Goal: Task Accomplishment & Management: Complete application form

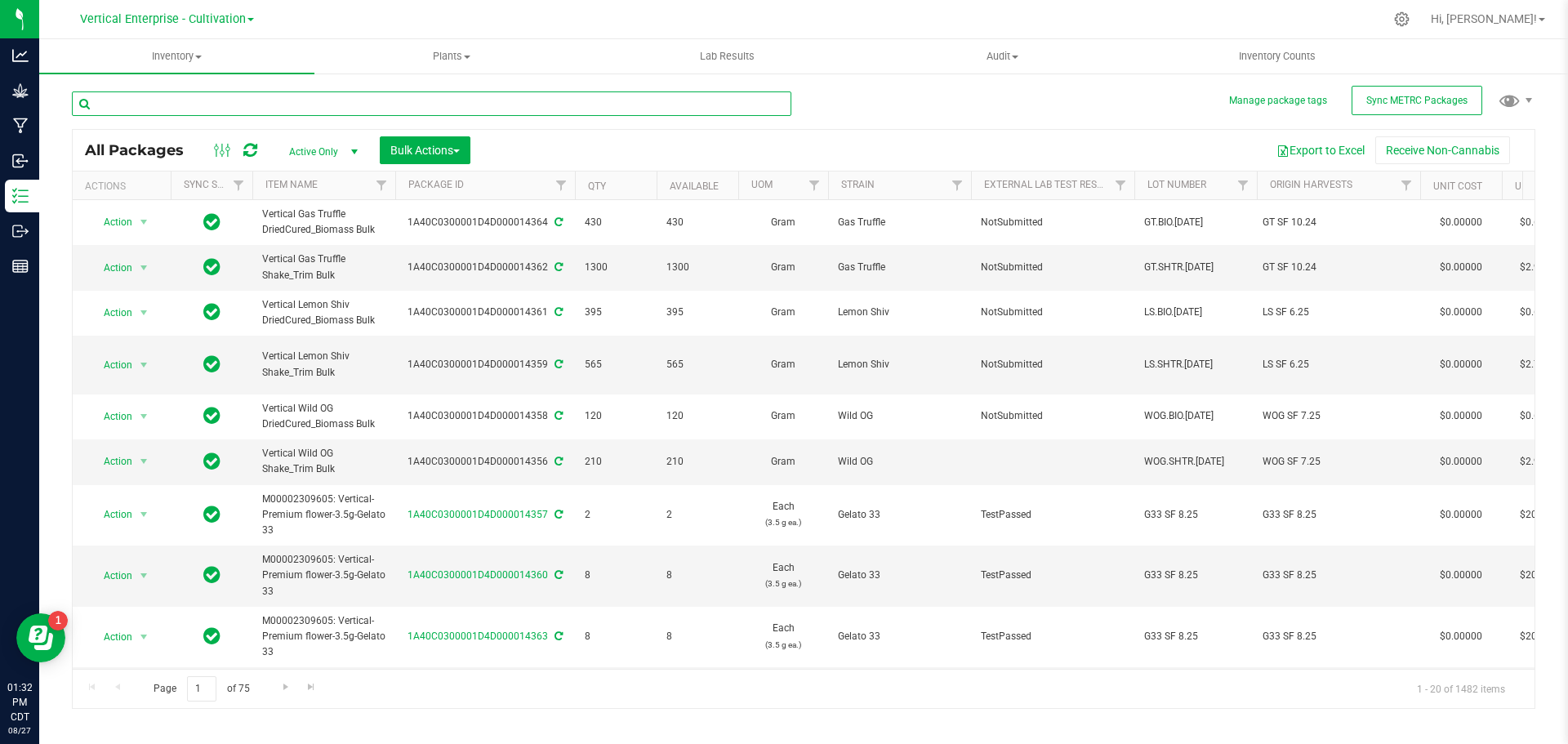
click at [186, 96] on input "text" at bounding box center [431, 103] width 719 height 24
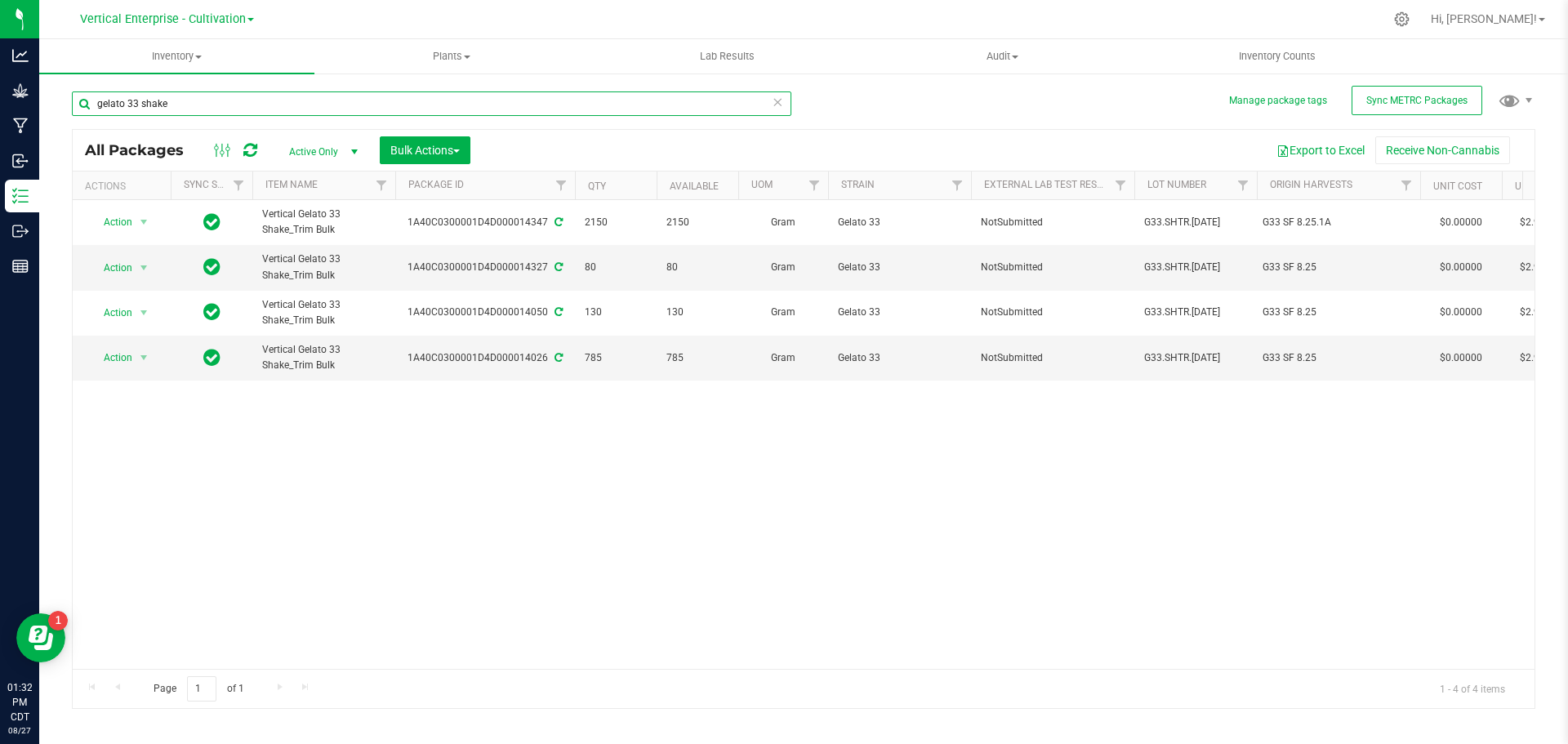
type input "gelato 33 shake"
click at [425, 140] on button "Bulk Actions" at bounding box center [425, 150] width 91 height 27
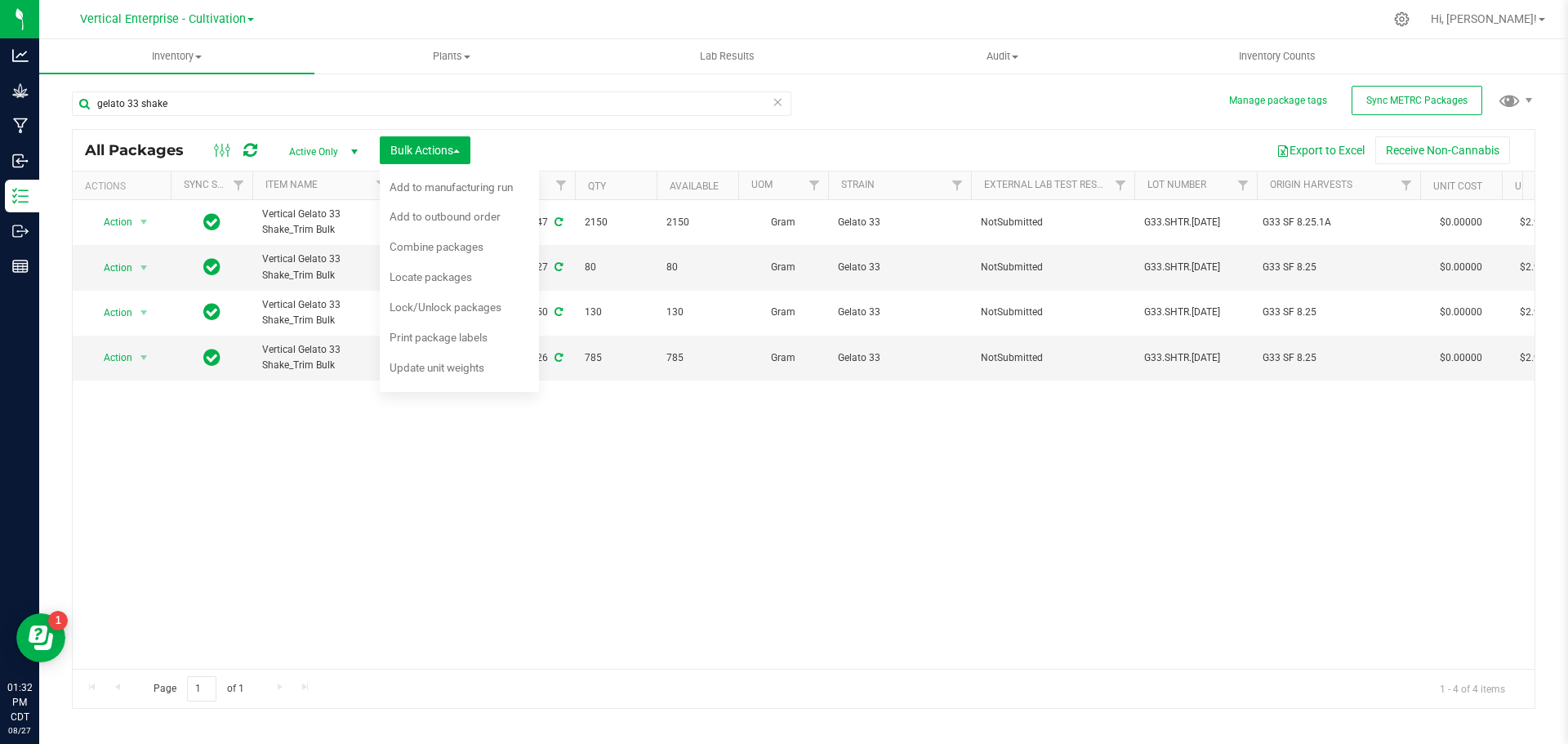
click at [425, 242] on span "Combine packages" at bounding box center [436, 247] width 94 height 13
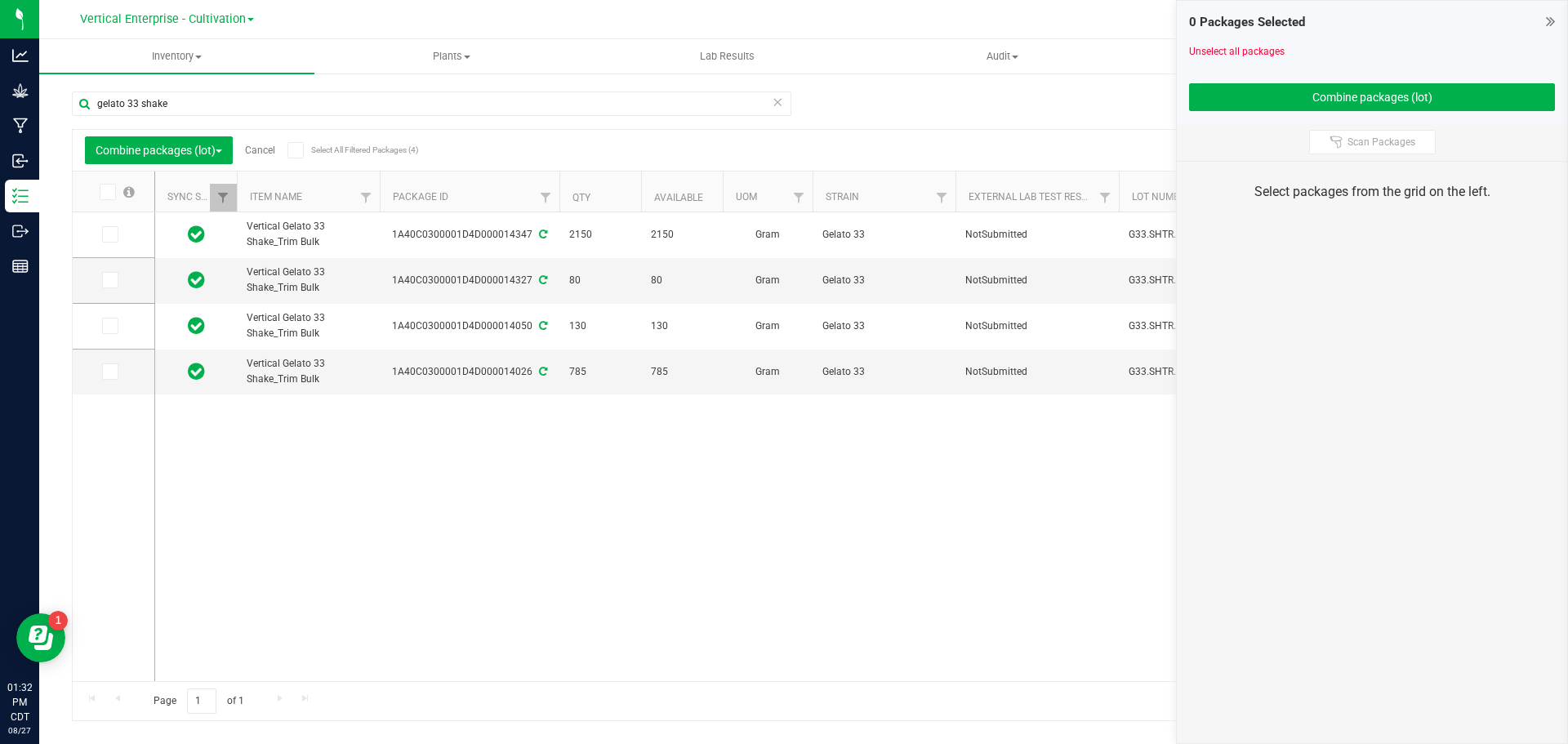
click at [119, 326] on label at bounding box center [114, 326] width 23 height 17
click at [0, 0] on input "checkbox" at bounding box center [0, 0] width 0 height 0
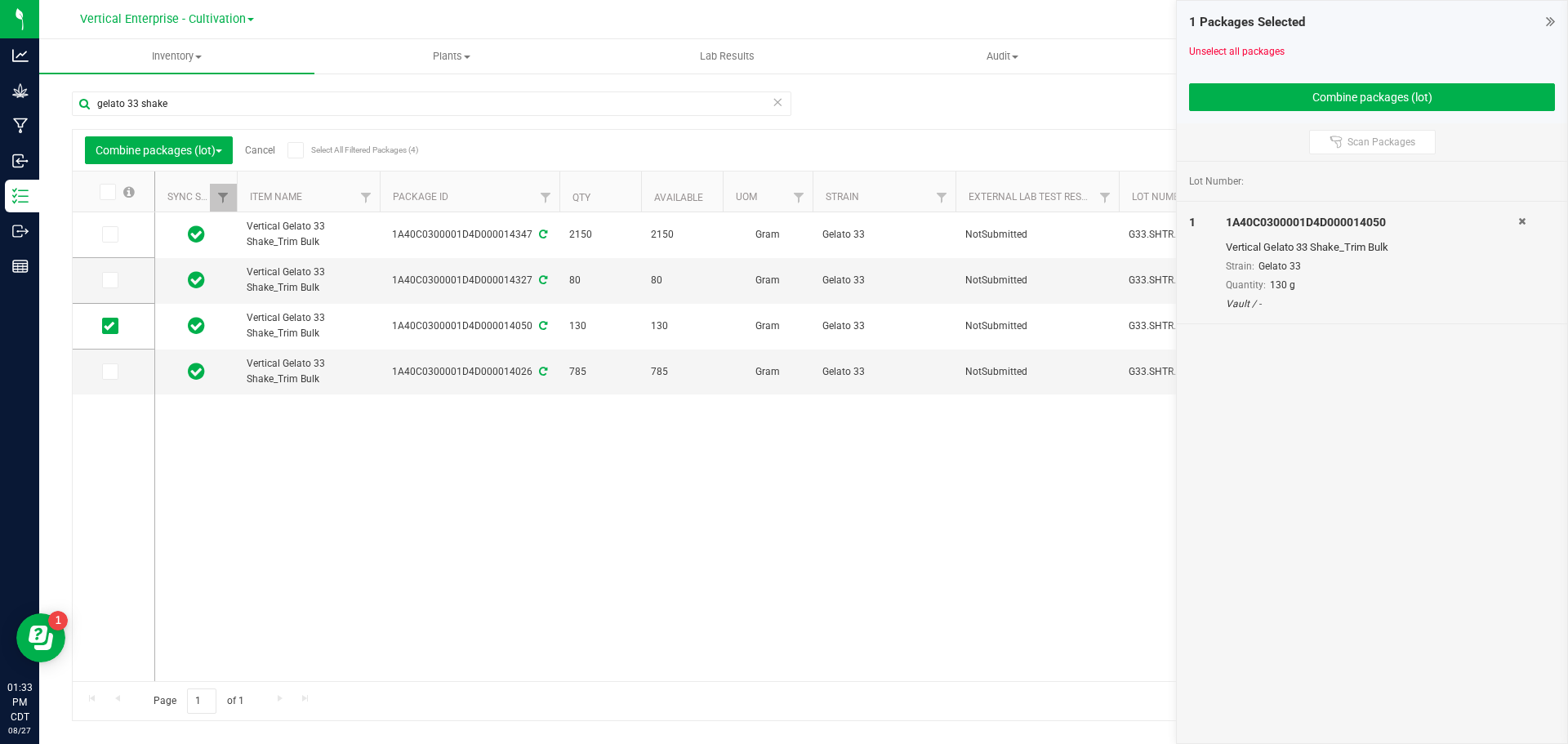
click at [107, 280] on icon at bounding box center [109, 280] width 11 height 0
click at [0, 0] on input "checkbox" at bounding box center [0, 0] width 0 height 0
click at [122, 242] on label at bounding box center [114, 235] width 23 height 17
click at [0, 0] on input "checkbox" at bounding box center [0, 0] width 0 height 0
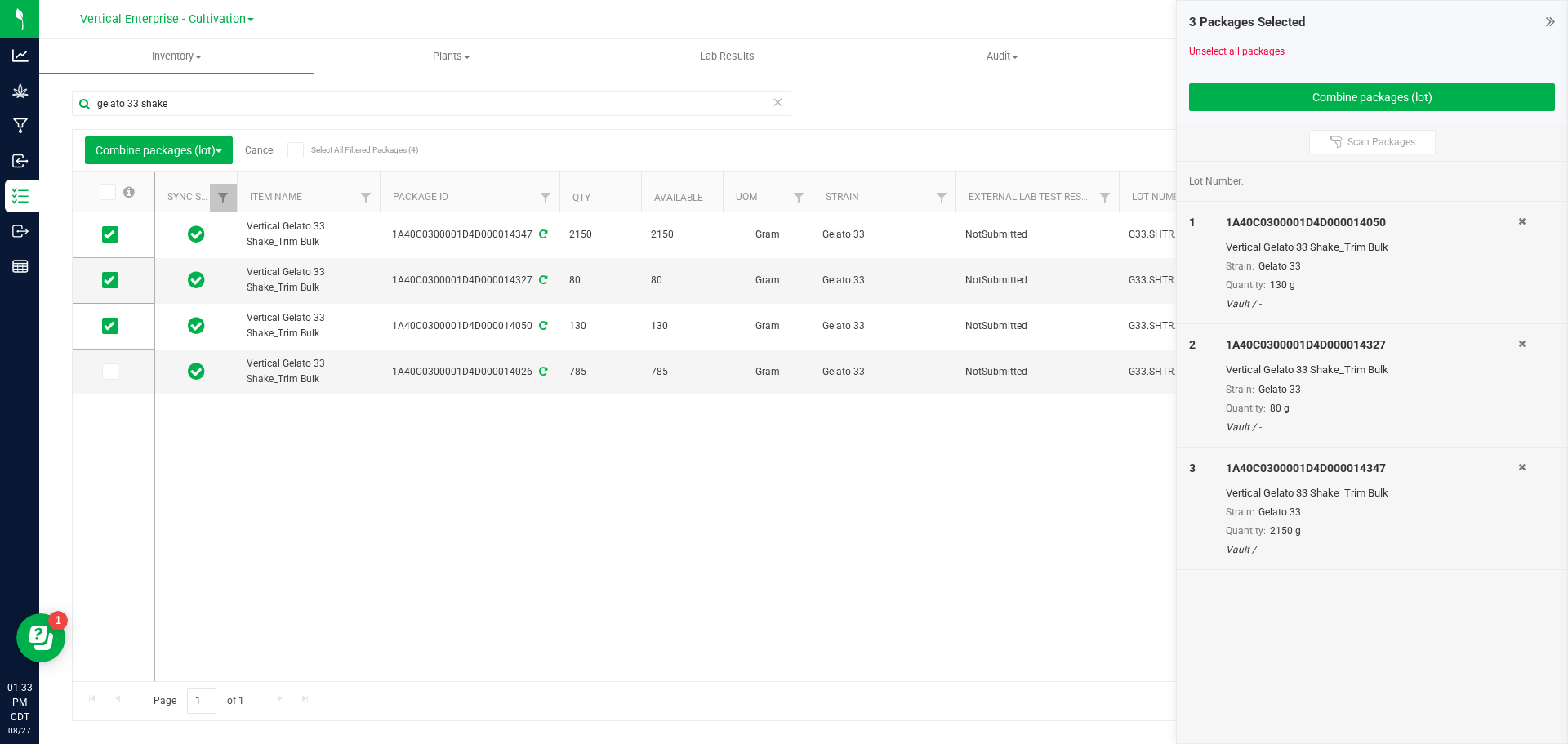
click at [105, 366] on td at bounding box center [113, 372] width 82 height 45
click at [113, 372] on icon at bounding box center [109, 372] width 11 height 0
click at [0, 0] on input "checkbox" at bounding box center [0, 0] width 0 height 0
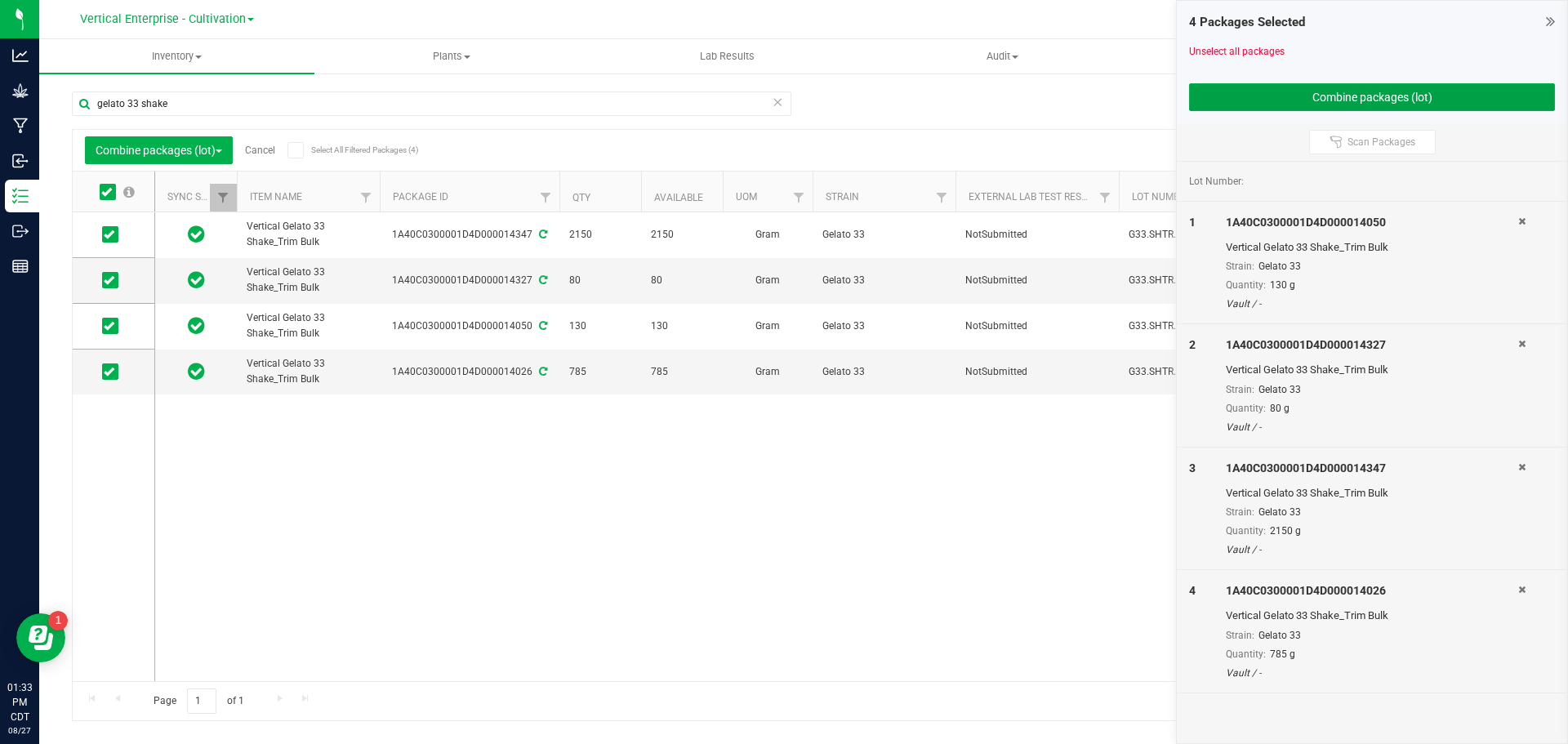
click at [1372, 102] on button "Combine packages (lot)" at bounding box center [1371, 97] width 366 height 27
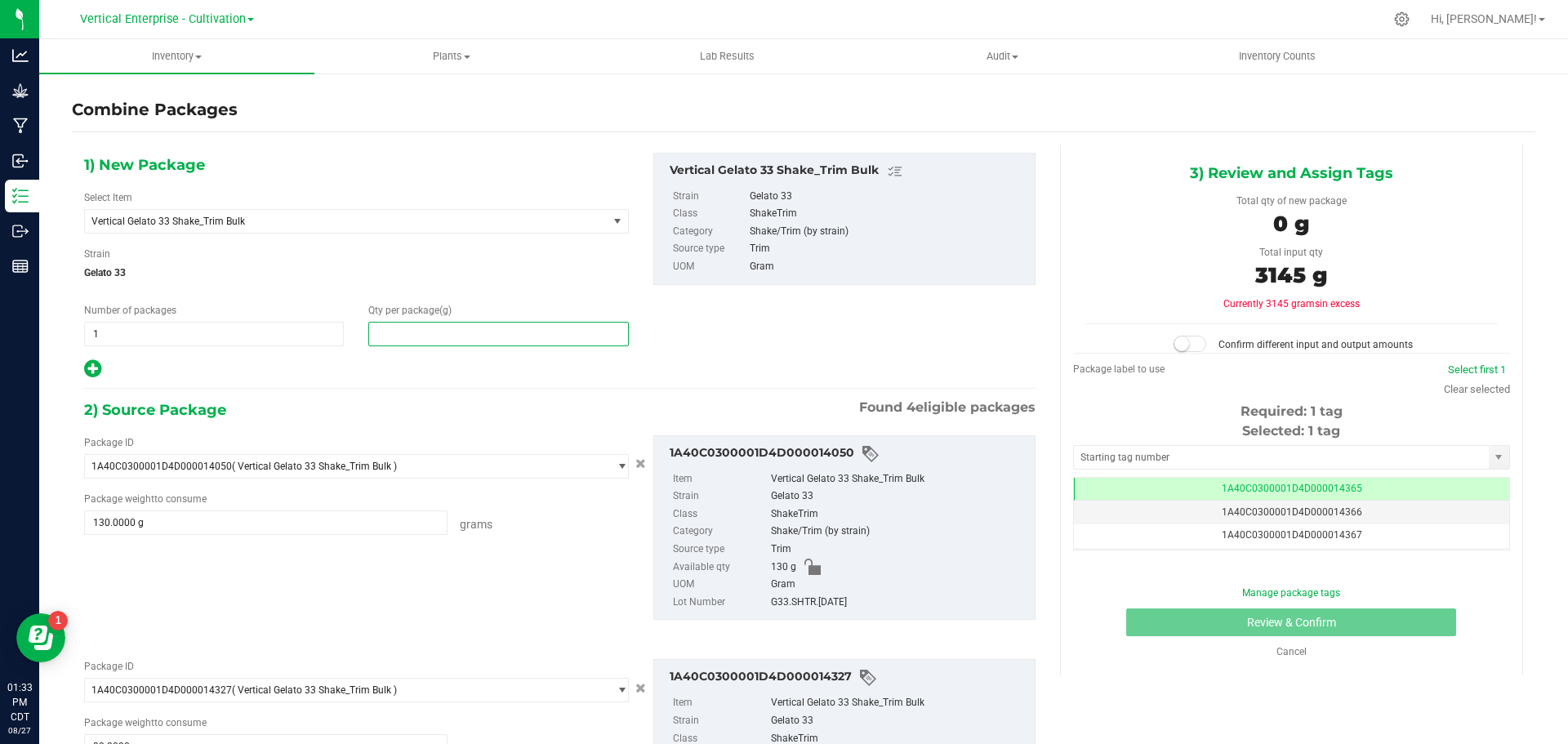
click at [409, 342] on span at bounding box center [498, 333] width 260 height 24
type input "3145"
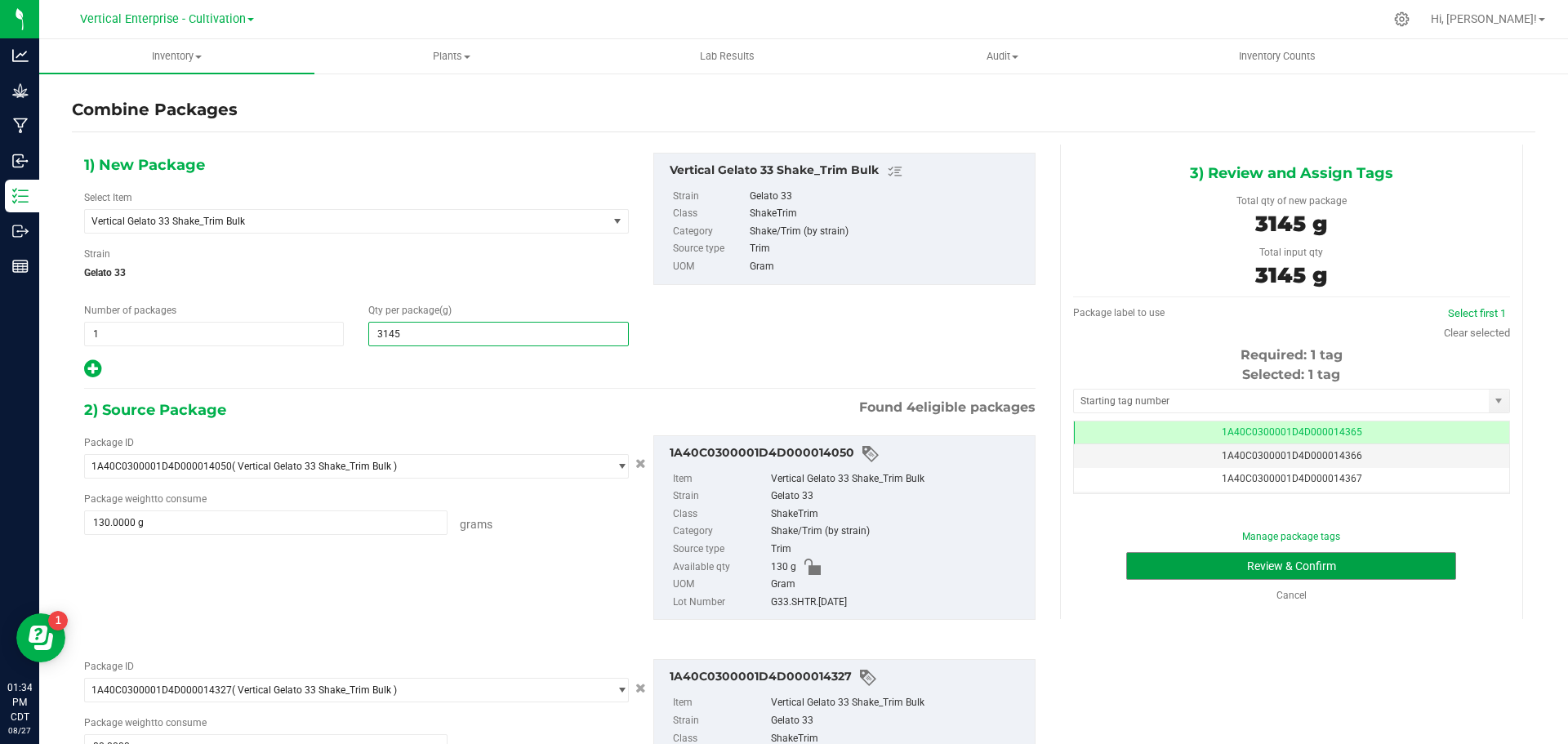
type input "3,145"
click at [1191, 567] on button "Review & Confirm" at bounding box center [1291, 566] width 330 height 27
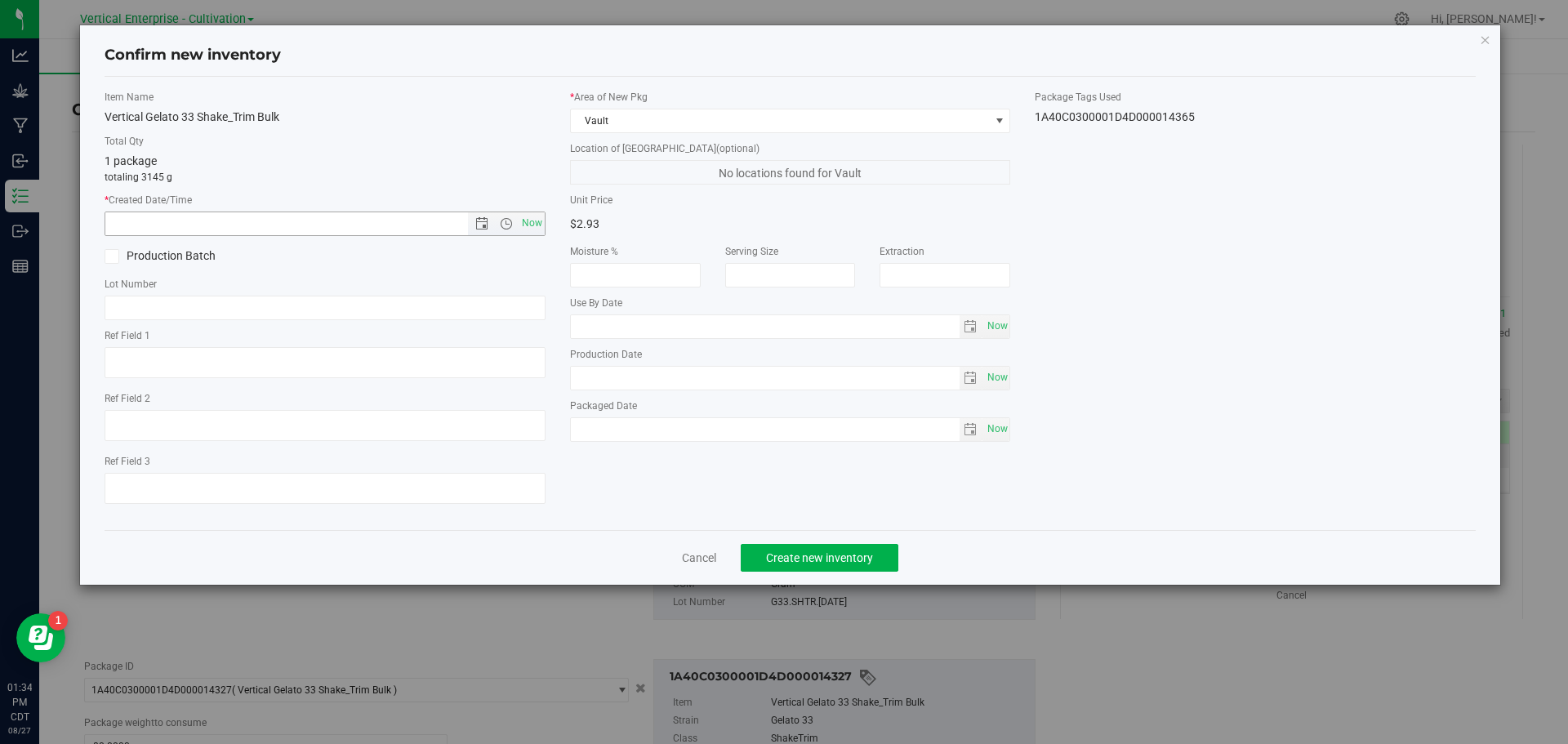
click at [531, 220] on span "Now" at bounding box center [531, 223] width 27 height 23
type input "8/27/2025 1:34 PM"
click at [141, 262] on label "Production Batch" at bounding box center [209, 256] width 208 height 17
click at [0, 0] on input "Production Batch" at bounding box center [0, 0] width 0 height 0
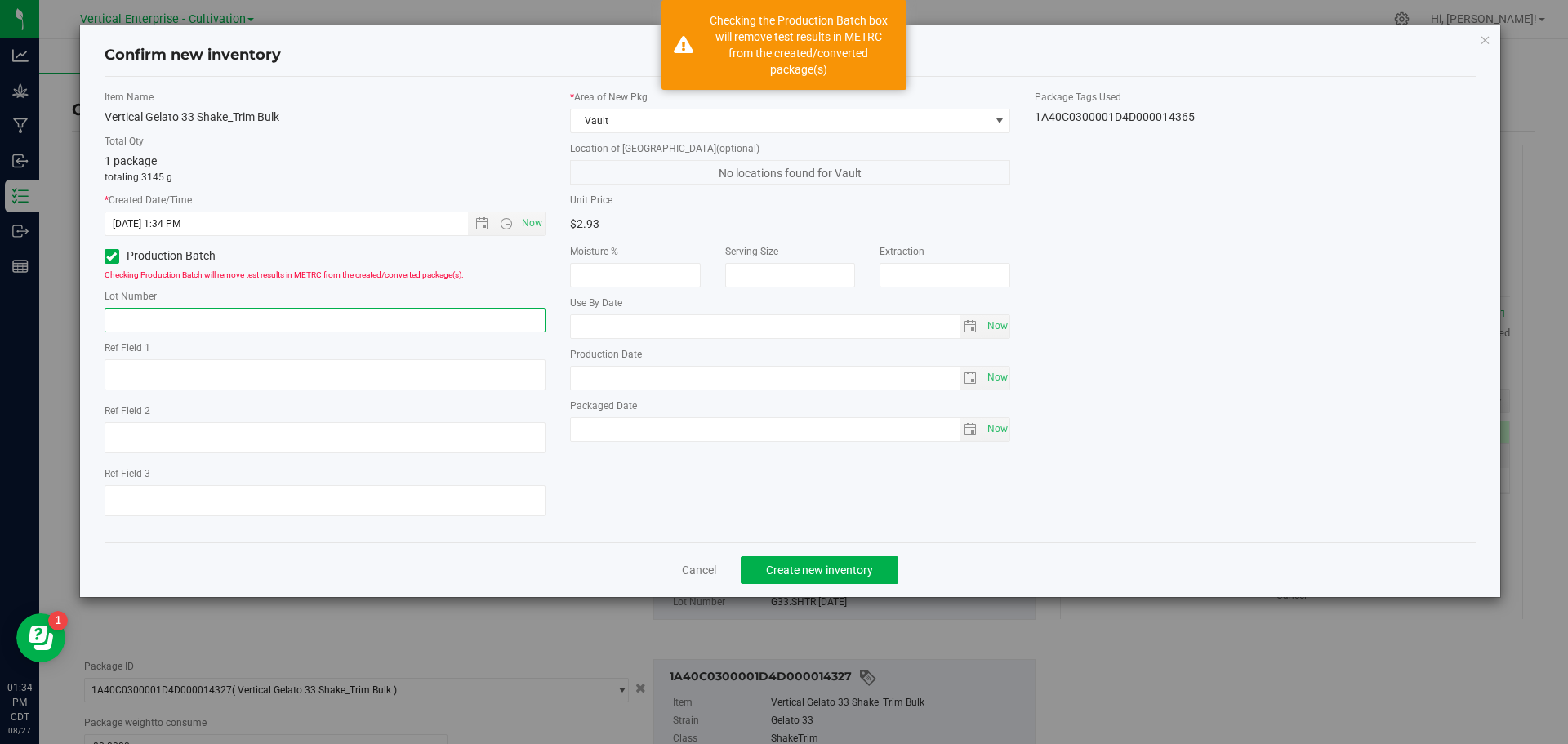
click at [144, 328] on input "text" at bounding box center [325, 320] width 441 height 24
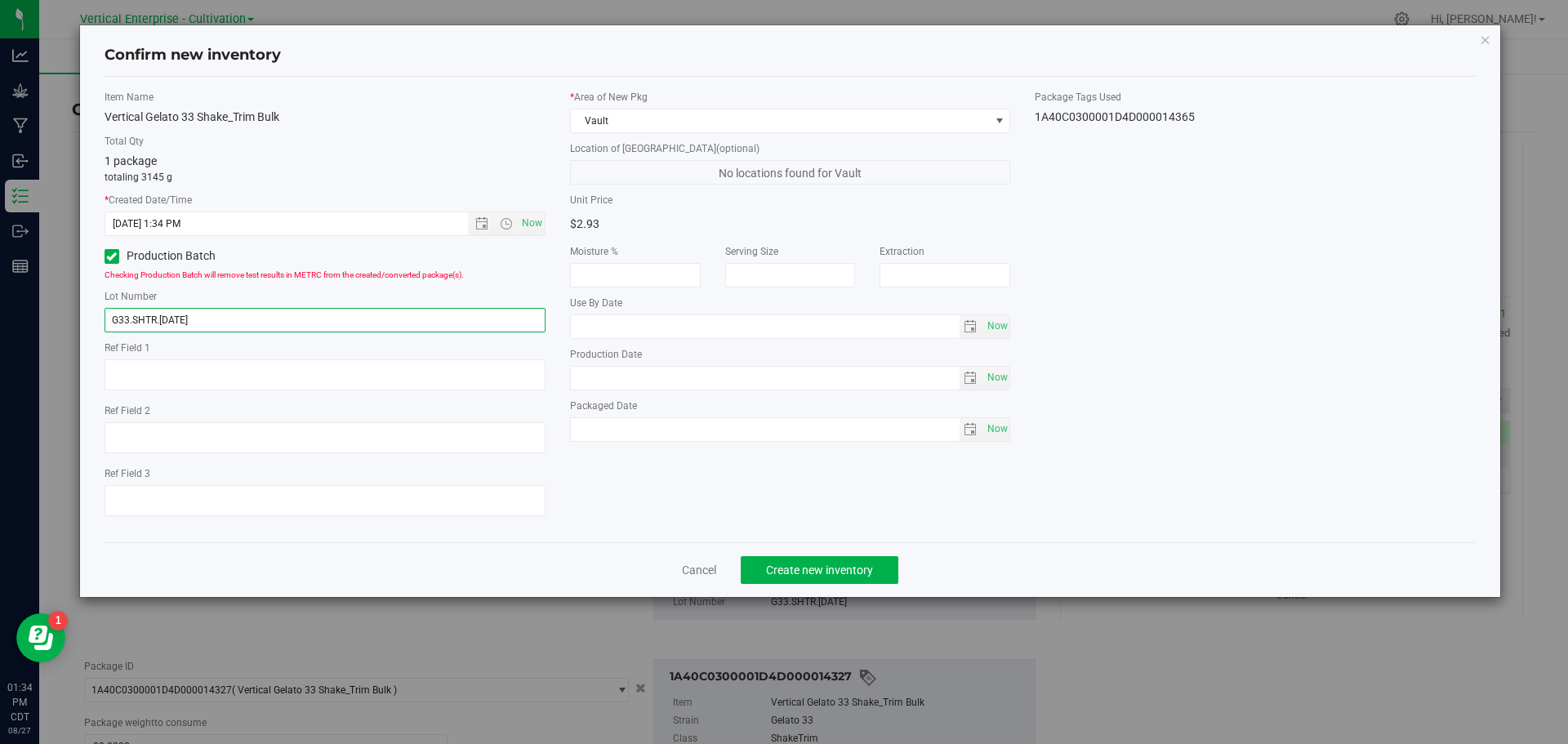
type input "G33.SHTR.[DATE]"
click at [882, 568] on button "Create new inventory" at bounding box center [819, 570] width 157 height 27
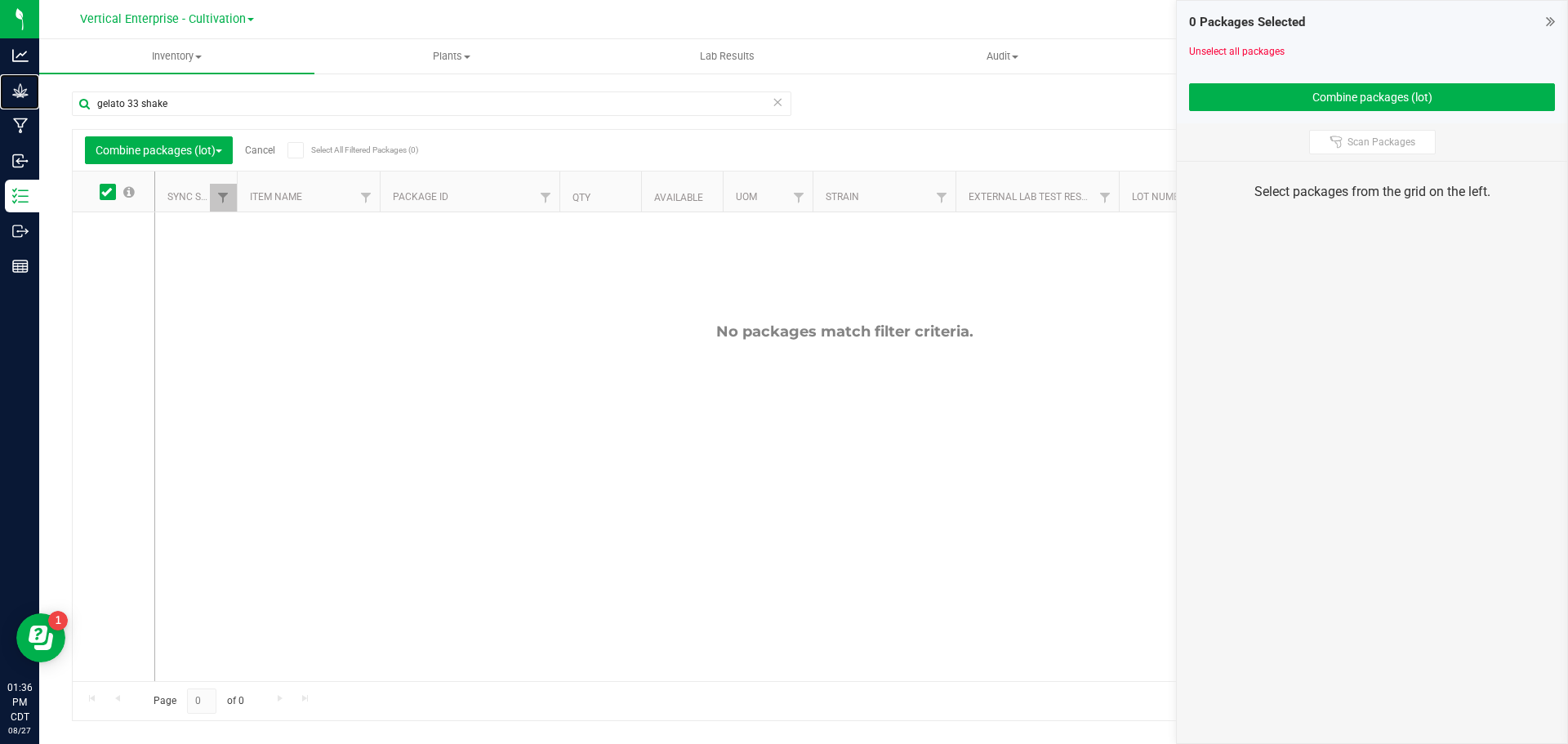
click at [0, 0] on p "Grow" at bounding box center [0, 0] width 0 height 0
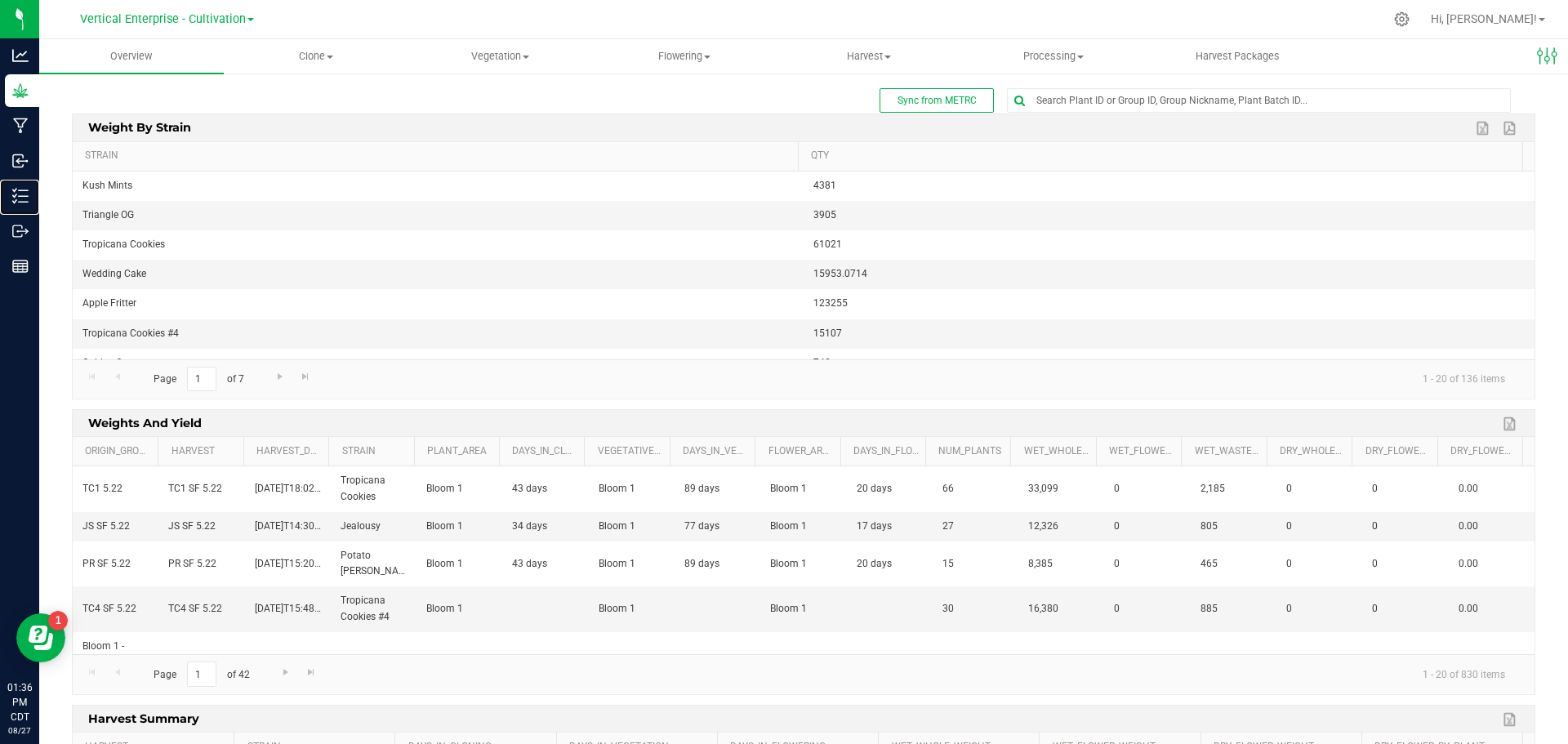
click at [0, 0] on p "Inventory" at bounding box center [0, 0] width 0 height 0
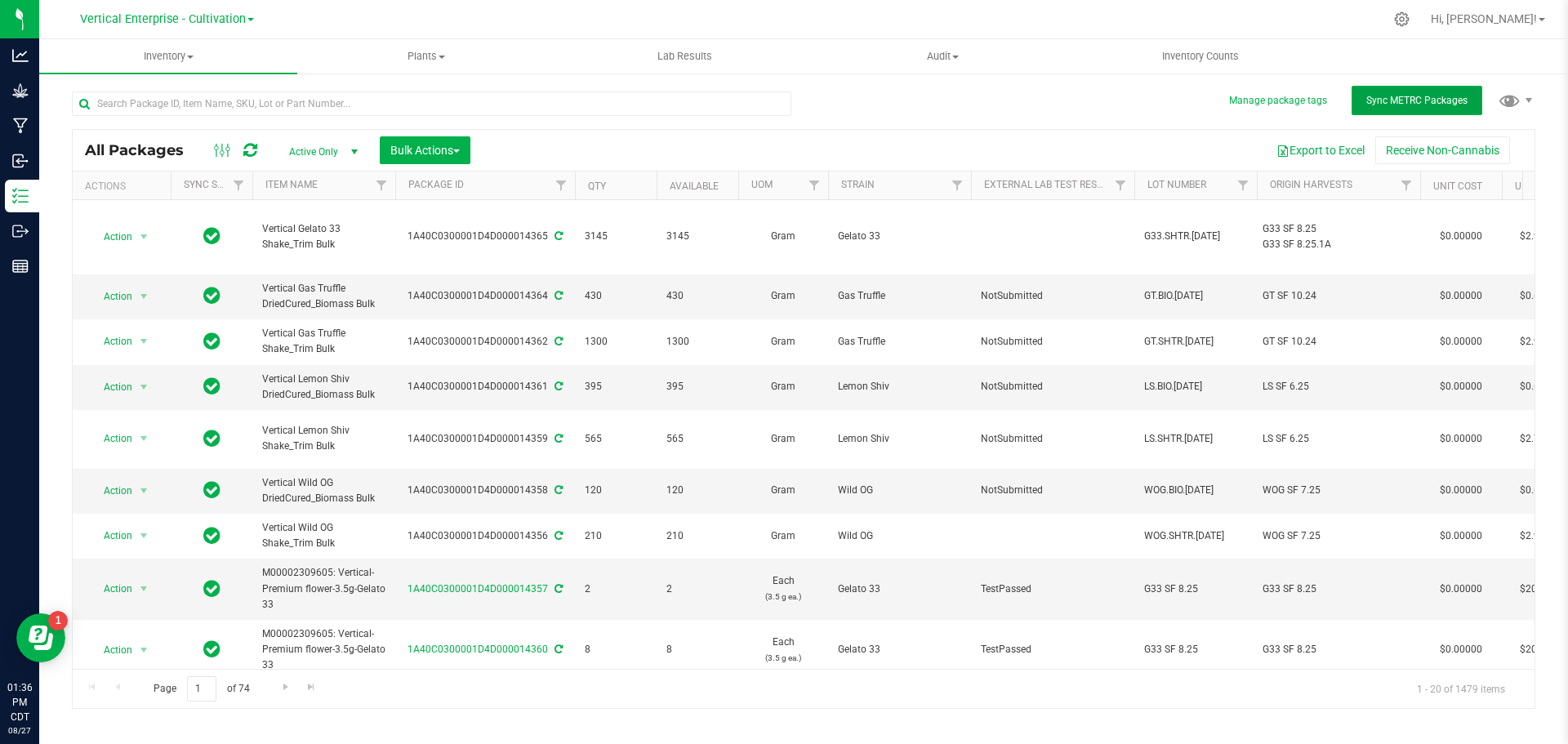
click at [1426, 93] on button "Sync METRC Packages" at bounding box center [1416, 100] width 131 height 29
click at [202, 104] on input "text" at bounding box center [431, 103] width 719 height 24
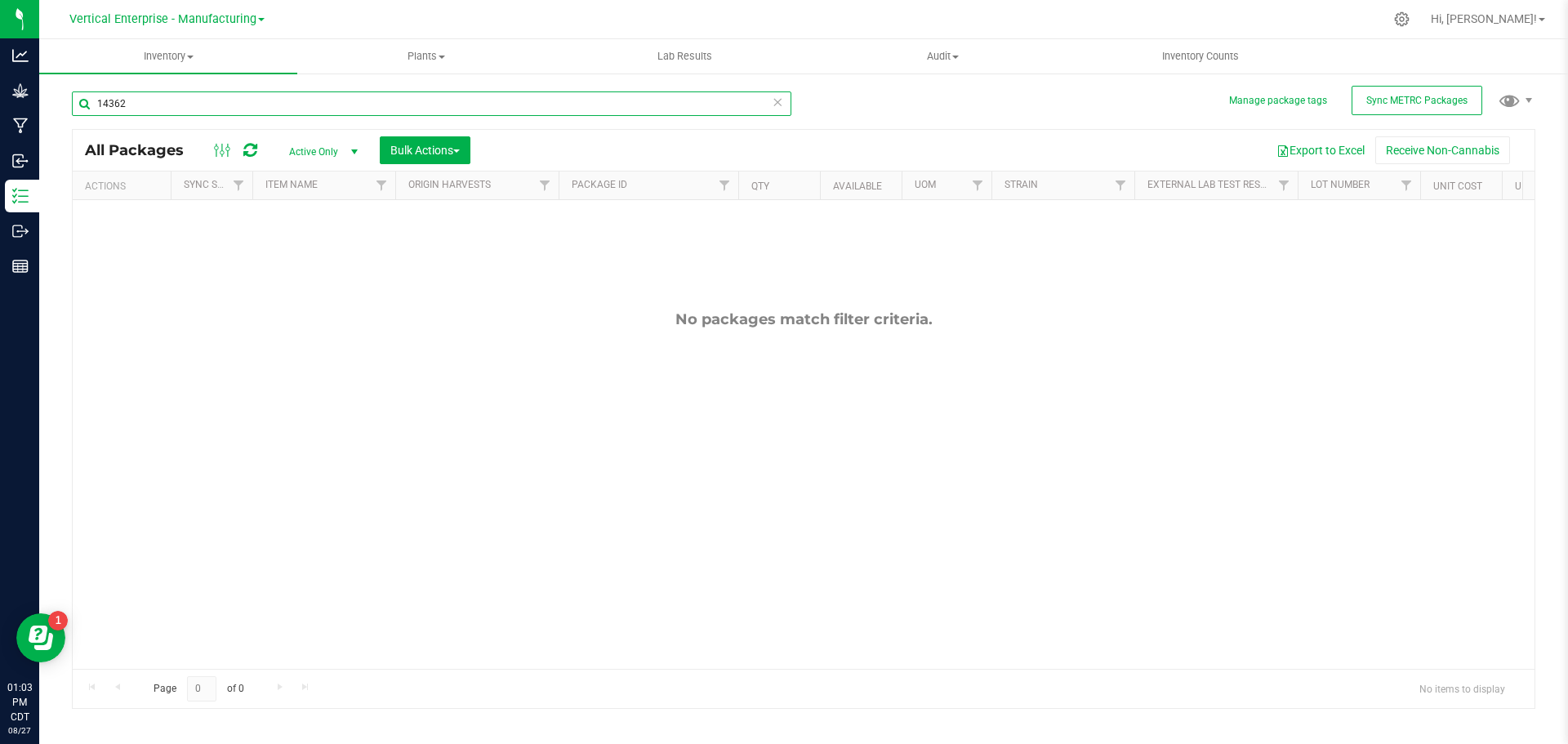
click at [192, 100] on input "14362" at bounding box center [431, 103] width 719 height 24
type input "1"
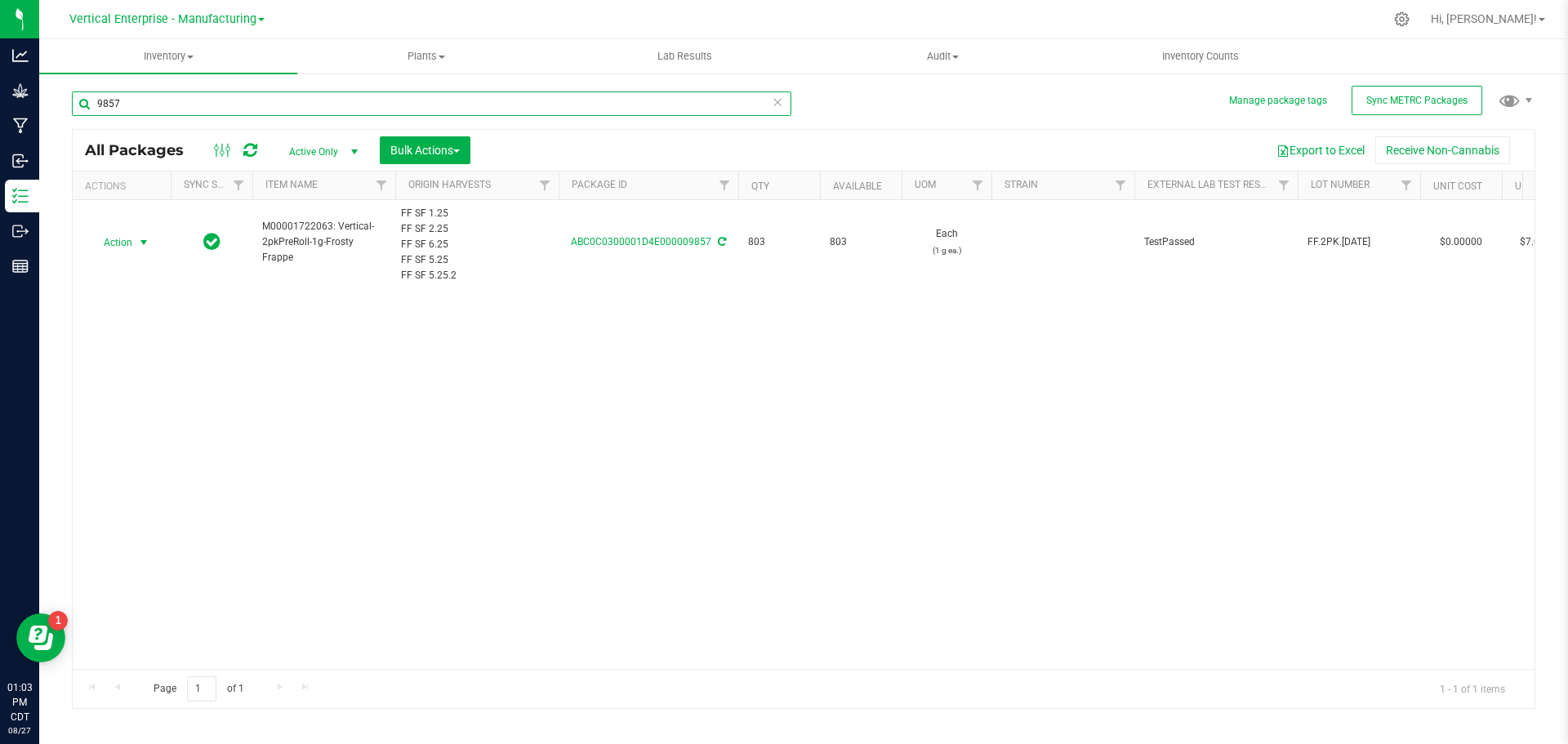
type input "9857"
click at [115, 232] on span "Action" at bounding box center [111, 242] width 44 height 22
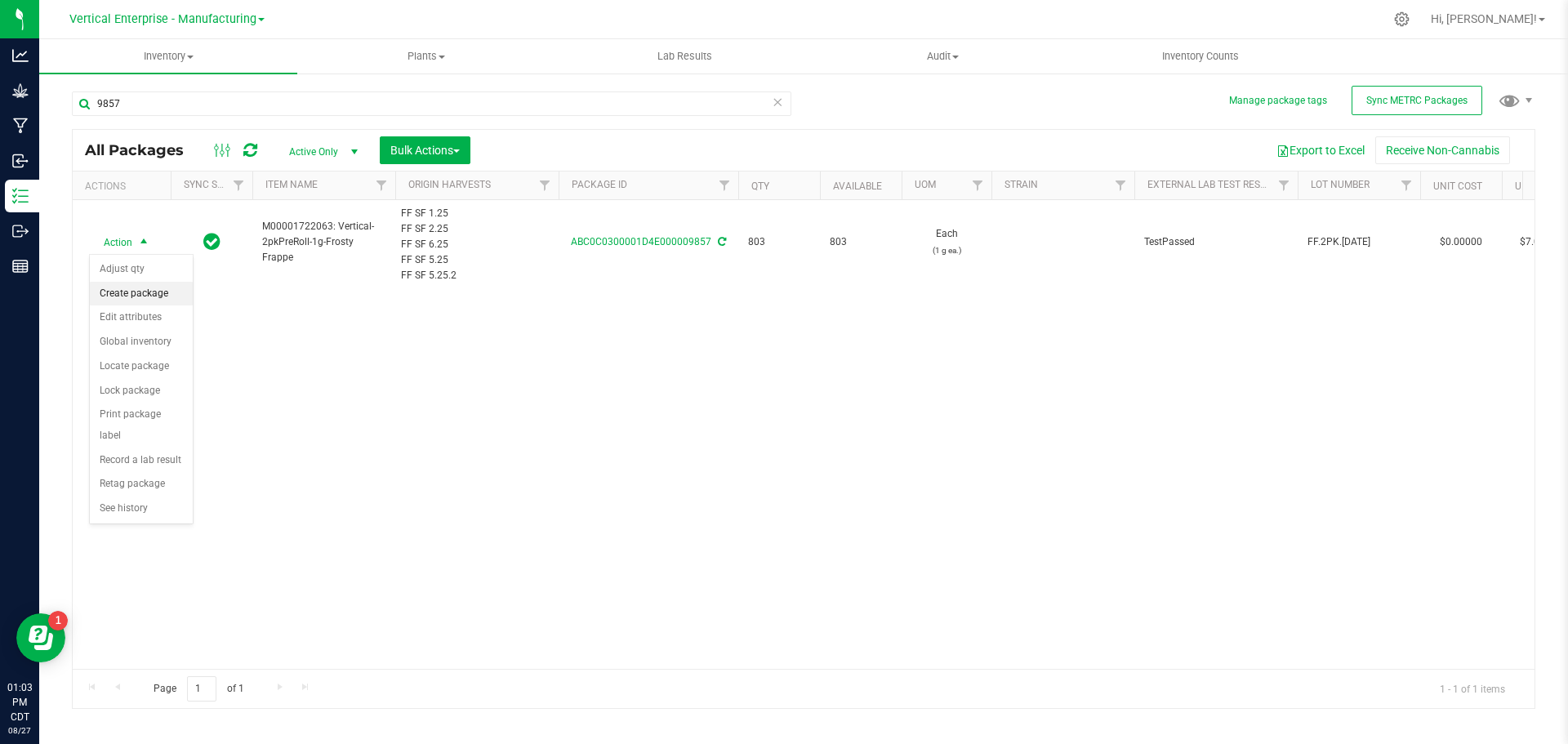
click at [118, 283] on li "Create package" at bounding box center [142, 293] width 103 height 24
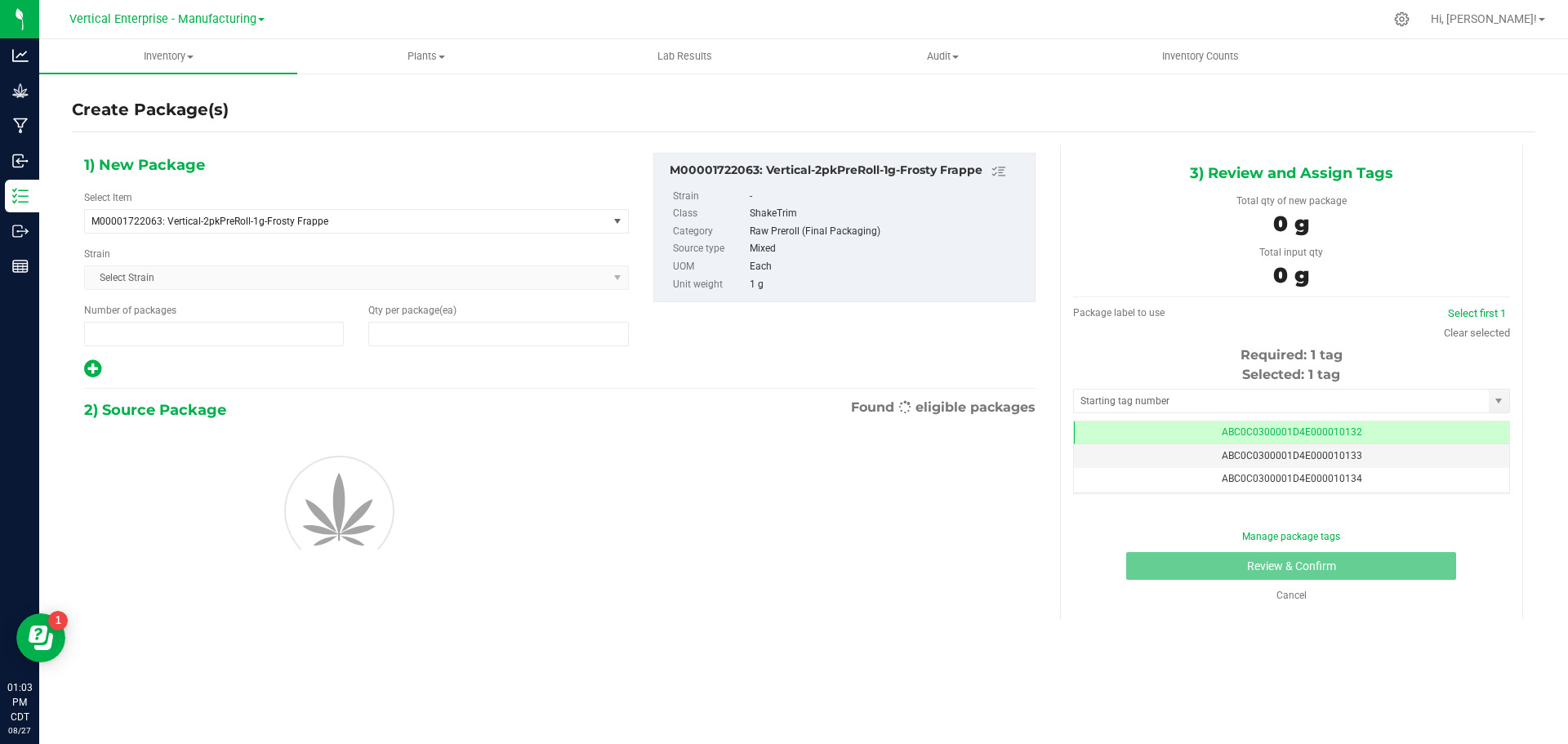
type input "1"
type input "0"
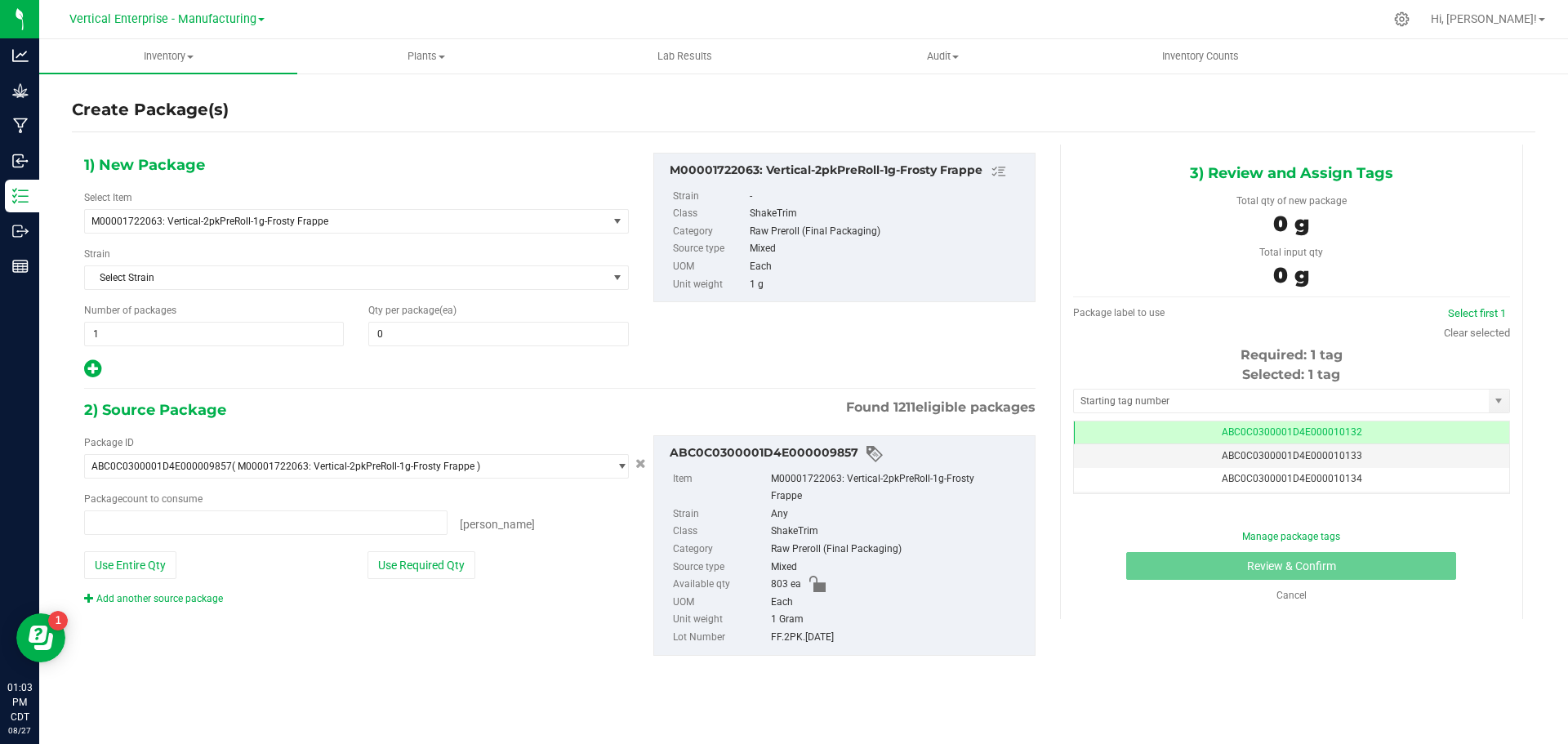
type input "0 ea"
click at [215, 338] on span "1 1" at bounding box center [214, 333] width 260 height 24
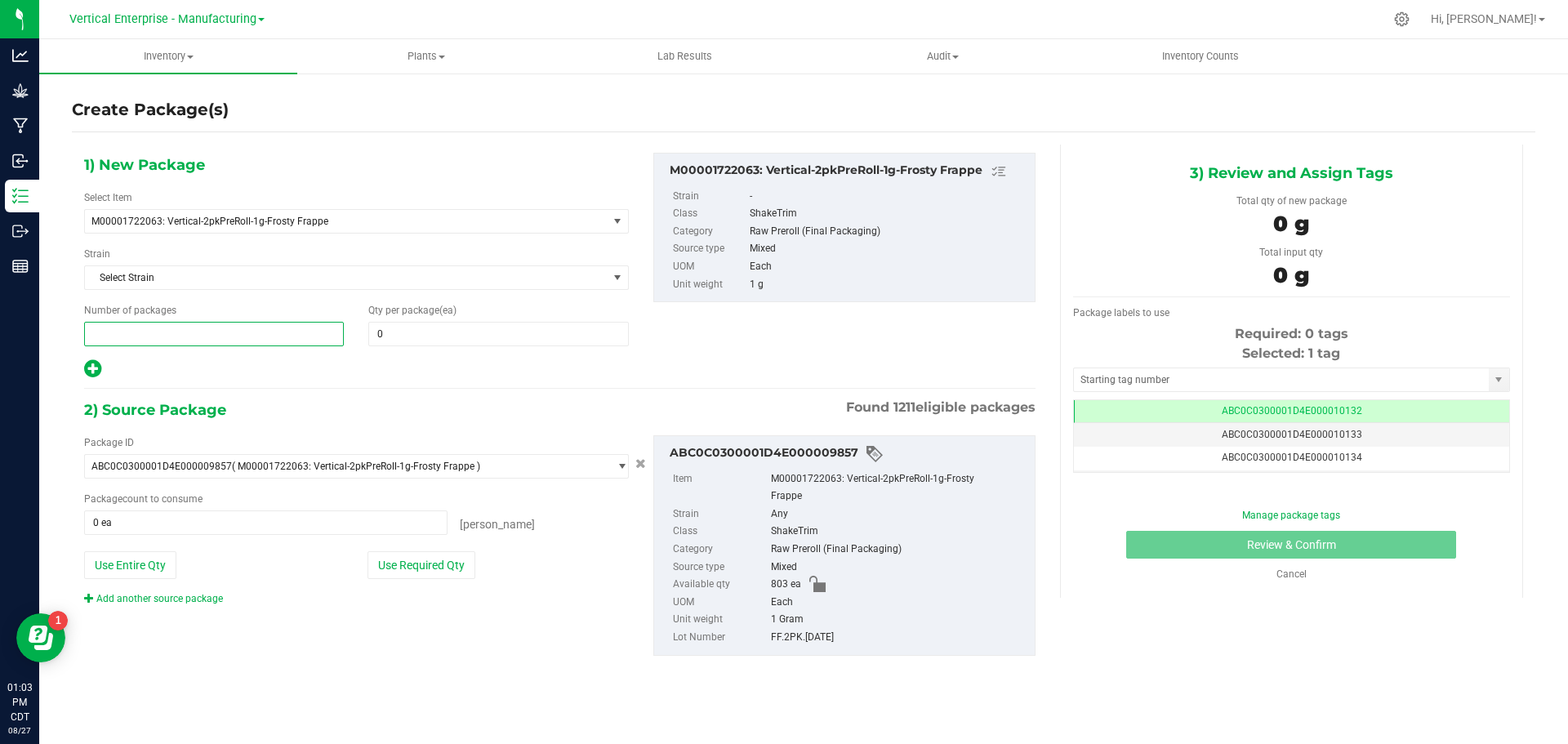
type input "3"
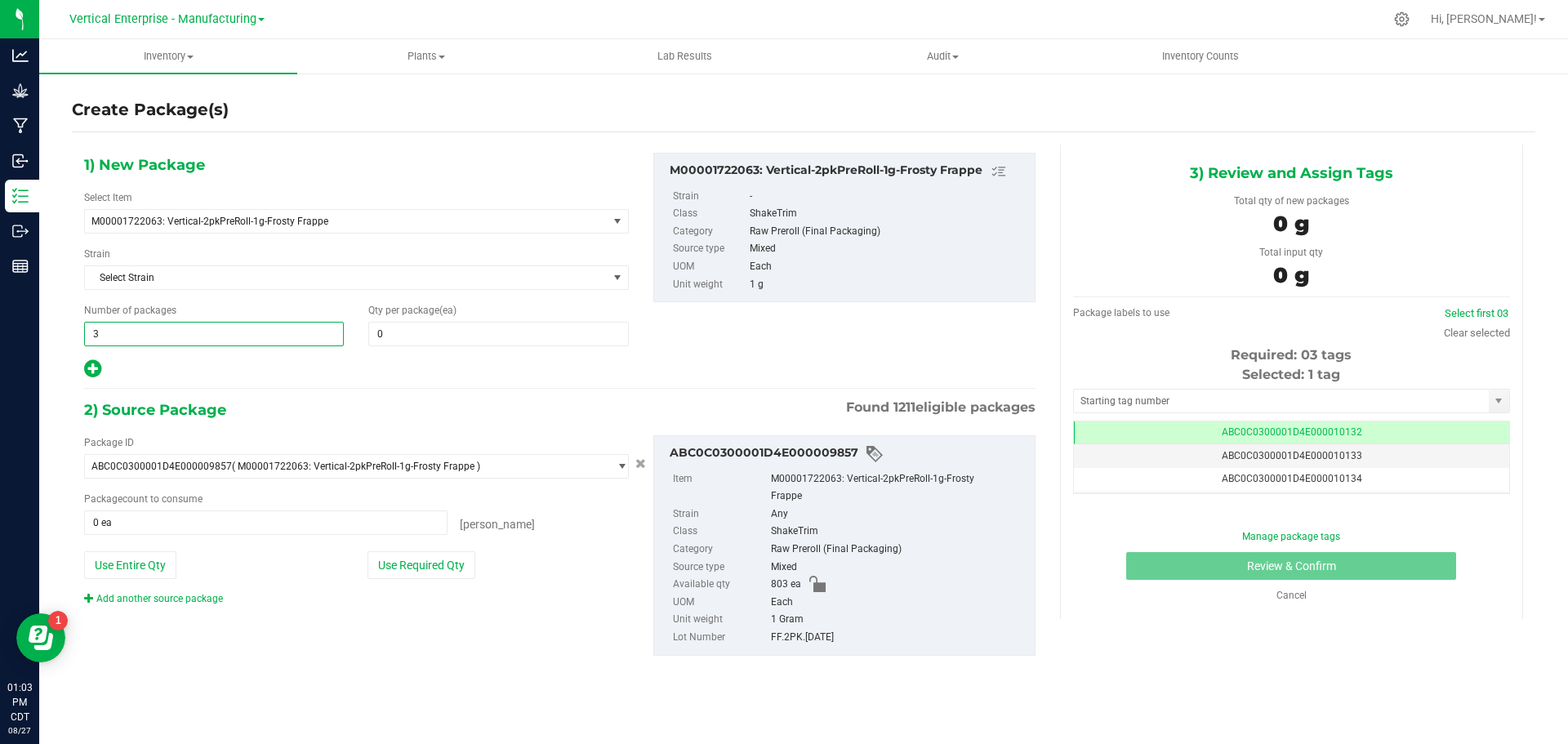
type input "3"
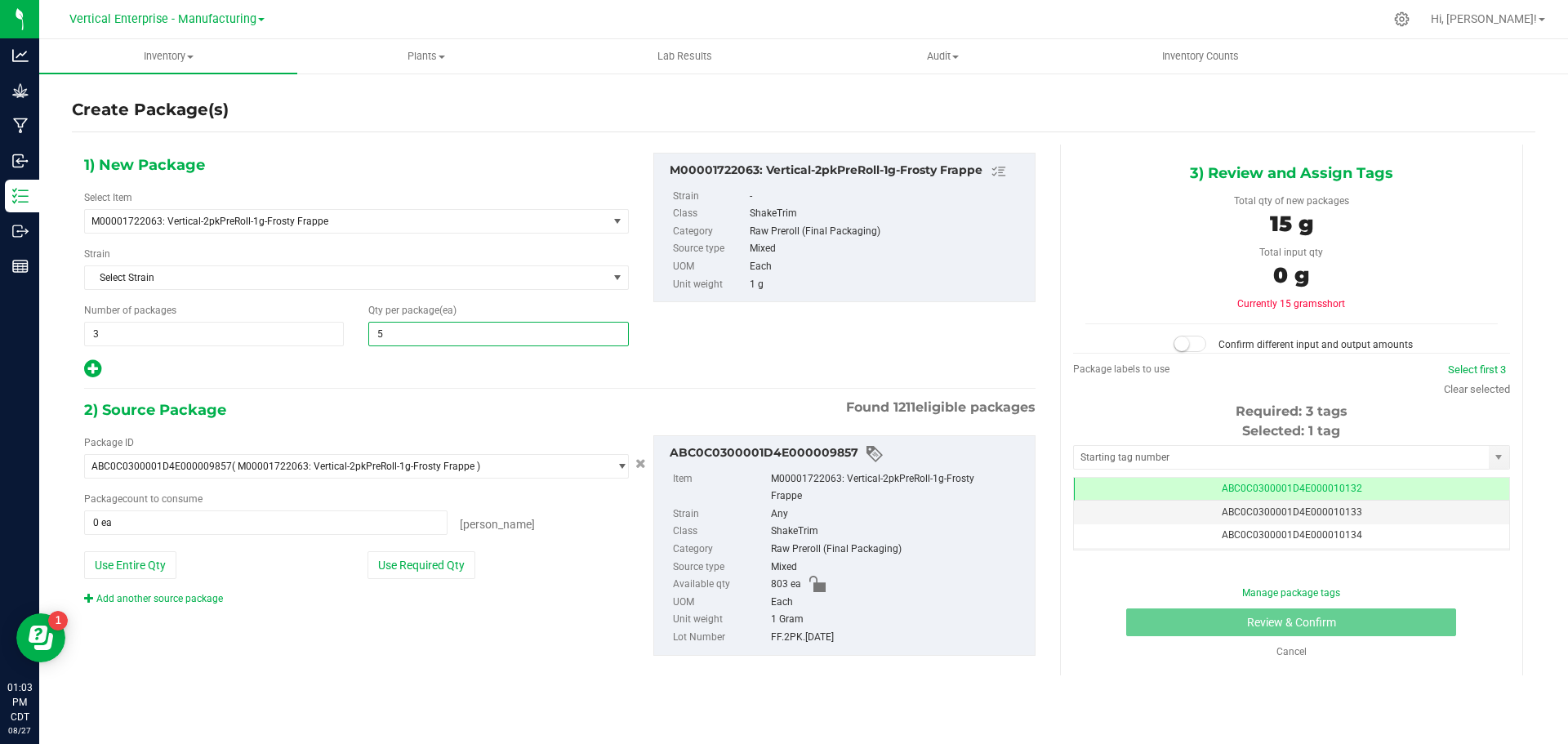
type input "50"
click at [421, 561] on button "Use Required Qty" at bounding box center [421, 565] width 107 height 27
type input "150 ea"
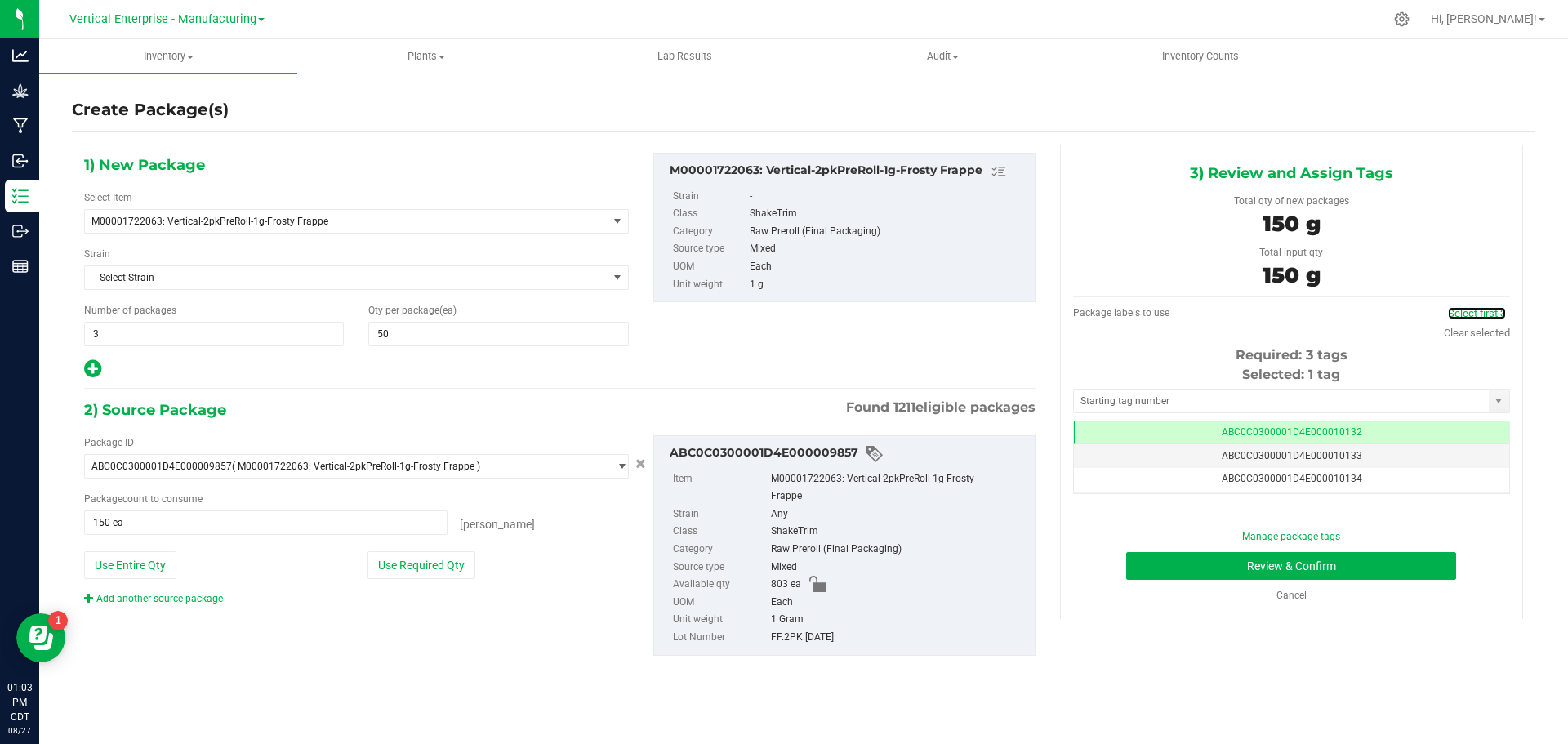
click at [1485, 310] on link "Select first 3" at bounding box center [1477, 313] width 58 height 12
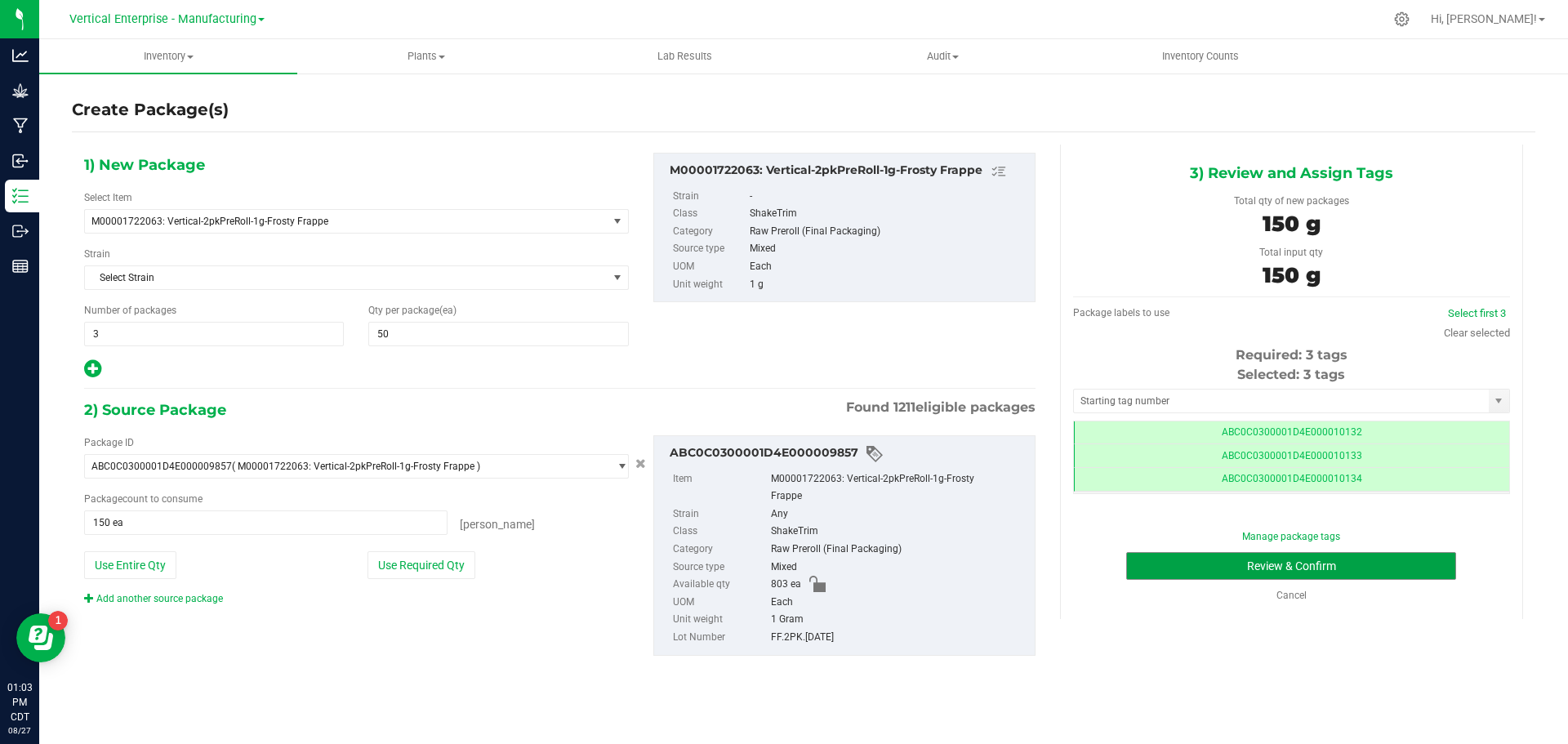
click at [1384, 564] on button "Review & Confirm" at bounding box center [1291, 566] width 330 height 27
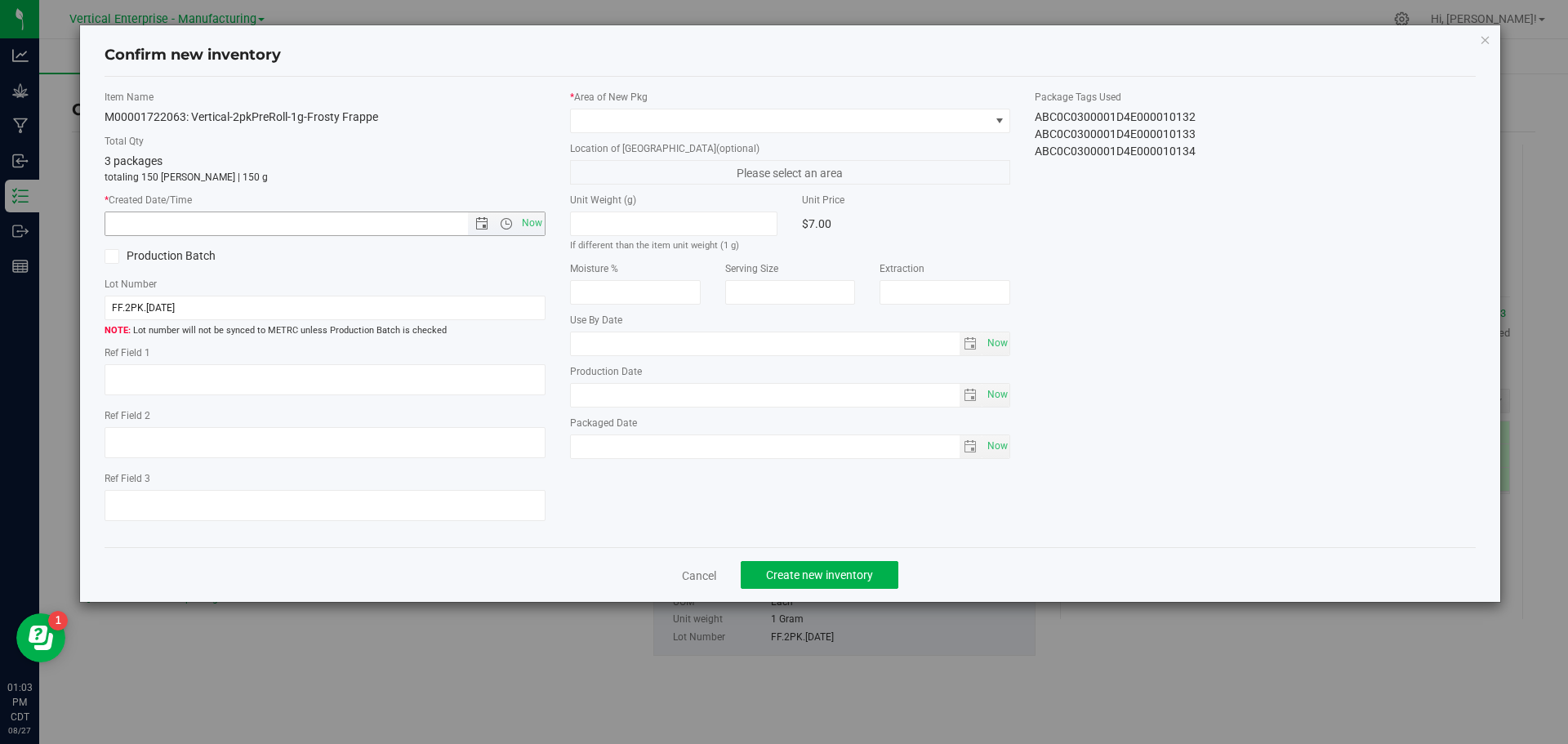
click at [533, 227] on span "Now" at bounding box center [531, 223] width 27 height 23
type input "8/27/2025 1:03 PM"
click at [621, 130] on span at bounding box center [779, 120] width 419 height 22
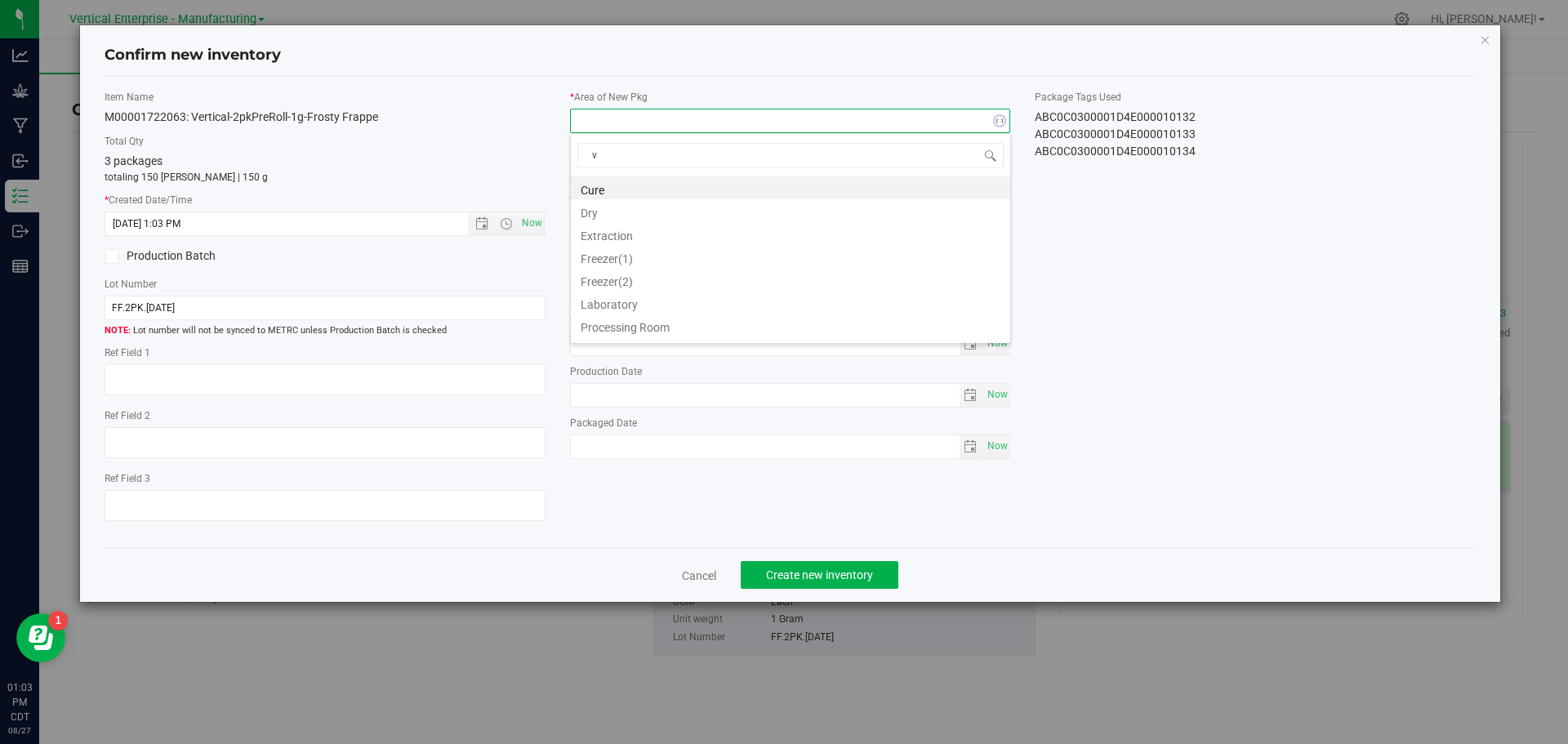
type input "va"
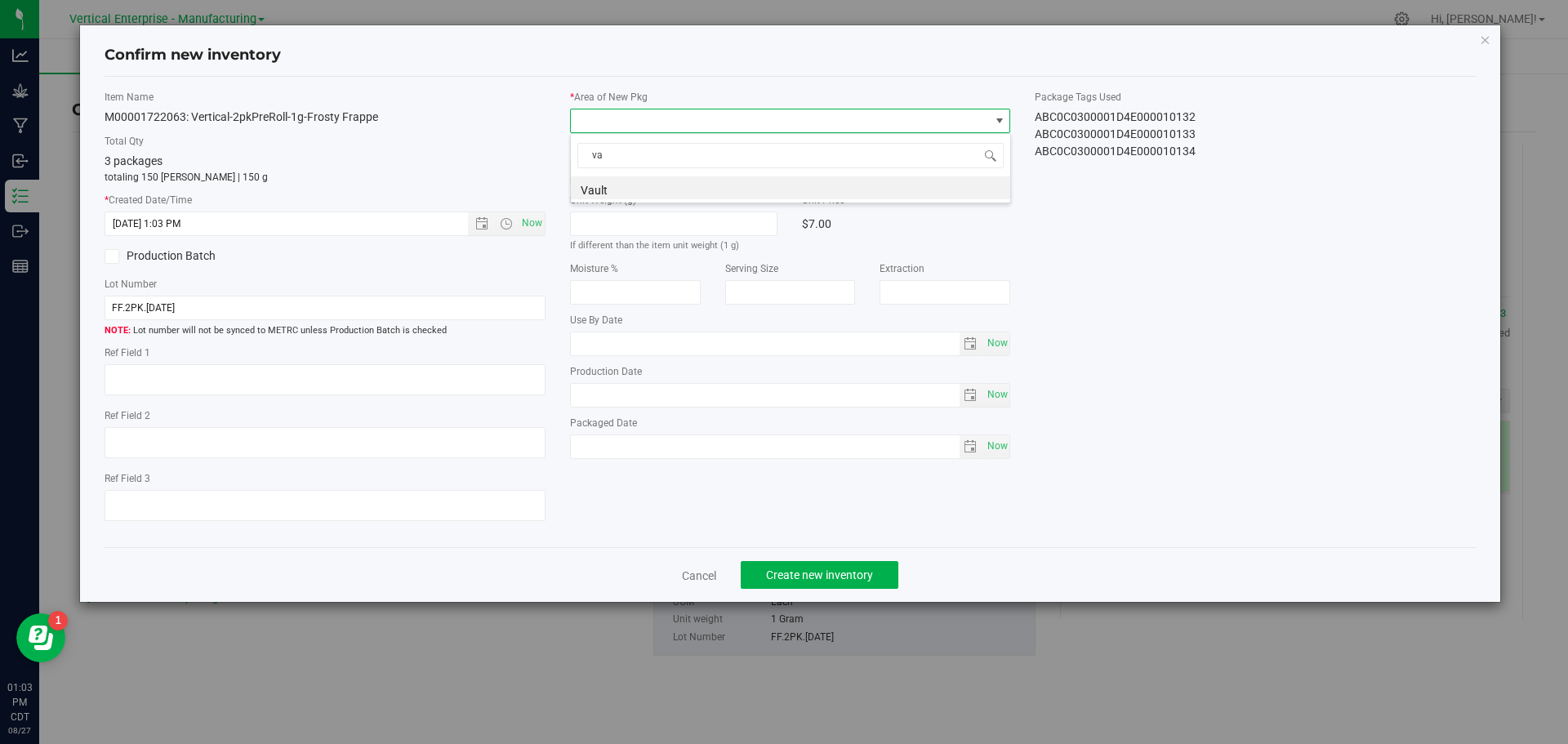
click at [620, 188] on li "Vault" at bounding box center [790, 187] width 440 height 22
click at [829, 574] on span "Create new inventory" at bounding box center [819, 575] width 107 height 13
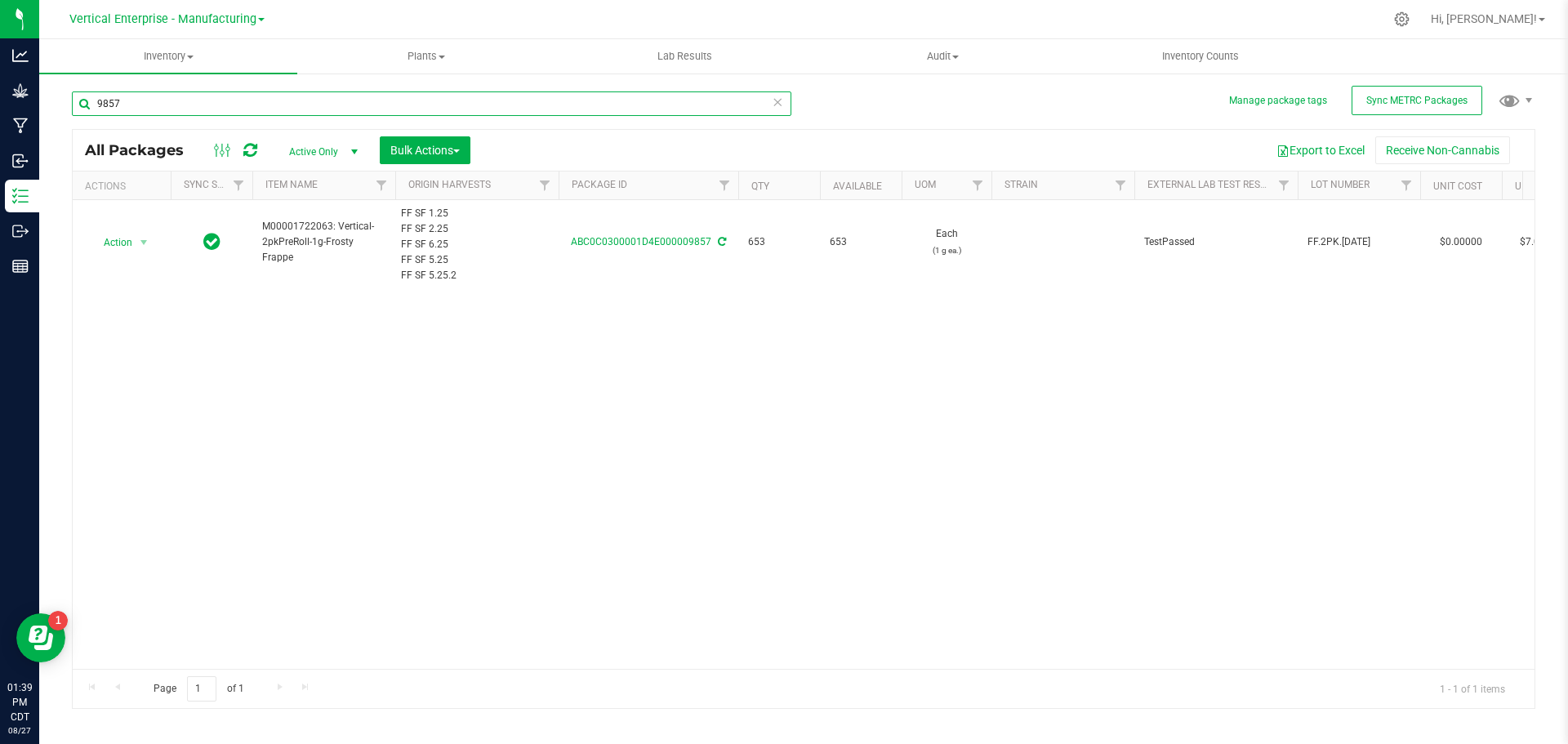
click at [250, 97] on input "9857" at bounding box center [431, 103] width 719 height 24
type input "9"
type input "9760"
click at [115, 244] on span "Action" at bounding box center [111, 242] width 44 height 22
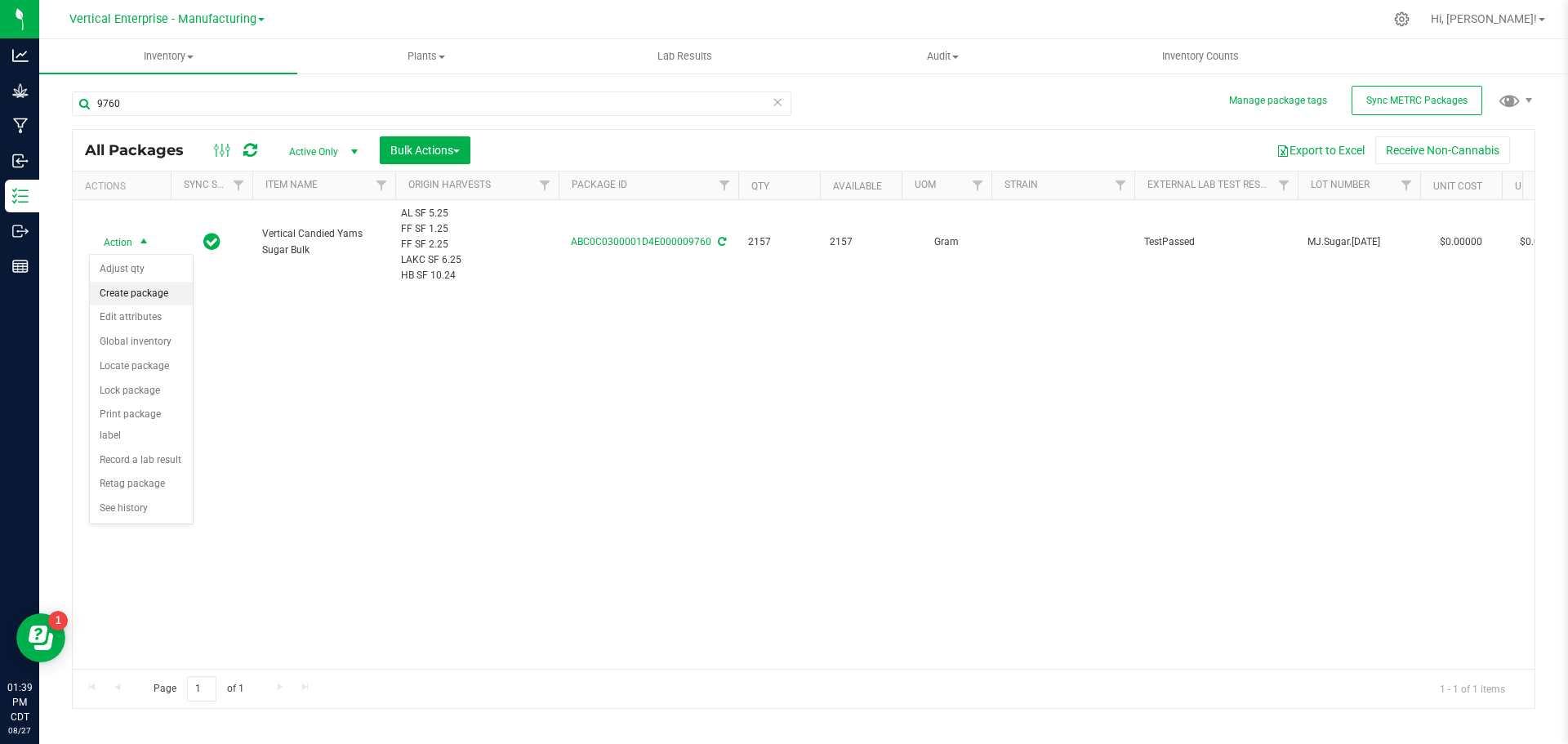
click at [147, 296] on li "Create package" at bounding box center [142, 293] width 103 height 24
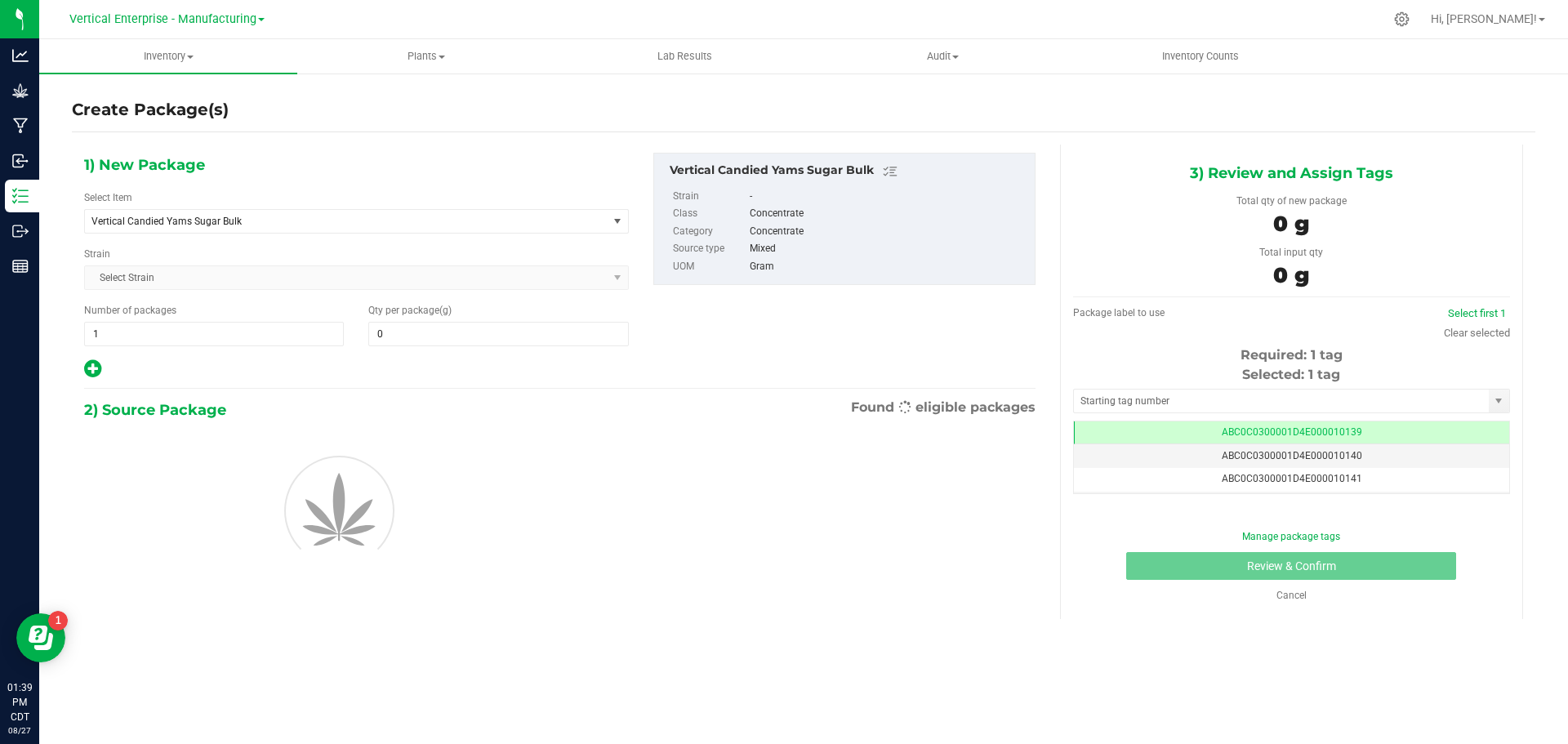
type input "0.0000"
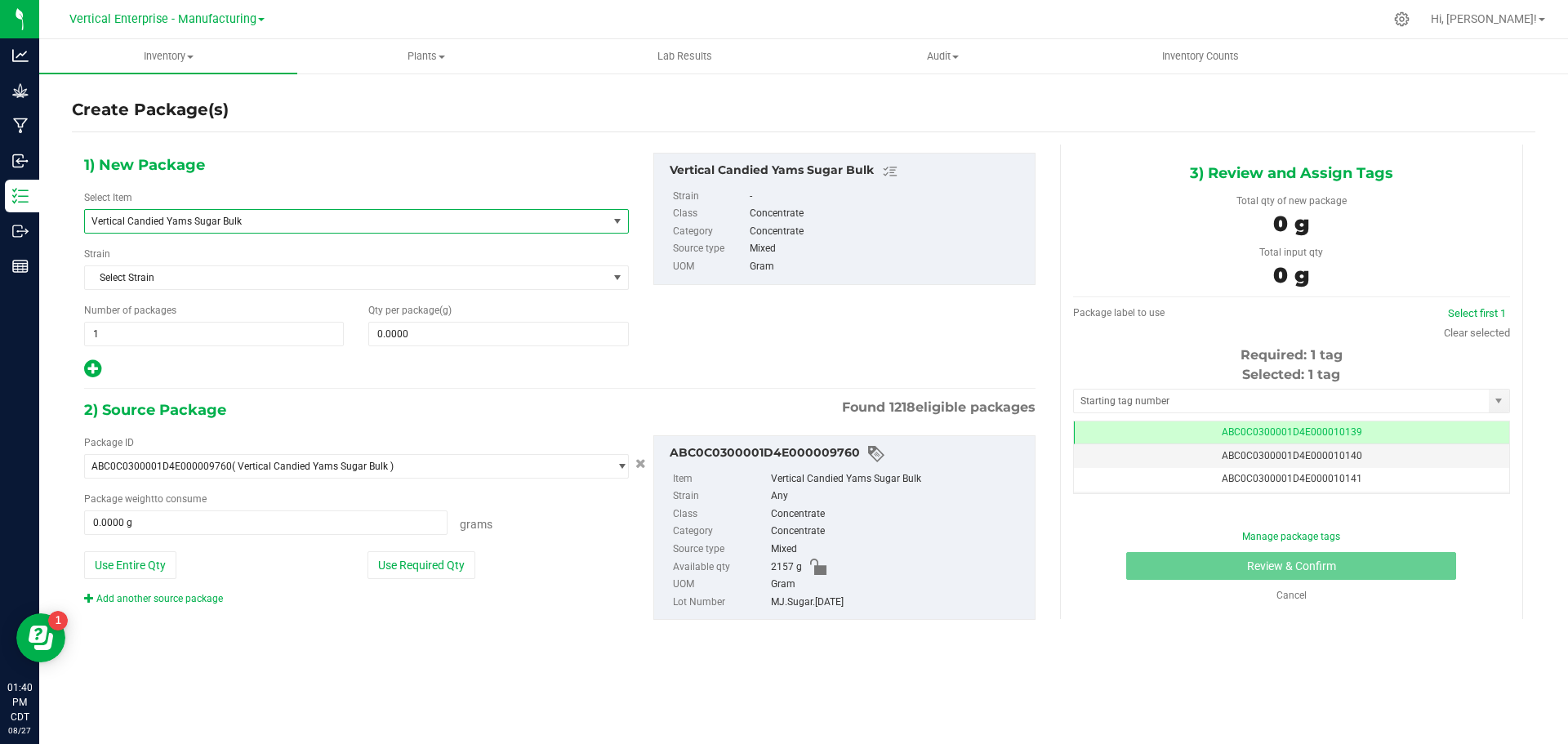
click at [200, 220] on span "Vertical Candied Yams Sugar Bulk" at bounding box center [336, 222] width 489 height 12
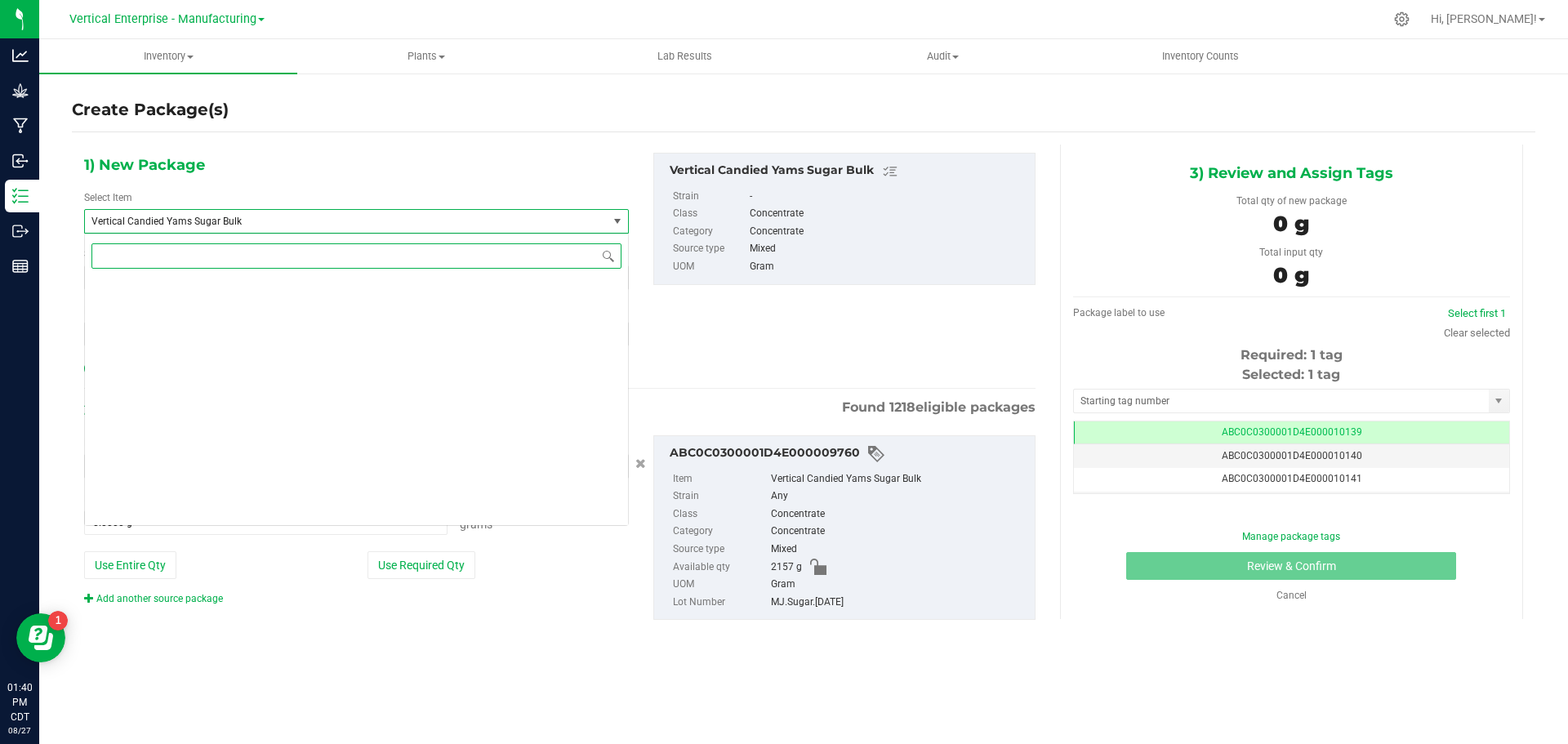
scroll to position [39641, 0]
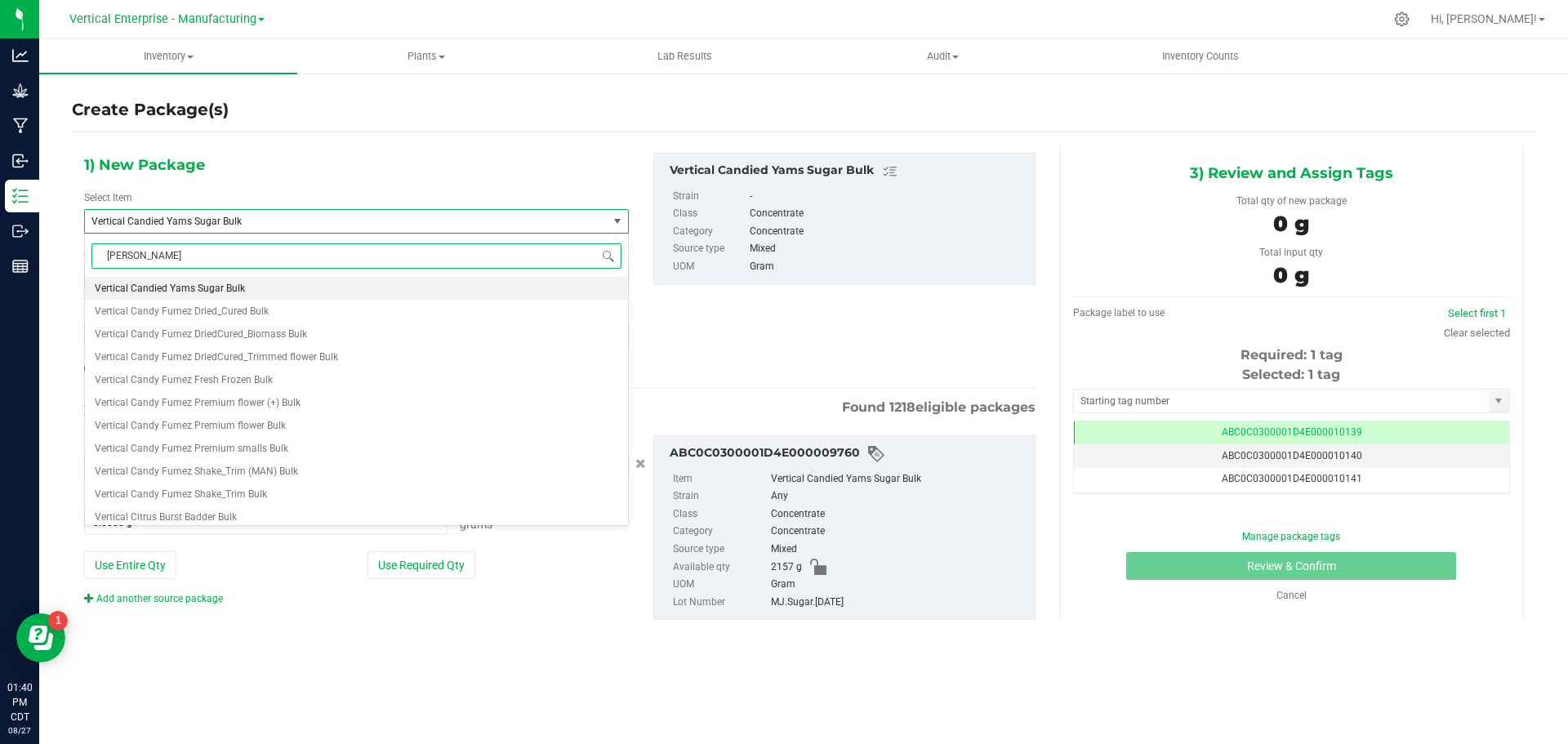
type input "candied"
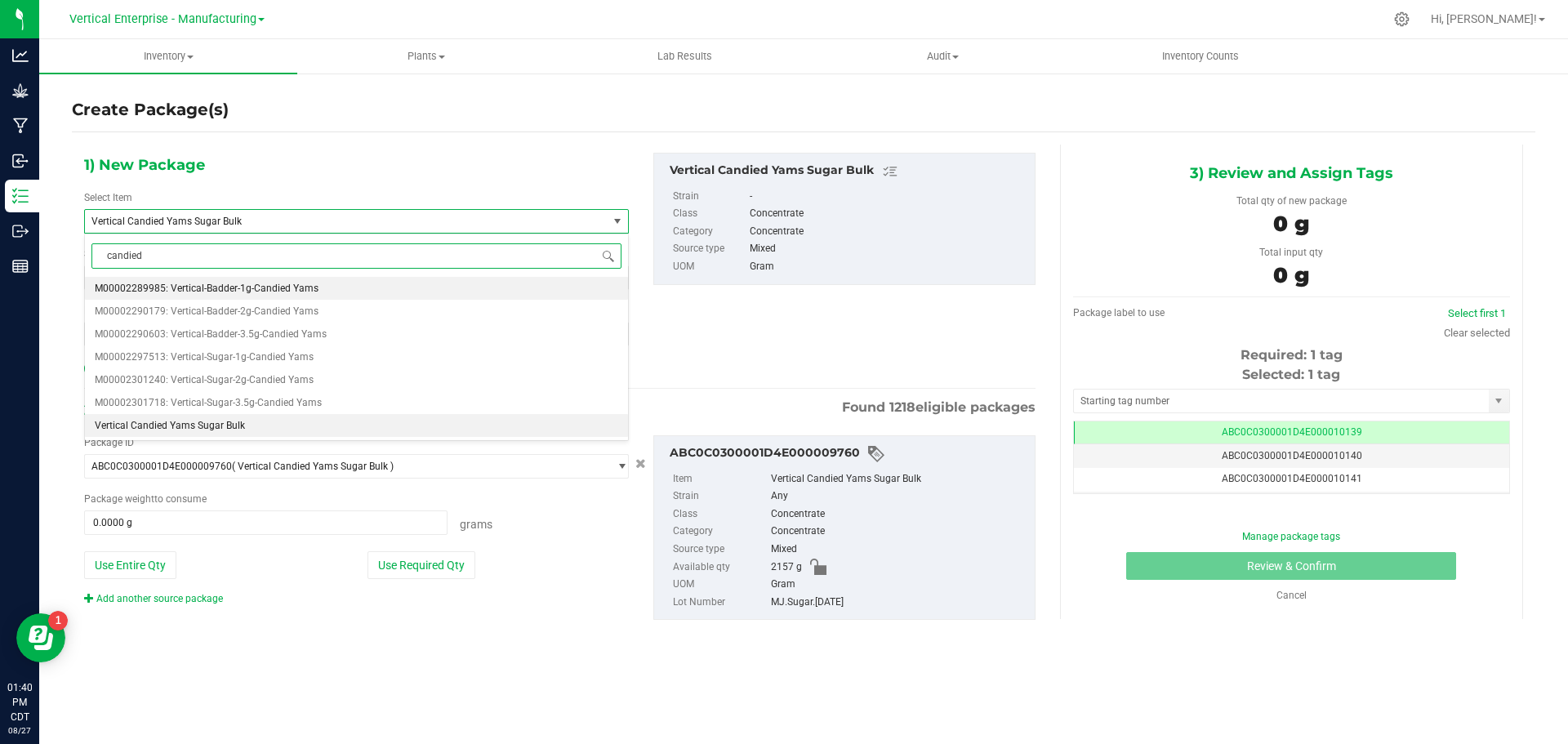
scroll to position [0, 0]
click at [205, 402] on span "M00002301718: Vertical-Sugar-3.5g-Candied Yams" at bounding box center [208, 403] width 227 height 12
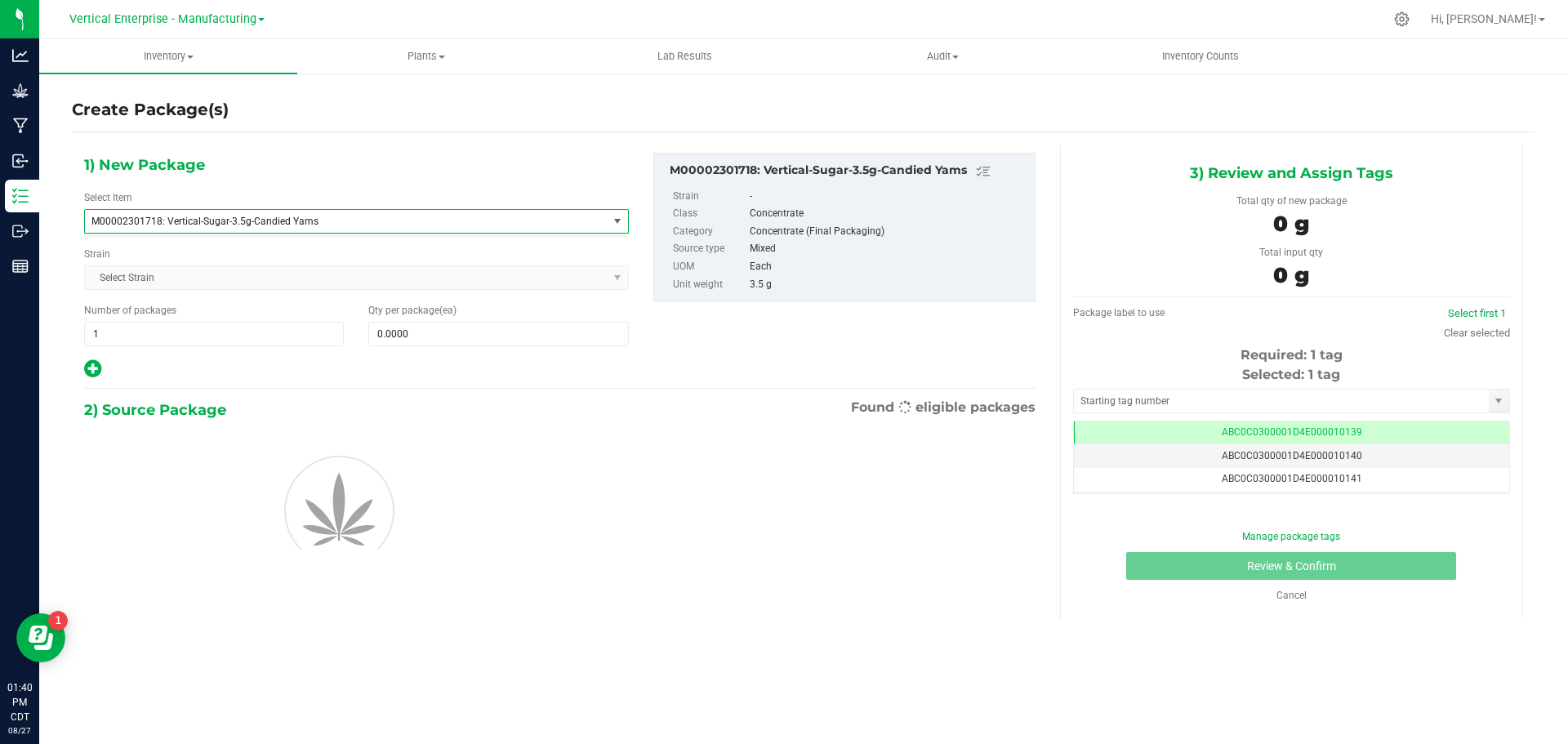
type input "0"
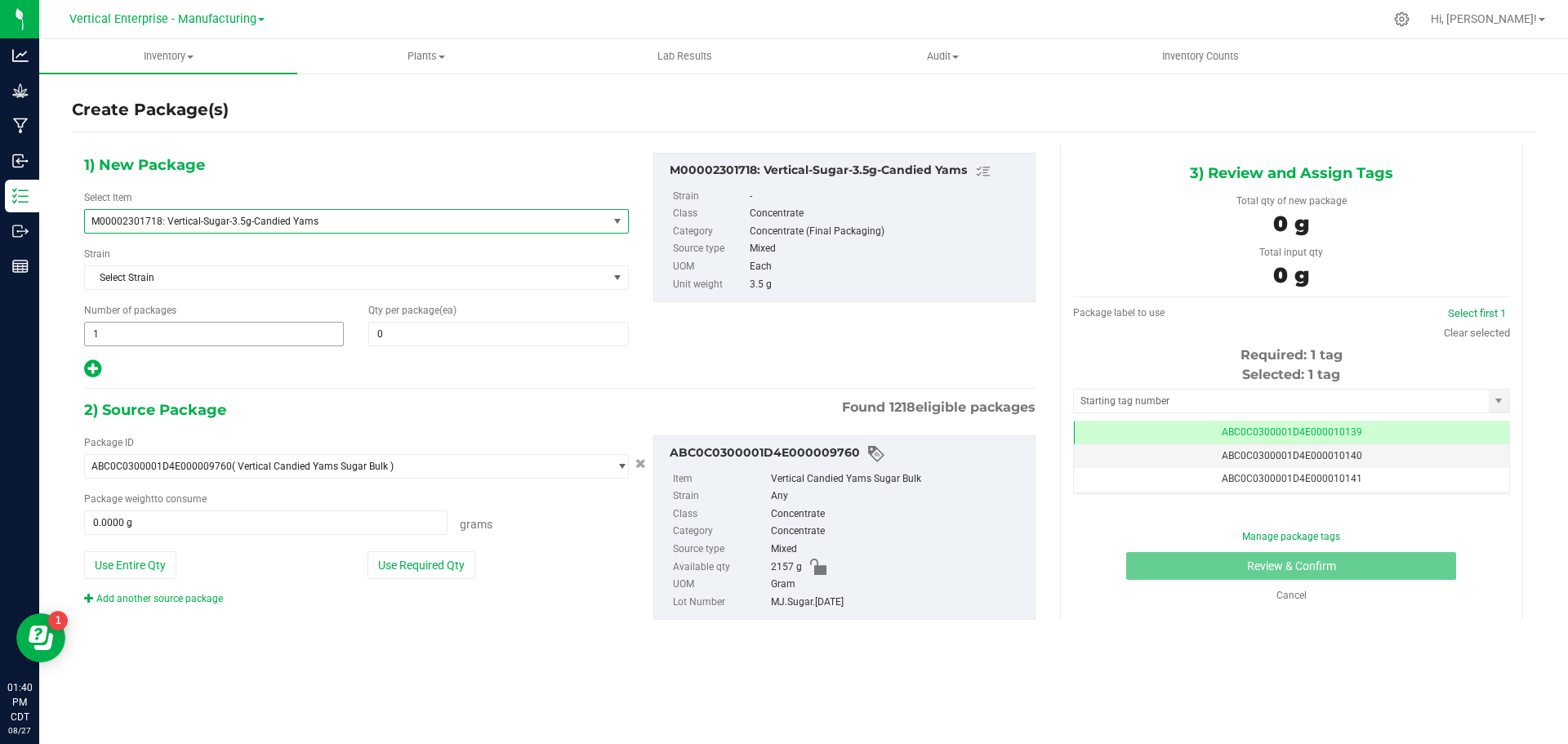
click at [143, 340] on span "1 1" at bounding box center [214, 333] width 260 height 24
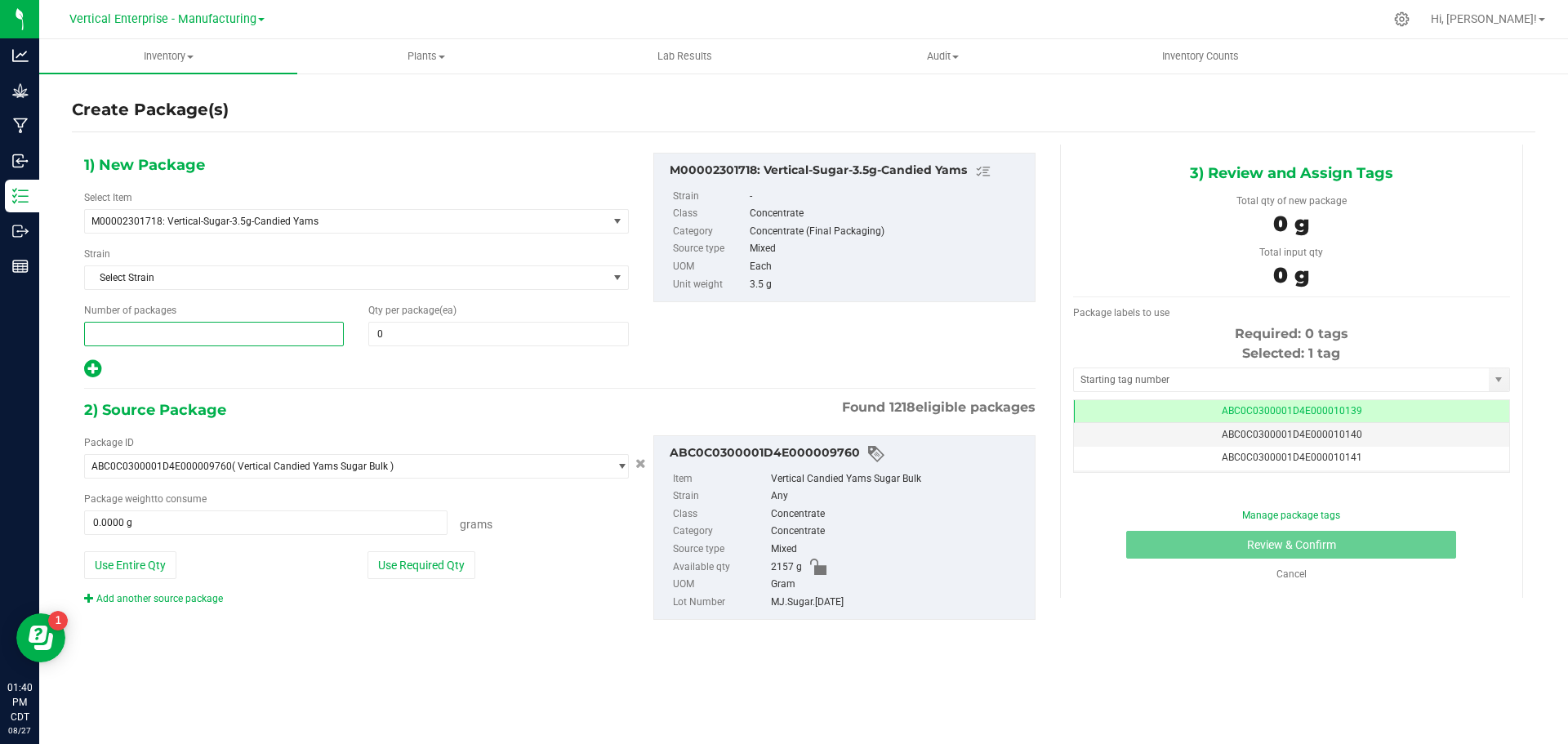
type input "5"
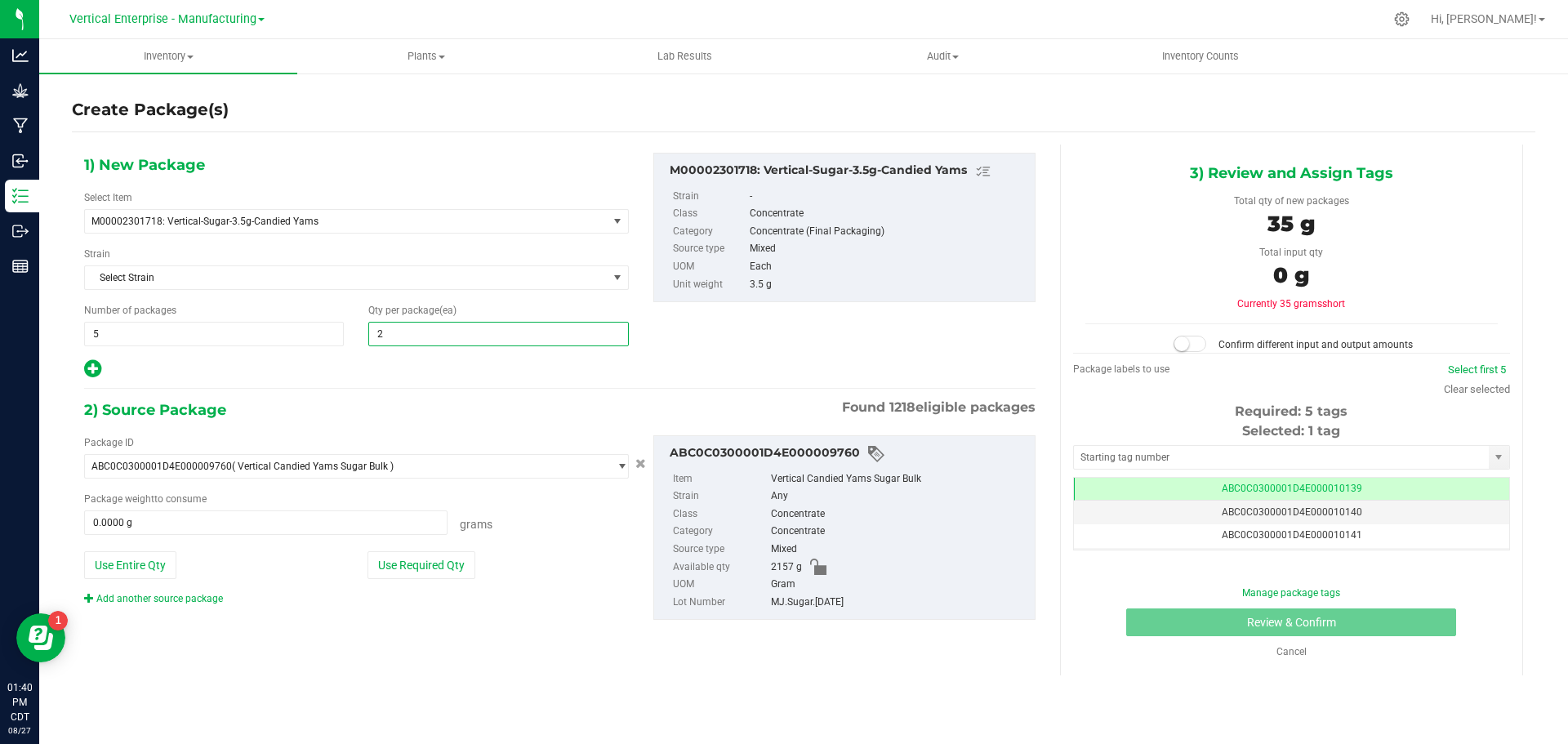
type input "20"
click at [391, 564] on button "Use Required Qty" at bounding box center [421, 565] width 107 height 27
type input "350.0000 g"
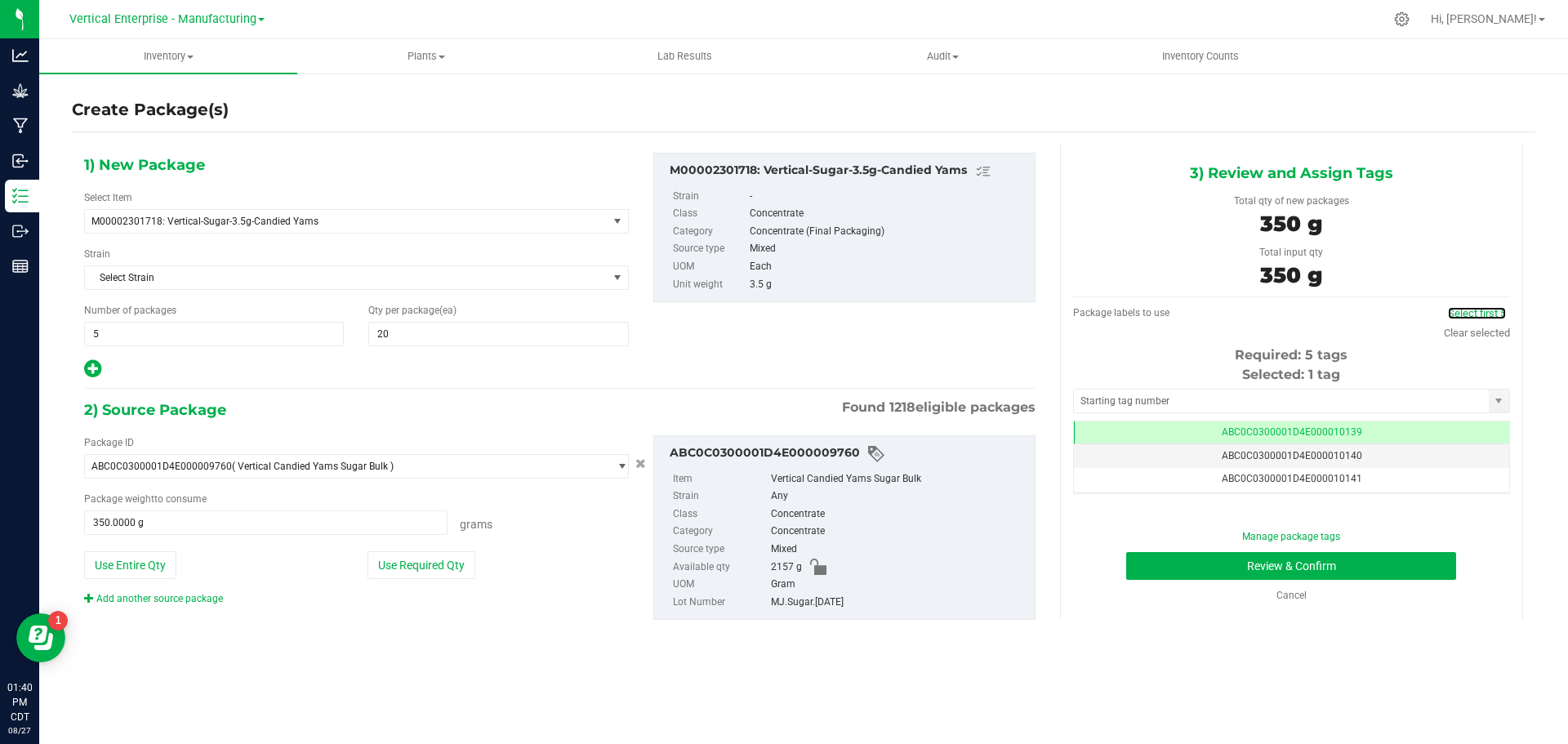
click at [1496, 309] on link "Select first 5" at bounding box center [1477, 313] width 58 height 12
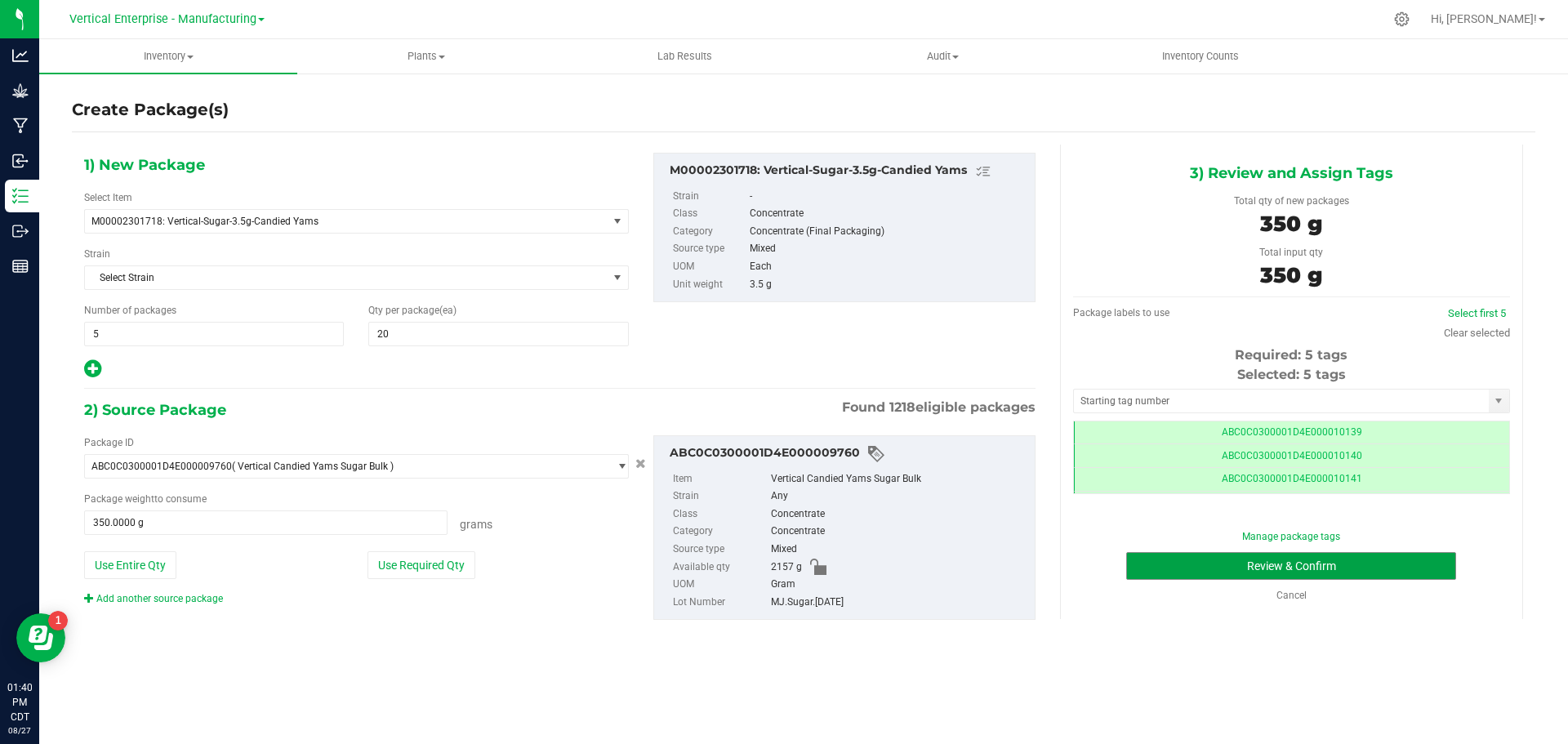
click at [1319, 564] on button "Review & Confirm" at bounding box center [1291, 566] width 330 height 27
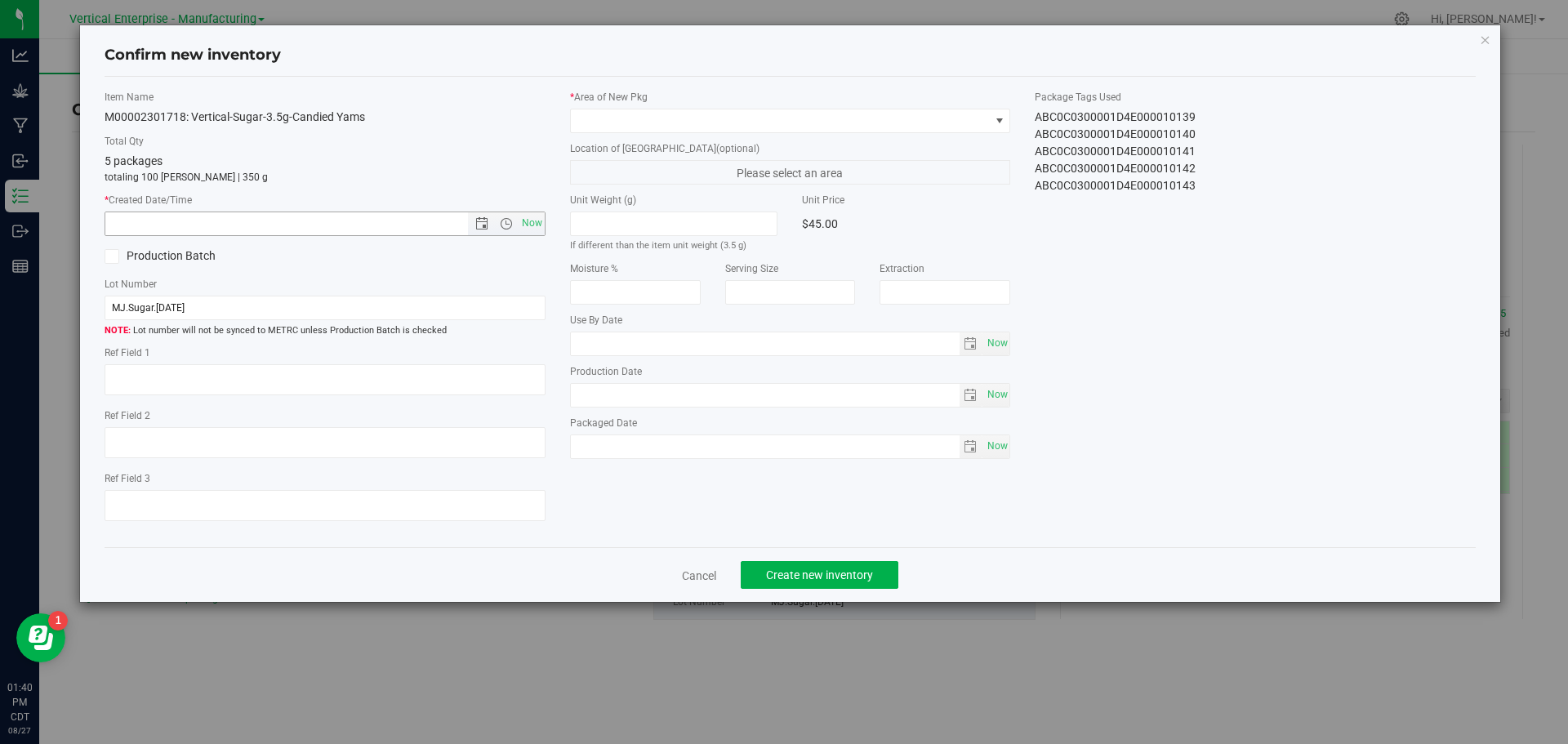
click at [529, 223] on span "Now" at bounding box center [531, 223] width 27 height 23
type input "8/27/2025 1:40 PM"
click at [609, 122] on span at bounding box center [779, 120] width 419 height 22
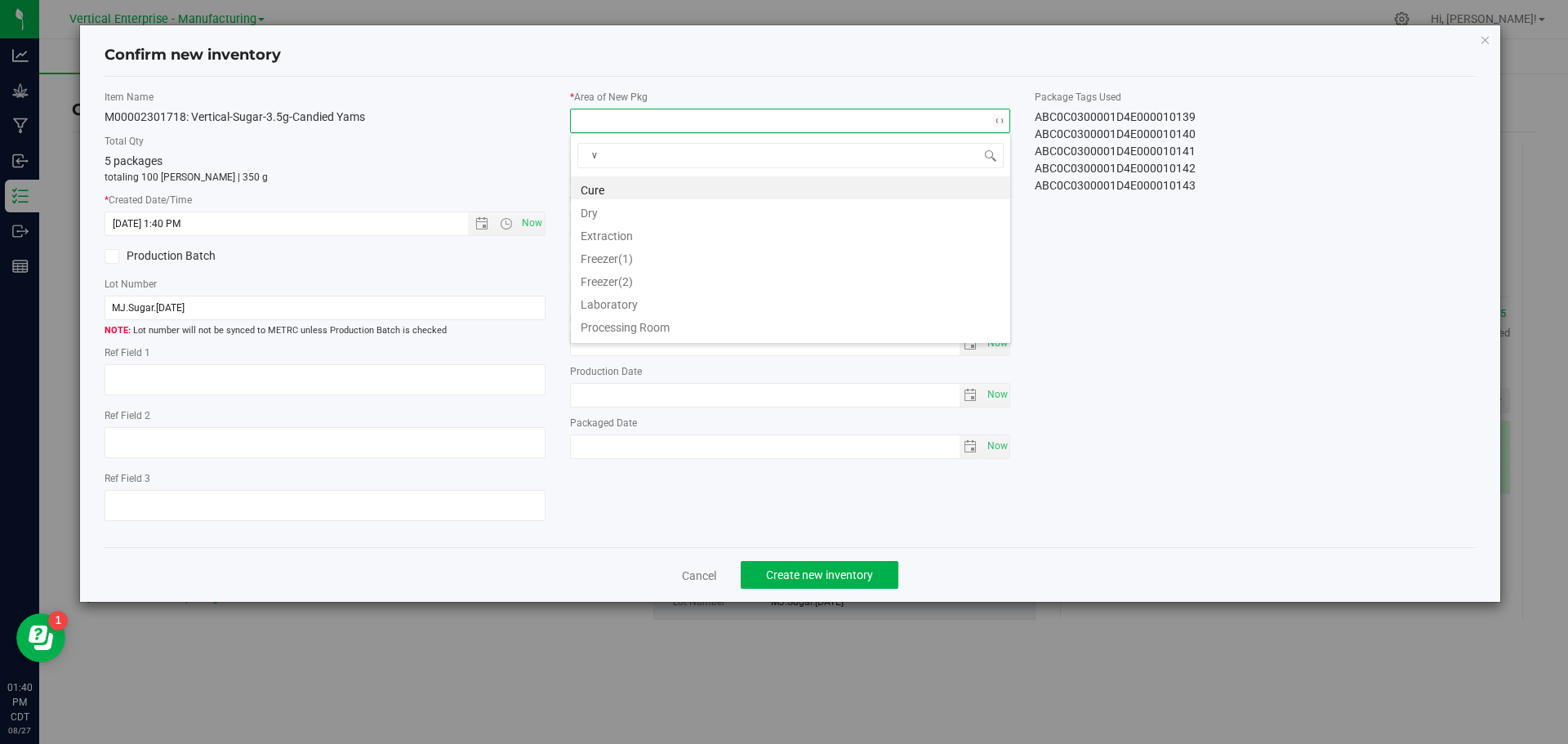
type input "va"
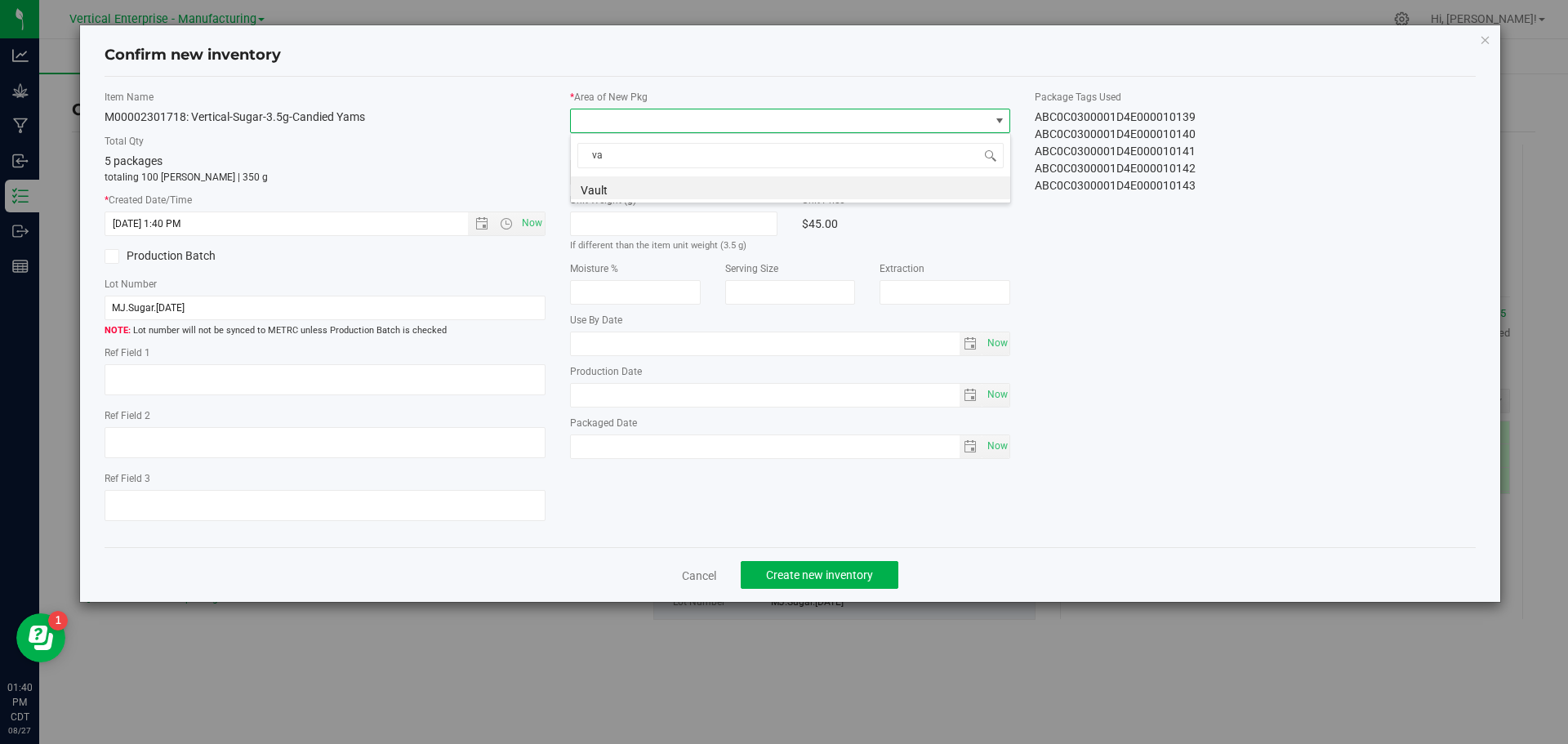
click at [613, 189] on li "Vault" at bounding box center [790, 187] width 440 height 22
click at [846, 562] on button "Create new inventory" at bounding box center [819, 575] width 157 height 27
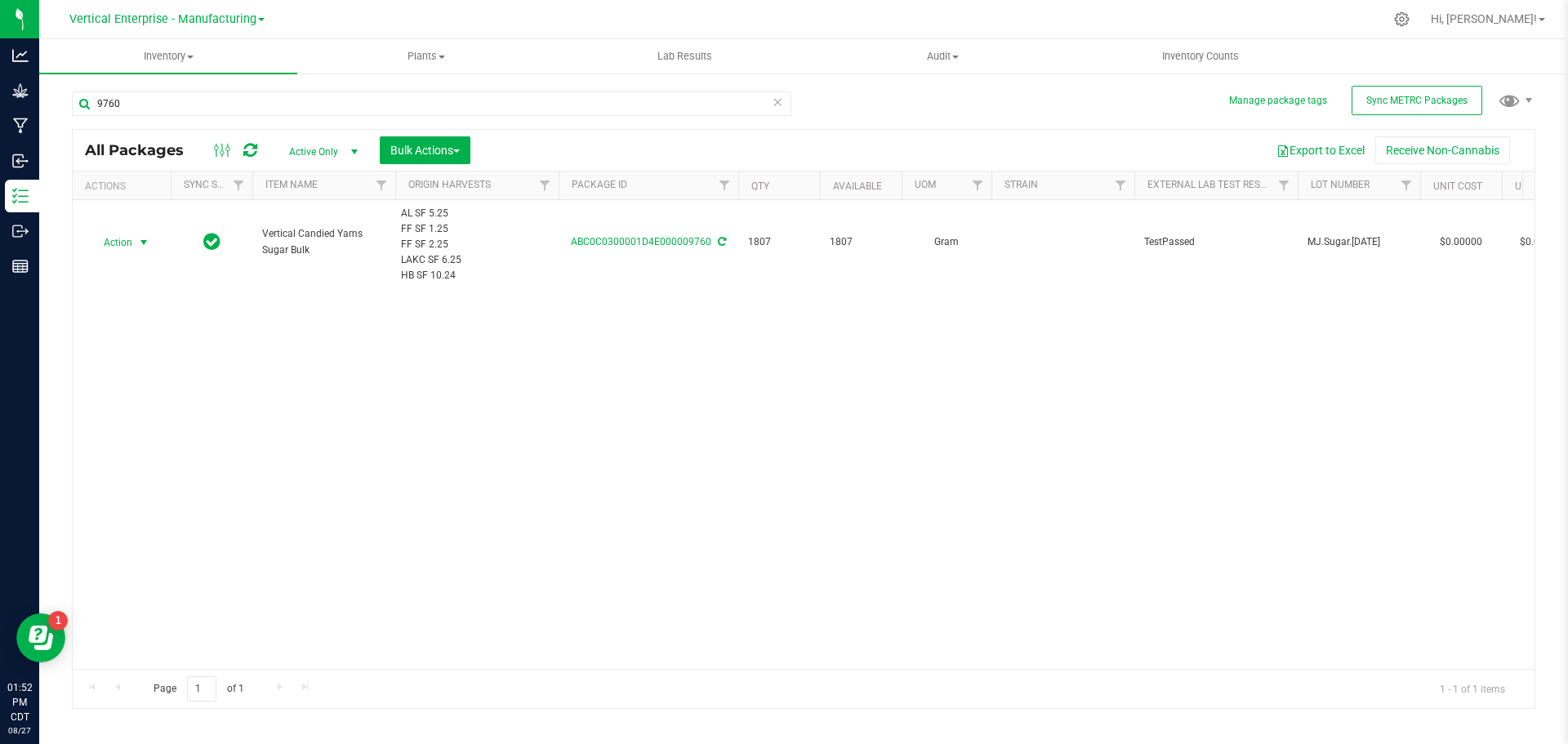
click at [115, 236] on span "Action" at bounding box center [111, 242] width 44 height 22
click at [114, 297] on li "Create package" at bounding box center [142, 293] width 103 height 24
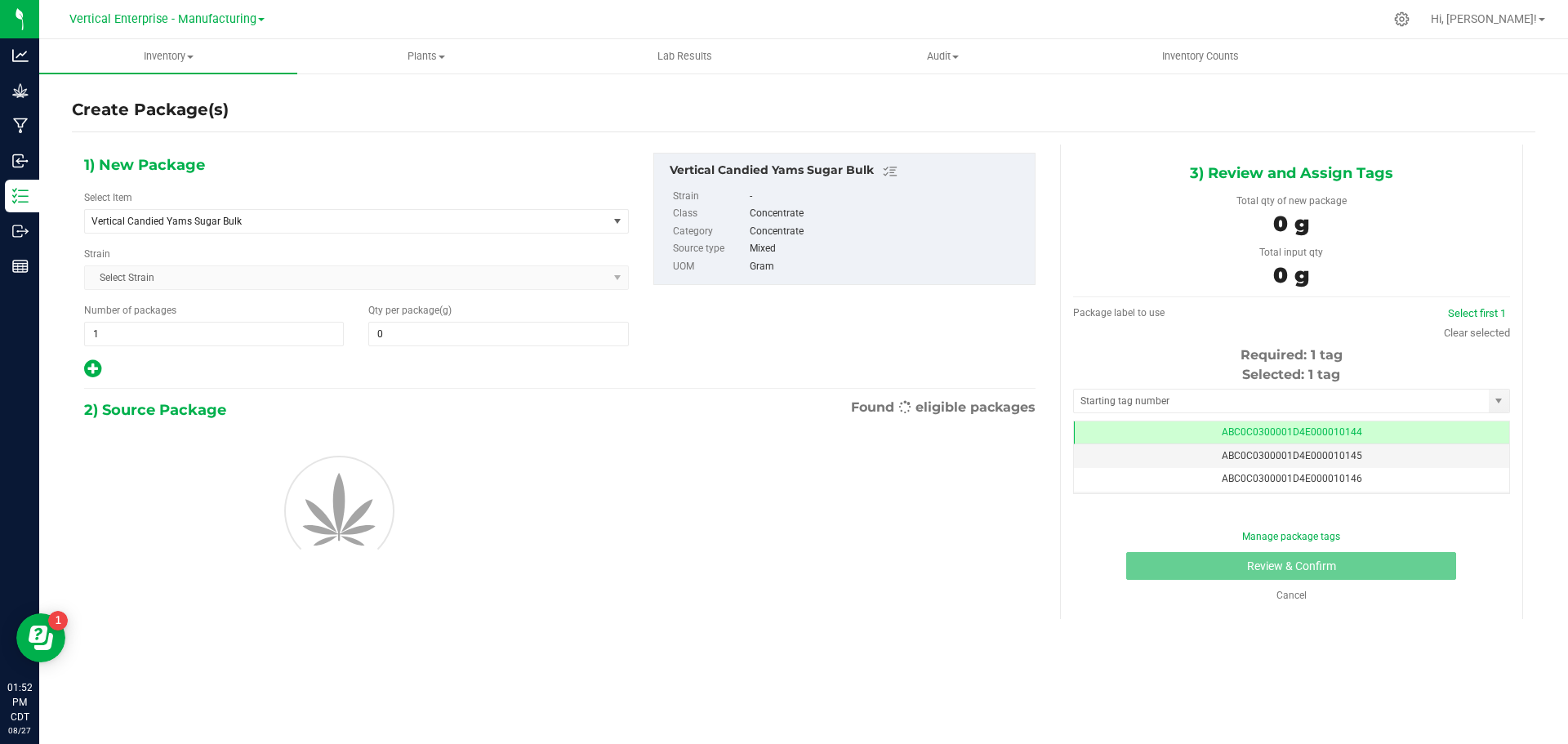
type input "0.0000"
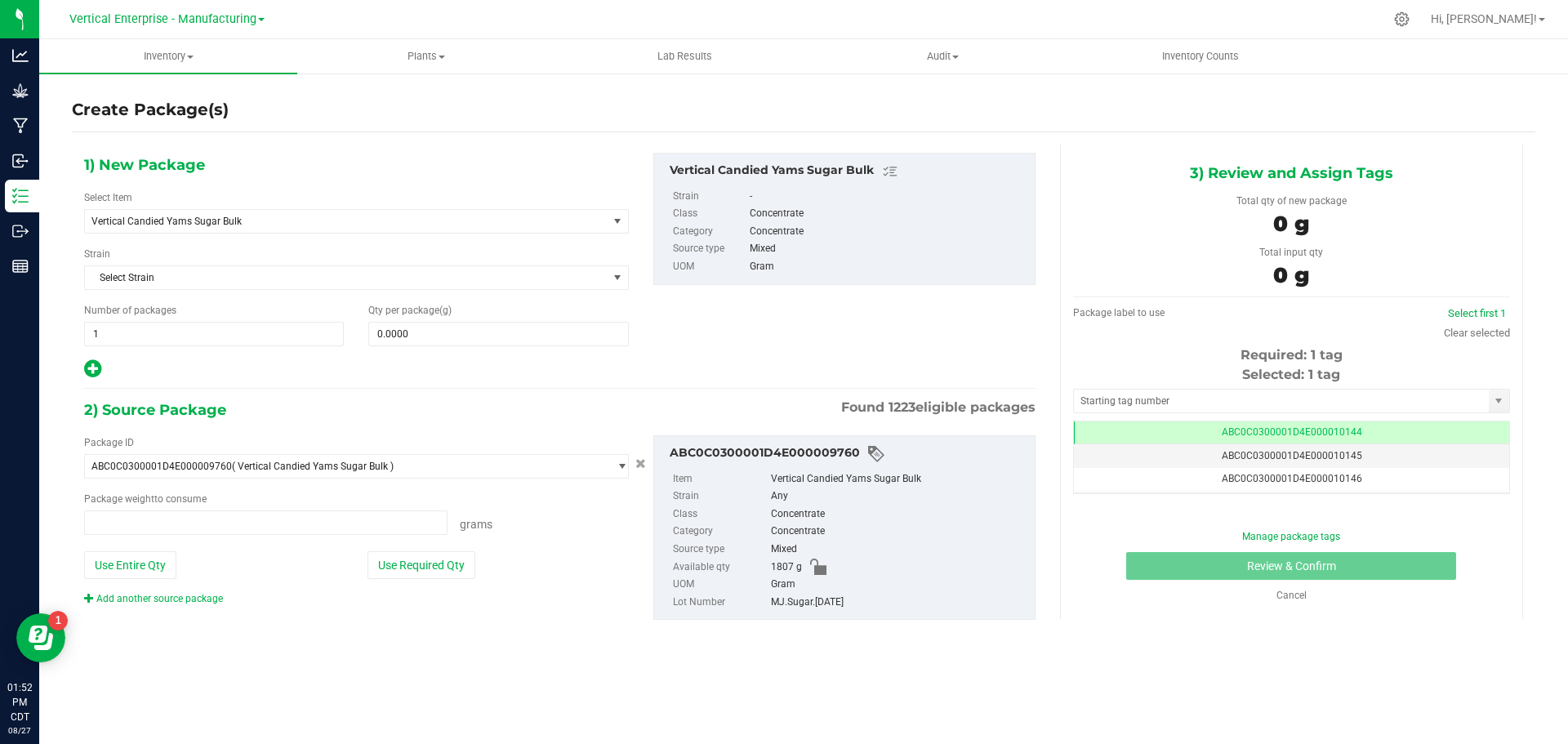
type input "0.0000 g"
click at [229, 225] on span "Vertical Candied Yams Sugar Bulk" at bounding box center [336, 222] width 489 height 12
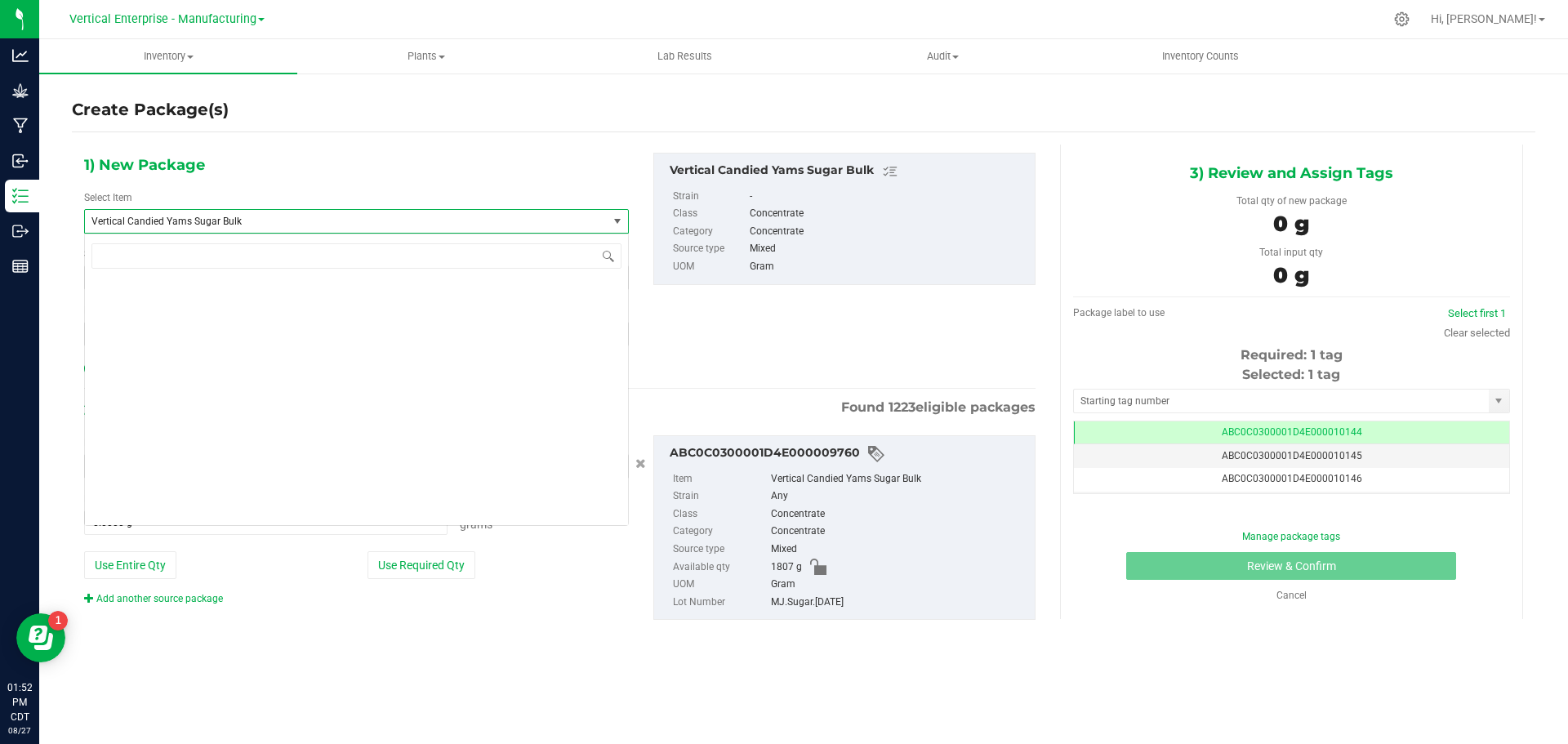
scroll to position [39641, 0]
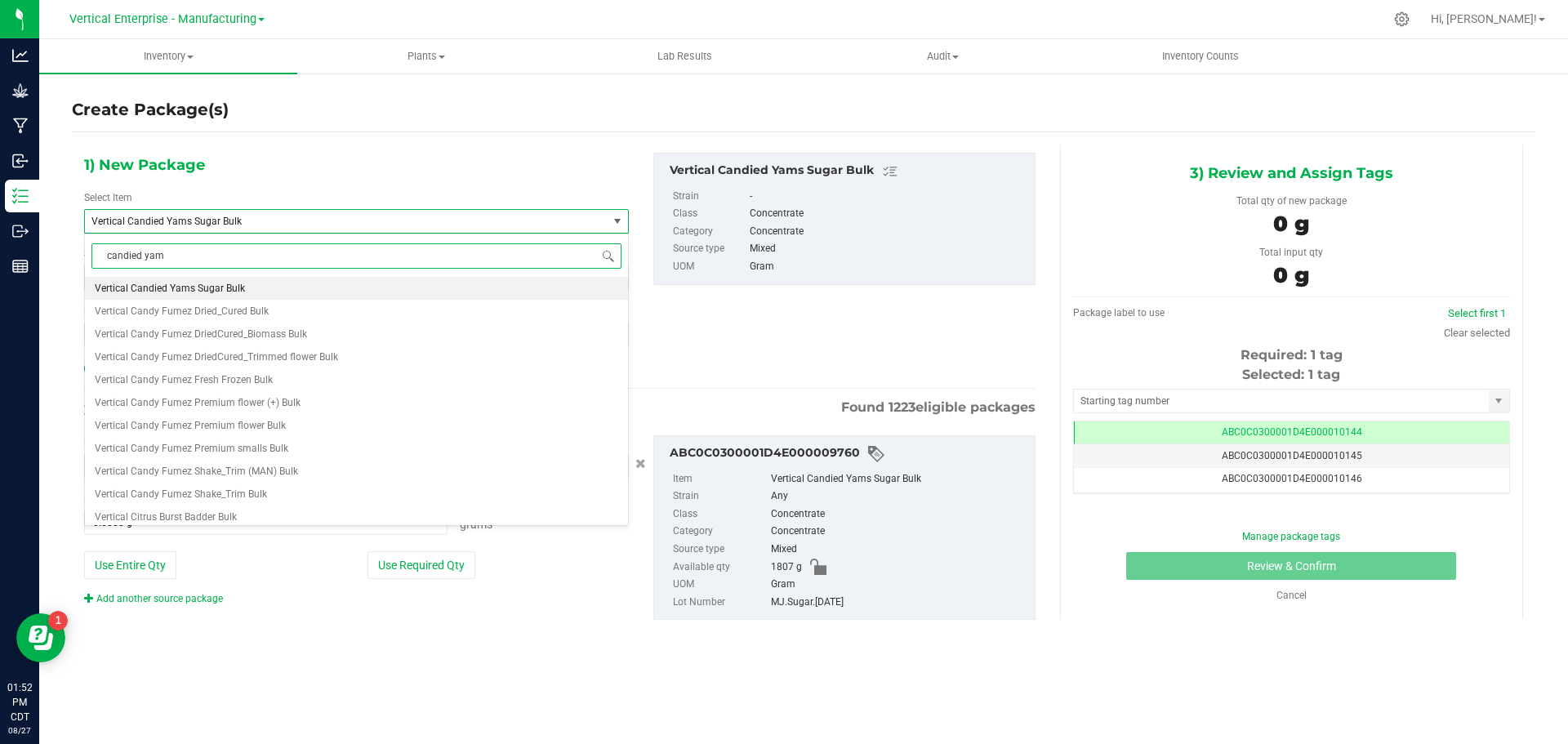
type input "candied yams"
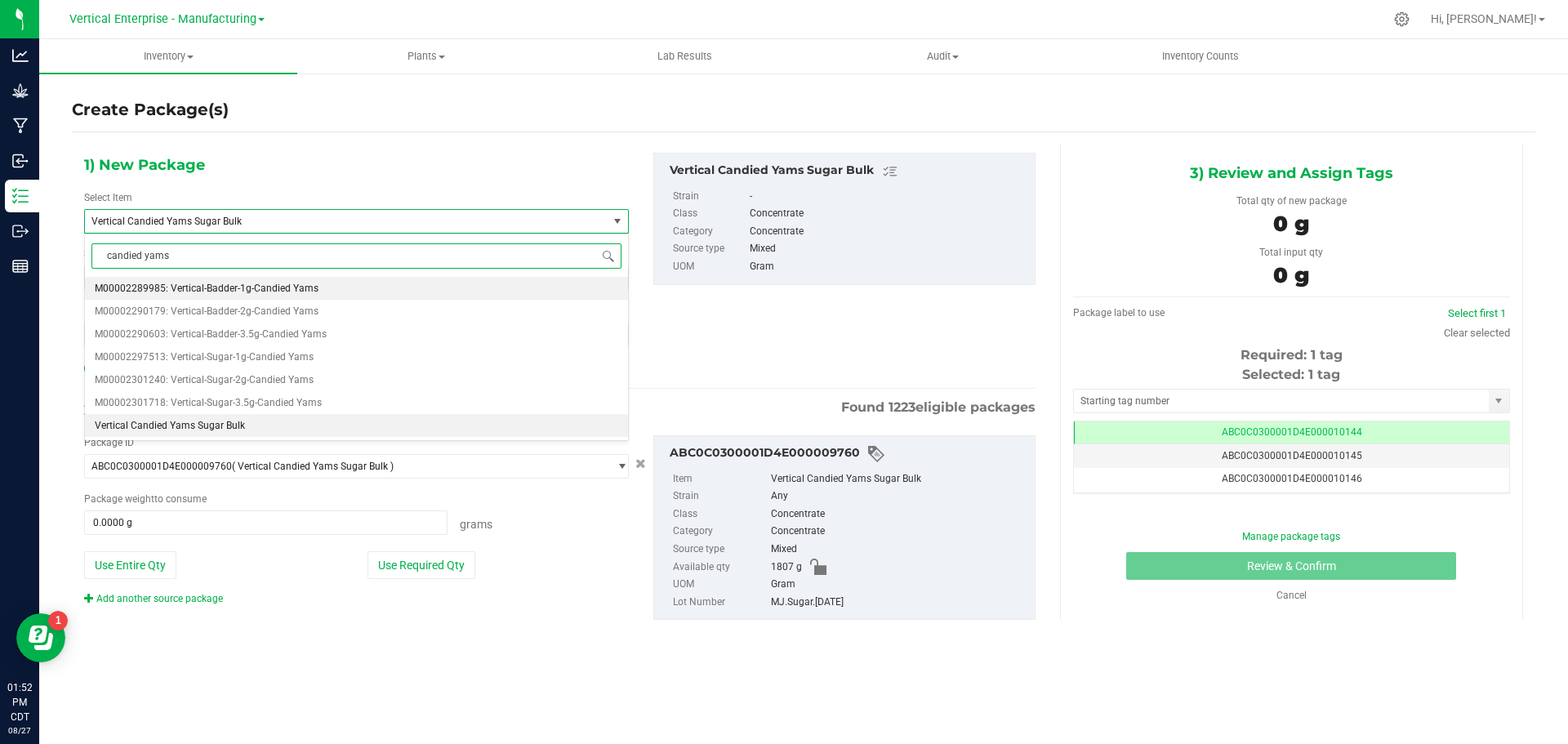
scroll to position [0, 0]
click at [231, 399] on span "M00002301718: Vertical-Sugar-3.5g-Candied Yams" at bounding box center [208, 403] width 227 height 12
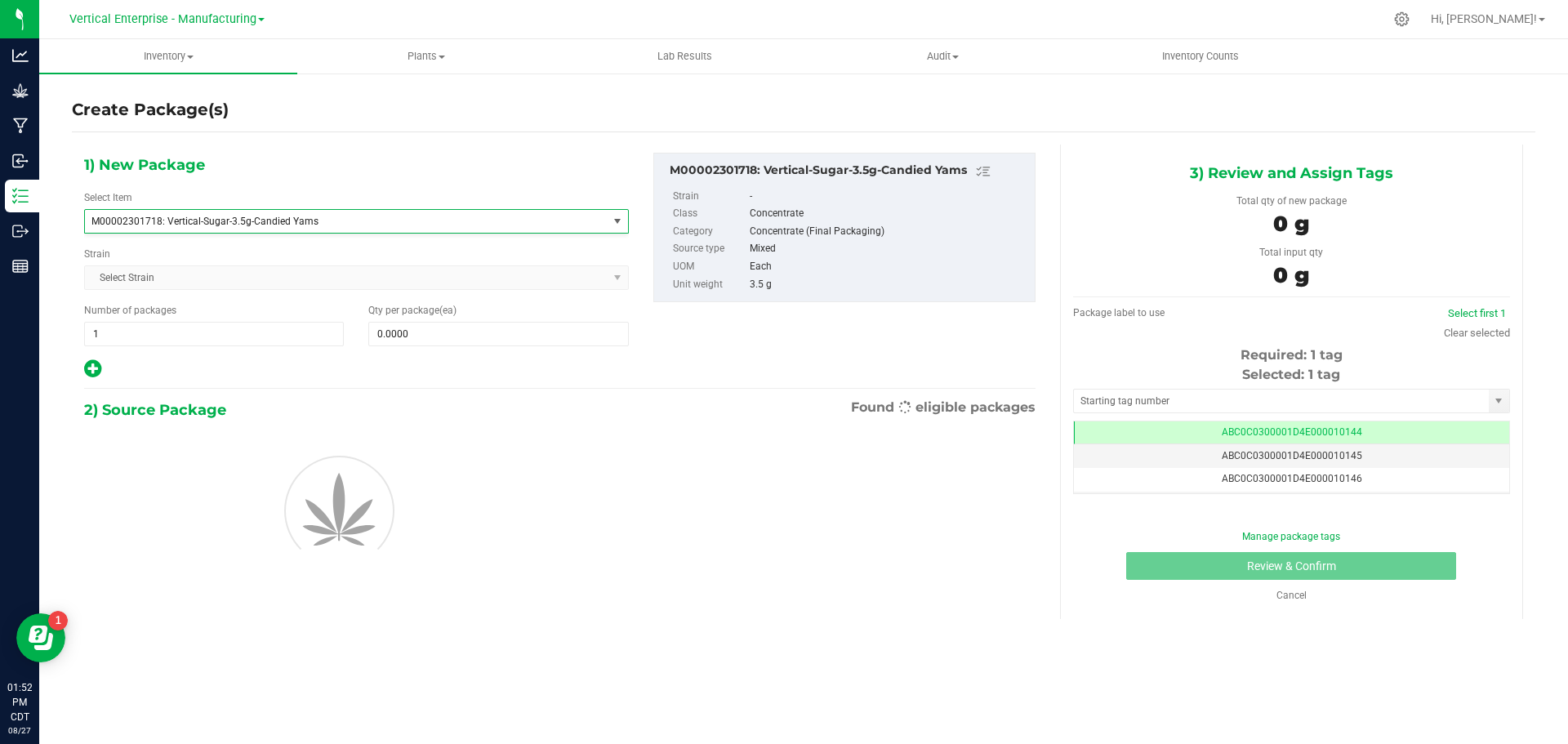
type input "0"
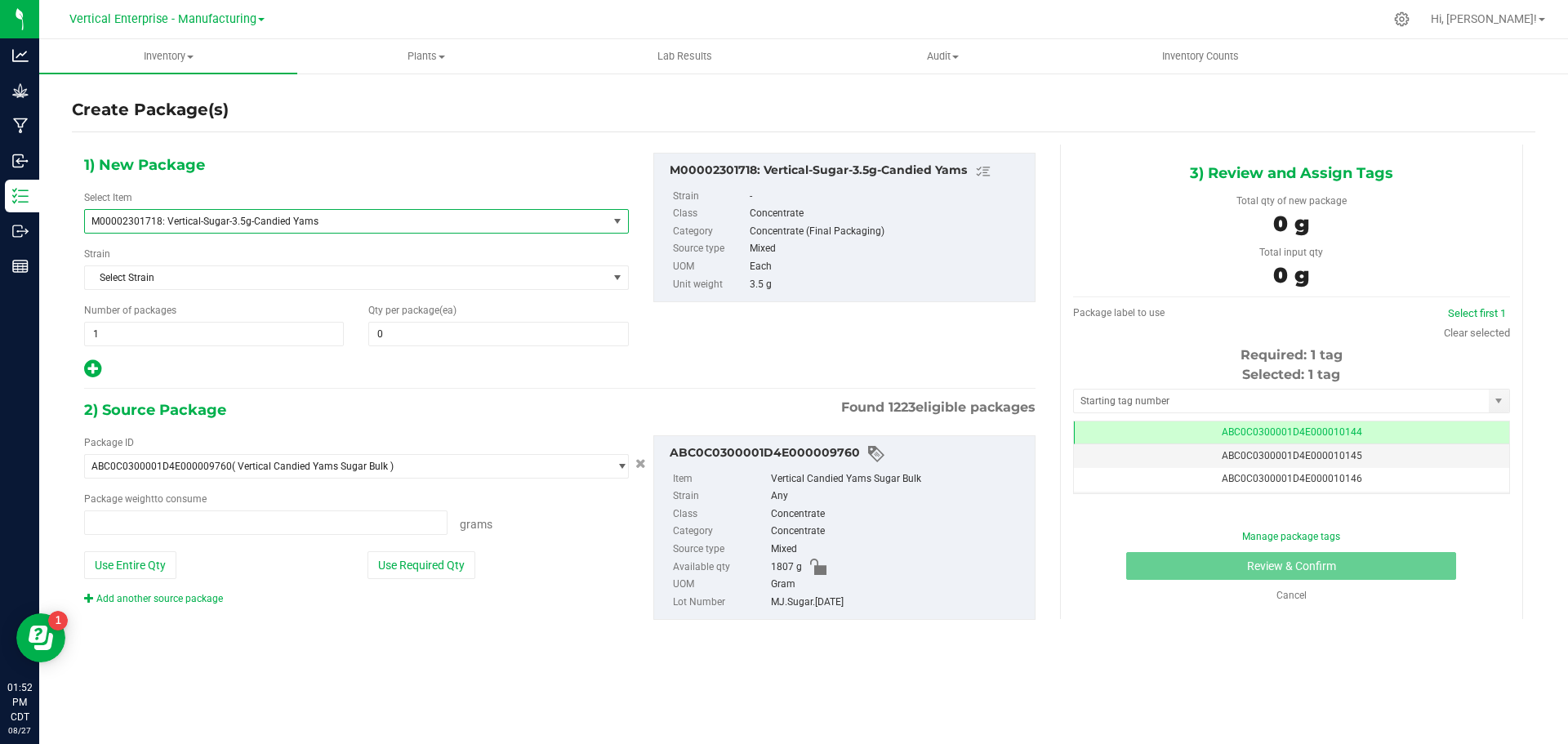
type input "0.0000 g"
click at [140, 330] on span "1 1" at bounding box center [214, 333] width 260 height 24
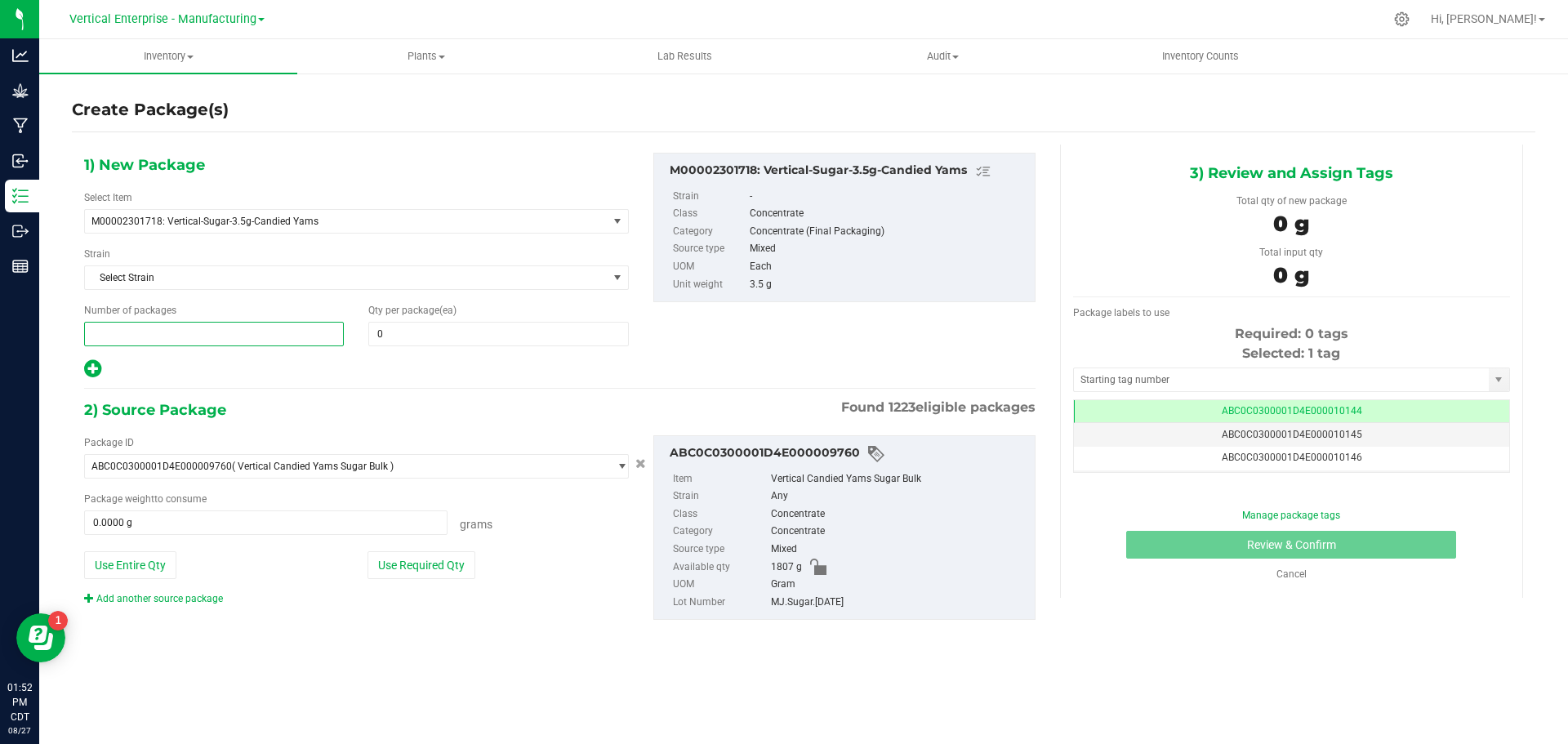
type input "2"
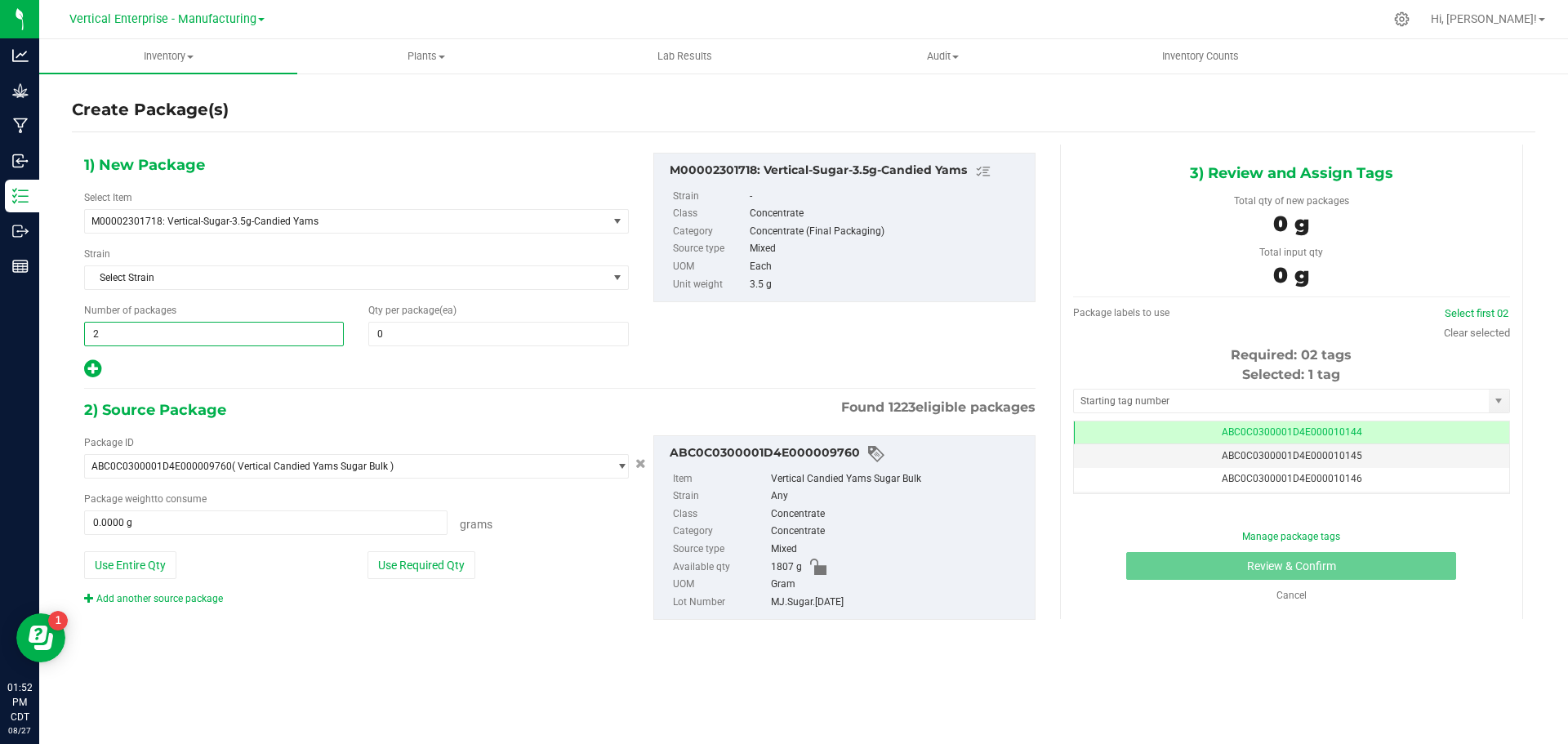
type input "2"
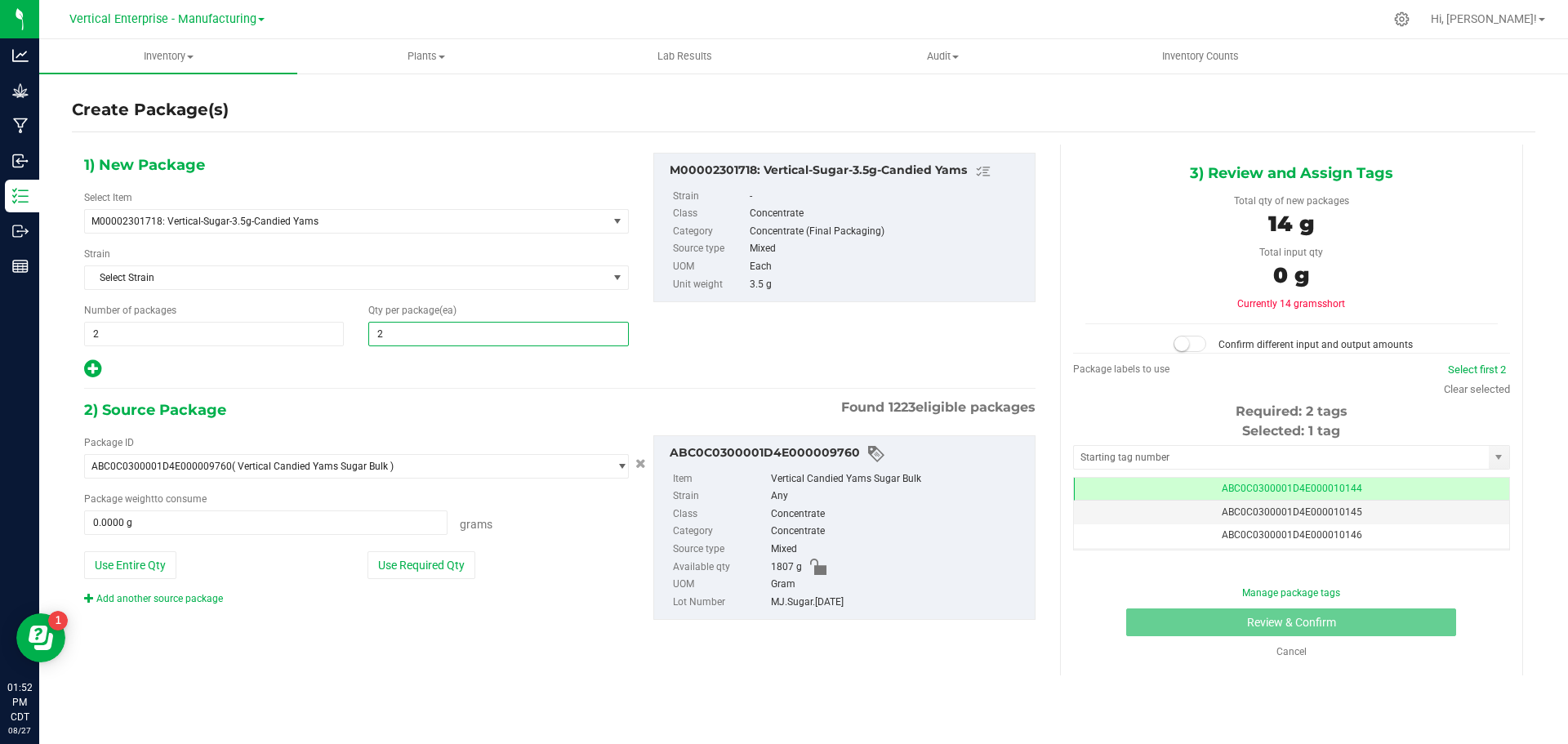
type input "20"
click at [422, 575] on button "Use Required Qty" at bounding box center [421, 565] width 107 height 27
type input "140.0000 g"
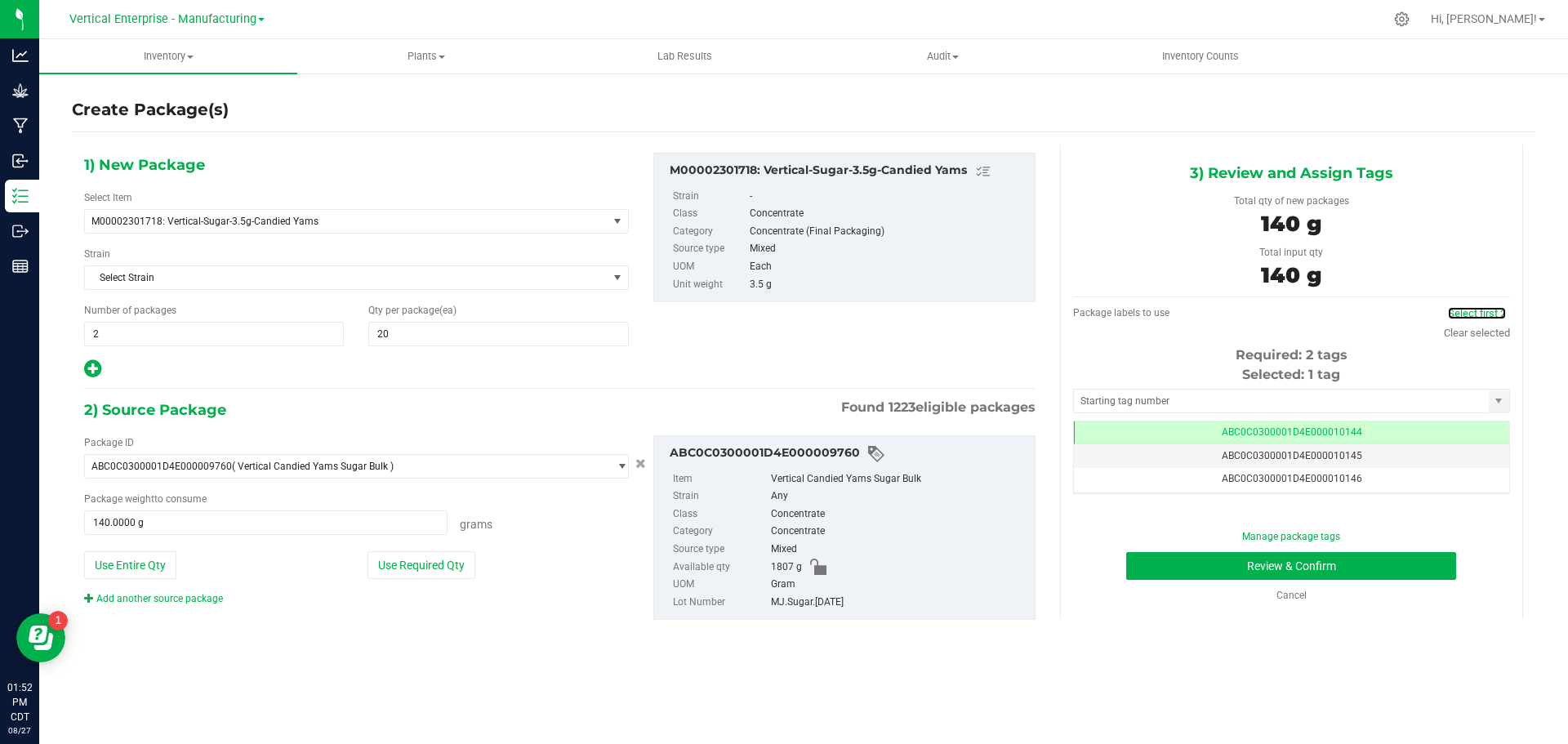
click at [1471, 314] on link "Select first 2" at bounding box center [1477, 313] width 58 height 12
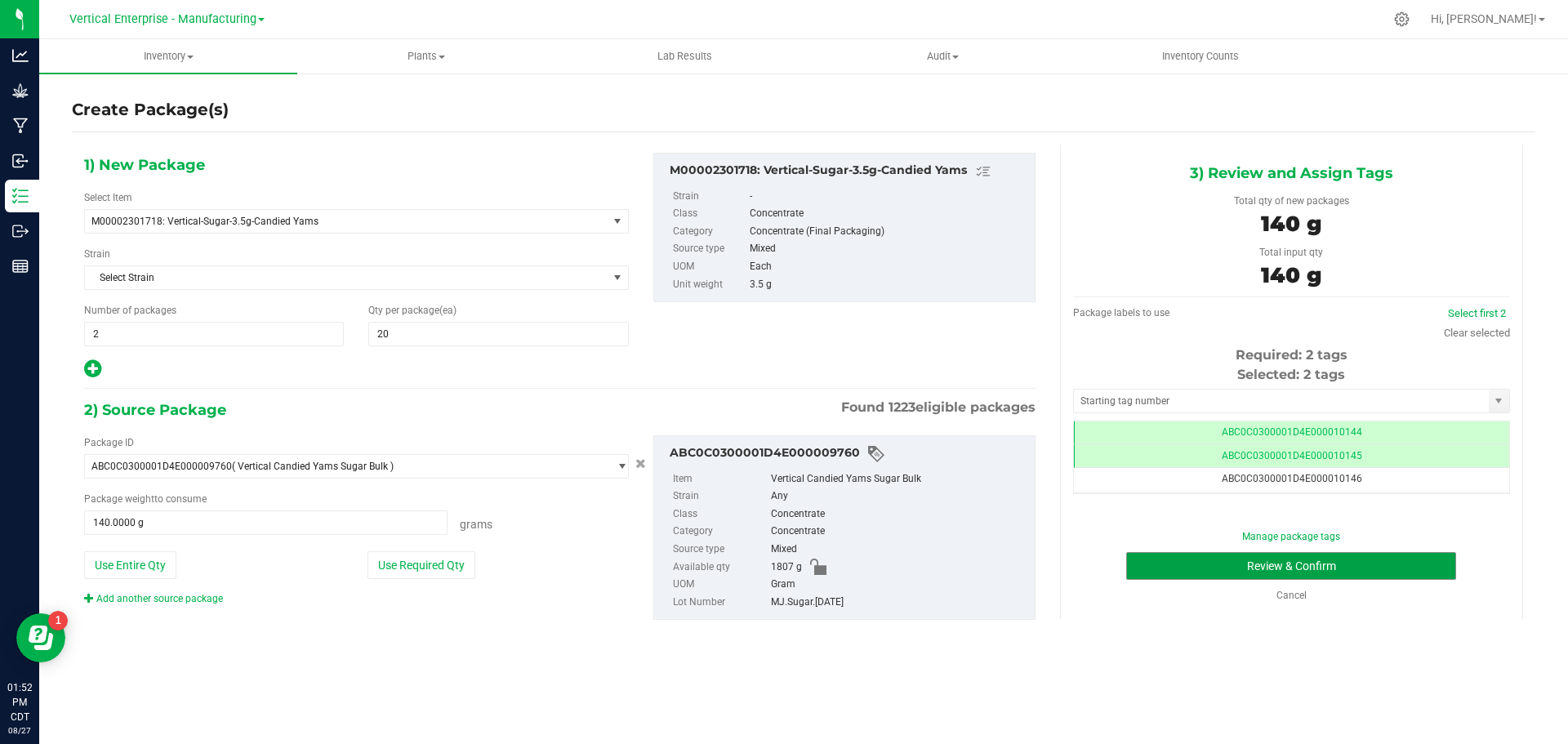
click at [1397, 560] on button "Review & Confirm" at bounding box center [1291, 566] width 330 height 27
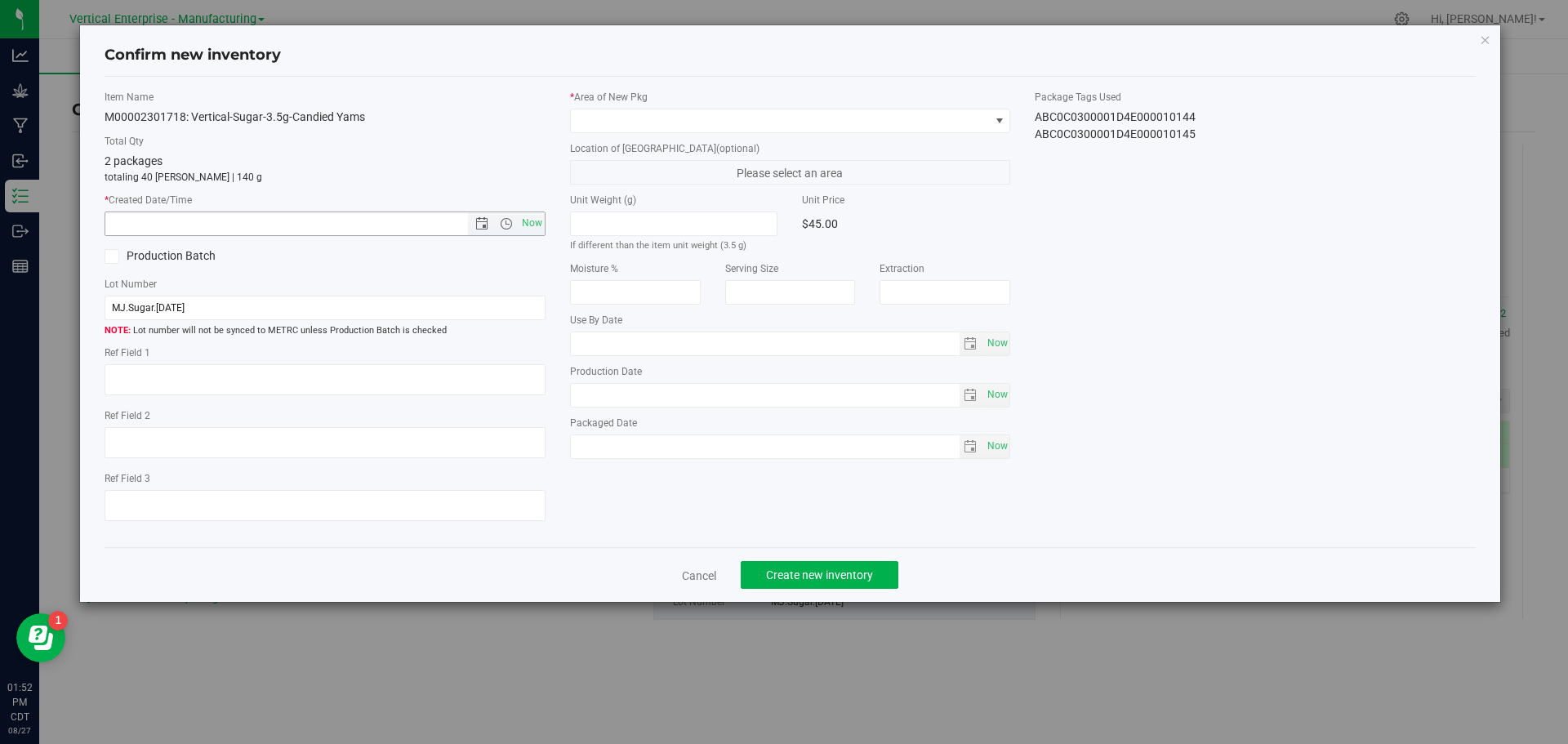
drag, startPoint x: 526, startPoint y: 219, endPoint x: 522, endPoint y: 227, distance: 8.9
click at [526, 221] on span "Now" at bounding box center [531, 223] width 27 height 23
type input "8/27/2025 1:52 PM"
click at [623, 112] on span at bounding box center [779, 120] width 419 height 22
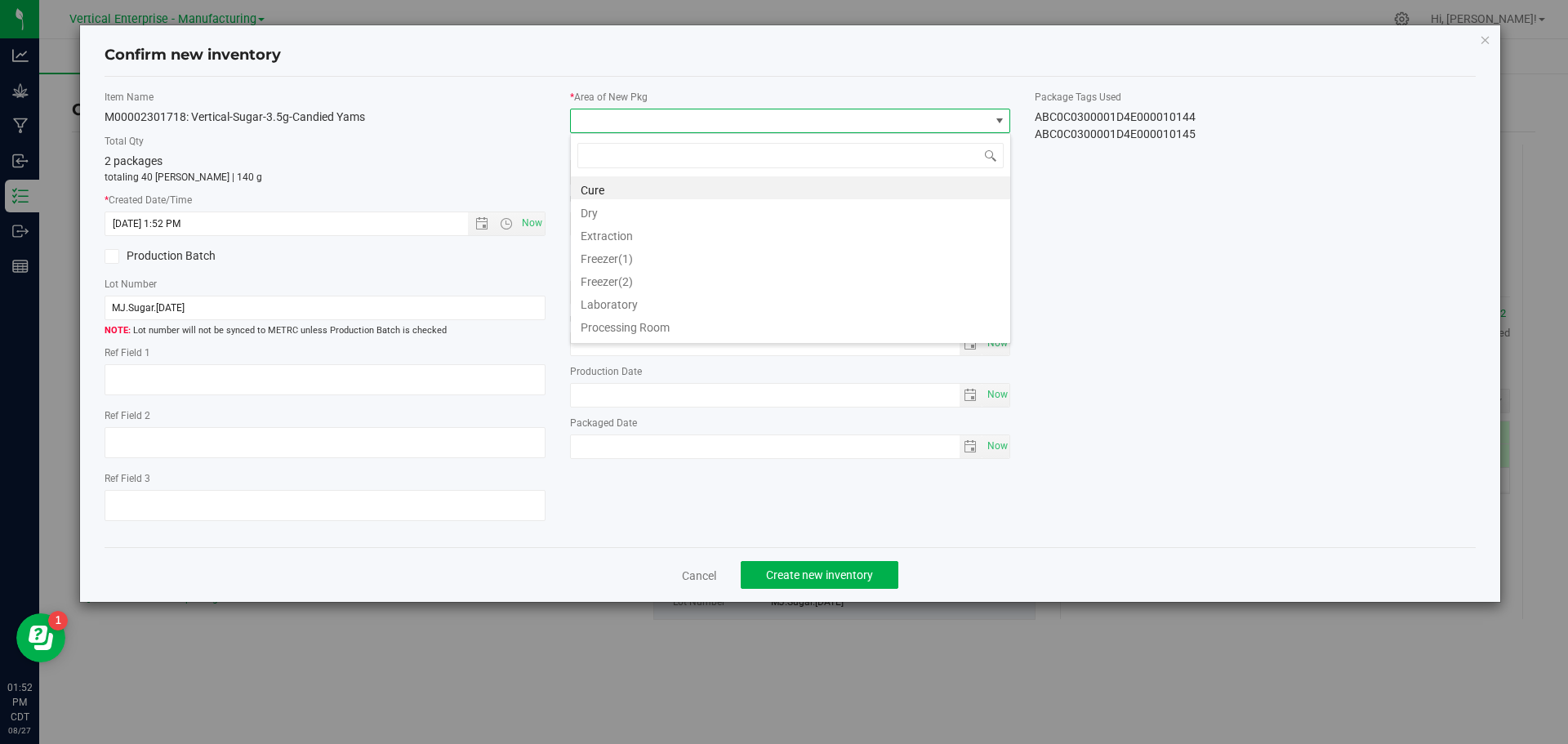
scroll to position [81670, 81211]
type input "va"
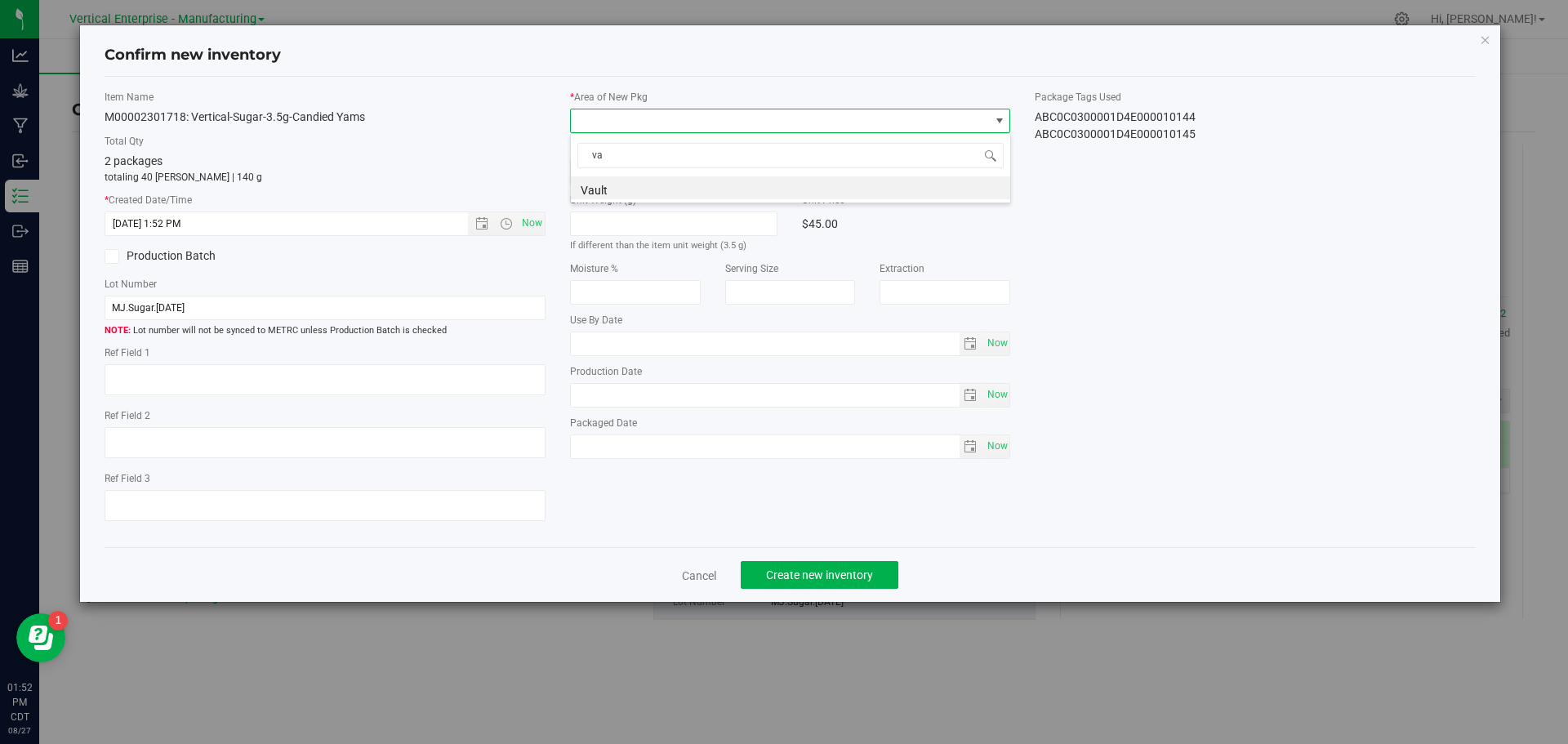
click at [594, 187] on li "Vault" at bounding box center [790, 187] width 440 height 22
click at [859, 580] on span "Create new inventory" at bounding box center [819, 575] width 107 height 13
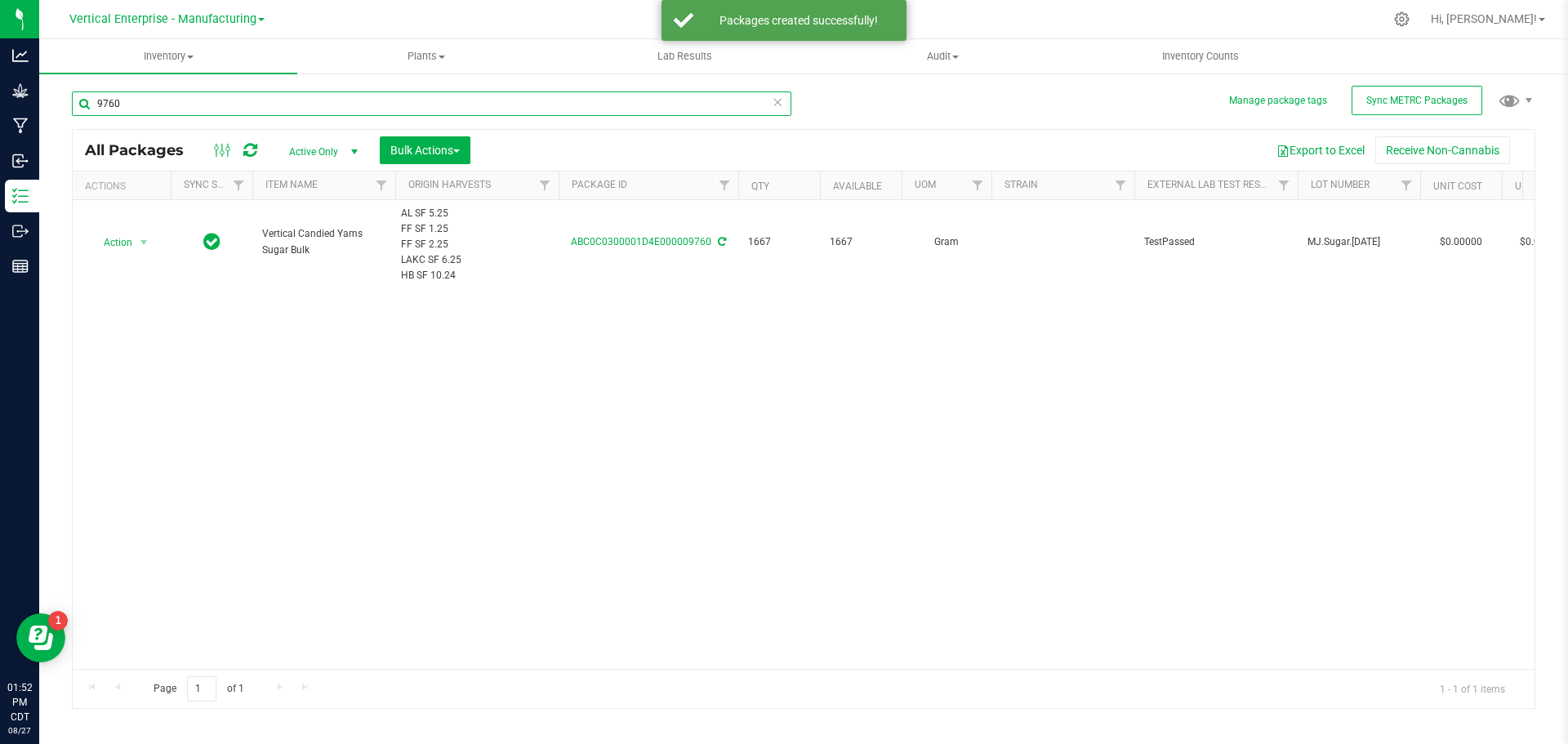
drag, startPoint x: 141, startPoint y: 107, endPoint x: 0, endPoint y: 102, distance: 141.1
click at [0, 102] on div "Analytics Grow Manufacturing Inbound Inventory Outbound Reports 01:52 PM CDT 08…" at bounding box center [784, 372] width 1568 height 744
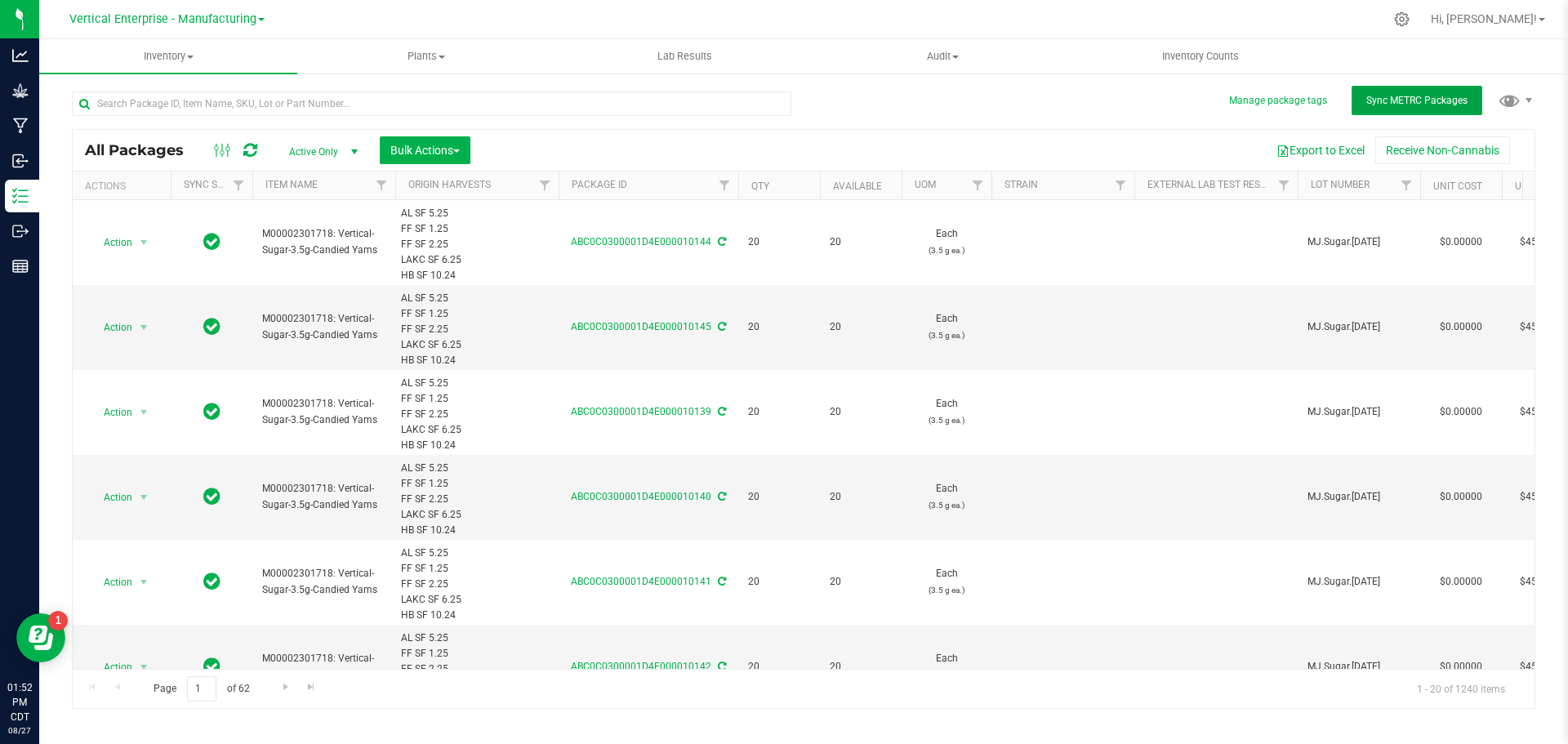
click at [1407, 107] on button "Sync METRC Packages" at bounding box center [1416, 100] width 131 height 29
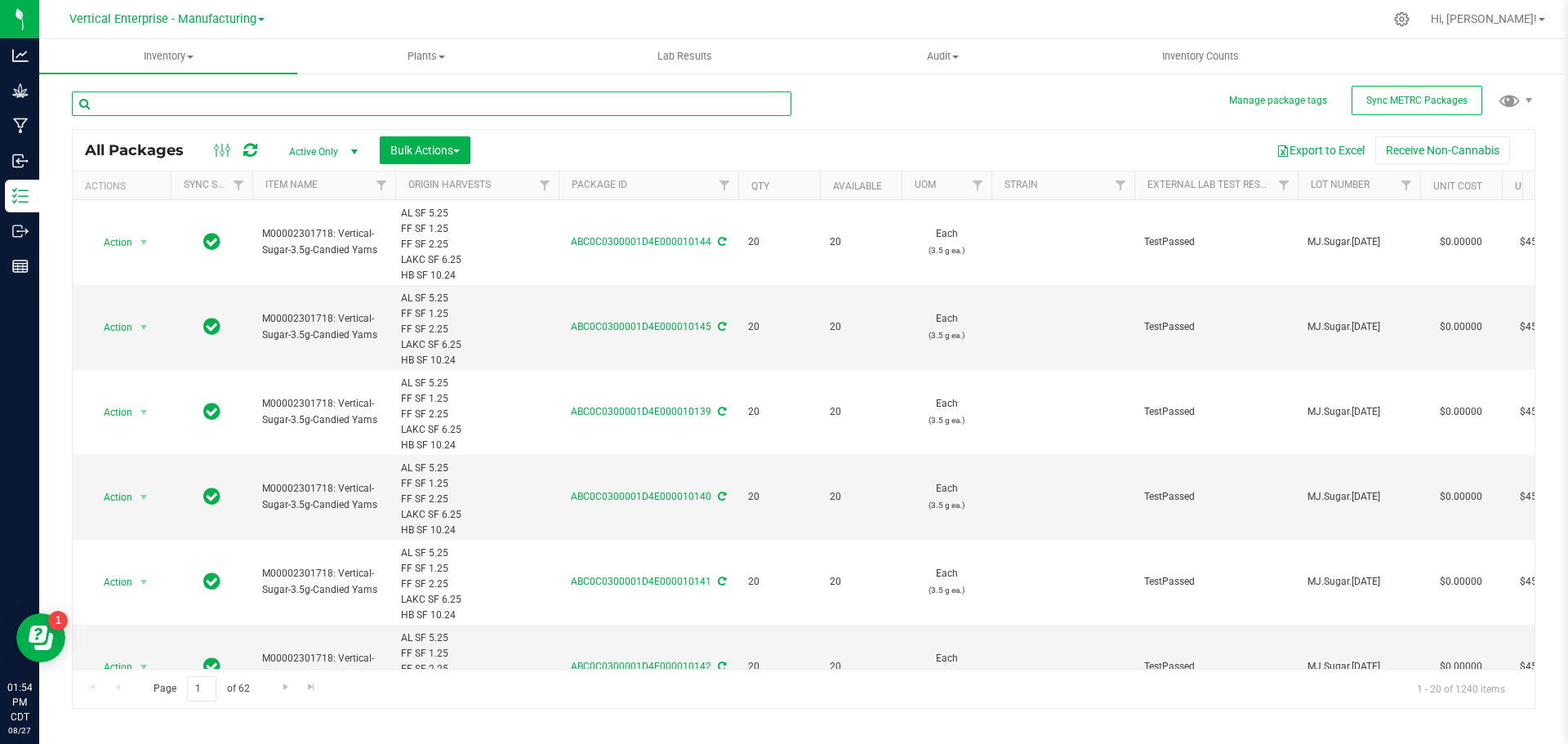
click at [256, 105] on input "text" at bounding box center [431, 103] width 719 height 24
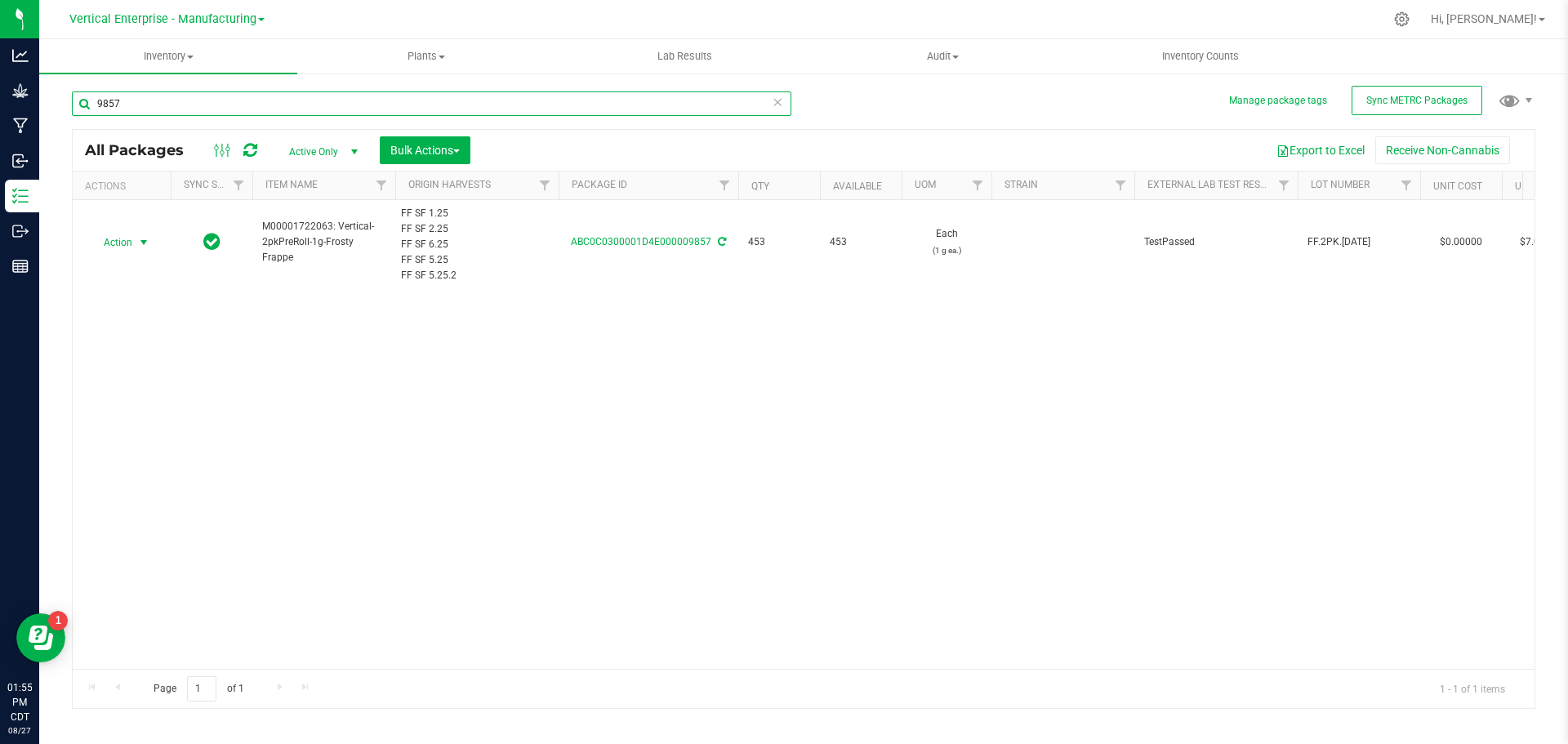
type input "9857"
click at [121, 235] on span "Action" at bounding box center [111, 242] width 44 height 22
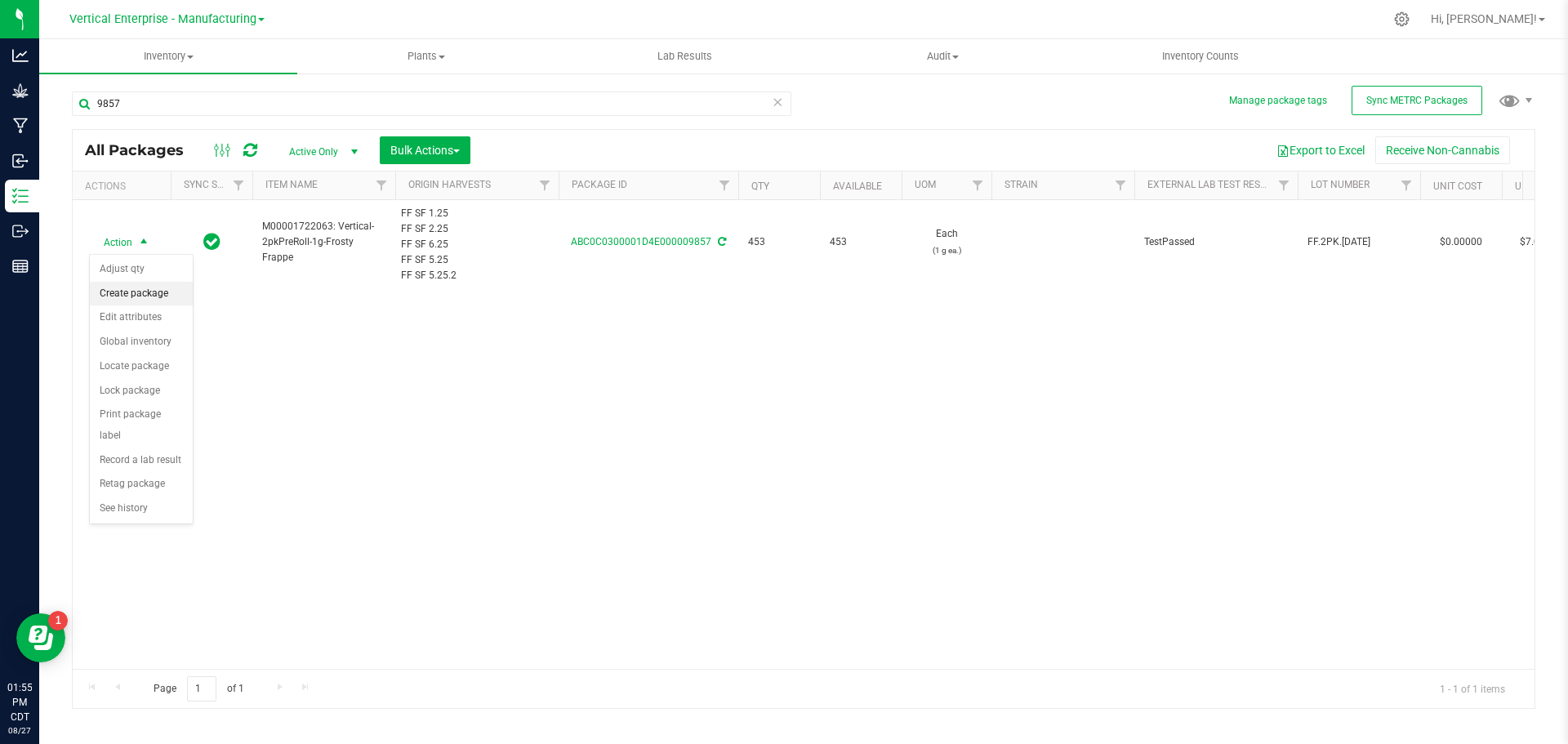
click at [118, 289] on li "Create package" at bounding box center [142, 293] width 103 height 24
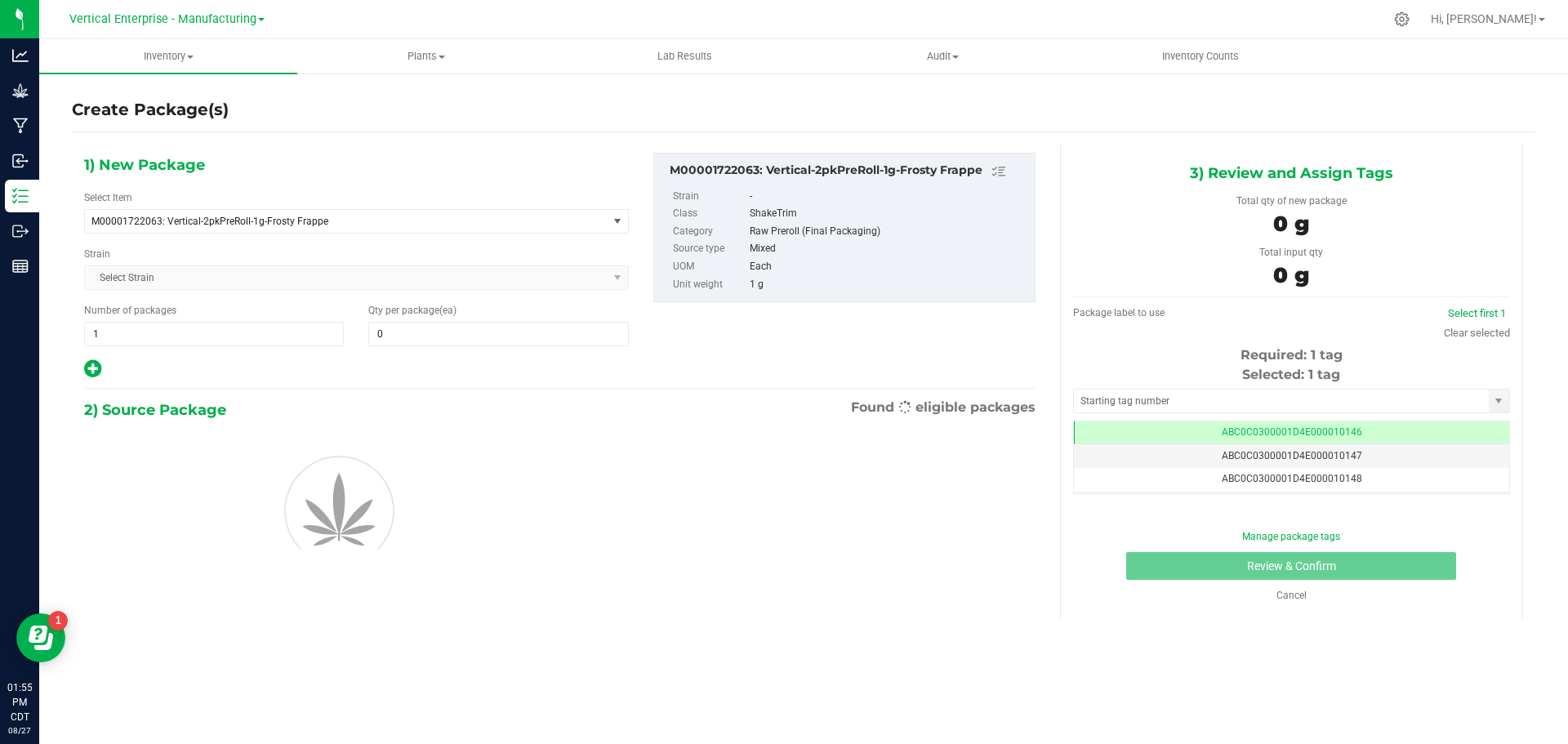
scroll to position [0, -1]
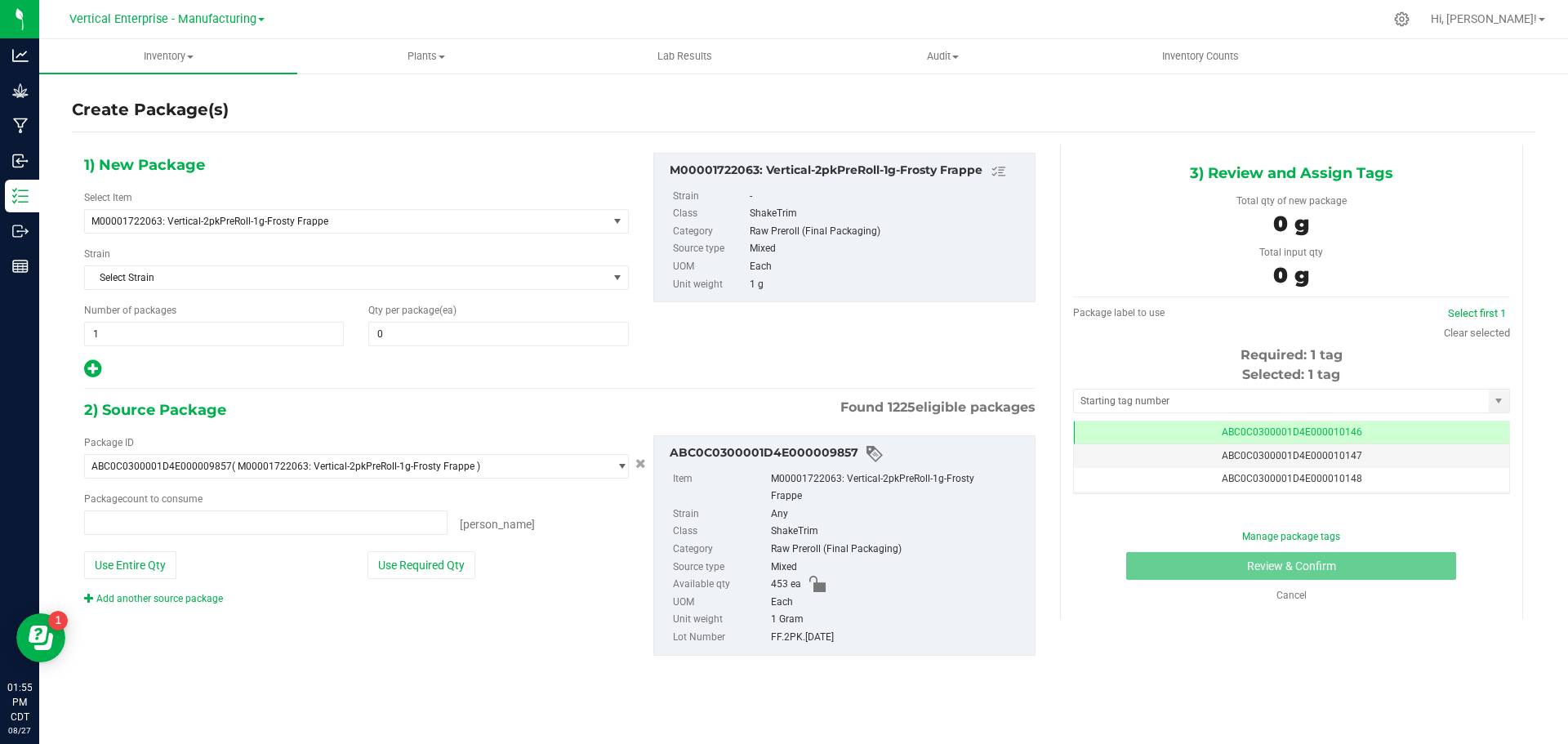
type input "0 ea"
click at [126, 343] on span "1 1" at bounding box center [214, 333] width 260 height 24
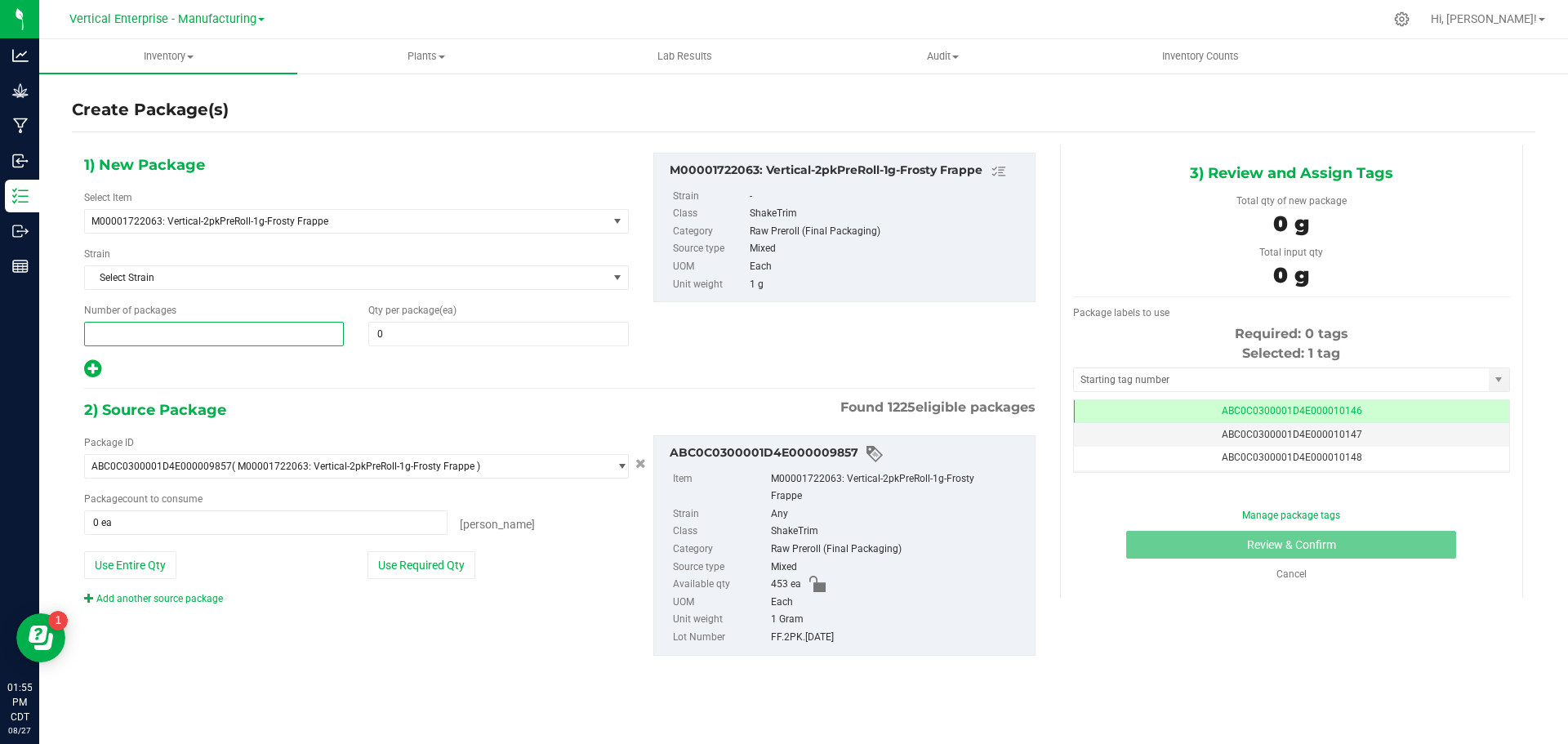
type input "4"
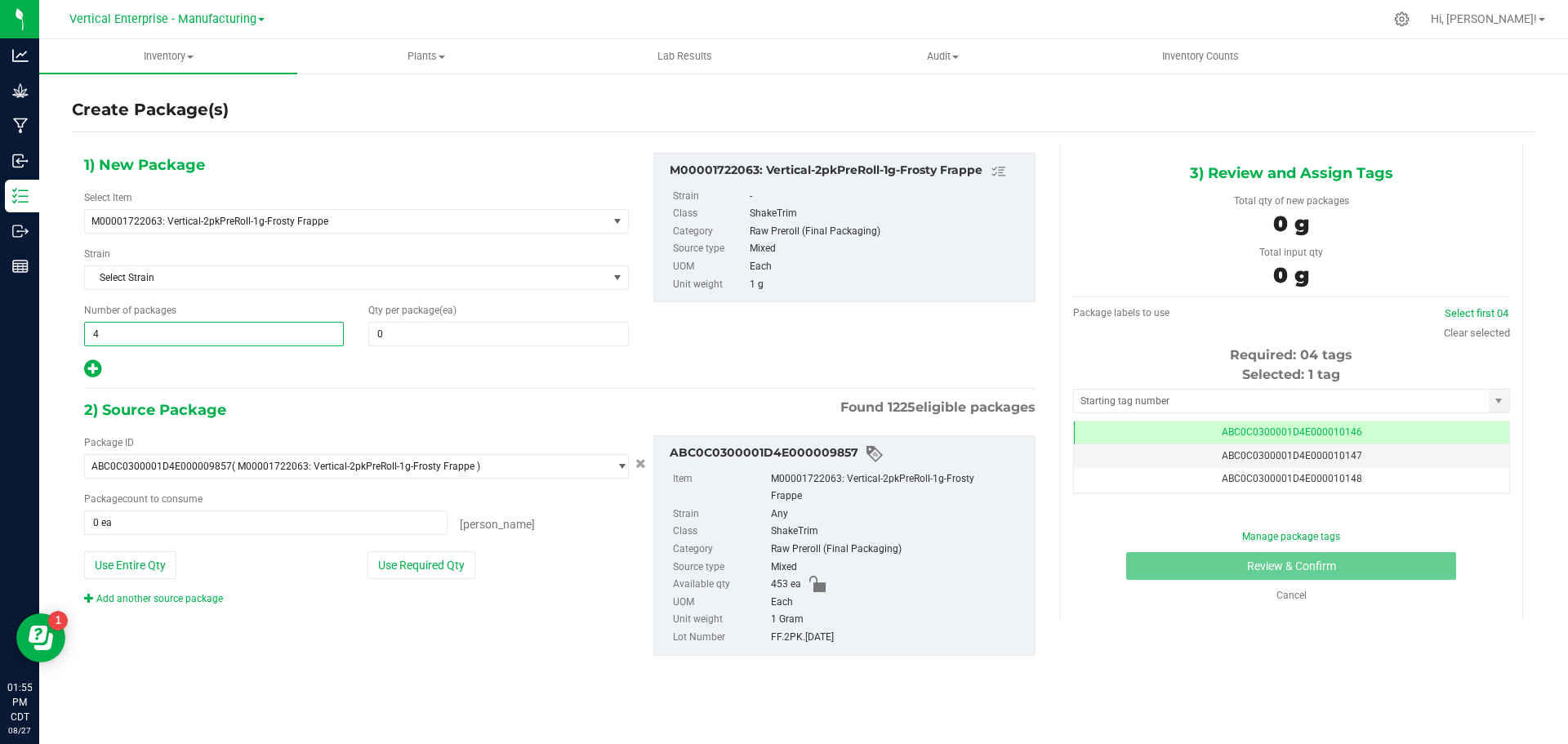
type input "4"
type input "50"
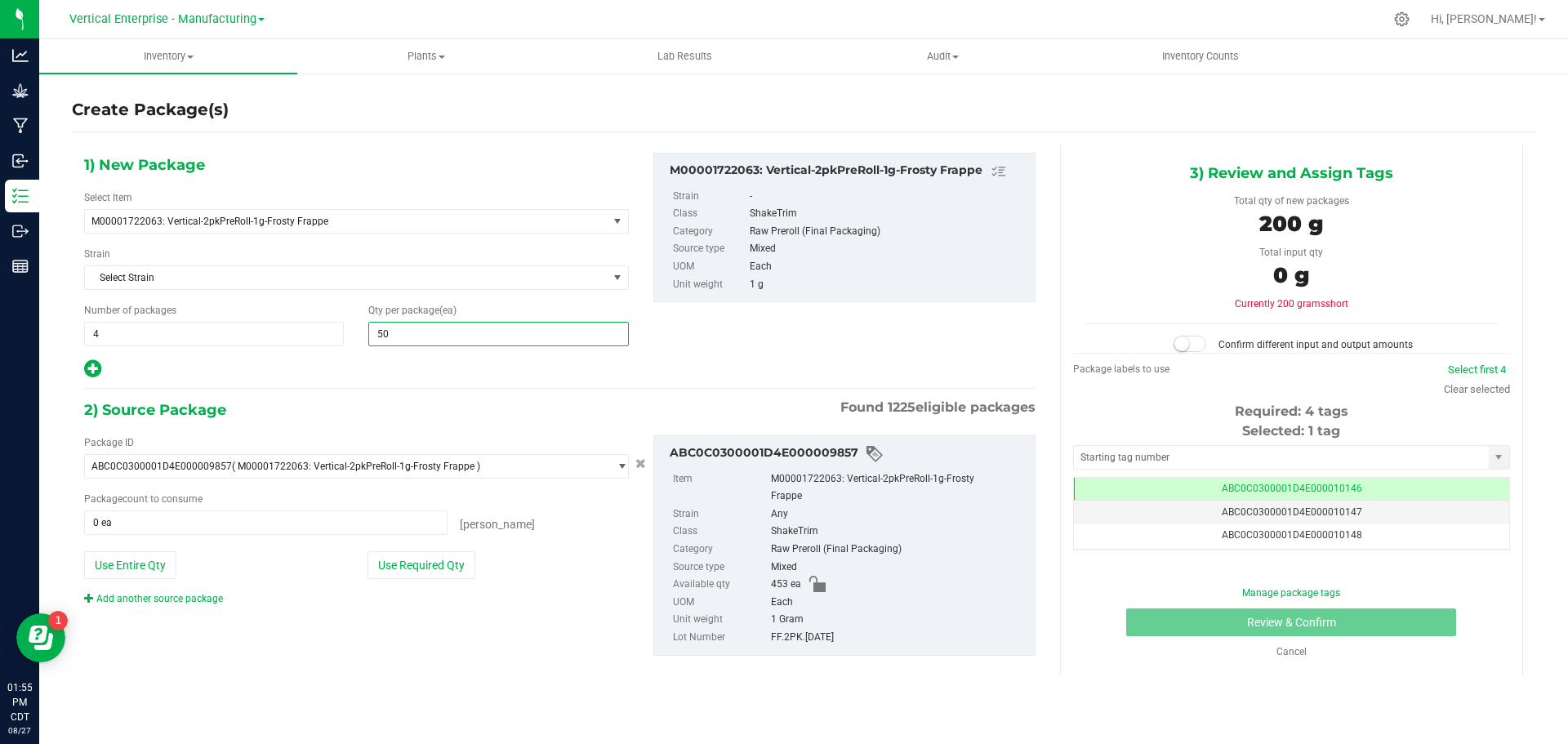
type input "50"
click at [437, 558] on button "Use Required Qty" at bounding box center [421, 565] width 107 height 27
type input "200 ea"
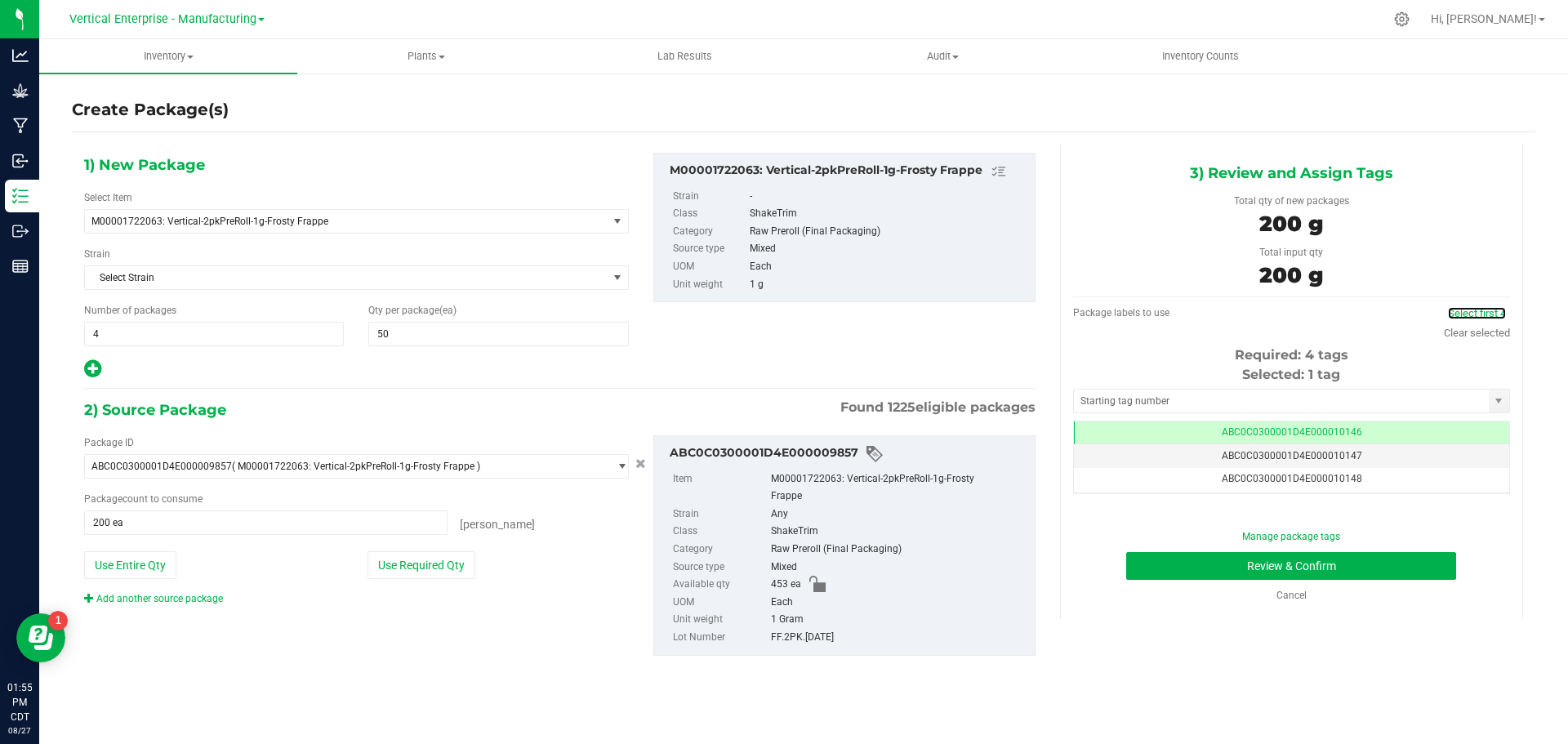
click at [1483, 307] on link "Select first 4" at bounding box center [1477, 313] width 58 height 12
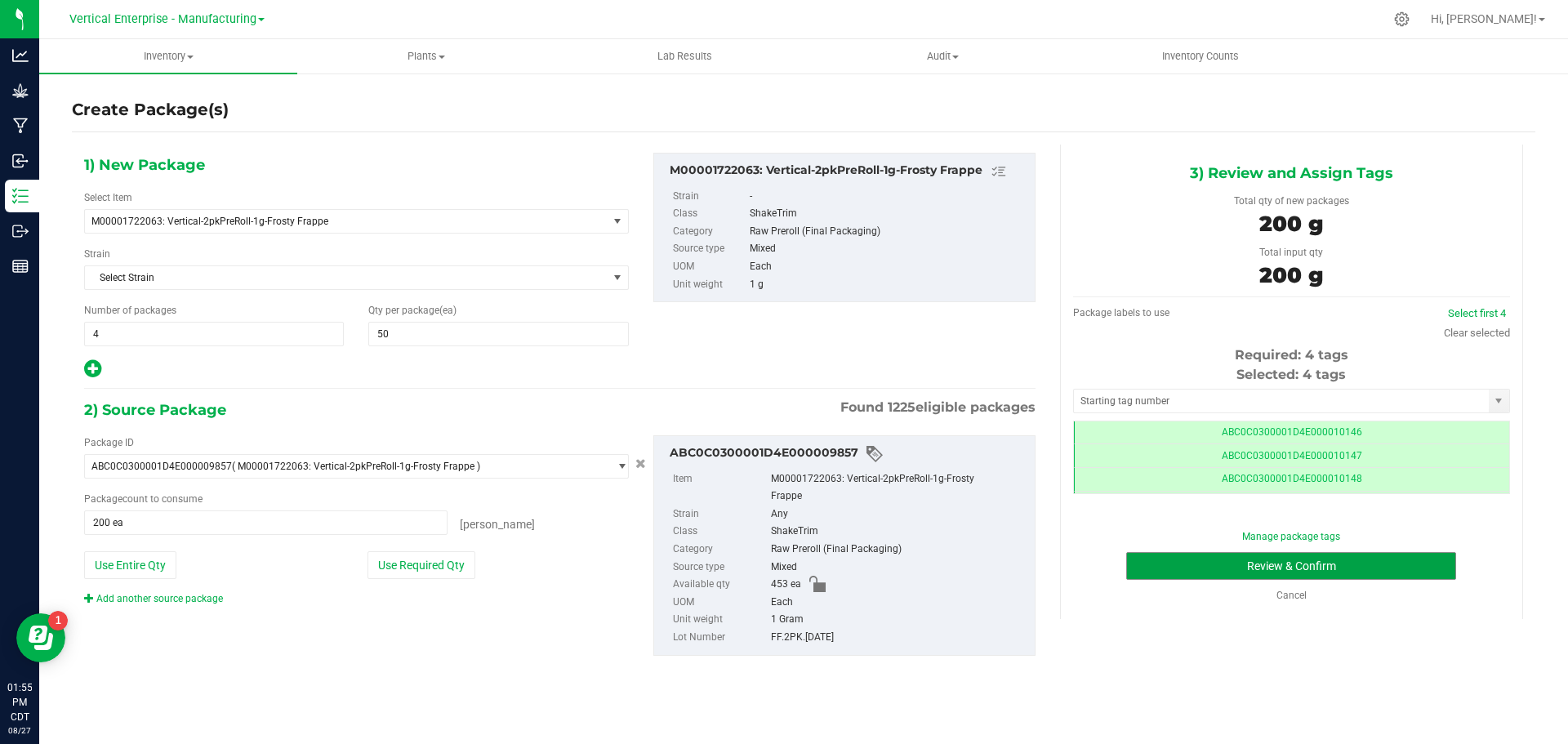
click at [1356, 568] on button "Review & Confirm" at bounding box center [1291, 566] width 330 height 27
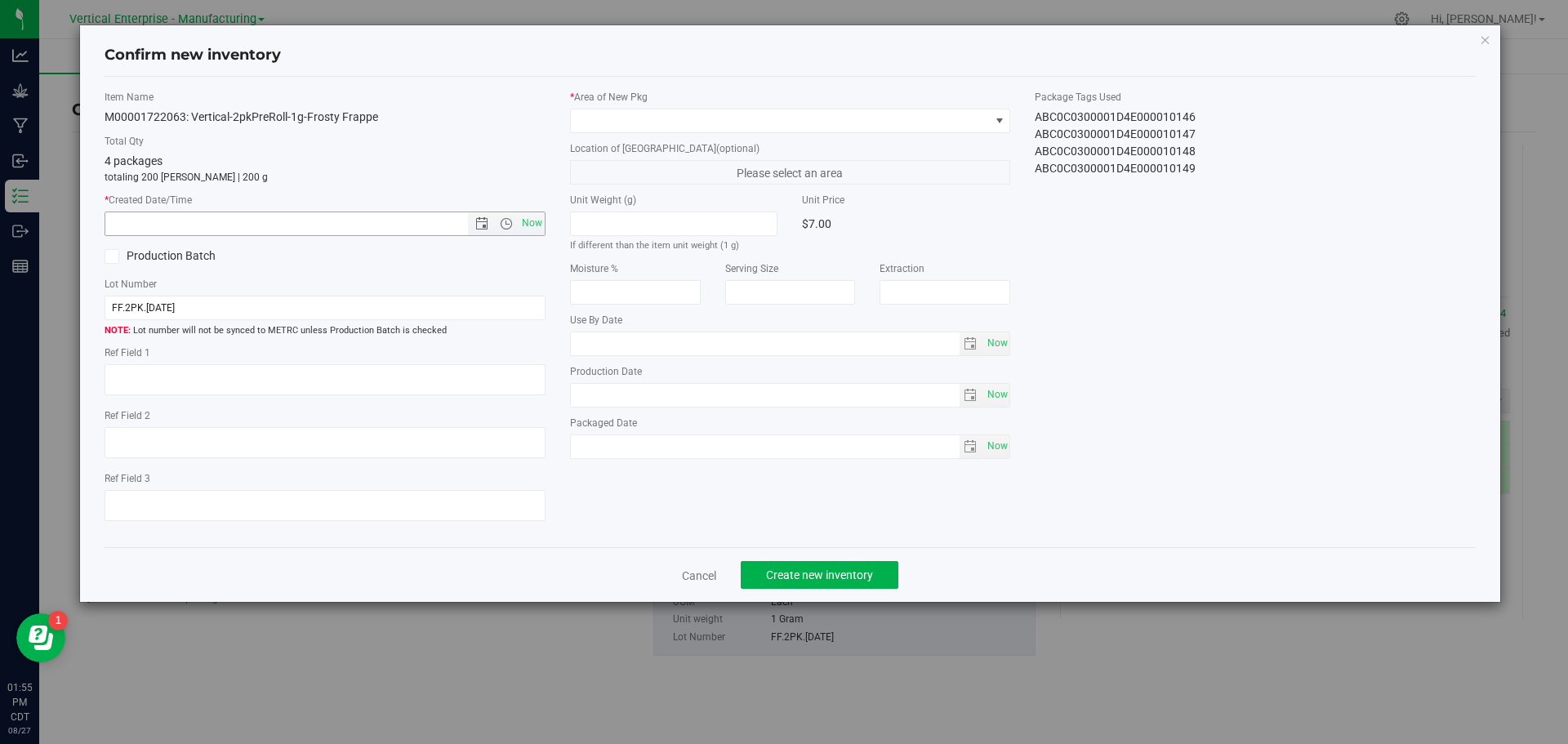
click at [543, 221] on span "Now" at bounding box center [531, 223] width 27 height 23
type input "8/27/2025 1:55 PM"
click at [612, 122] on span at bounding box center [779, 120] width 419 height 22
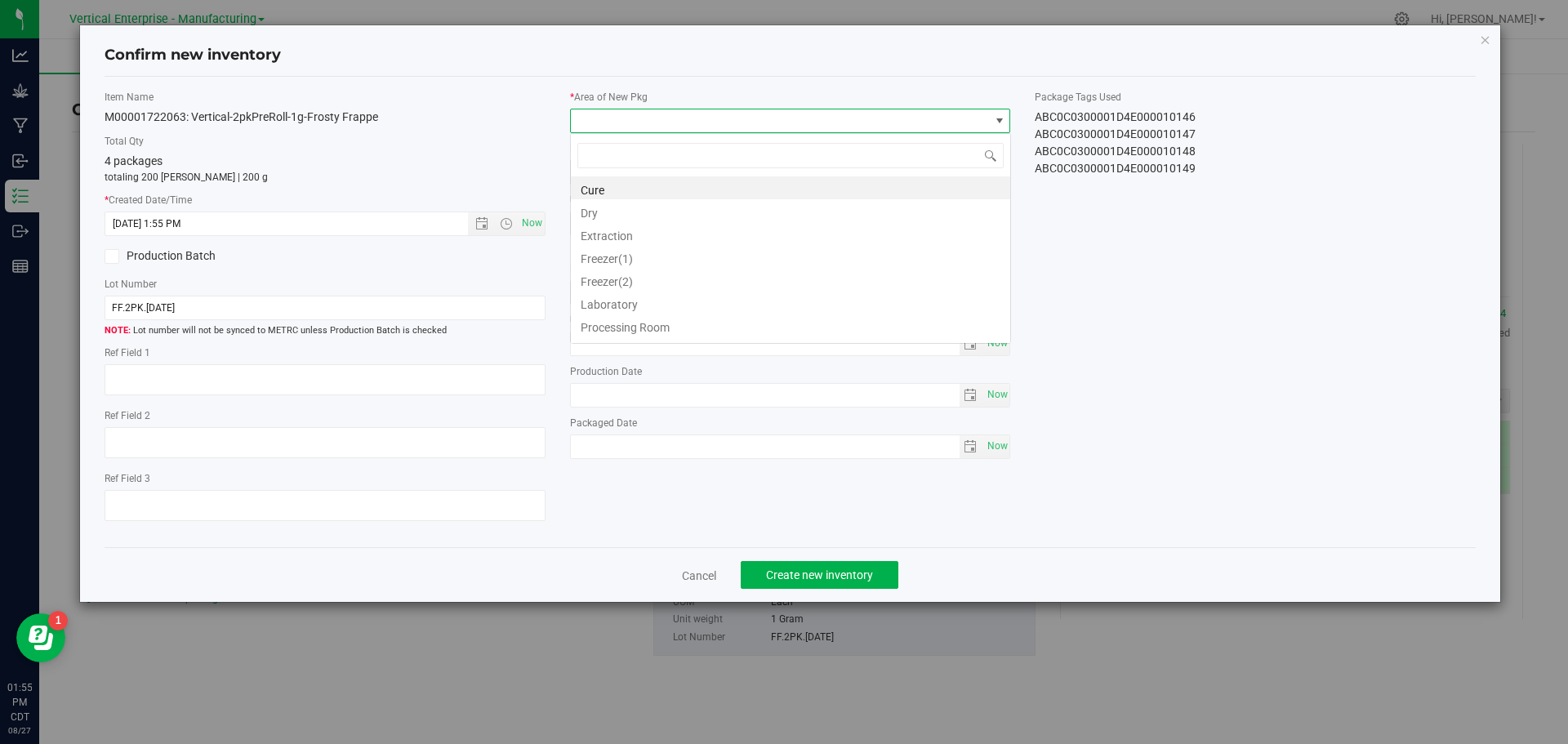
scroll to position [24, 441]
type input "va"
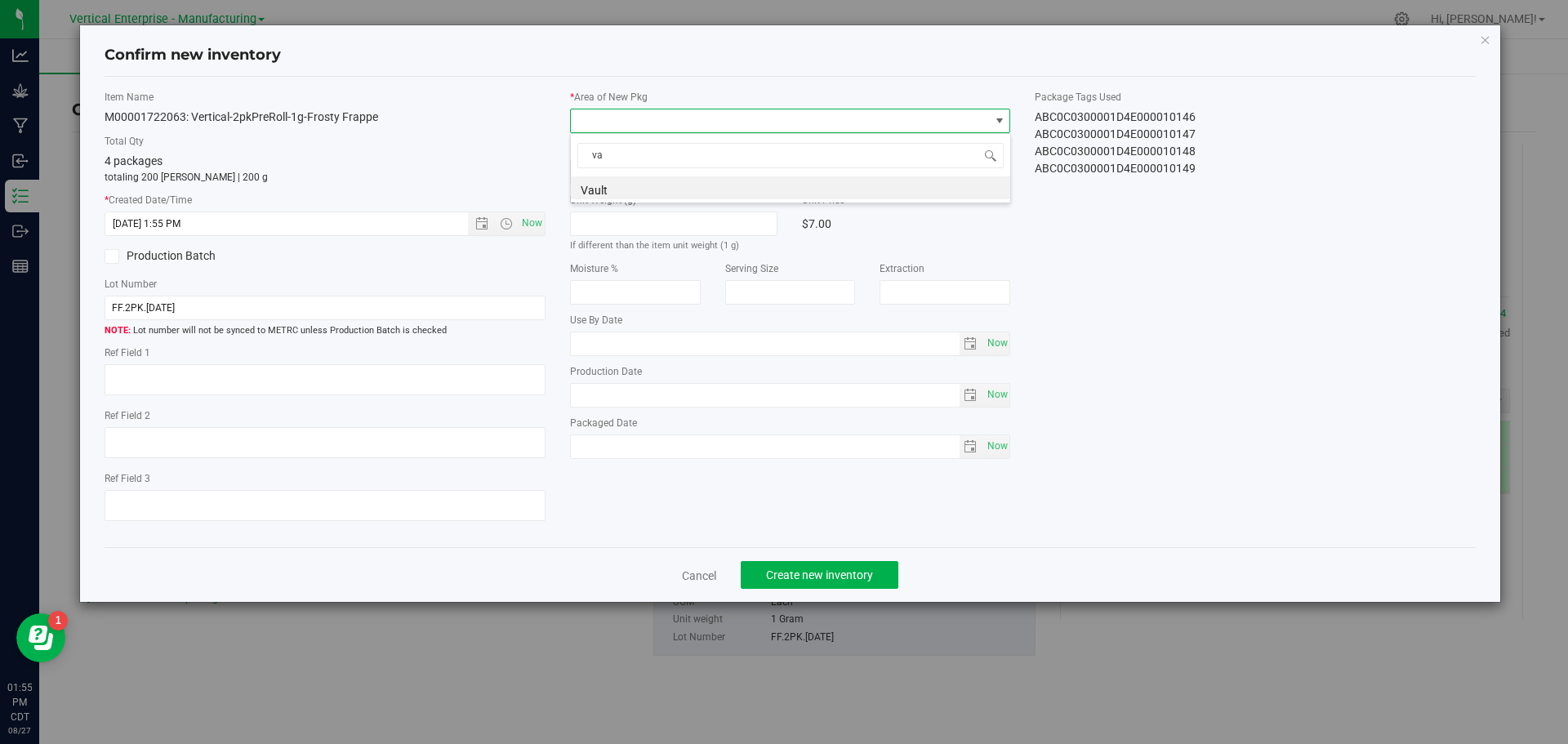
click at [618, 187] on li "Vault" at bounding box center [790, 187] width 440 height 22
click at [839, 554] on div "Cancel Create new inventory" at bounding box center [790, 575] width 1371 height 55
click at [843, 589] on button "Create new inventory" at bounding box center [819, 575] width 157 height 27
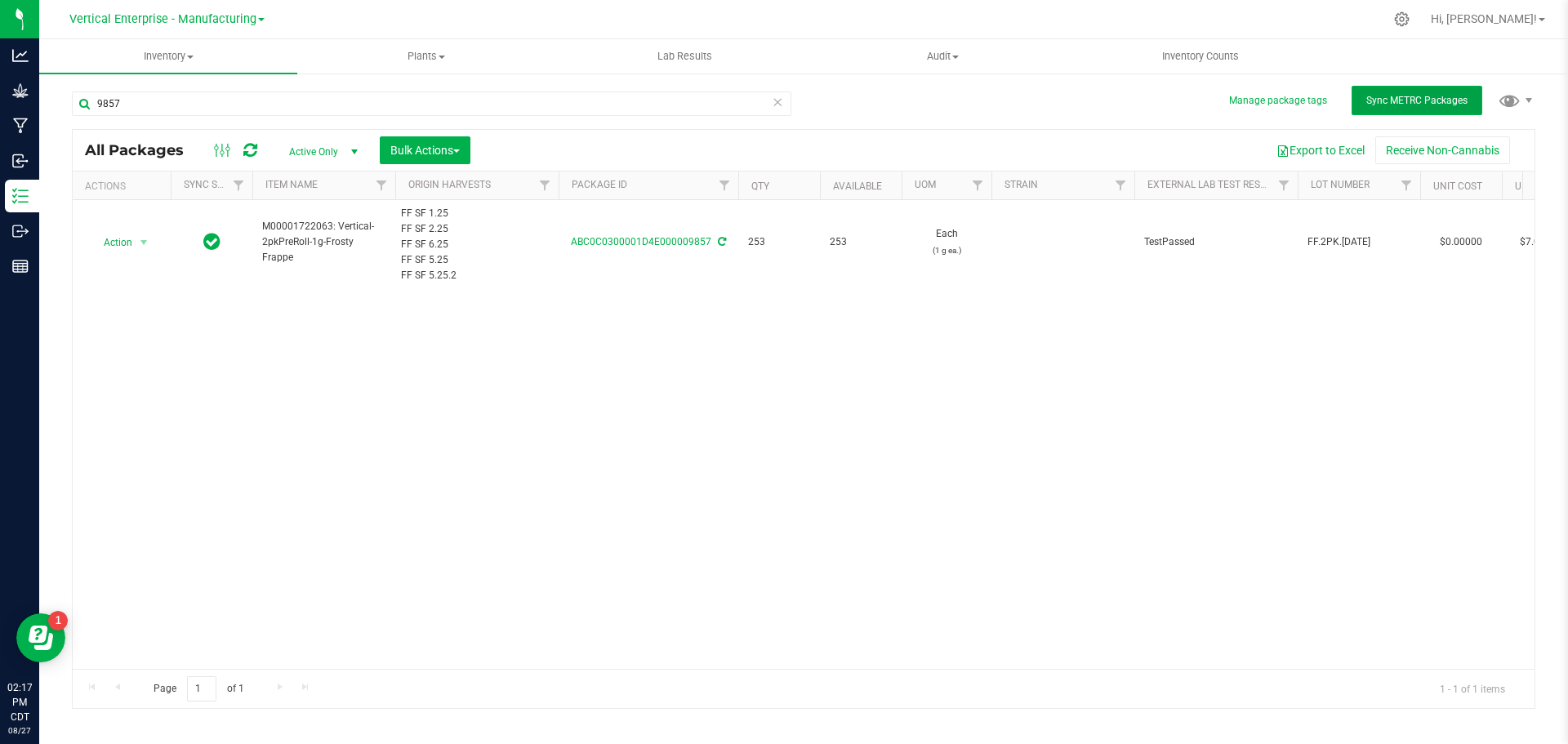
click at [1440, 99] on span "Sync METRC Packages" at bounding box center [1416, 101] width 102 height 12
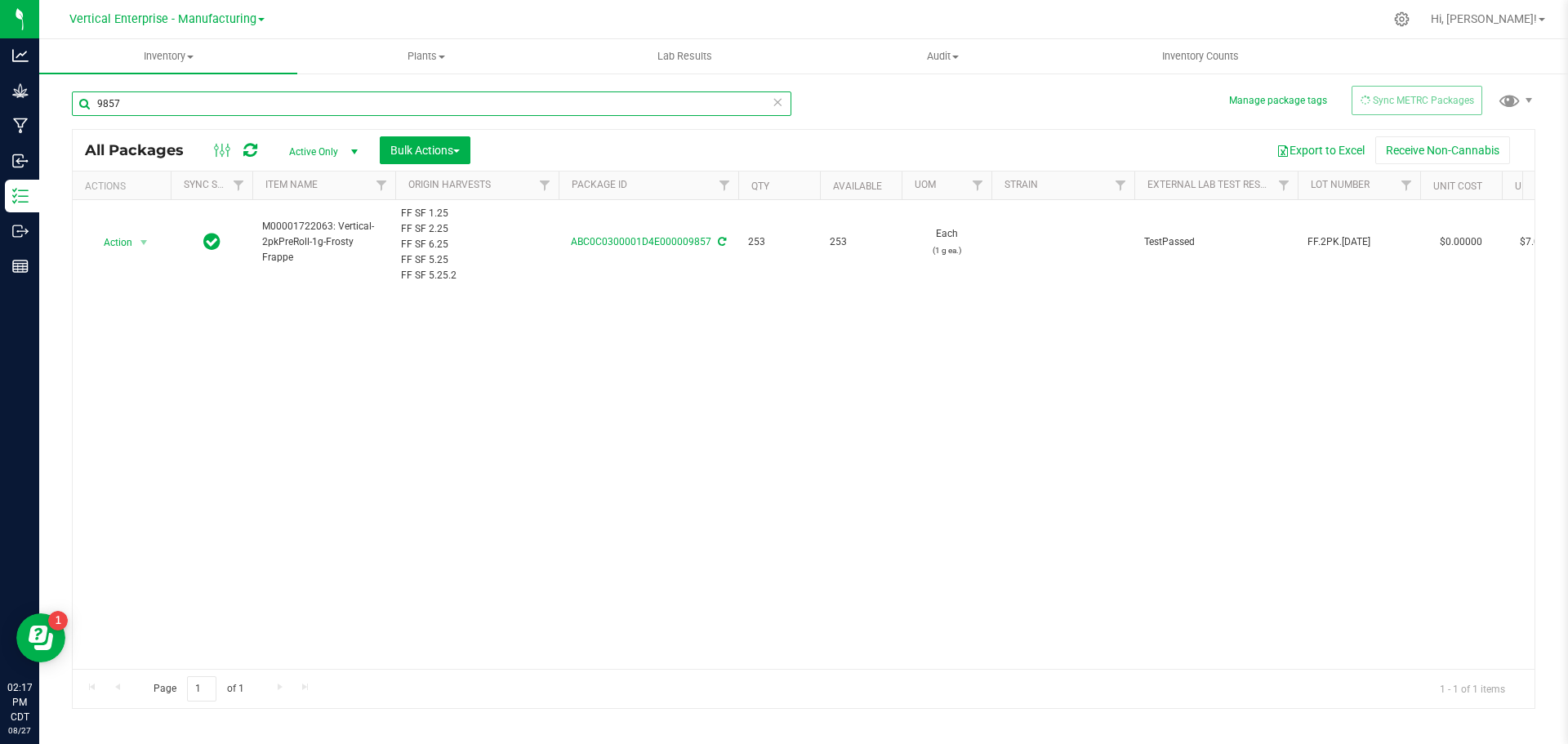
click at [158, 97] on input "9857" at bounding box center [431, 103] width 719 height 24
type input "9"
type input "9760"
click at [124, 242] on span "Action" at bounding box center [111, 242] width 44 height 22
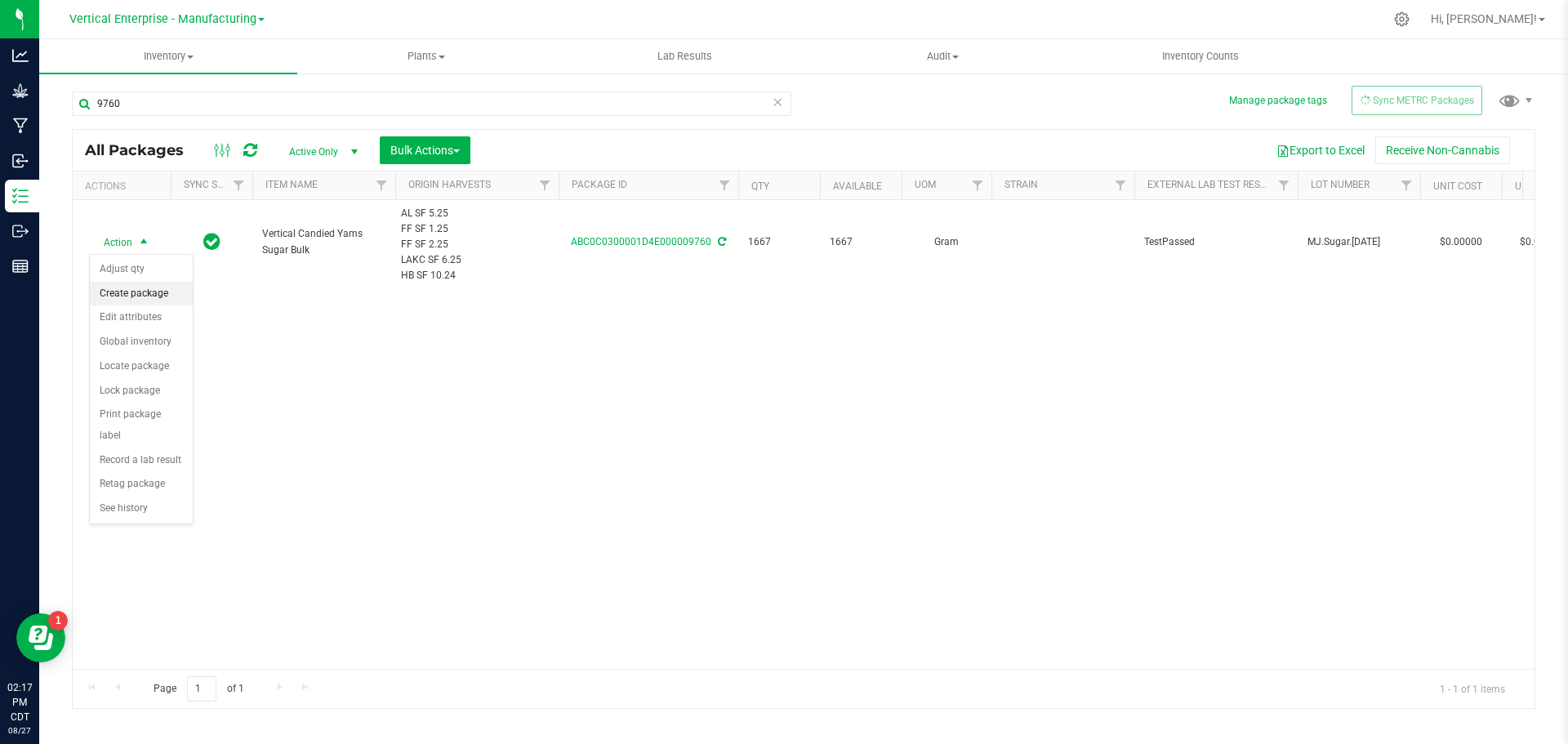
click at [130, 286] on li "Create package" at bounding box center [142, 293] width 103 height 24
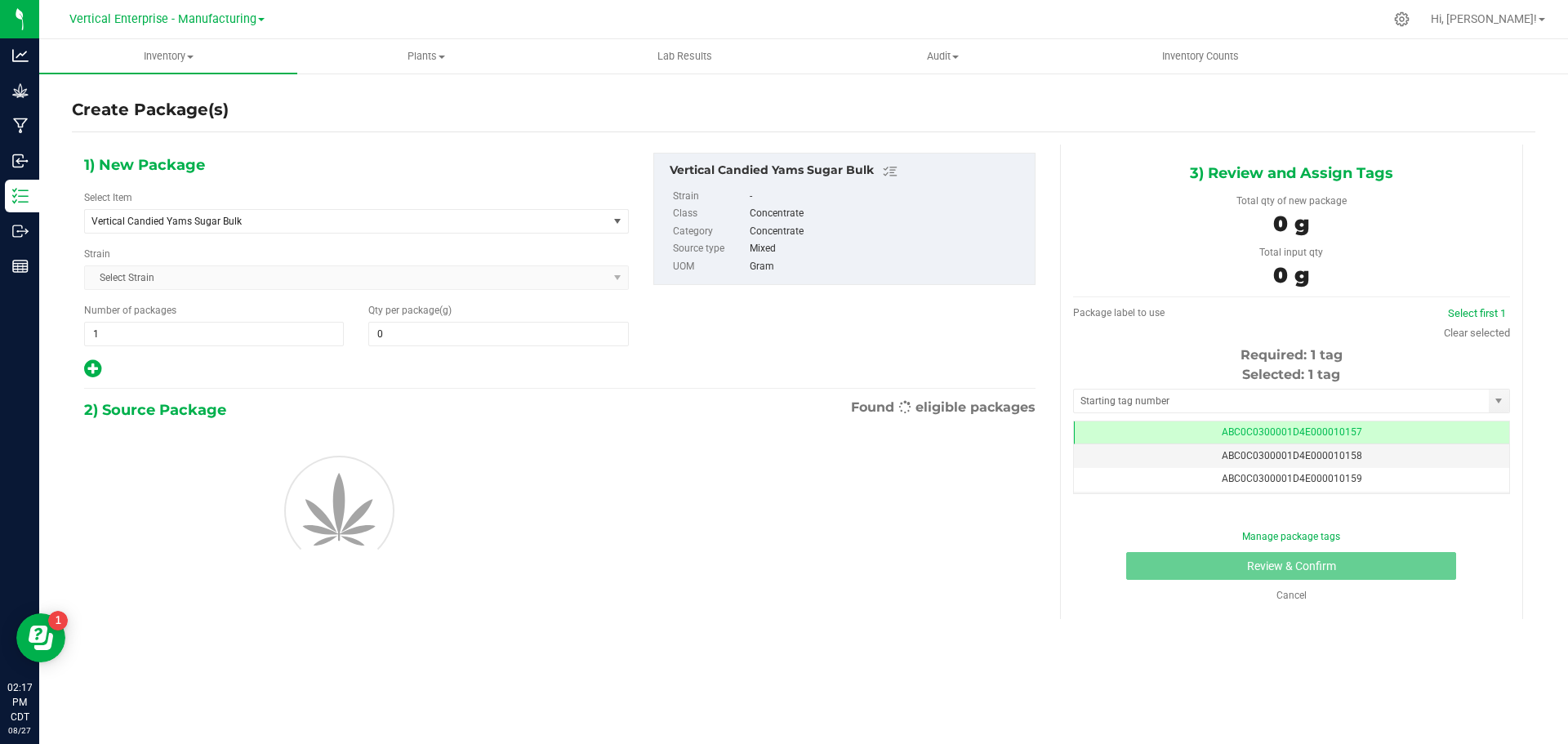
type input "0.0000"
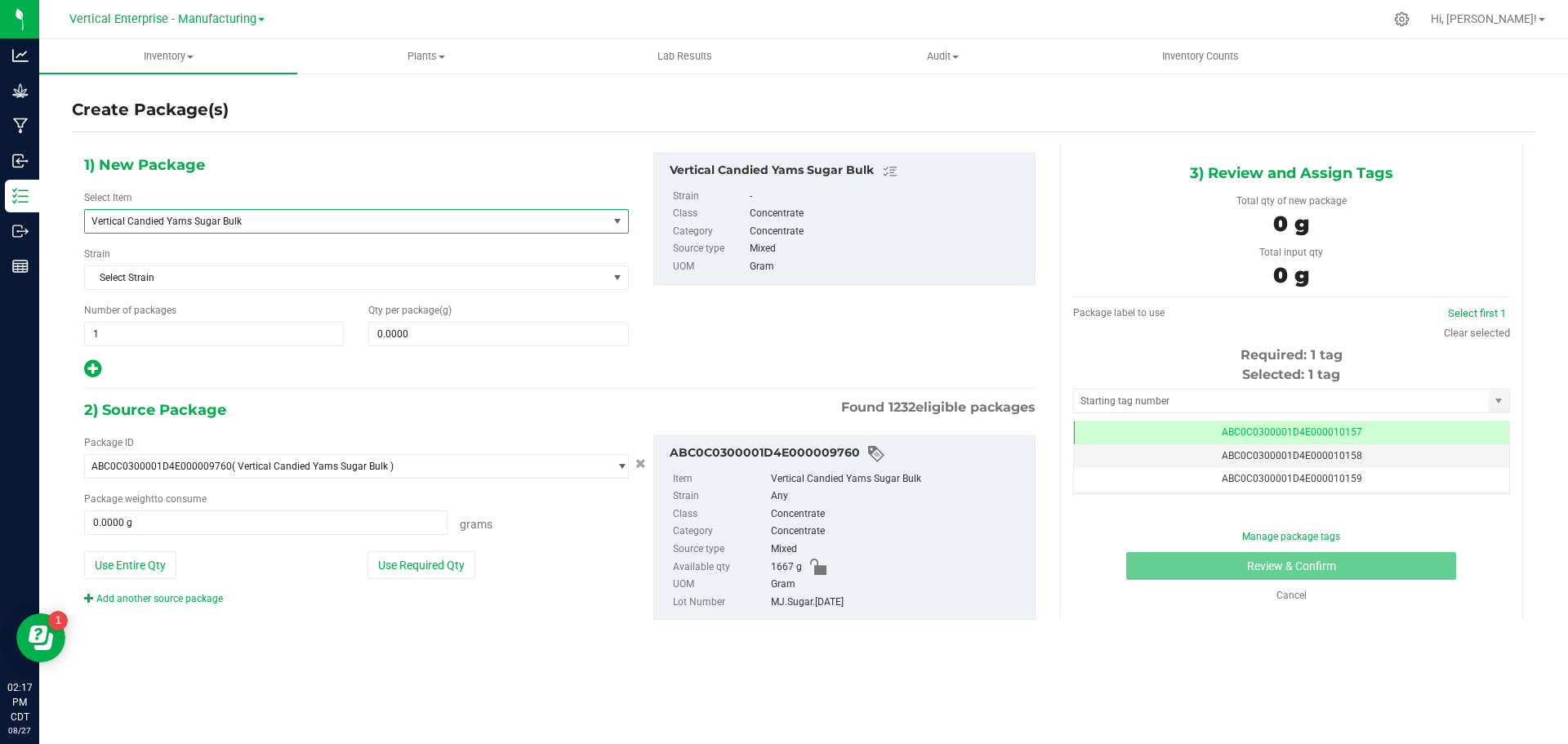
click at [228, 220] on span "Vertical Candied Yams Sugar Bulk" at bounding box center [336, 222] width 489 height 12
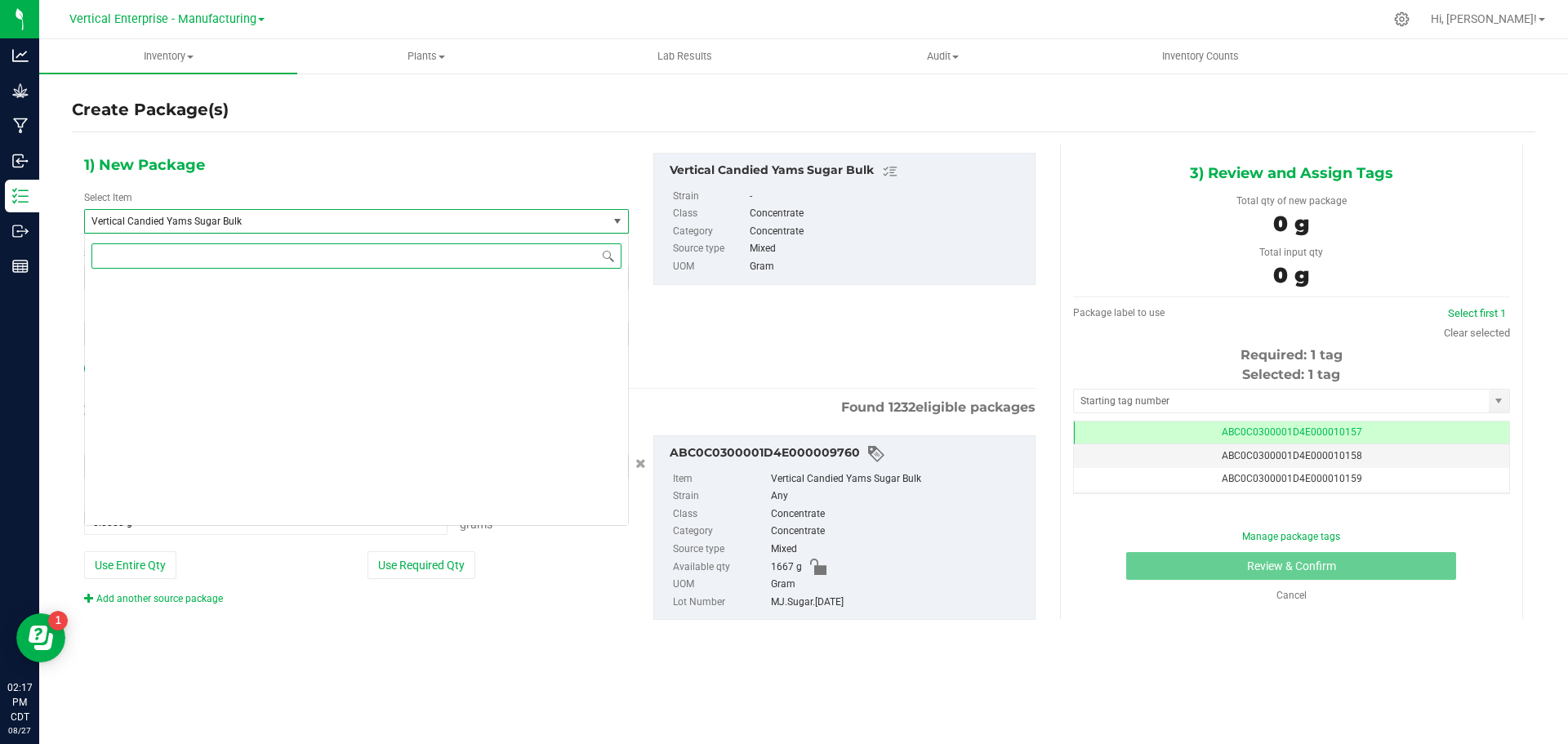
scroll to position [39641, 0]
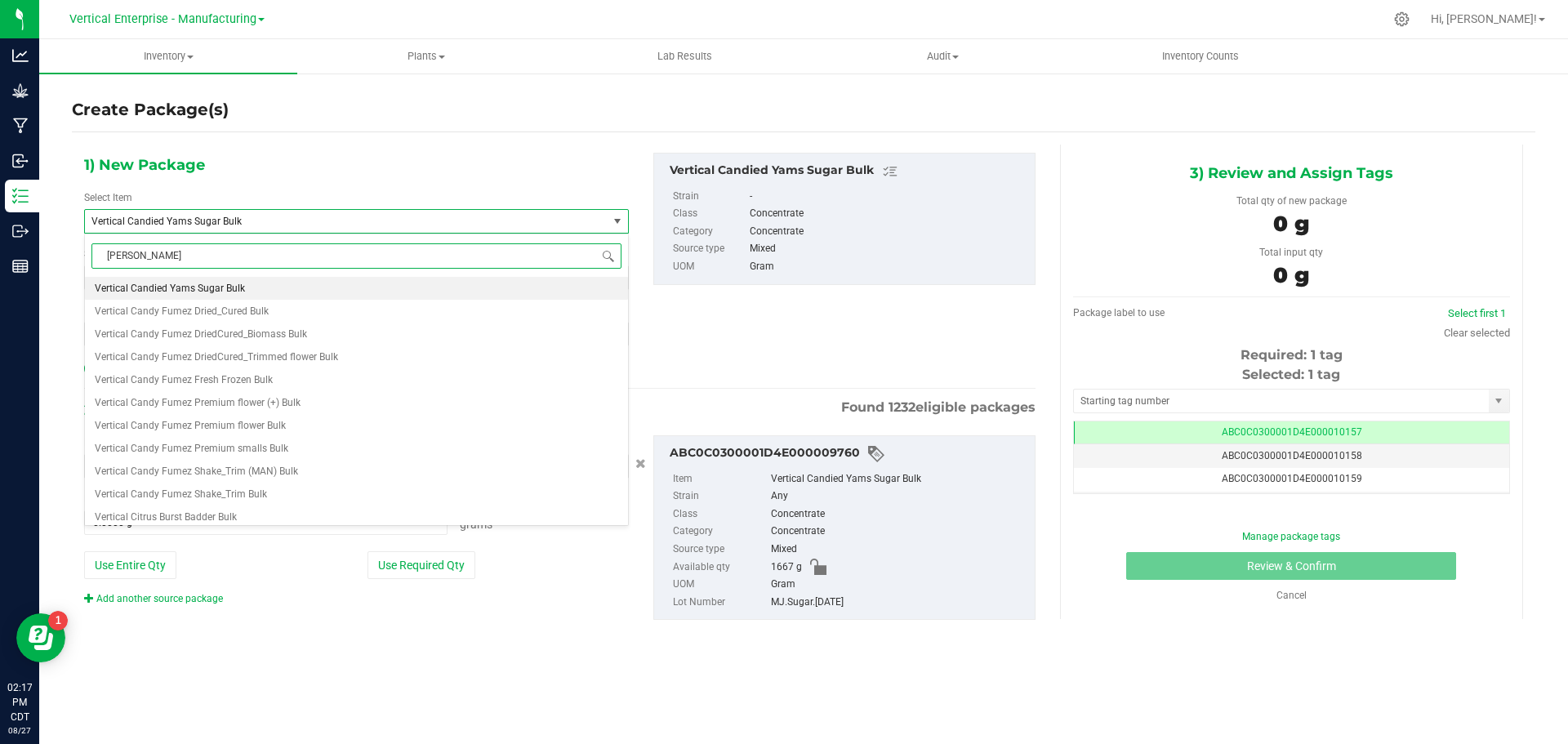
type input "candied"
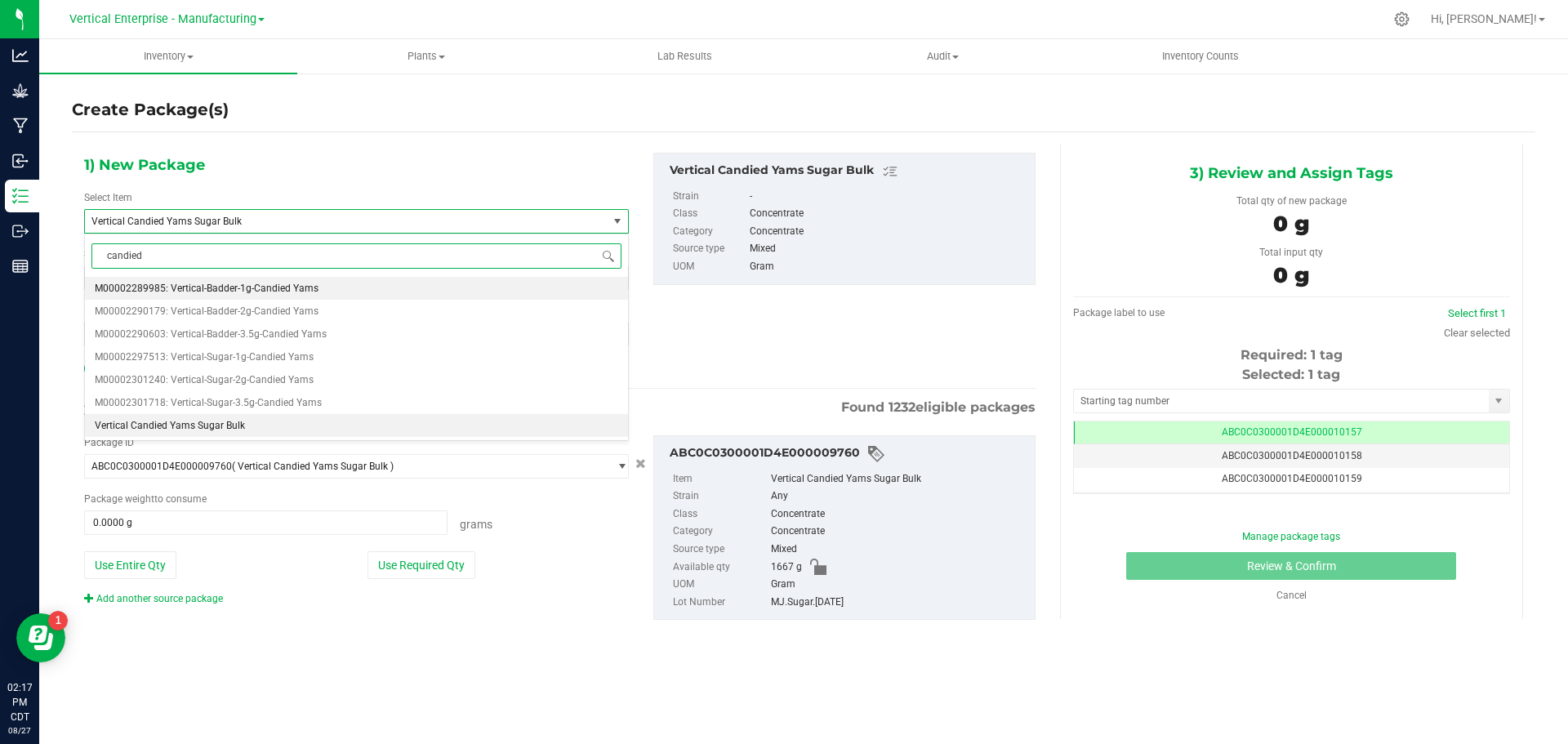
scroll to position [0, 0]
click at [250, 400] on span "M00002301718: Vertical-Sugar-3.5g-Candied Yams" at bounding box center [208, 403] width 227 height 12
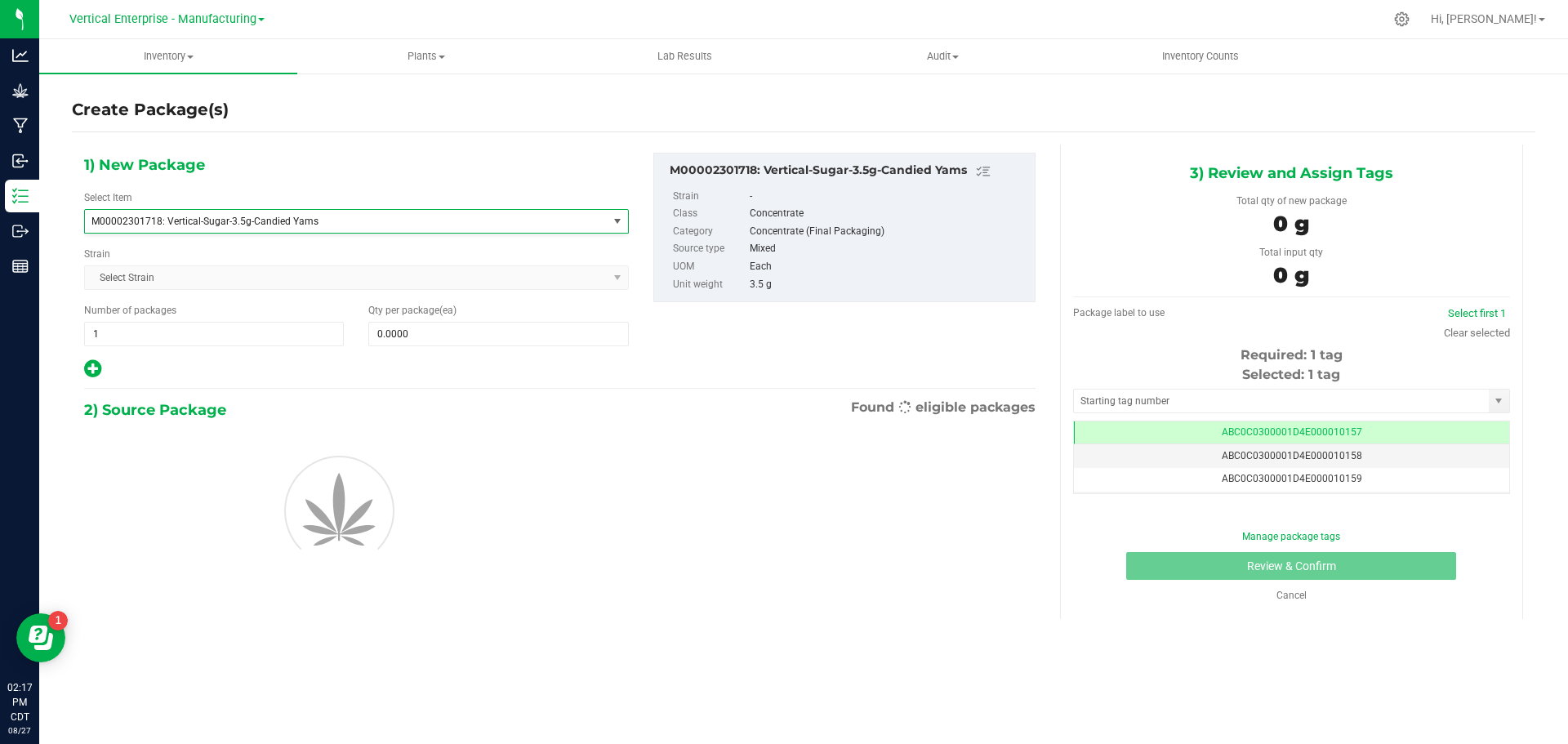
type input "0"
click at [127, 345] on span "1 1" at bounding box center [214, 333] width 260 height 24
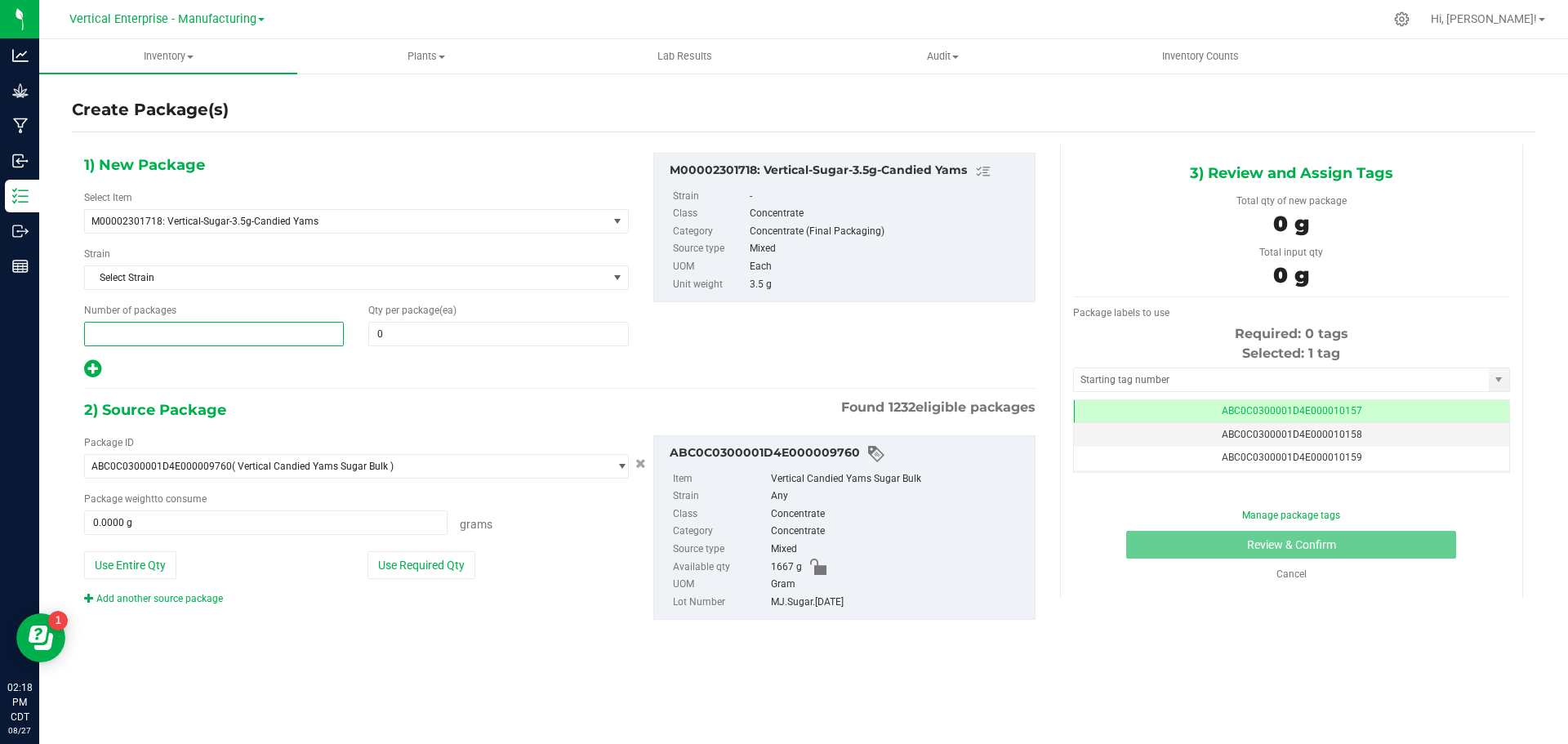
type input "3"
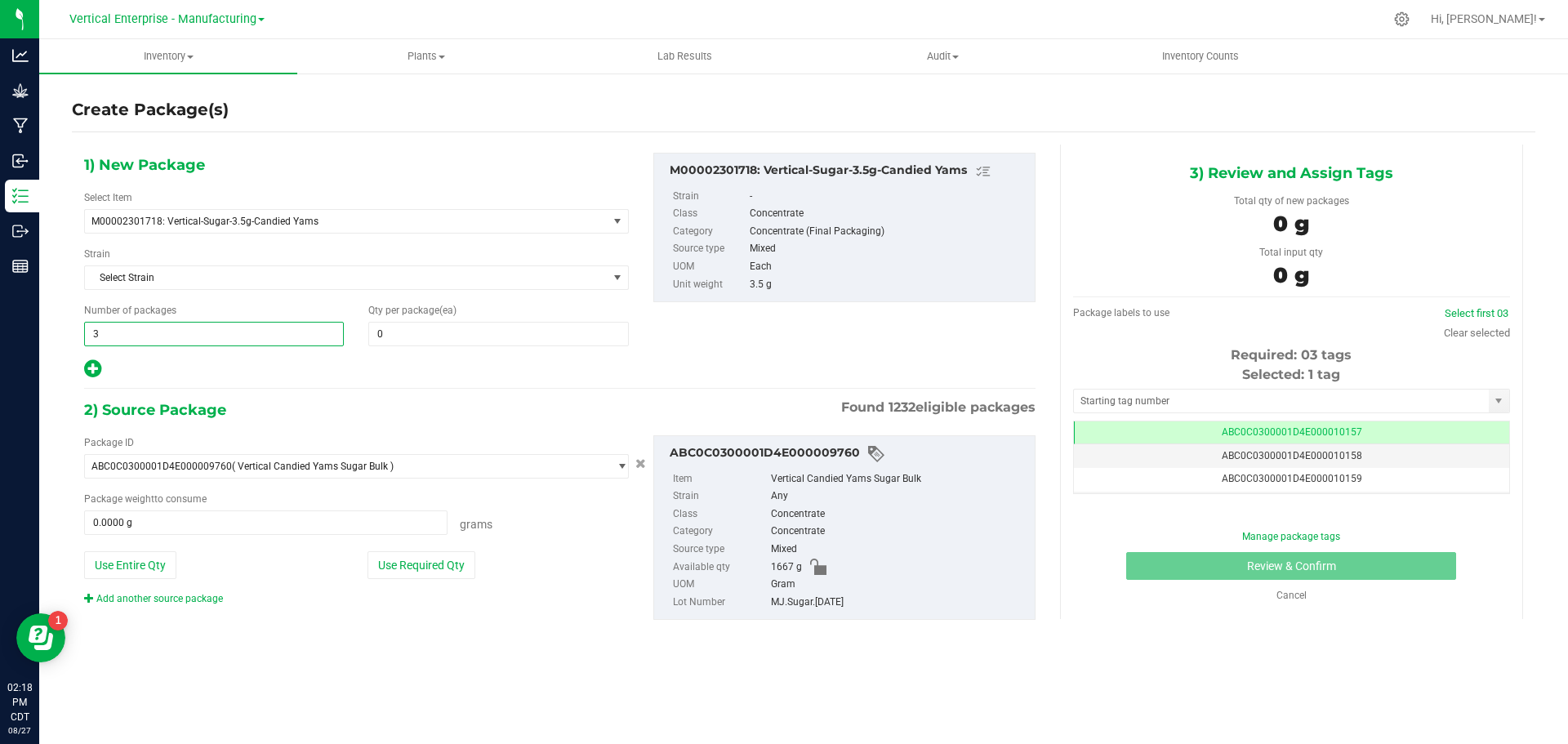
type input "3"
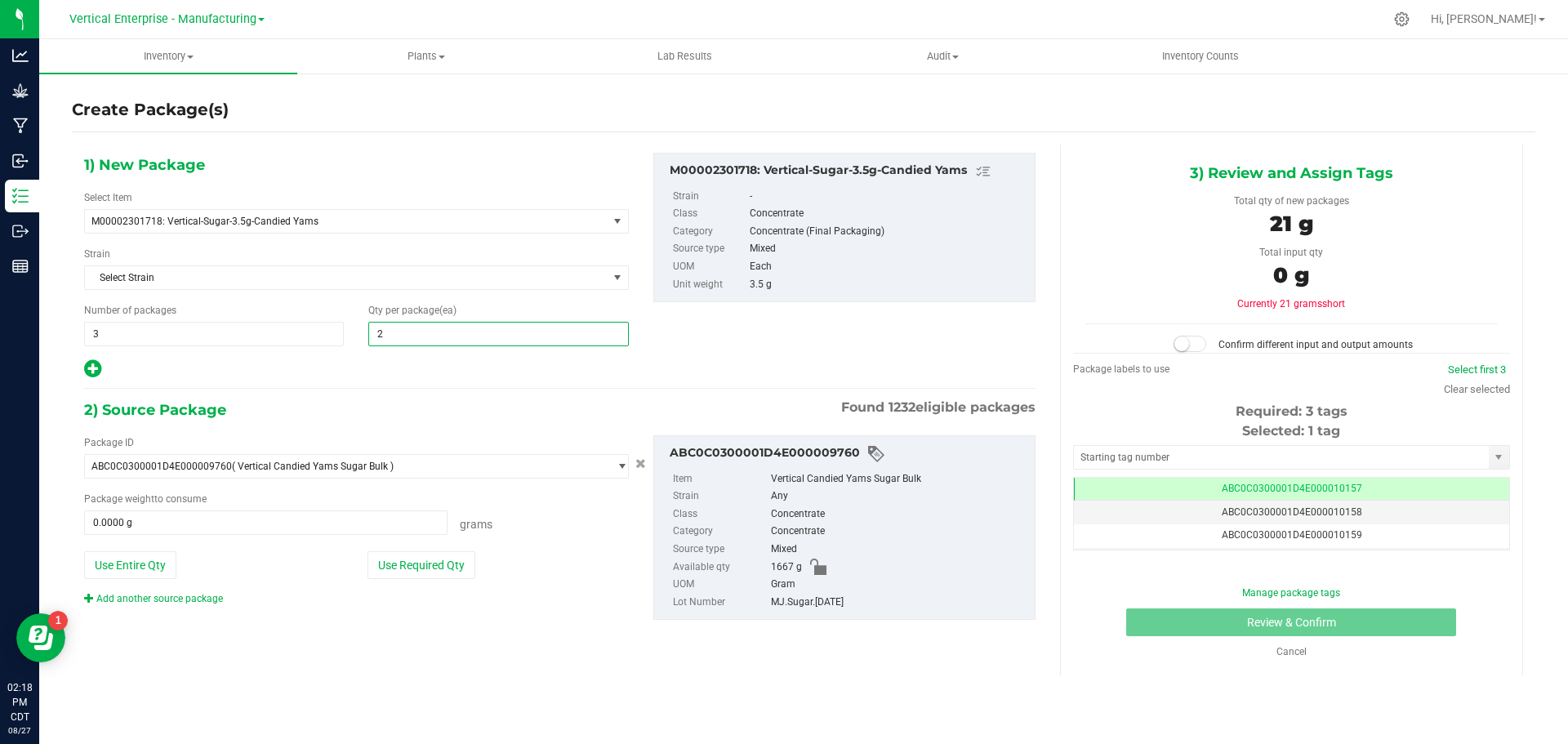
type input "20"
click at [399, 566] on button "Use Required Qty" at bounding box center [421, 565] width 107 height 27
type input "210.0000 g"
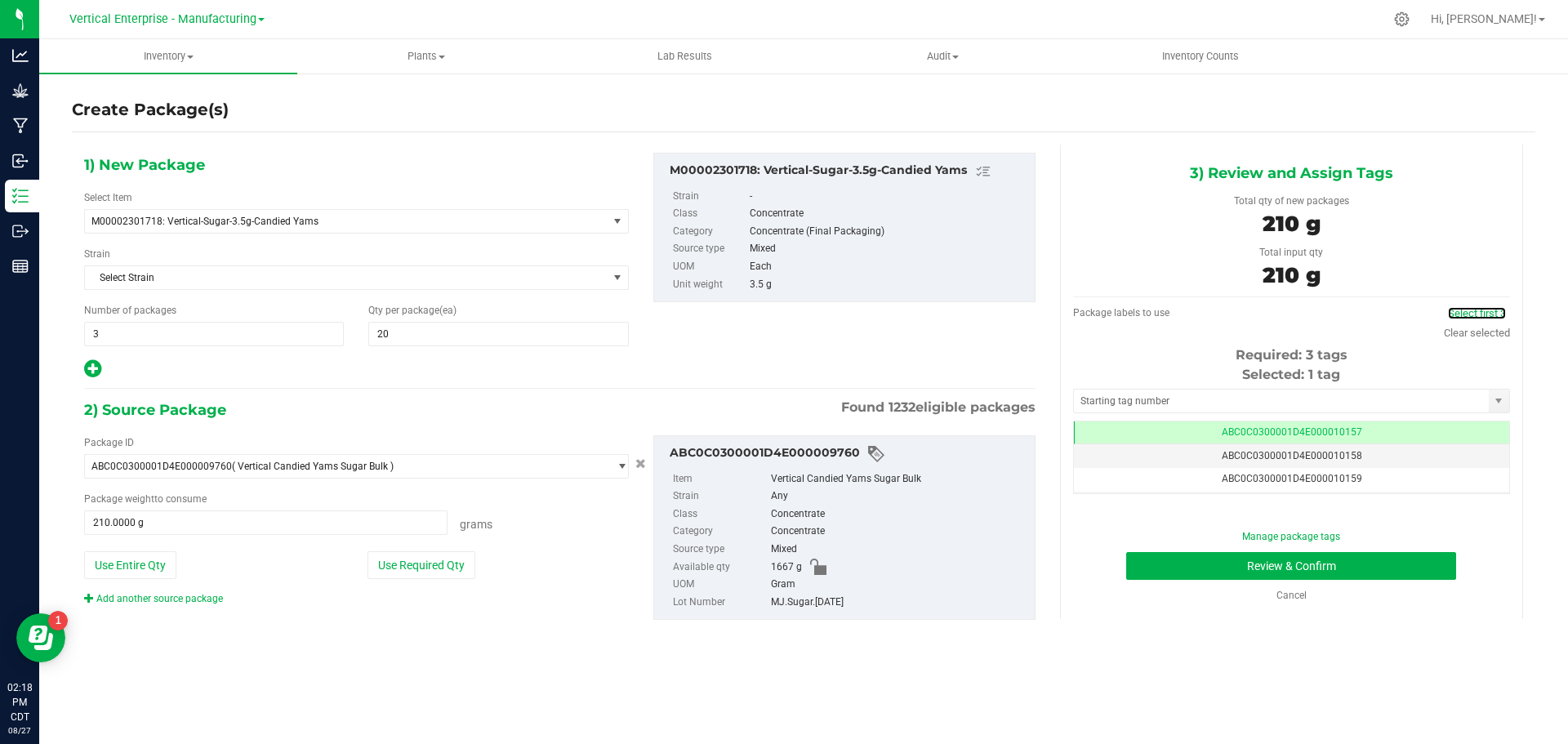
click at [1491, 307] on link "Select first 3" at bounding box center [1477, 313] width 58 height 12
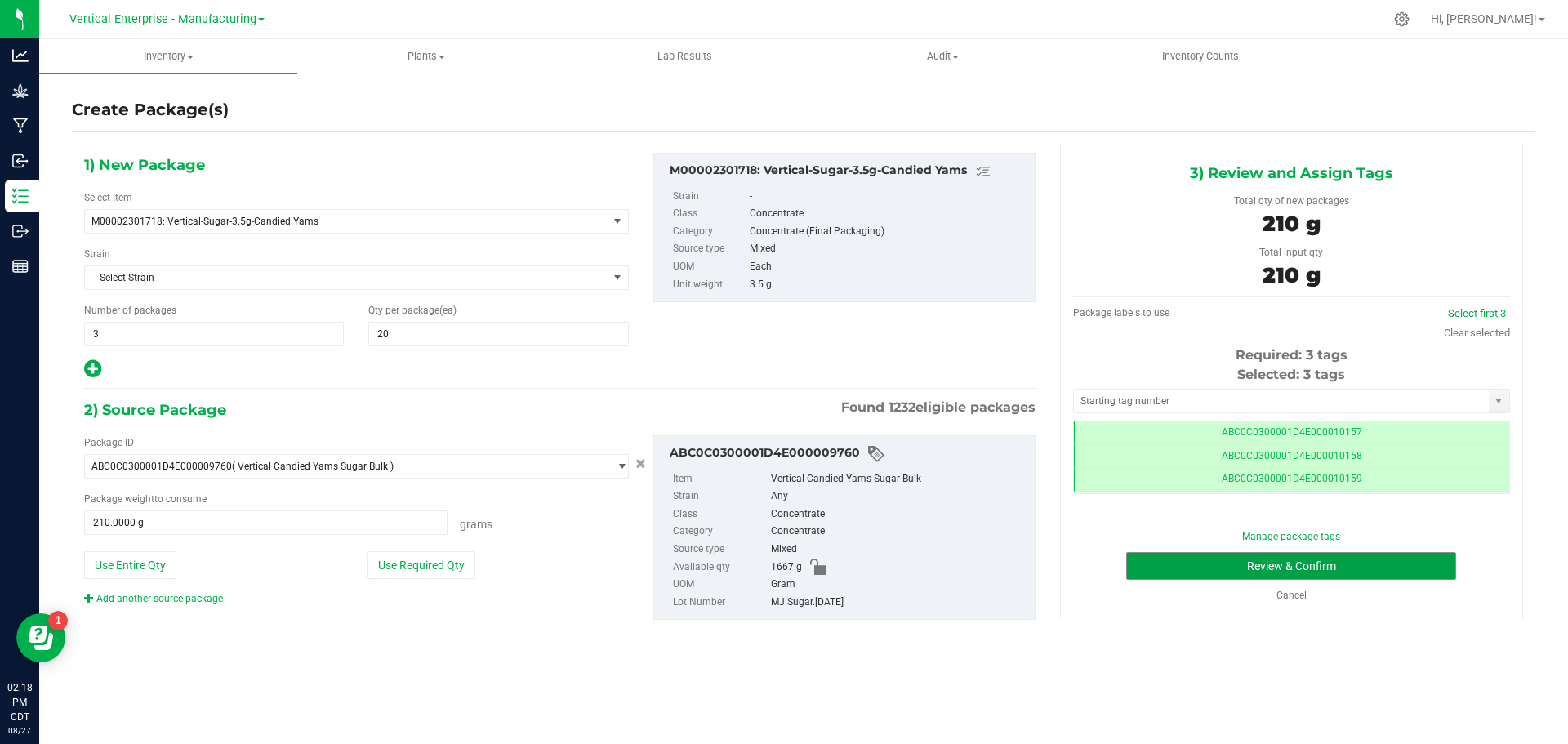
click at [1380, 567] on button "Review & Confirm" at bounding box center [1291, 566] width 330 height 27
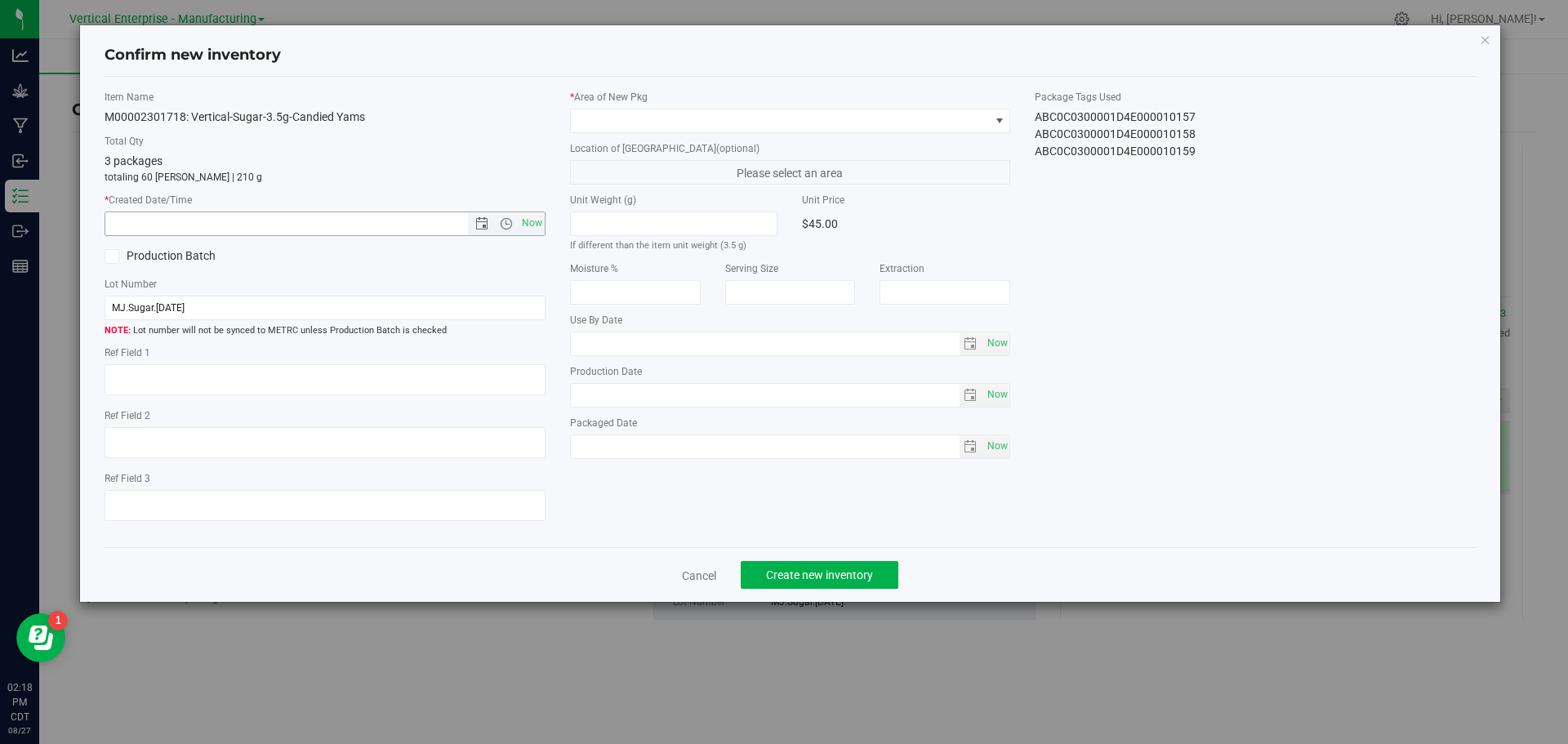
click at [520, 223] on span "Now" at bounding box center [531, 223] width 27 height 23
type input "8/27/2025 2:18 PM"
click at [588, 112] on span at bounding box center [779, 120] width 419 height 22
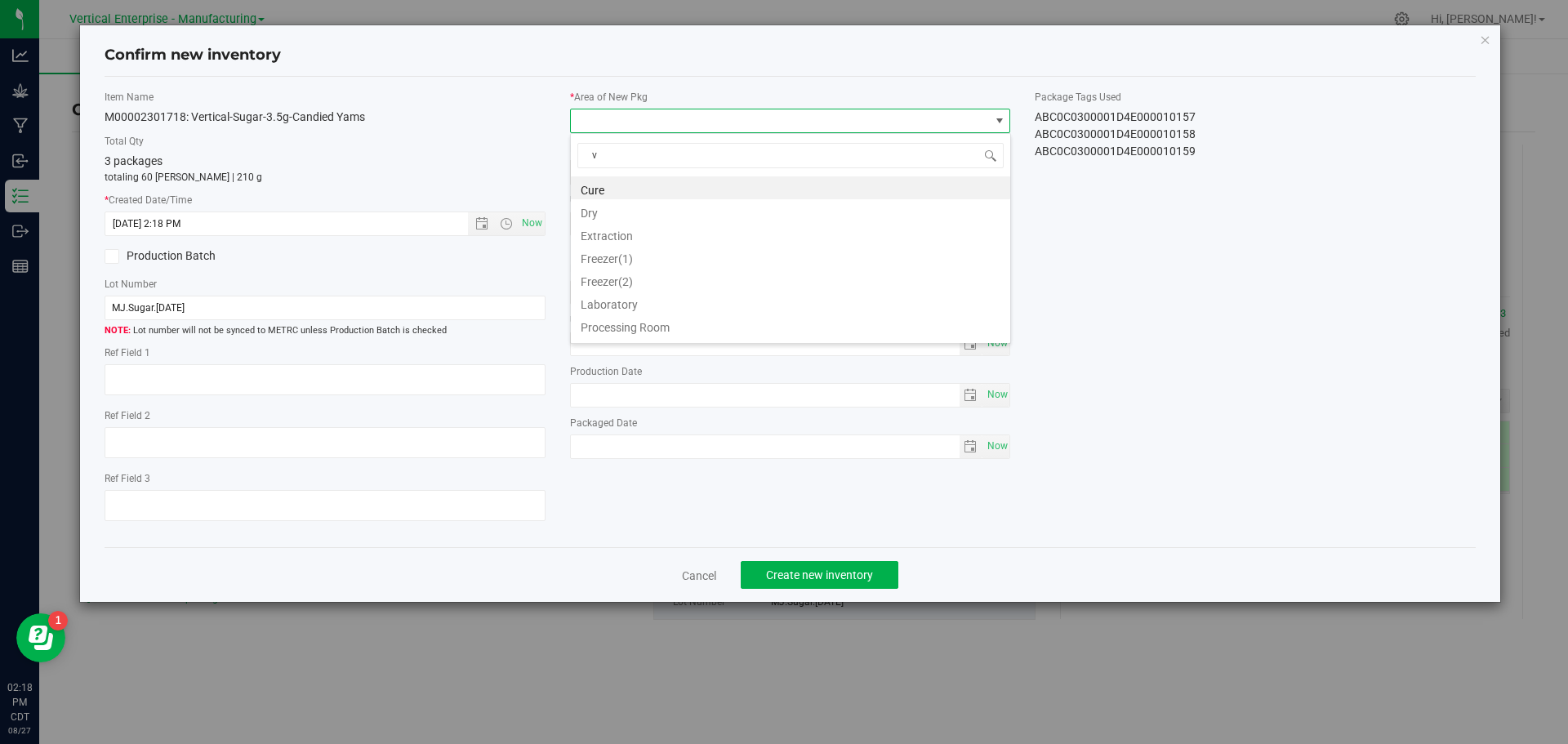
type input "va"
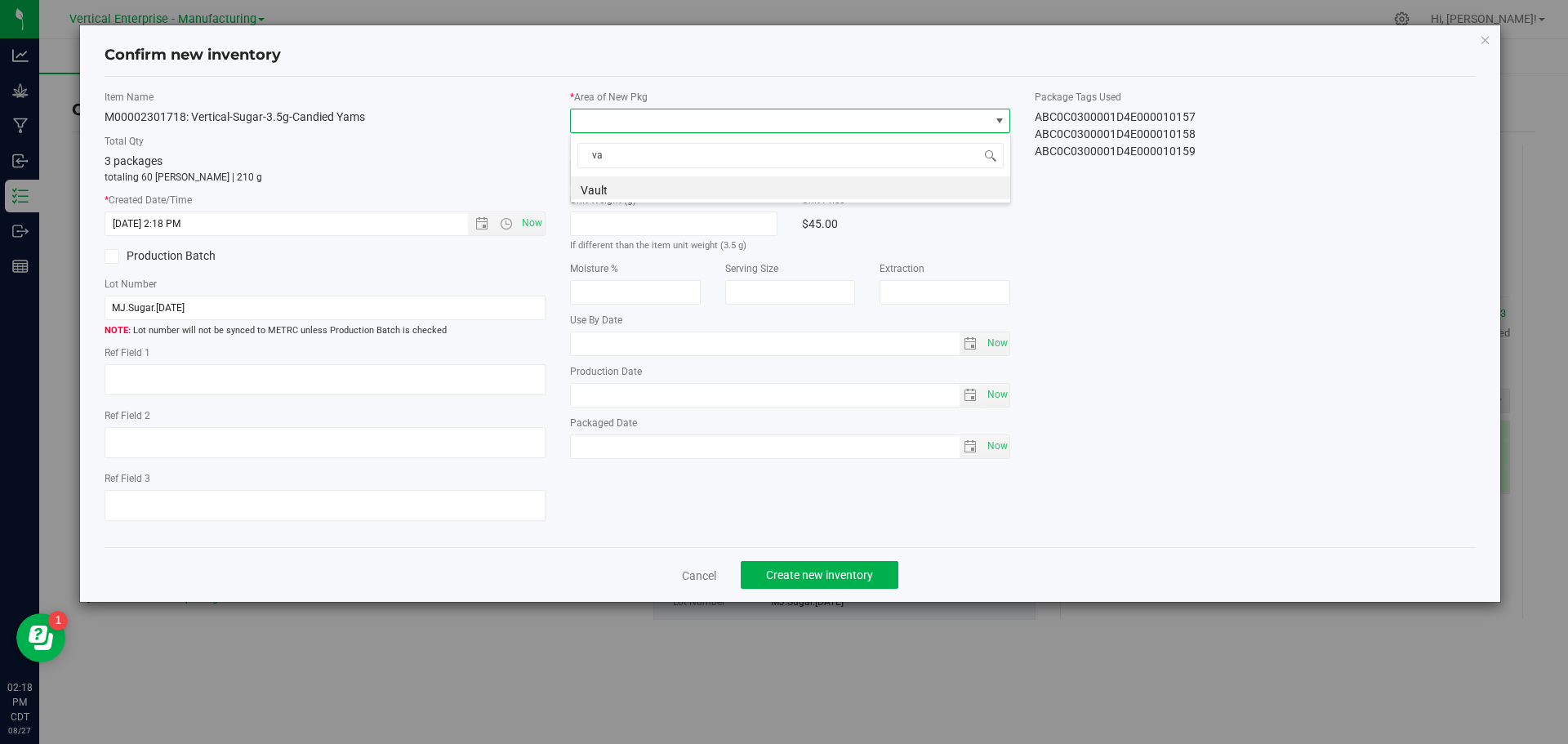
click at [607, 182] on li "Vault" at bounding box center [790, 187] width 440 height 22
click at [852, 572] on span "Create new inventory" at bounding box center [819, 575] width 107 height 13
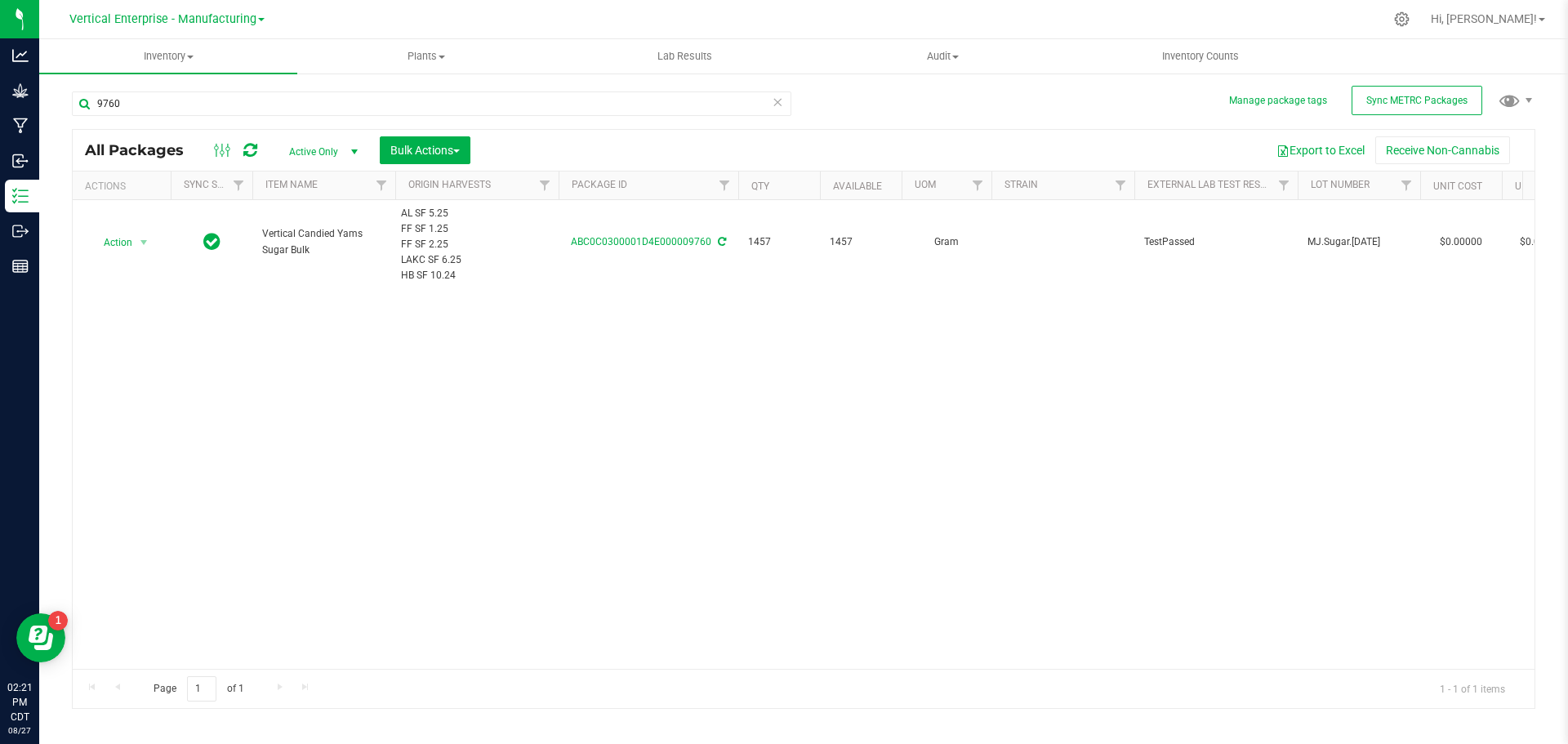
click at [187, 116] on div "9760" at bounding box center [431, 110] width 719 height 37
drag, startPoint x: 181, startPoint y: 95, endPoint x: 182, endPoint y: 105, distance: 10.0
click at [182, 105] on input "9760" at bounding box center [431, 103] width 719 height 24
type input "9"
type input "9857"
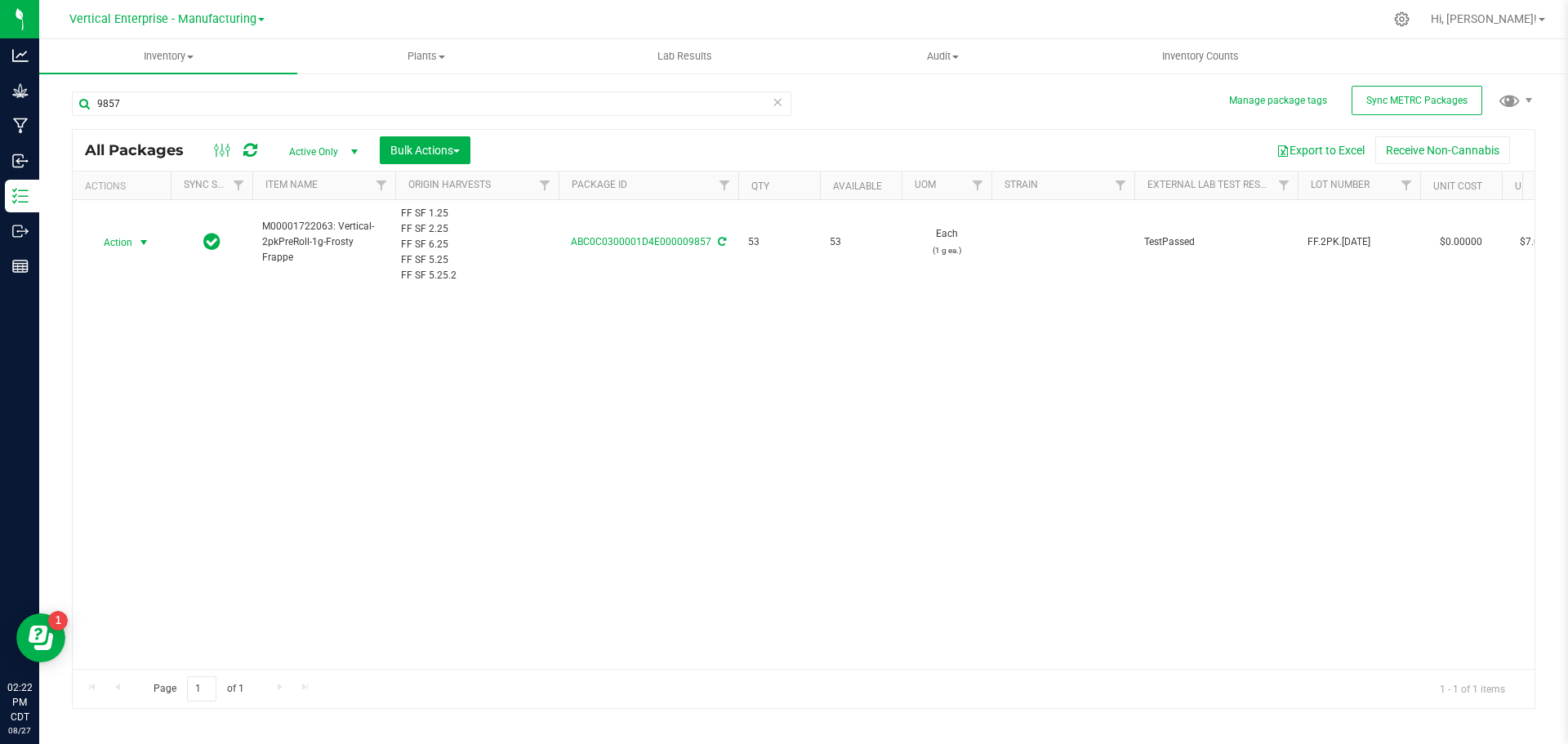
click at [120, 238] on span "Action" at bounding box center [111, 242] width 44 height 22
click at [107, 293] on li "Create package" at bounding box center [142, 293] width 103 height 24
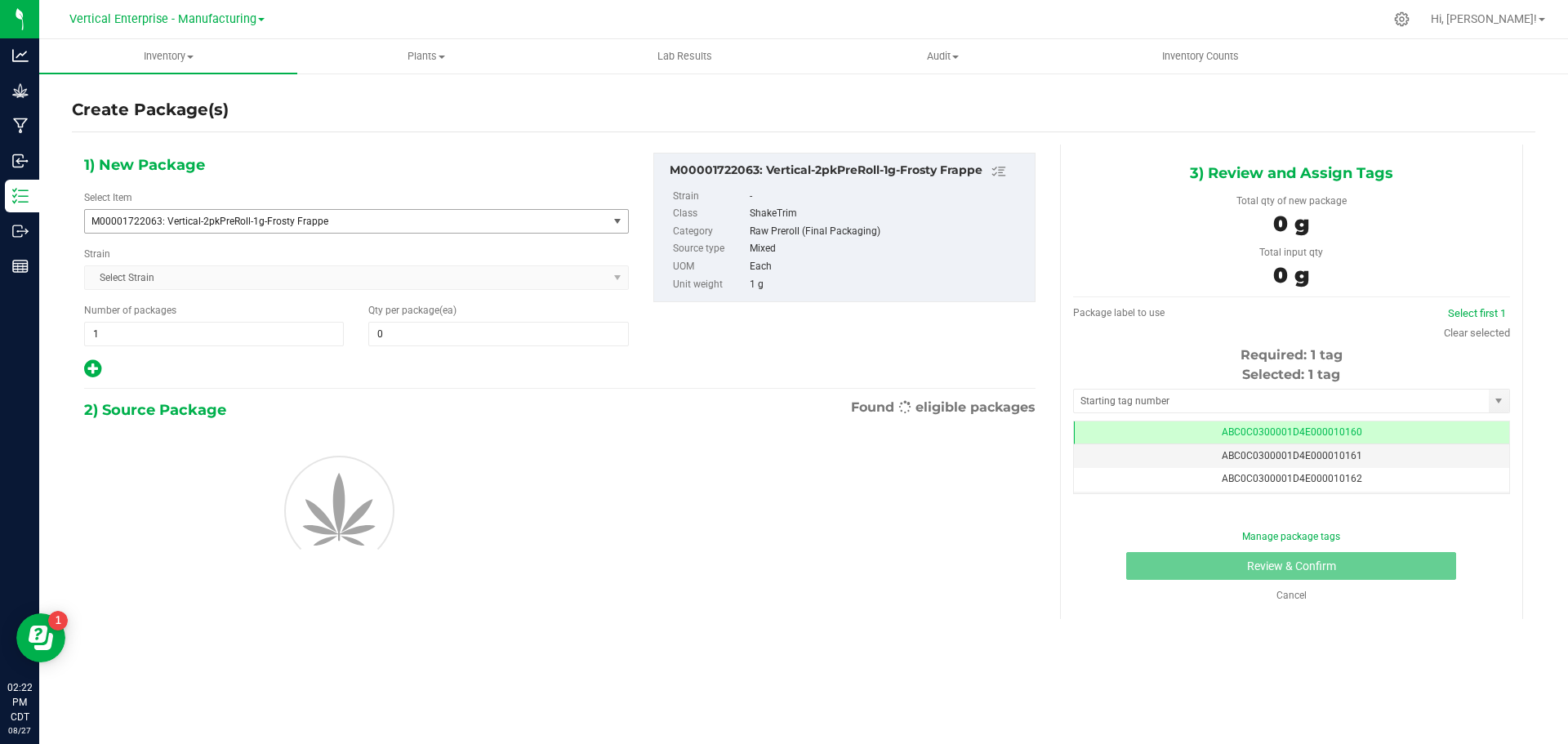
type input "0"
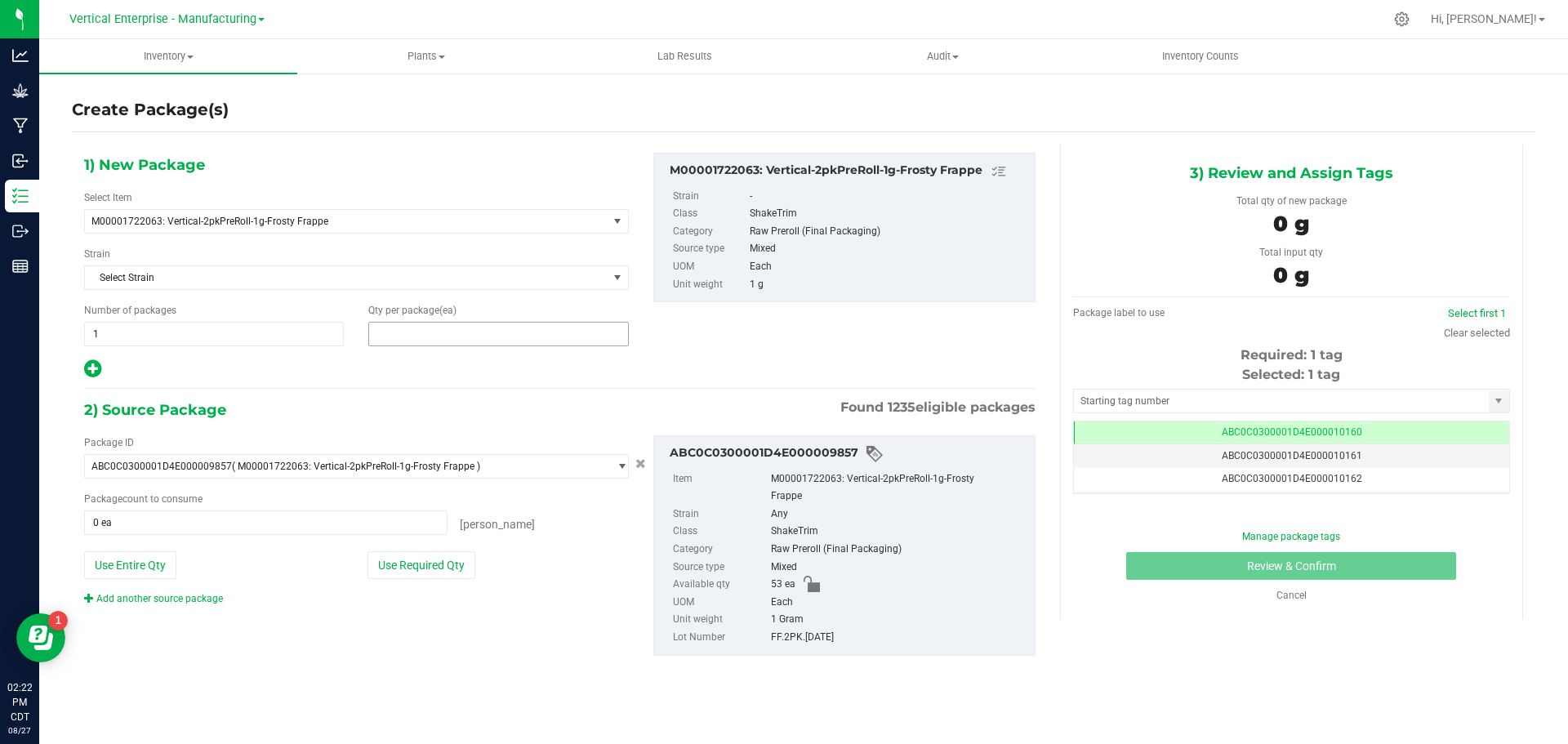
click at [441, 341] on span at bounding box center [498, 333] width 260 height 24
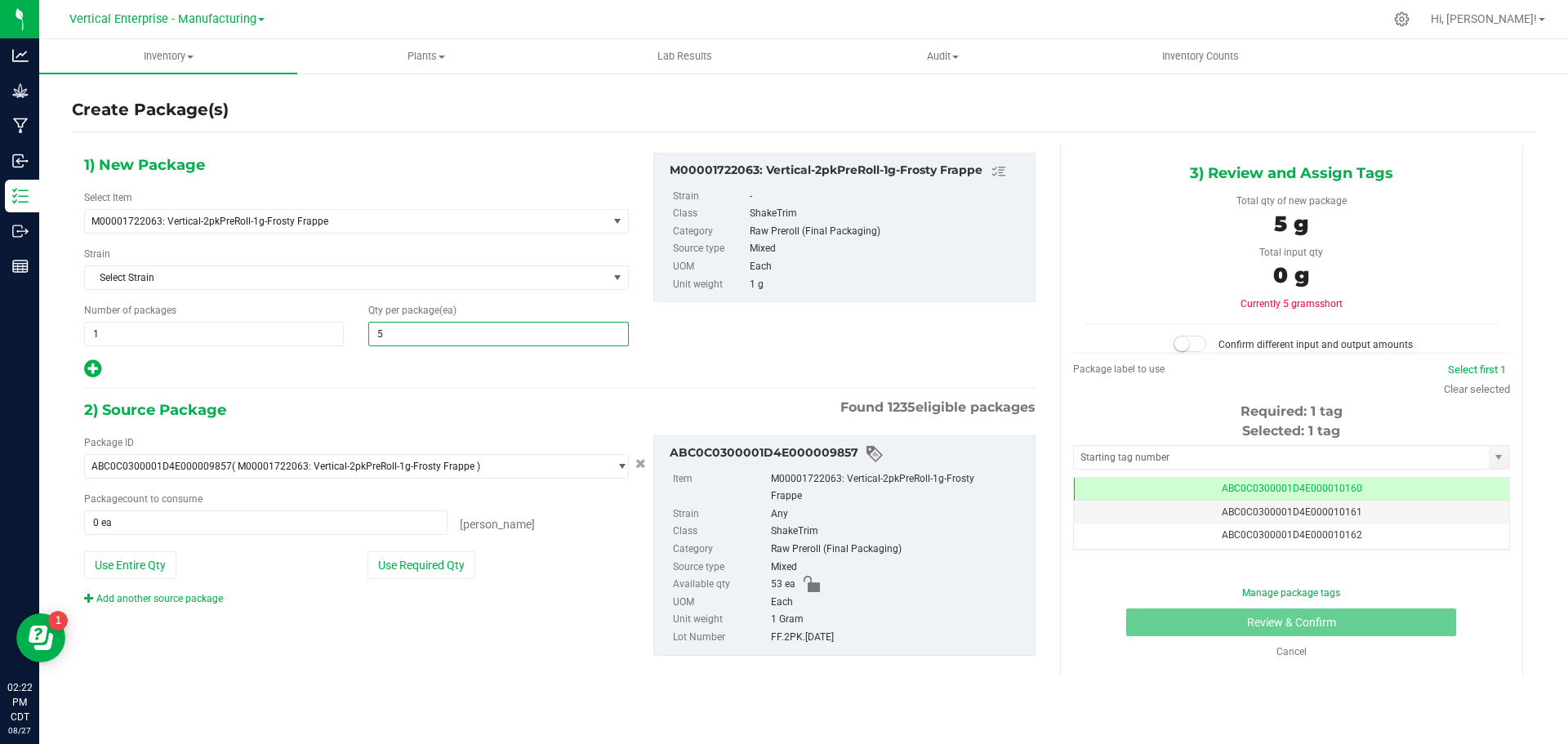
type input "50"
click at [98, 367] on icon at bounding box center [92, 368] width 17 height 21
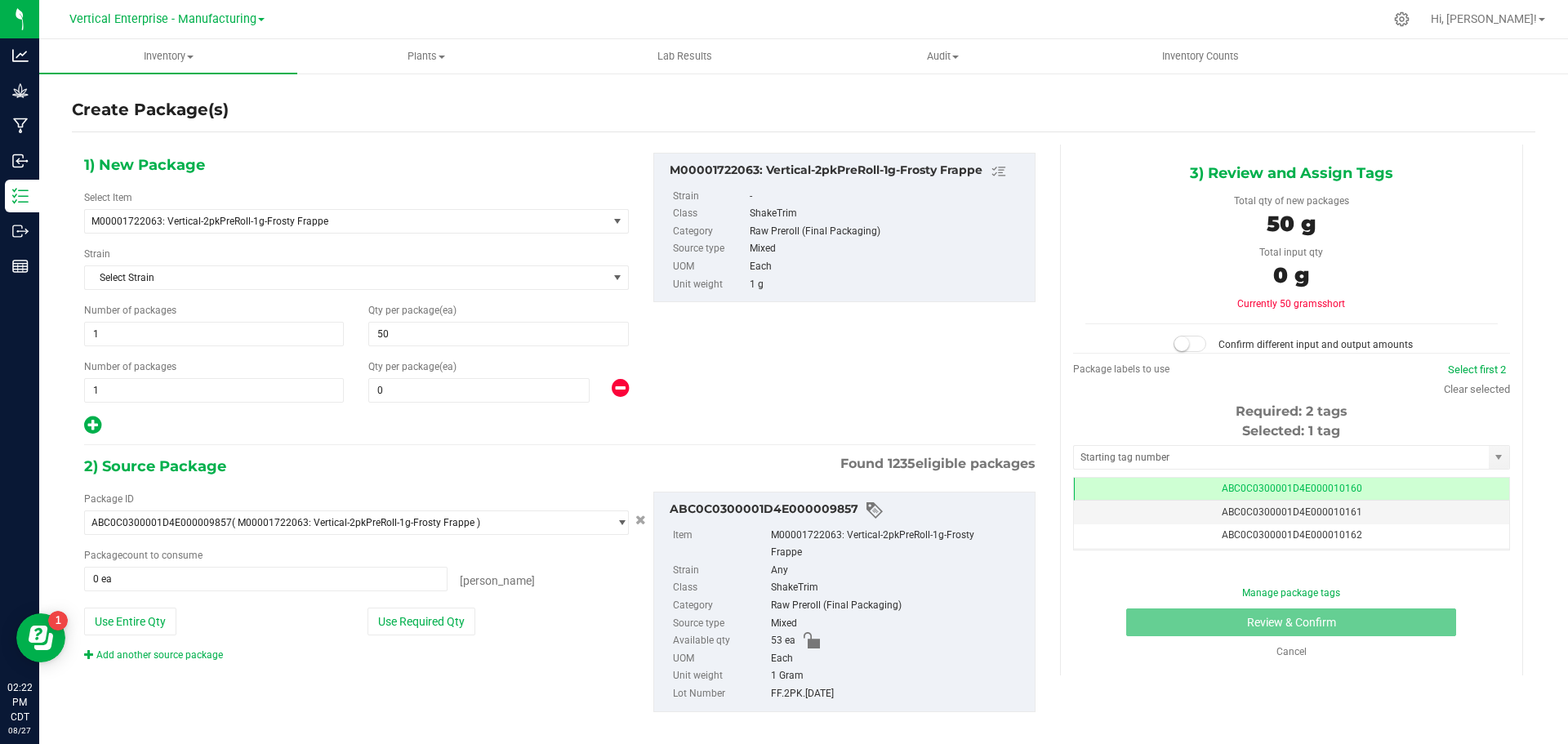
type input "50"
click at [425, 384] on span at bounding box center [479, 390] width 222 height 24
type input "3"
drag, startPoint x: 436, startPoint y: 633, endPoint x: 446, endPoint y: 644, distance: 14.9
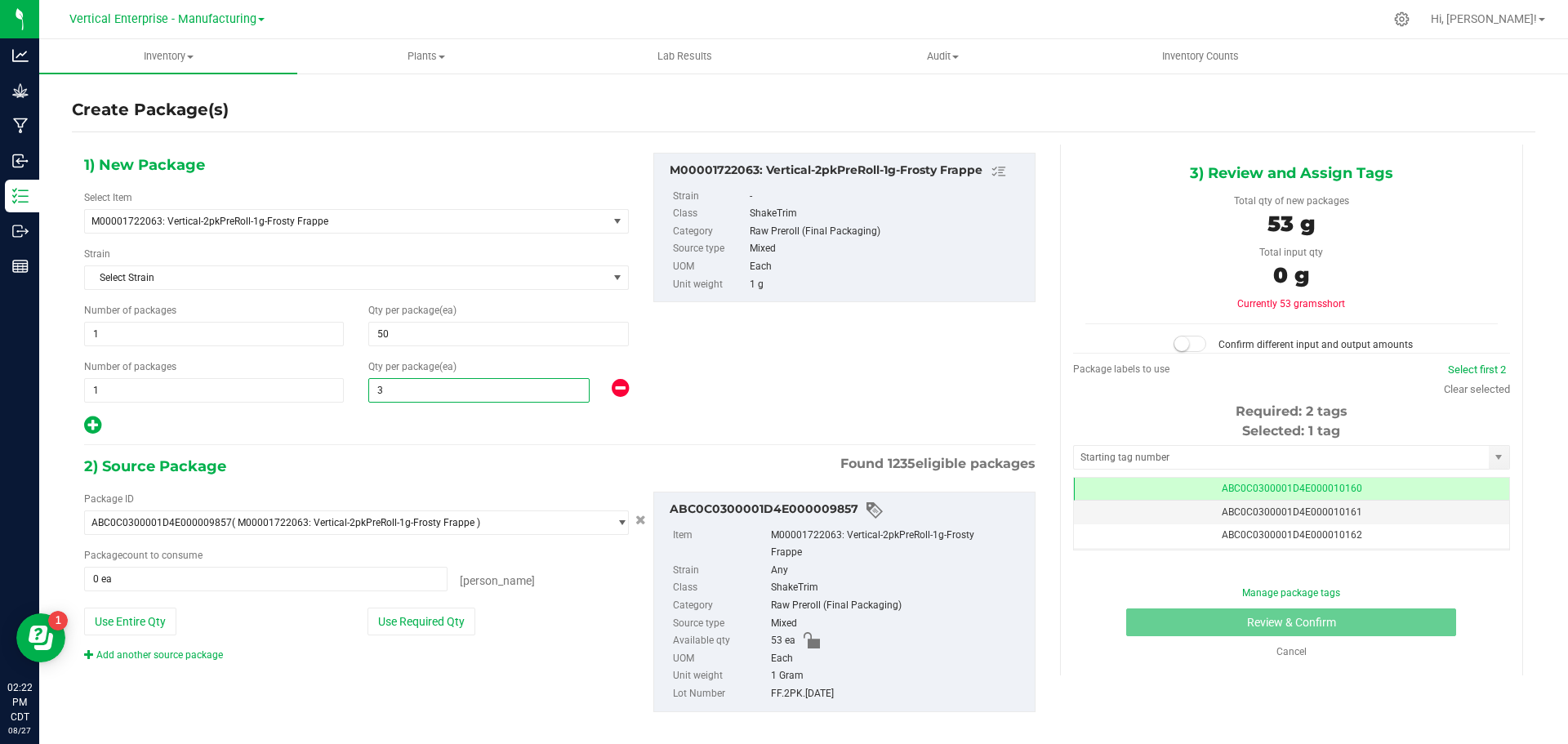
click at [436, 633] on button "Use Required Qty" at bounding box center [421, 622] width 107 height 27
type input "53 ea"
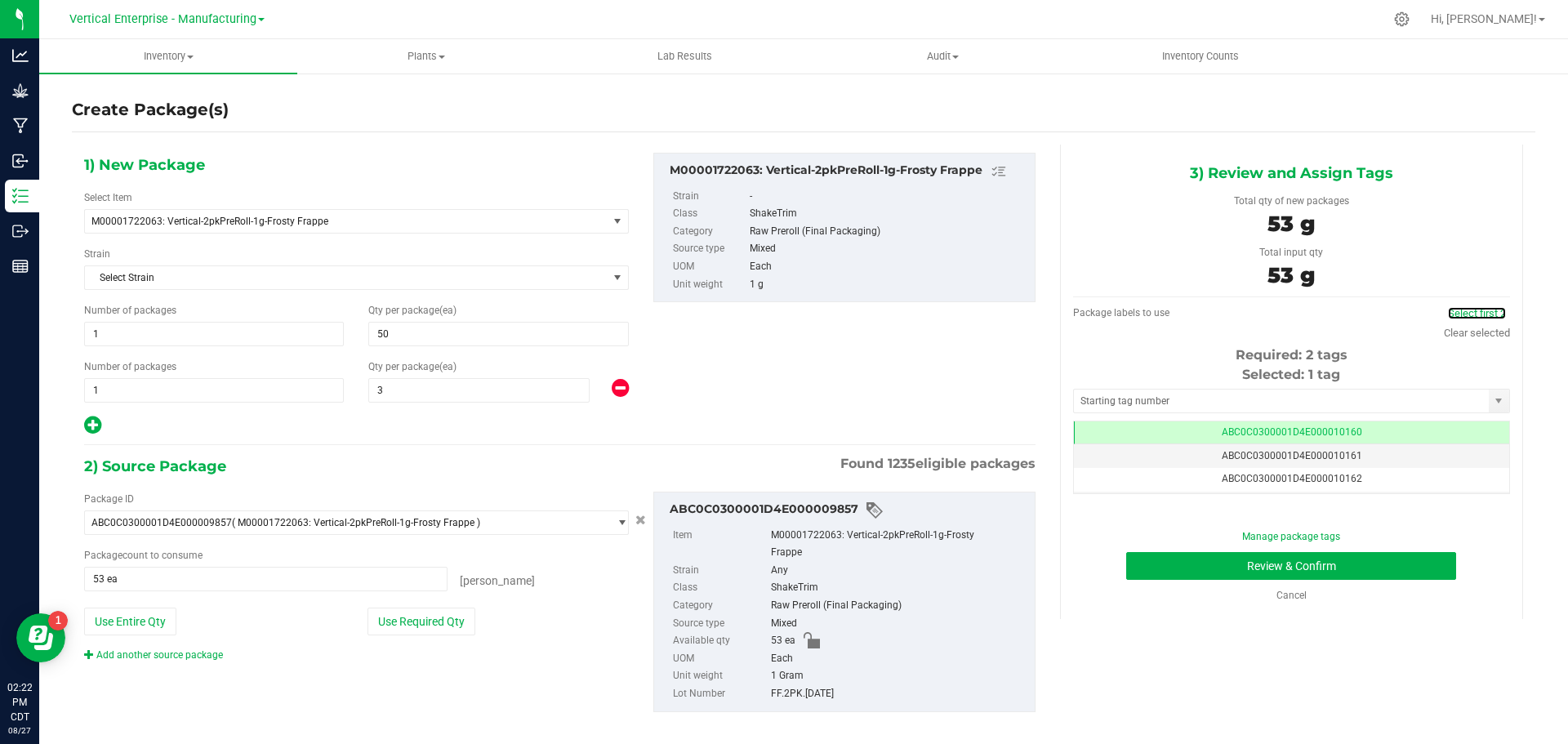
click at [1483, 317] on link "Select first 2" at bounding box center [1477, 313] width 58 height 12
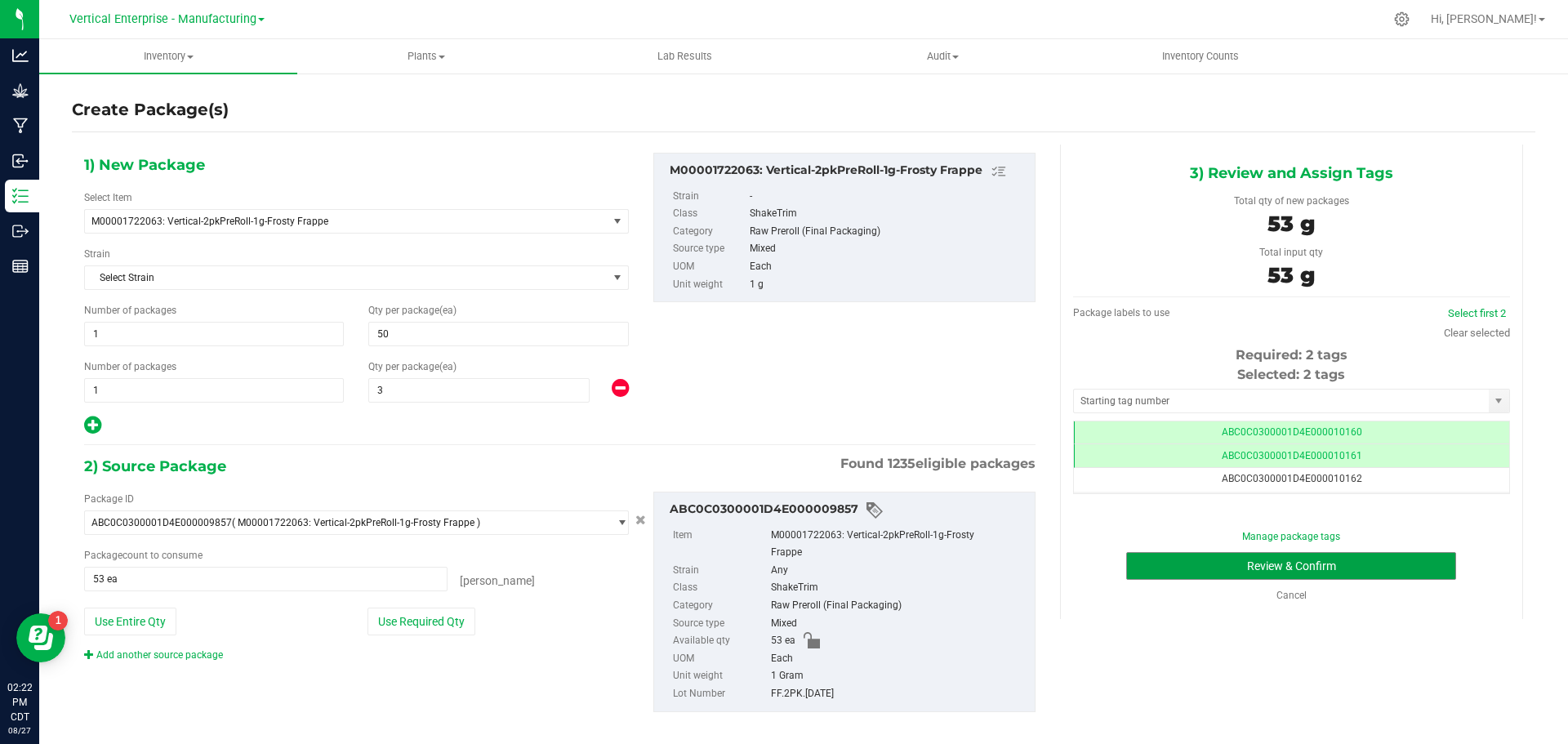
click at [1276, 572] on button "Review & Confirm" at bounding box center [1291, 566] width 330 height 27
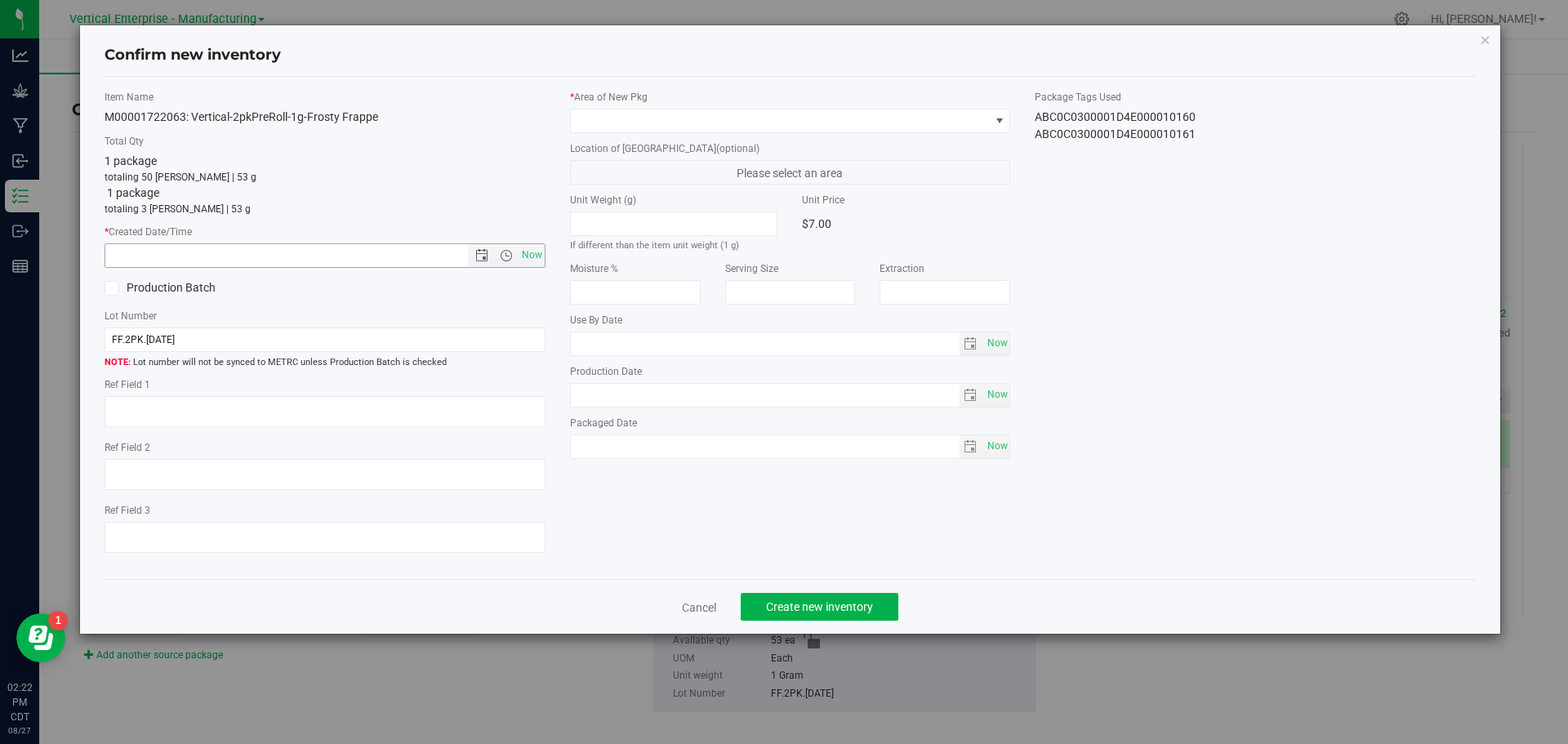
click at [535, 263] on span "Now" at bounding box center [531, 255] width 27 height 23
type input "8/27/2025 2:22 PM"
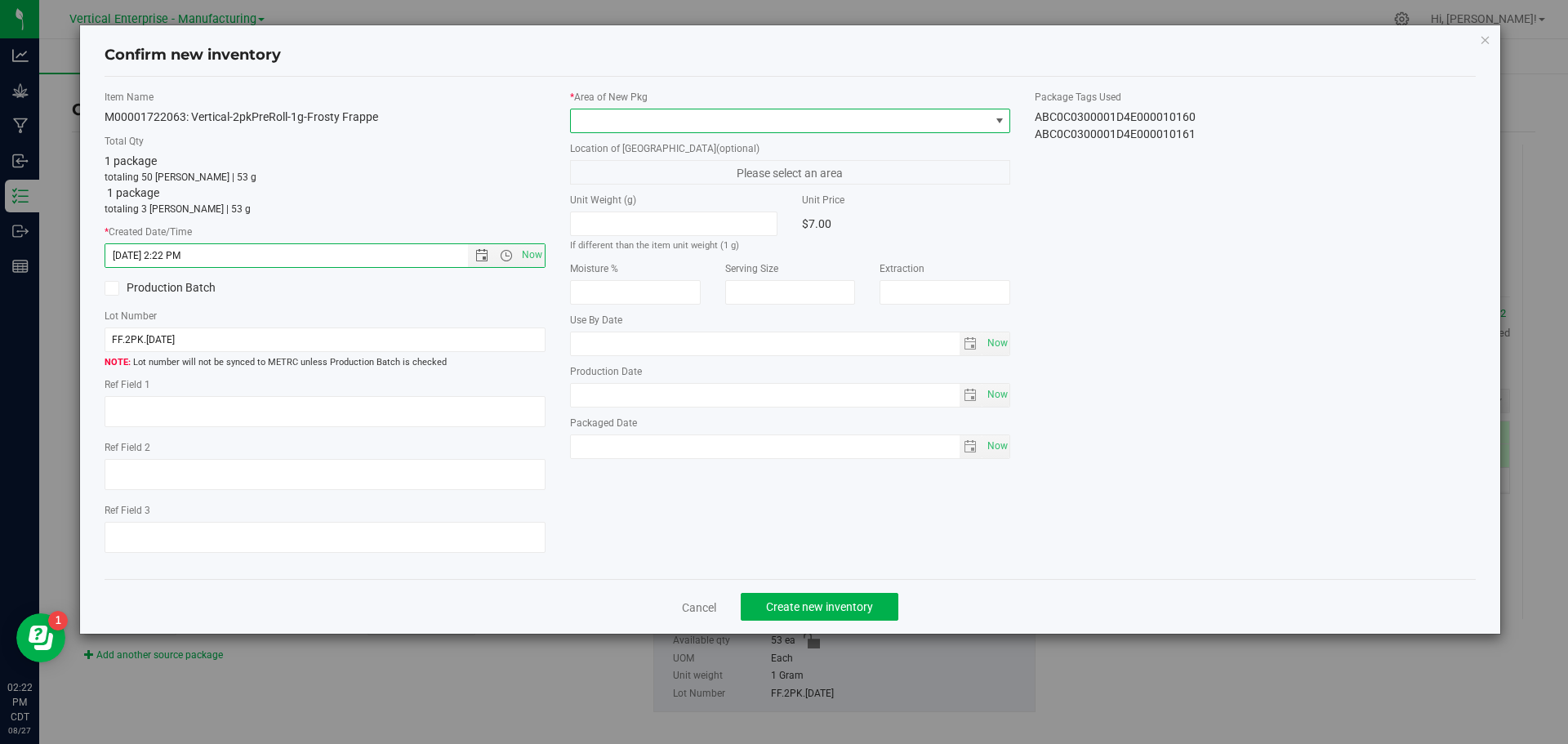
click at [618, 110] on span at bounding box center [779, 120] width 419 height 22
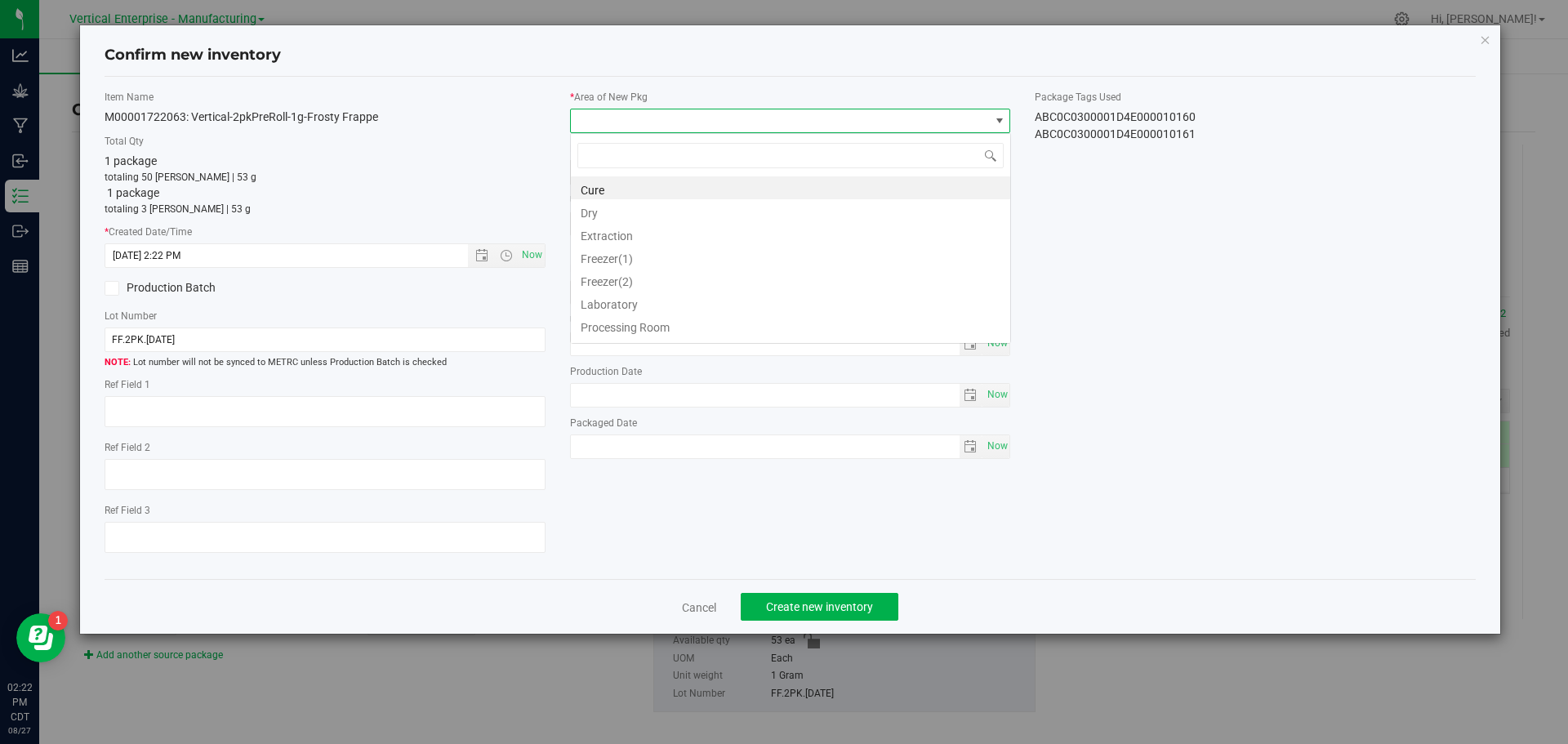
scroll to position [24, 441]
type input "va"
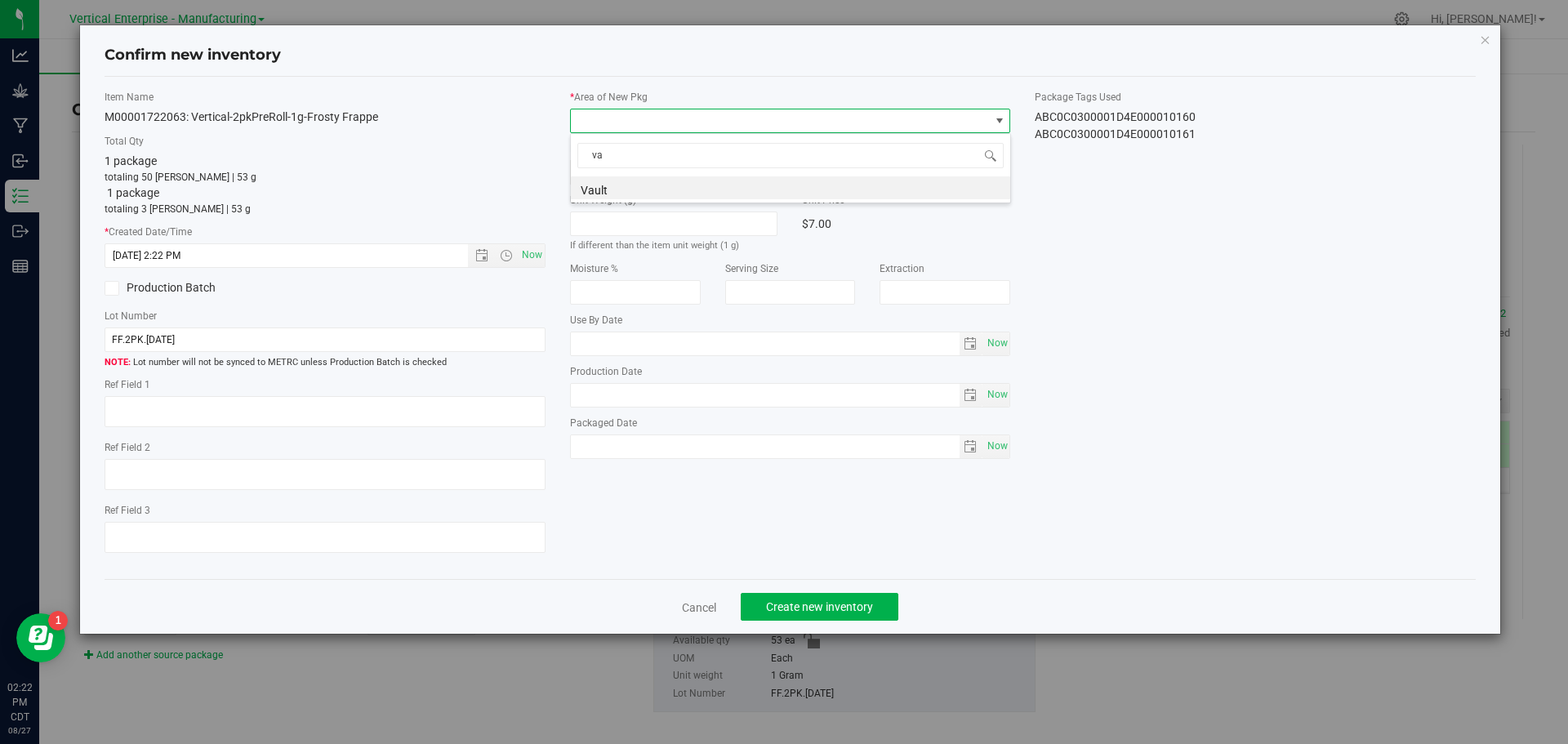
click at [605, 178] on li "Vault" at bounding box center [790, 187] width 440 height 22
click at [844, 597] on button "Create new inventory" at bounding box center [819, 607] width 157 height 27
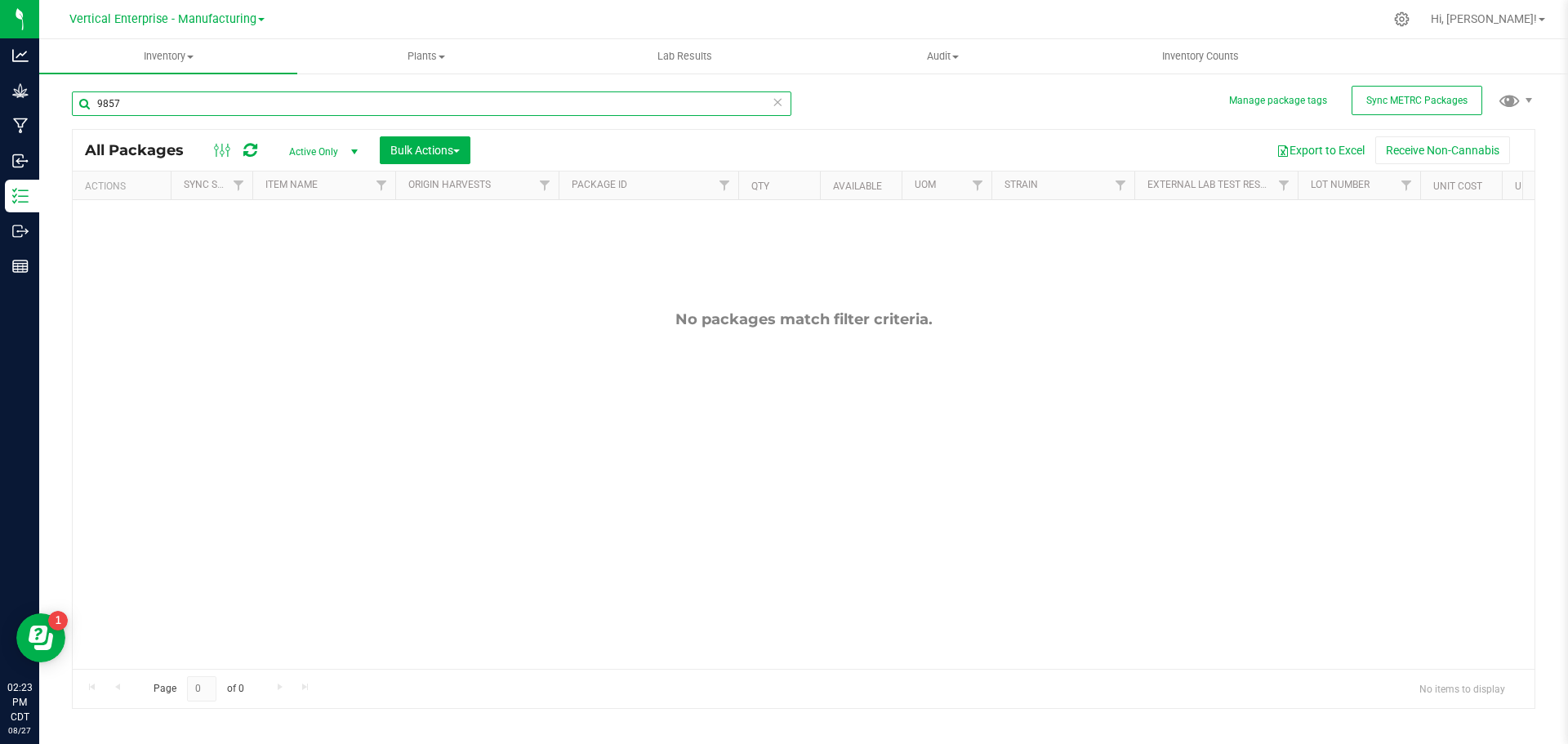
click at [141, 103] on input "9857" at bounding box center [431, 103] width 719 height 24
type input "9"
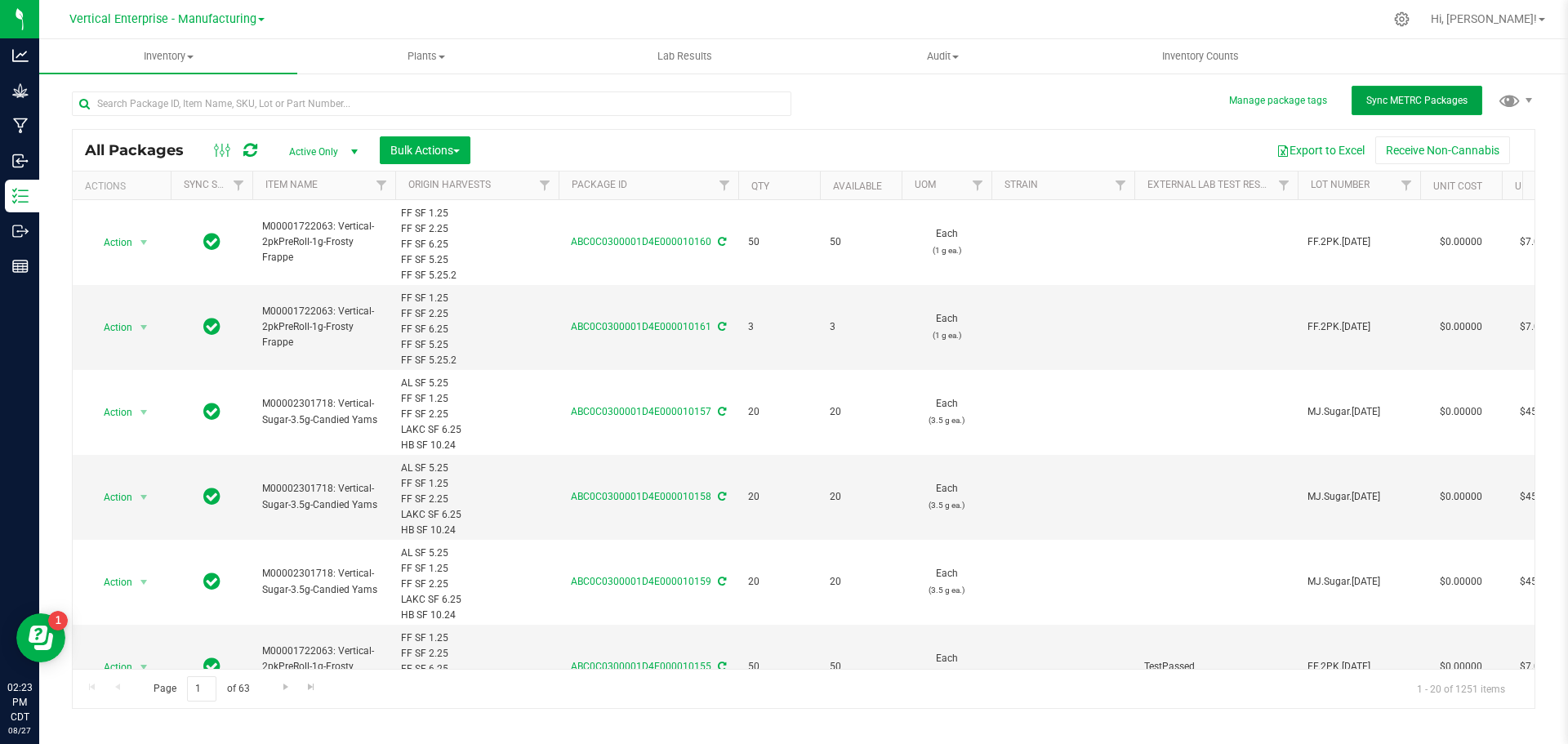
click at [1395, 102] on span "Sync METRC Packages" at bounding box center [1416, 101] width 102 height 12
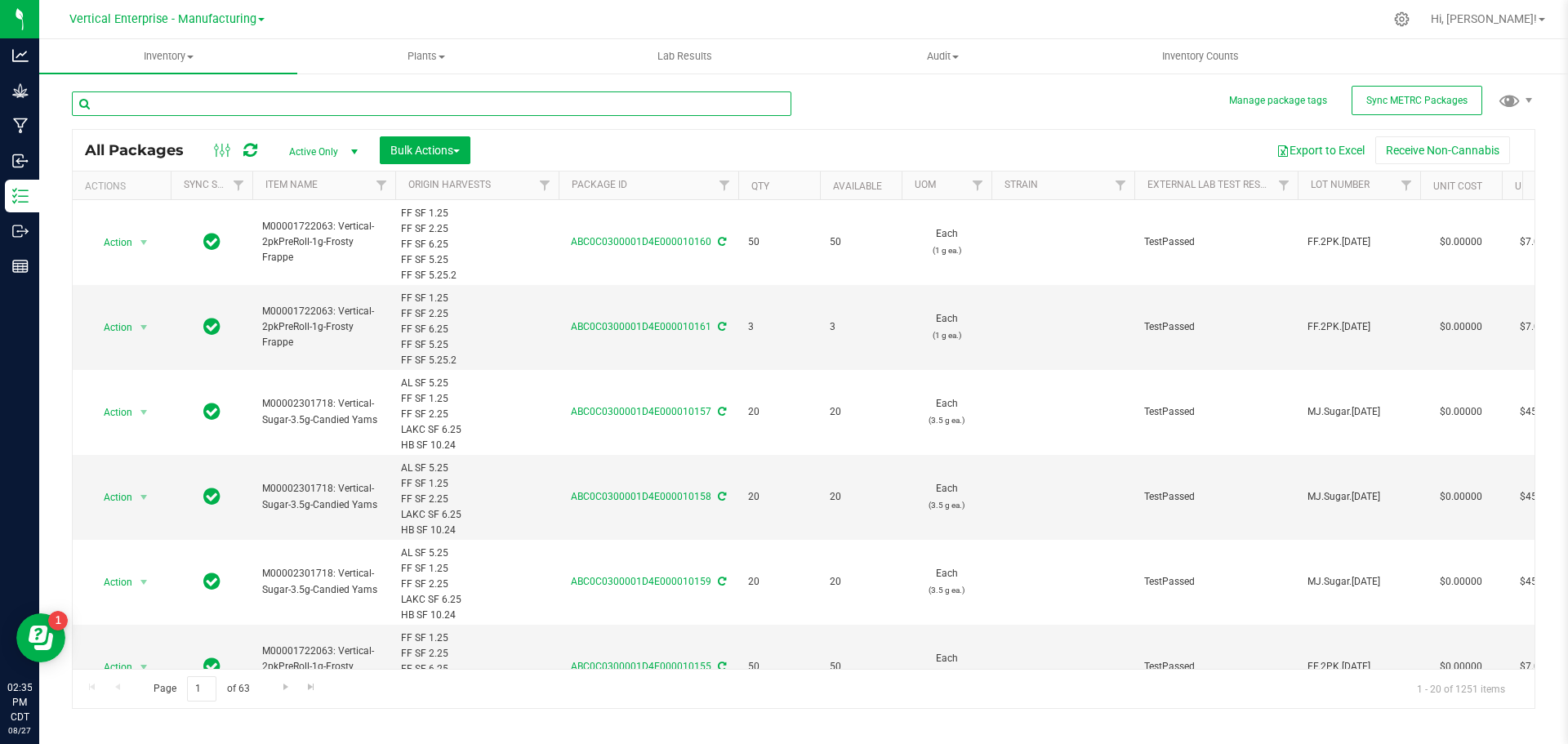
click at [180, 108] on input "text" at bounding box center [431, 103] width 719 height 24
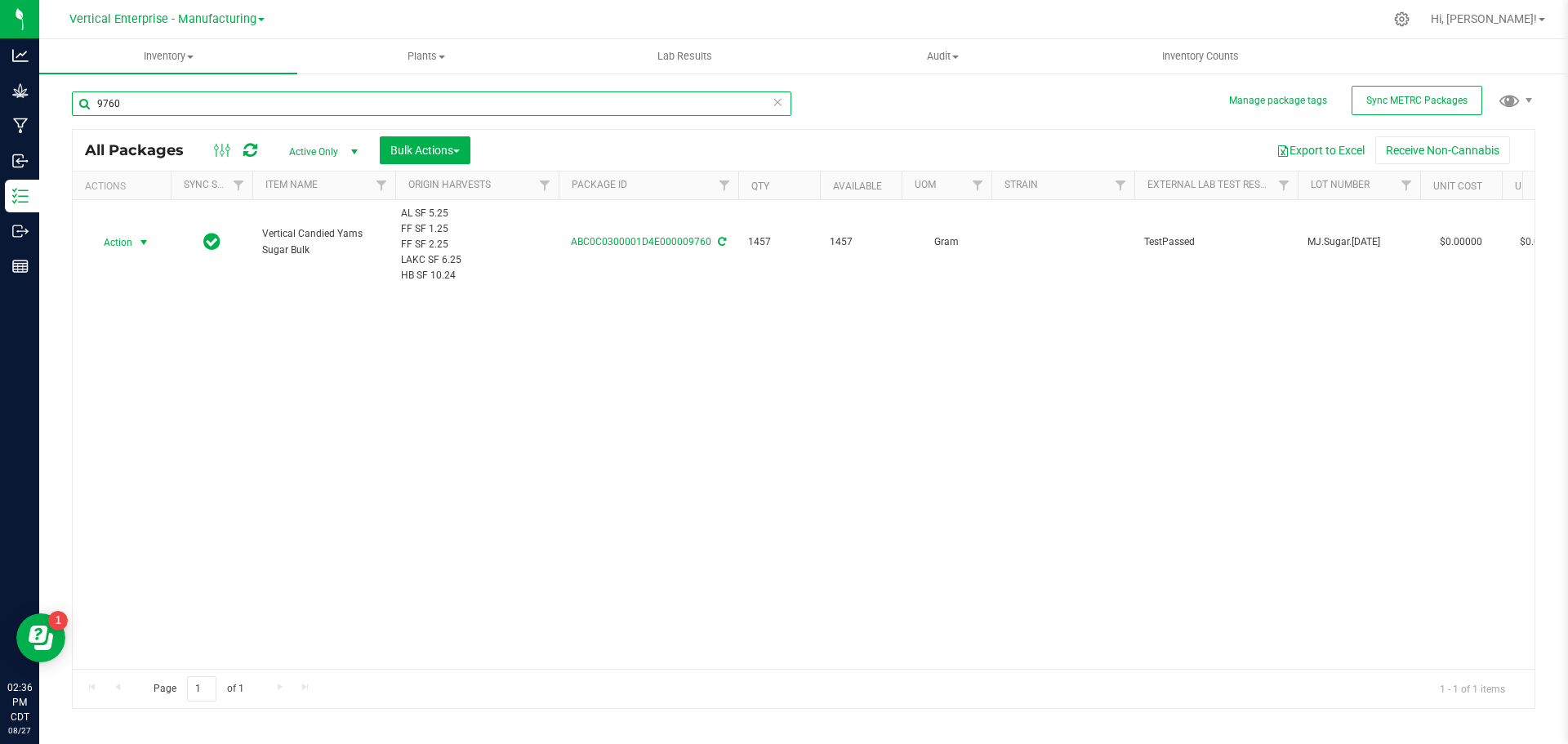
type input "9760"
click at [118, 246] on span "Action" at bounding box center [111, 242] width 44 height 22
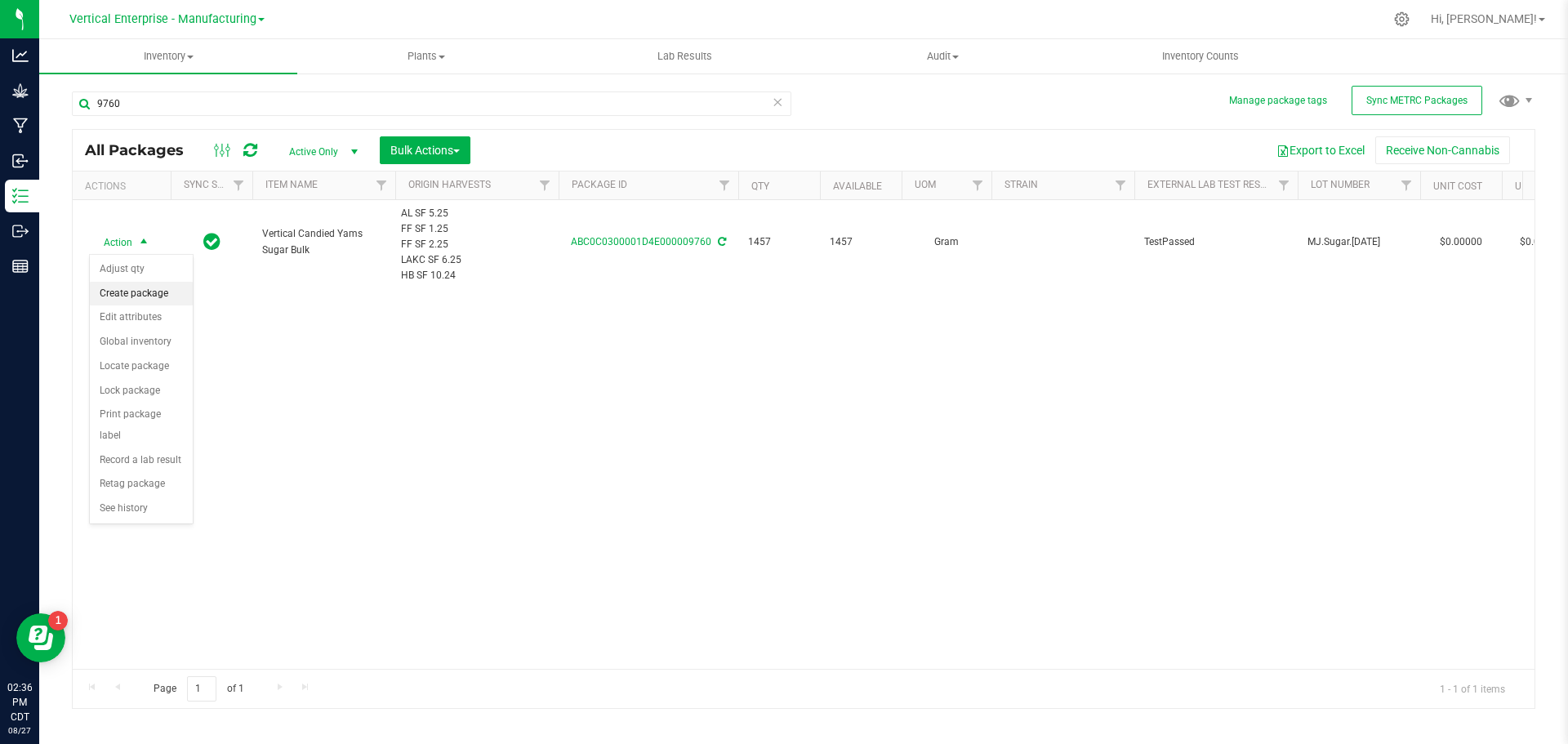
click at [129, 283] on li "Create package" at bounding box center [142, 293] width 103 height 24
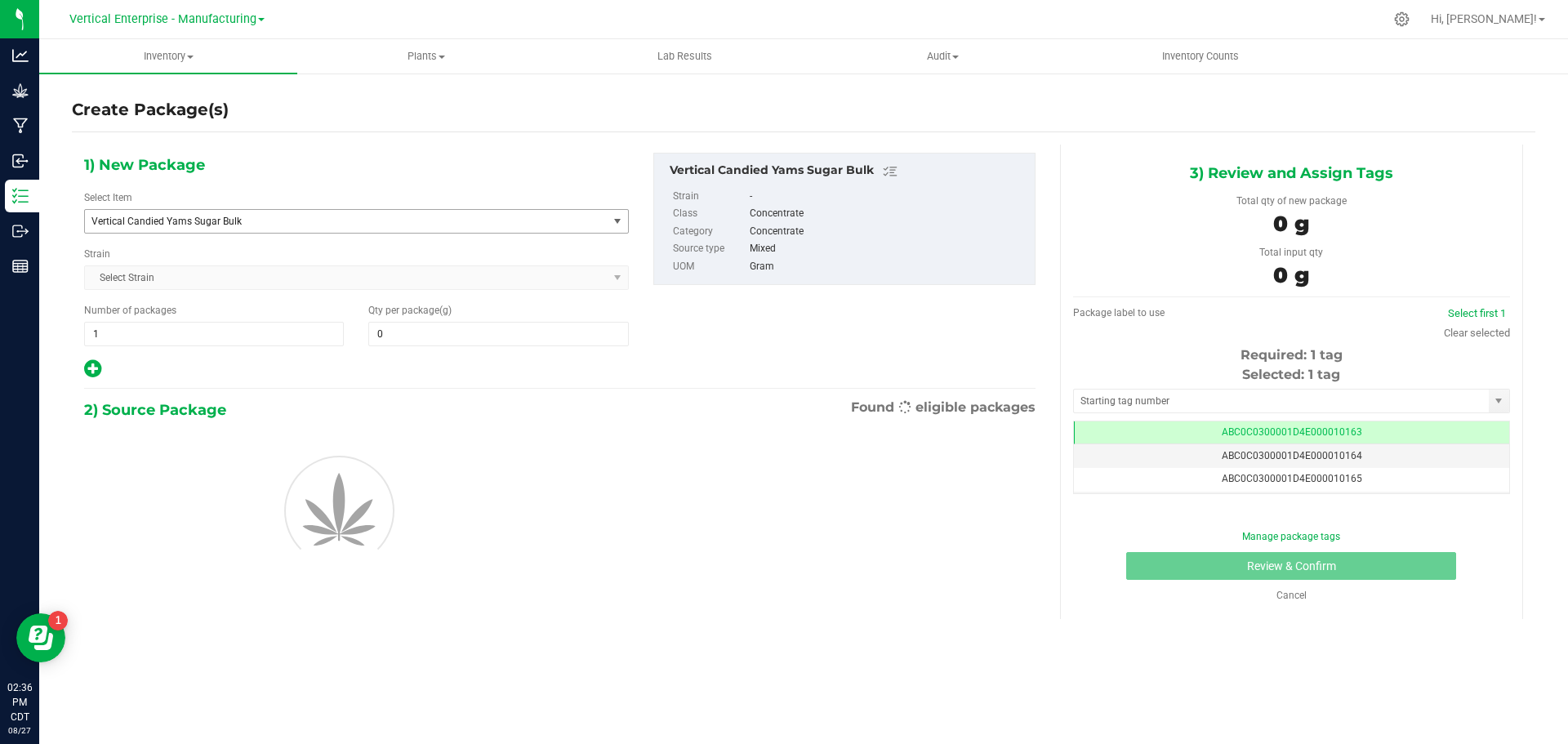
type input "0.0000"
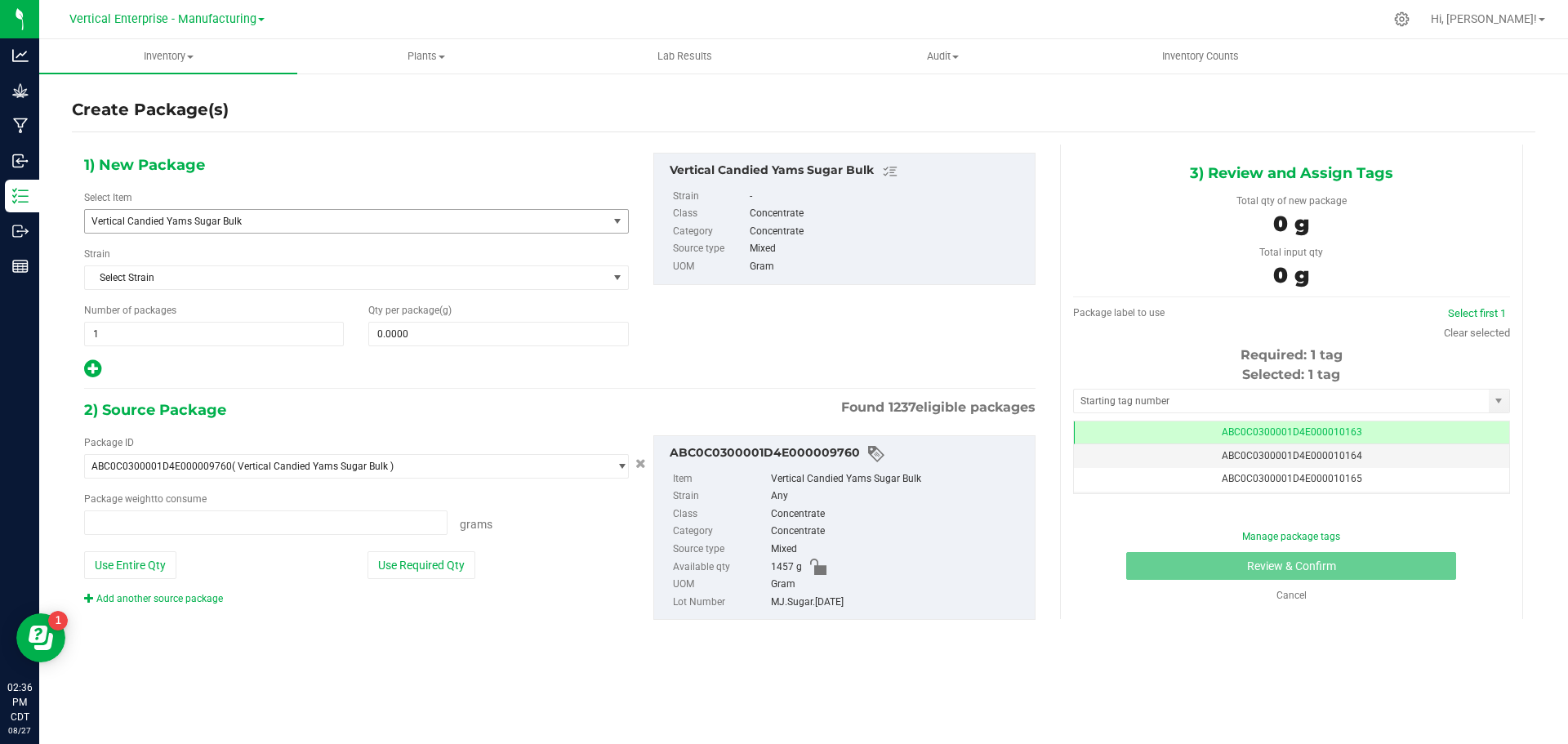
type input "0.0000 g"
click at [253, 224] on span "Vertical Candied Yams Sugar Bulk" at bounding box center [336, 222] width 489 height 12
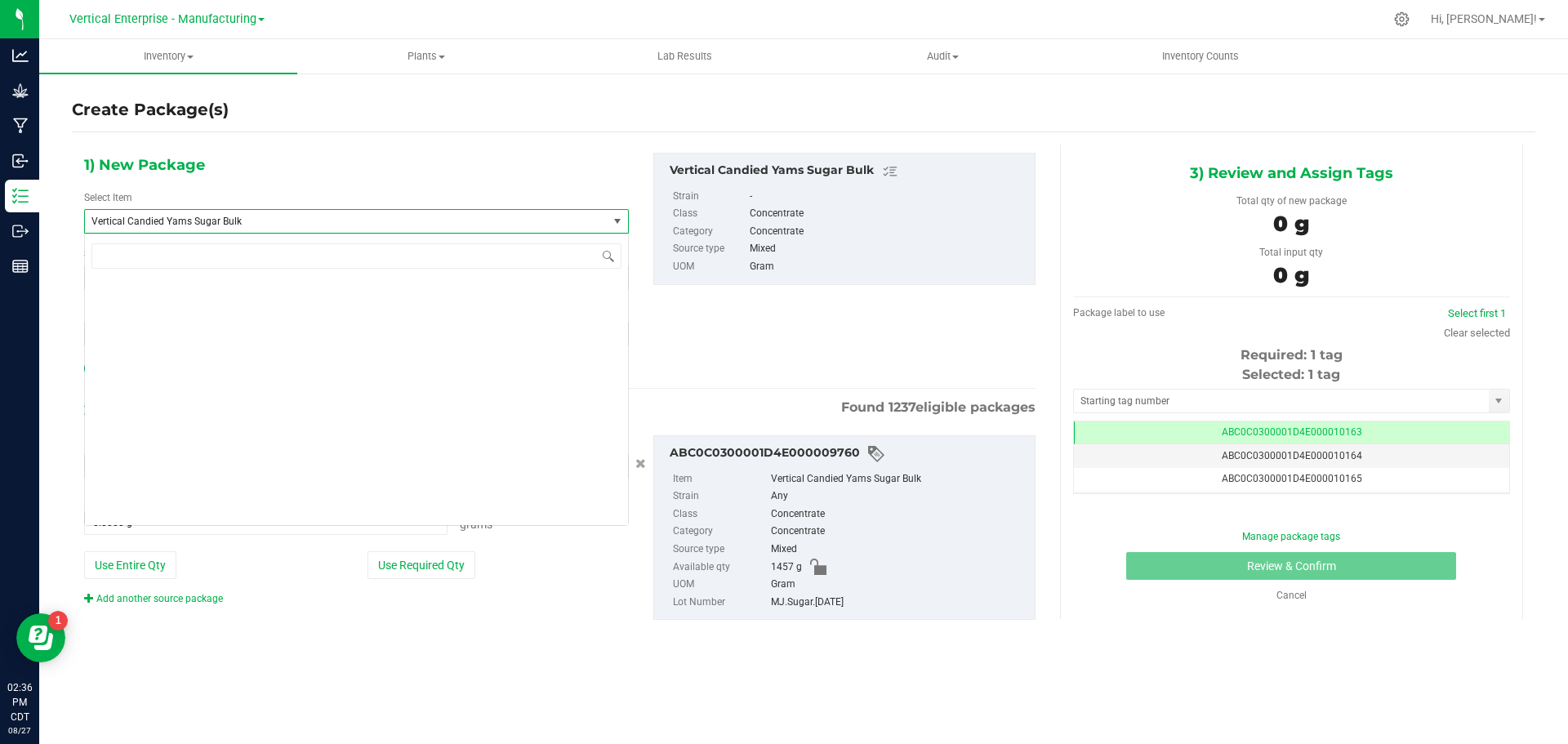
scroll to position [39641, 0]
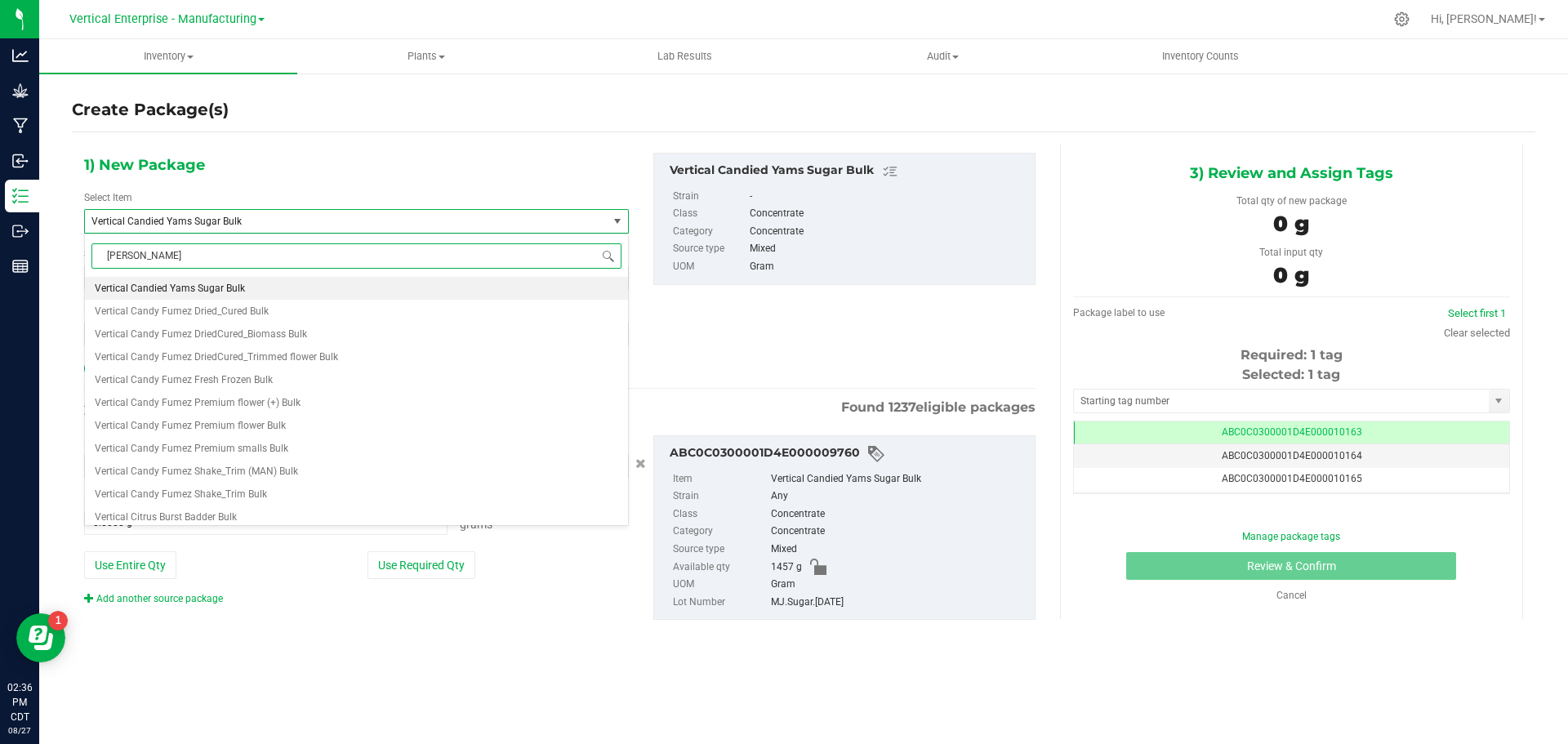
type input "candied"
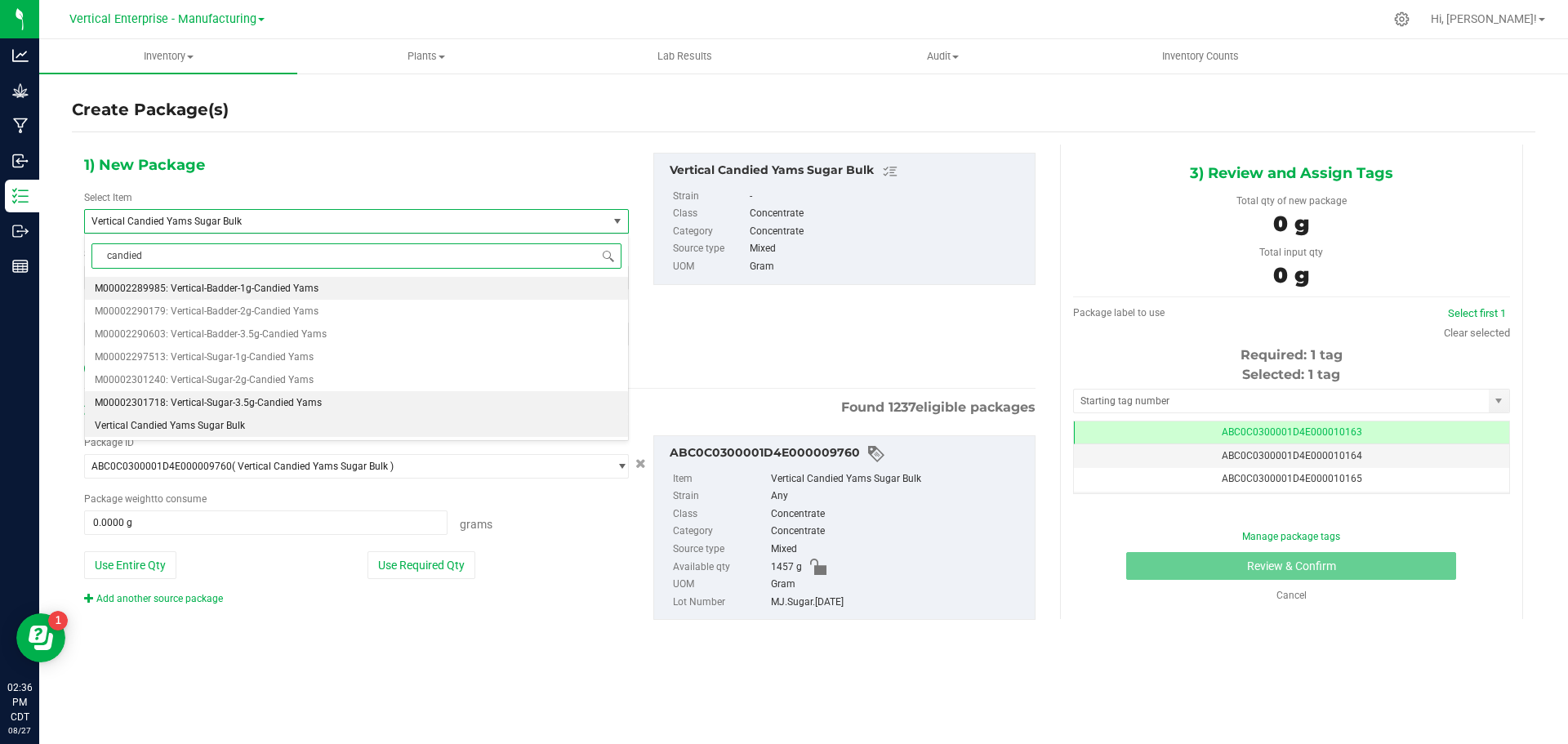
click at [226, 403] on span "M00002301718: Vertical-Sugar-3.5g-Candied Yams" at bounding box center [208, 403] width 227 height 12
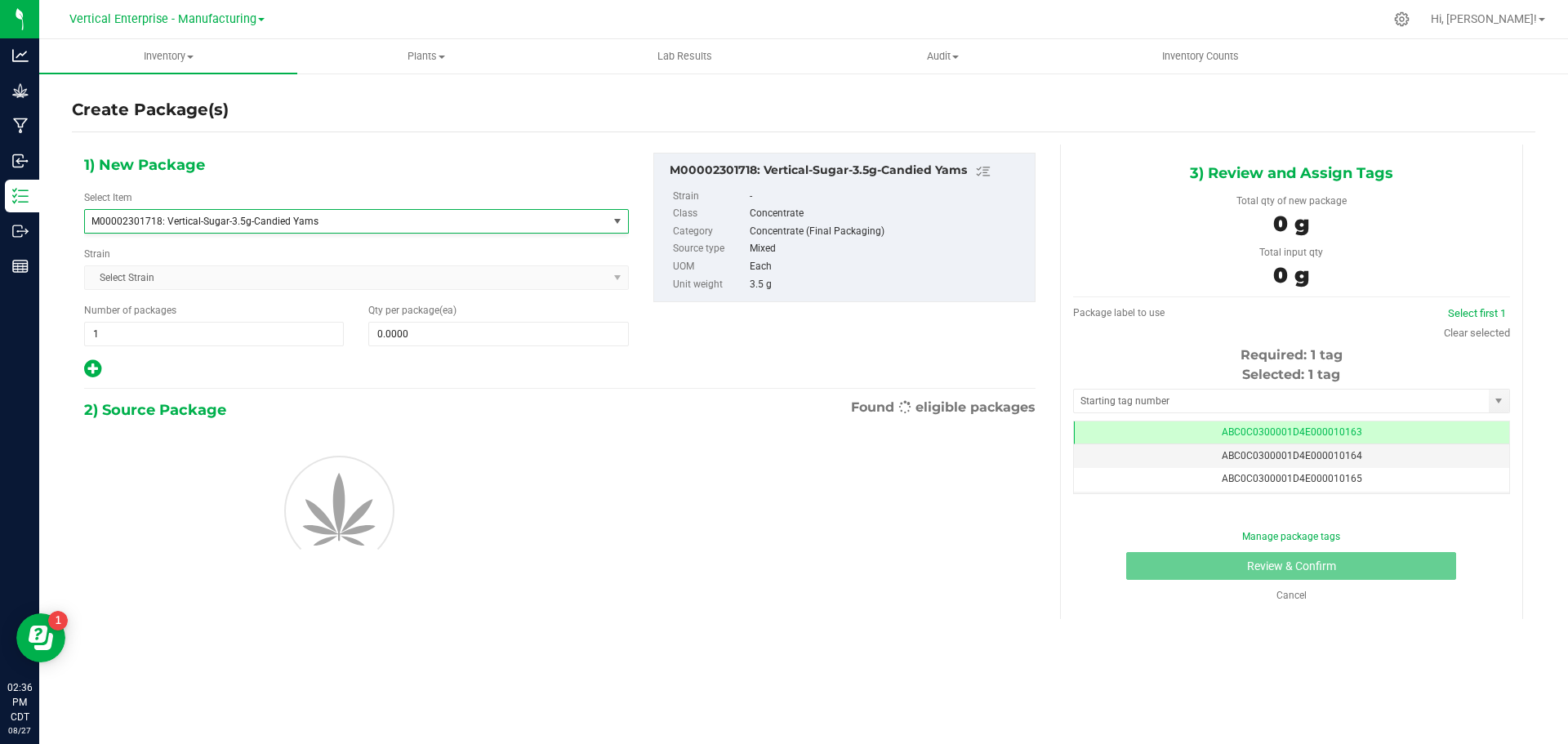
type input "0"
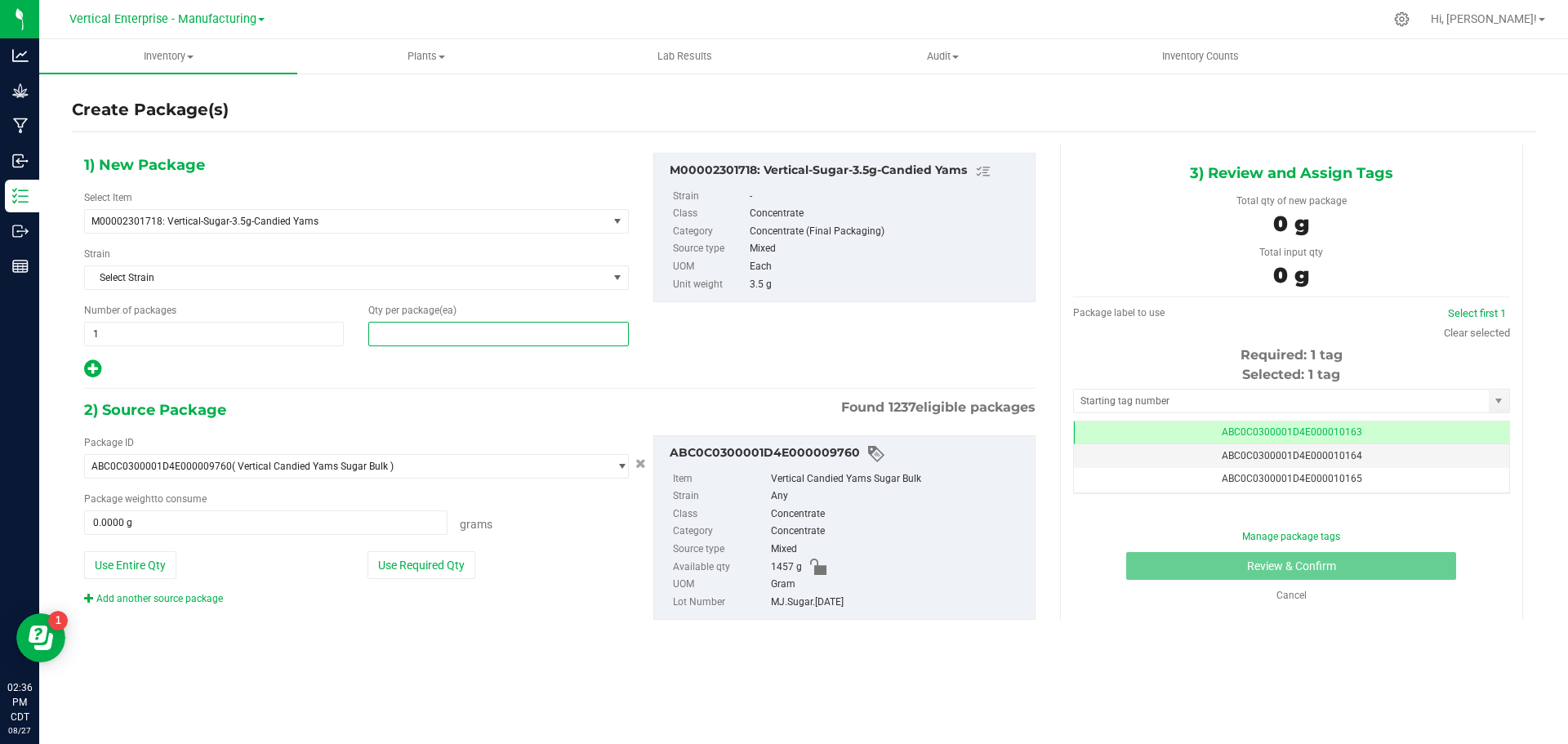
click at [406, 341] on span at bounding box center [498, 333] width 260 height 24
type input "20"
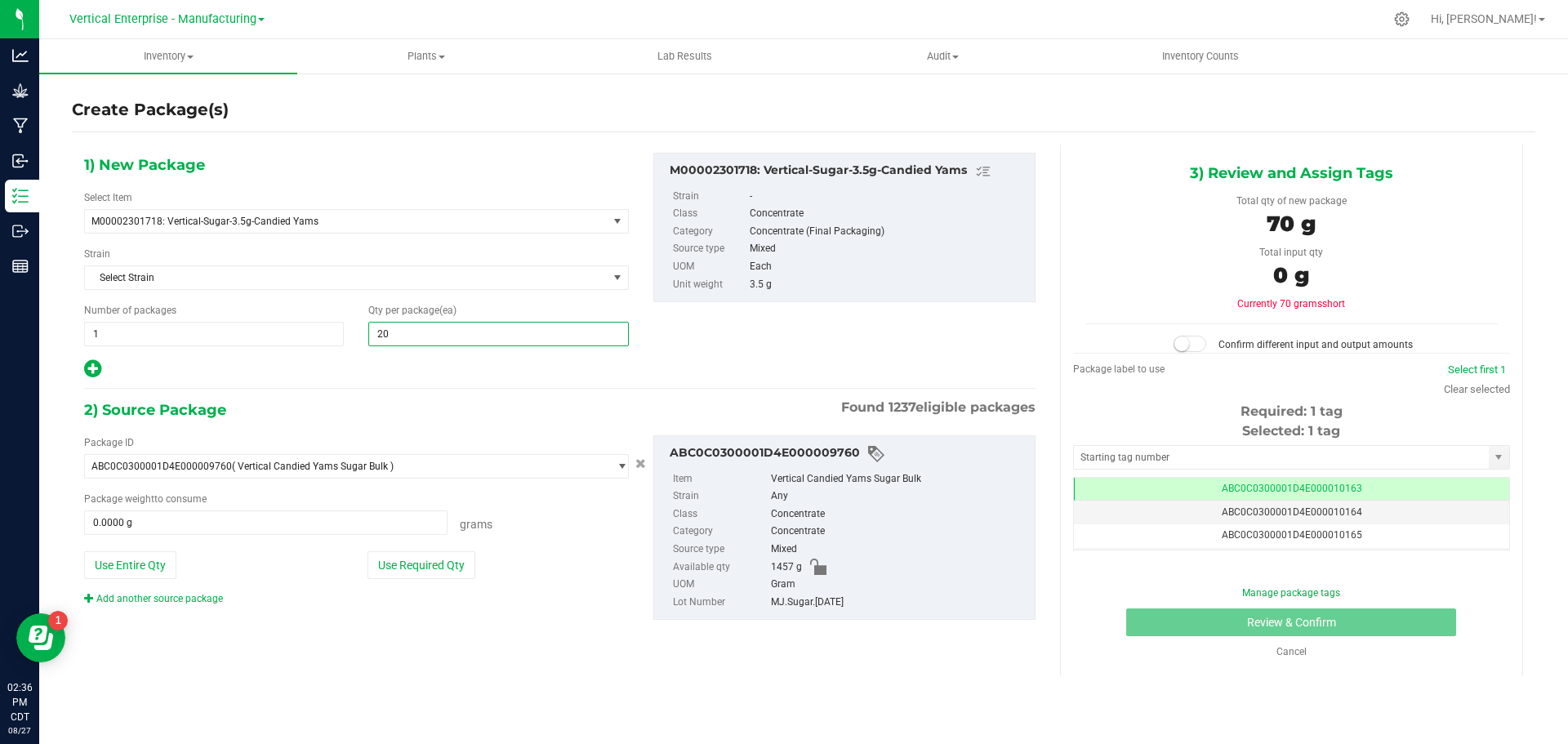
type input "20"
click at [416, 548] on div "Package ID ABC0C0300001D4E000009760 ( Vertical Candied Yams Sugar Bulk ) 1A40C0…" at bounding box center [356, 521] width 569 height 171
click at [439, 567] on button "Use Required Qty" at bounding box center [421, 565] width 107 height 27
type input "70.0000 g"
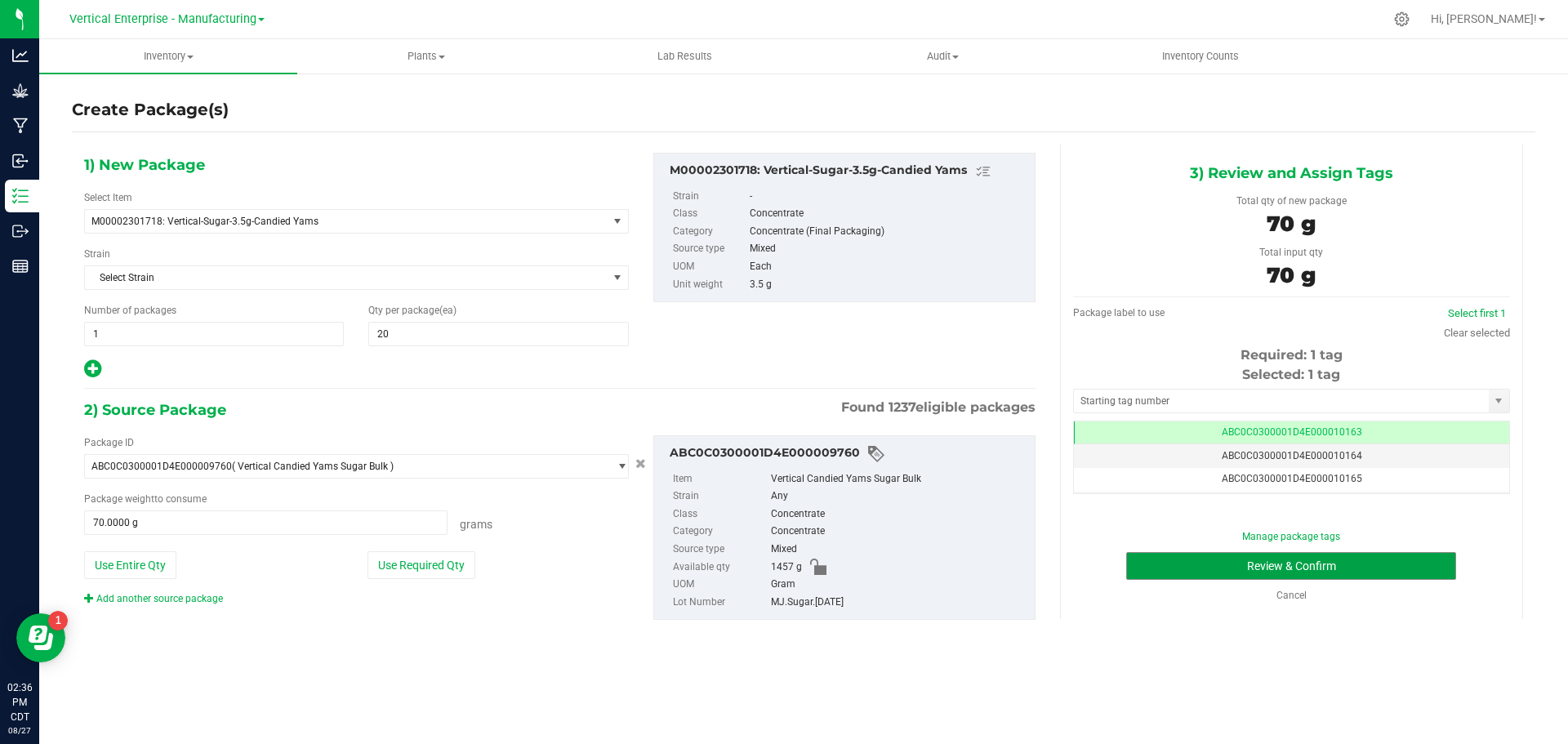
click at [1208, 562] on button "Review & Confirm" at bounding box center [1291, 566] width 330 height 27
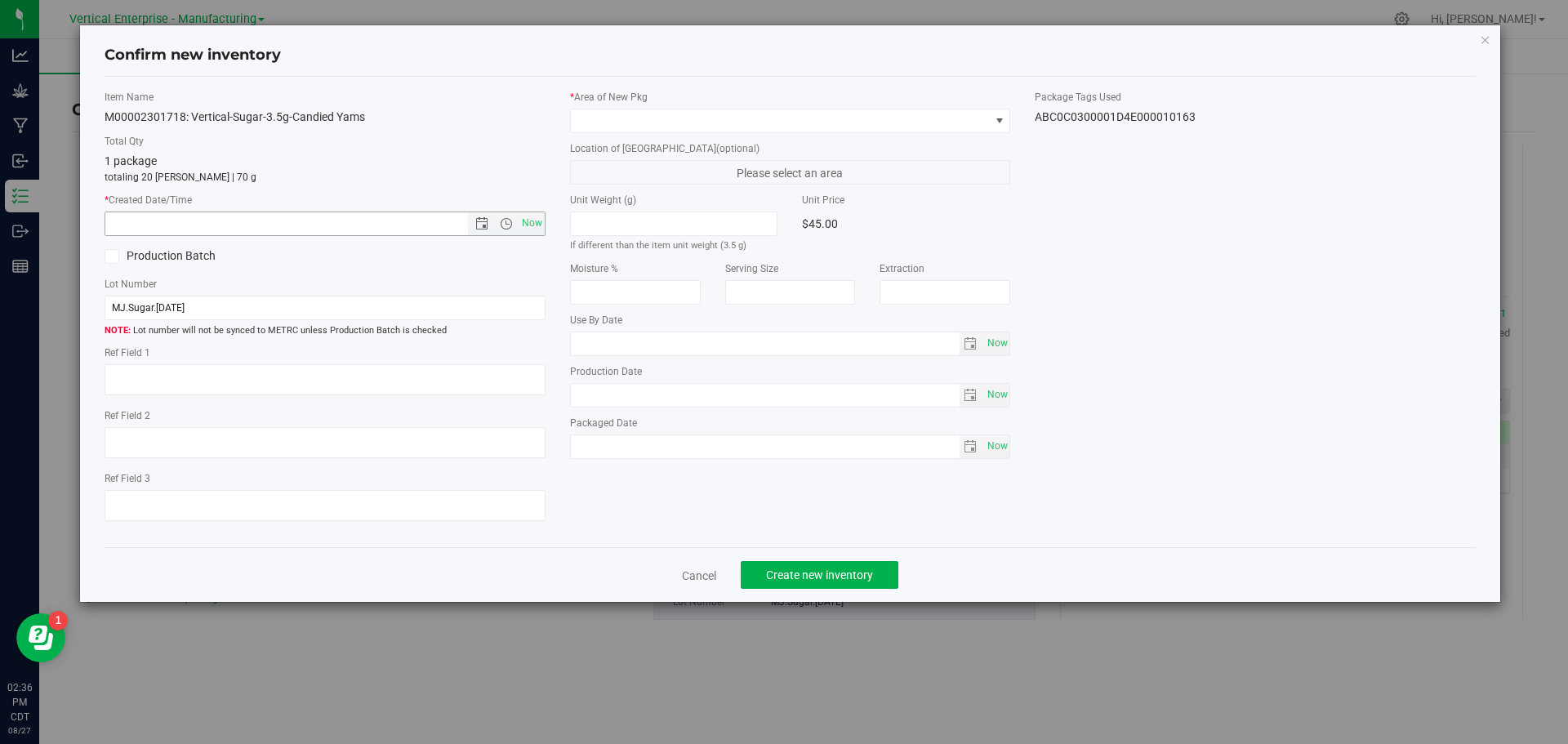
click at [539, 219] on span "Now" at bounding box center [531, 223] width 27 height 23
type input "8/27/2025 2:36 PM"
click at [611, 117] on span at bounding box center [779, 120] width 419 height 22
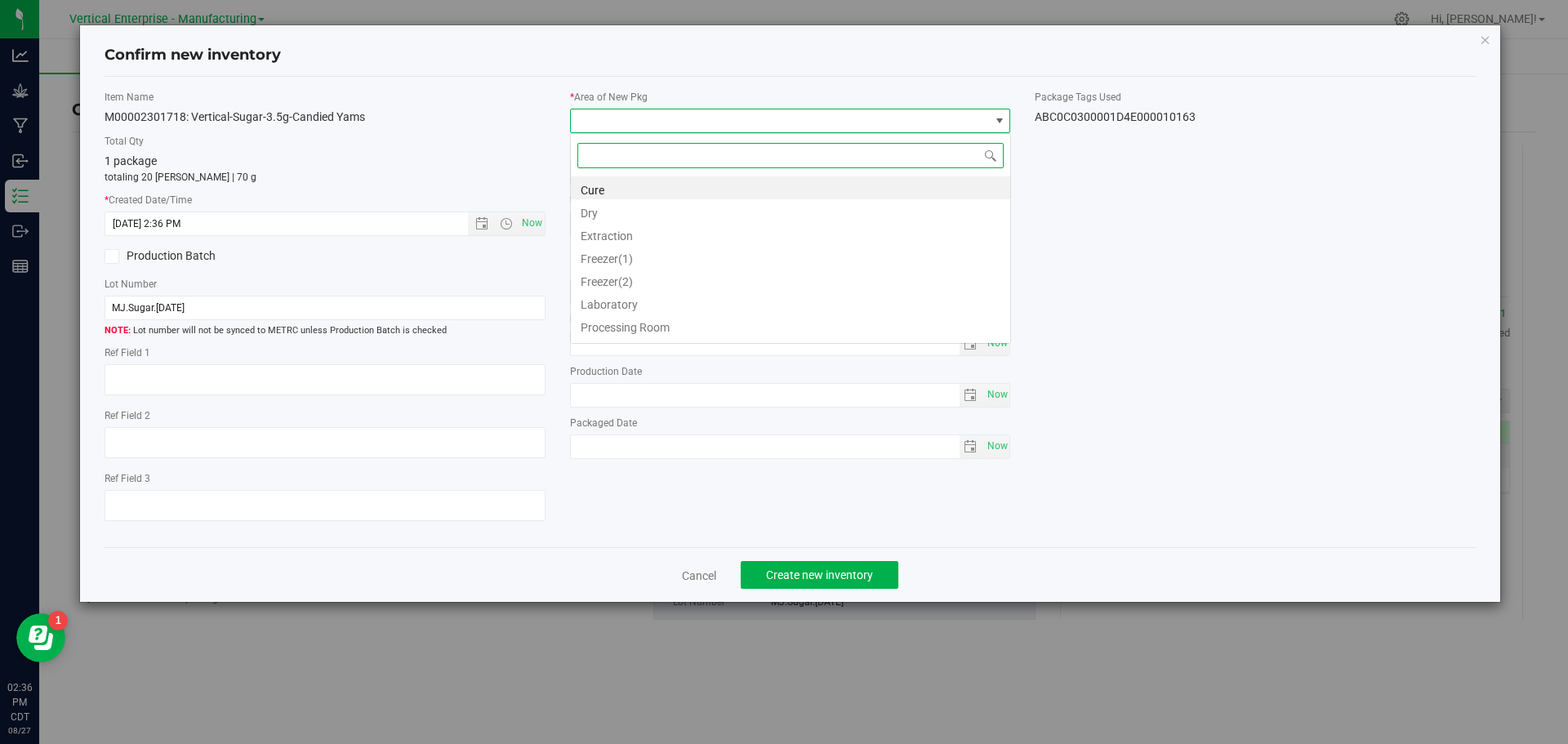
scroll to position [81670, 81211]
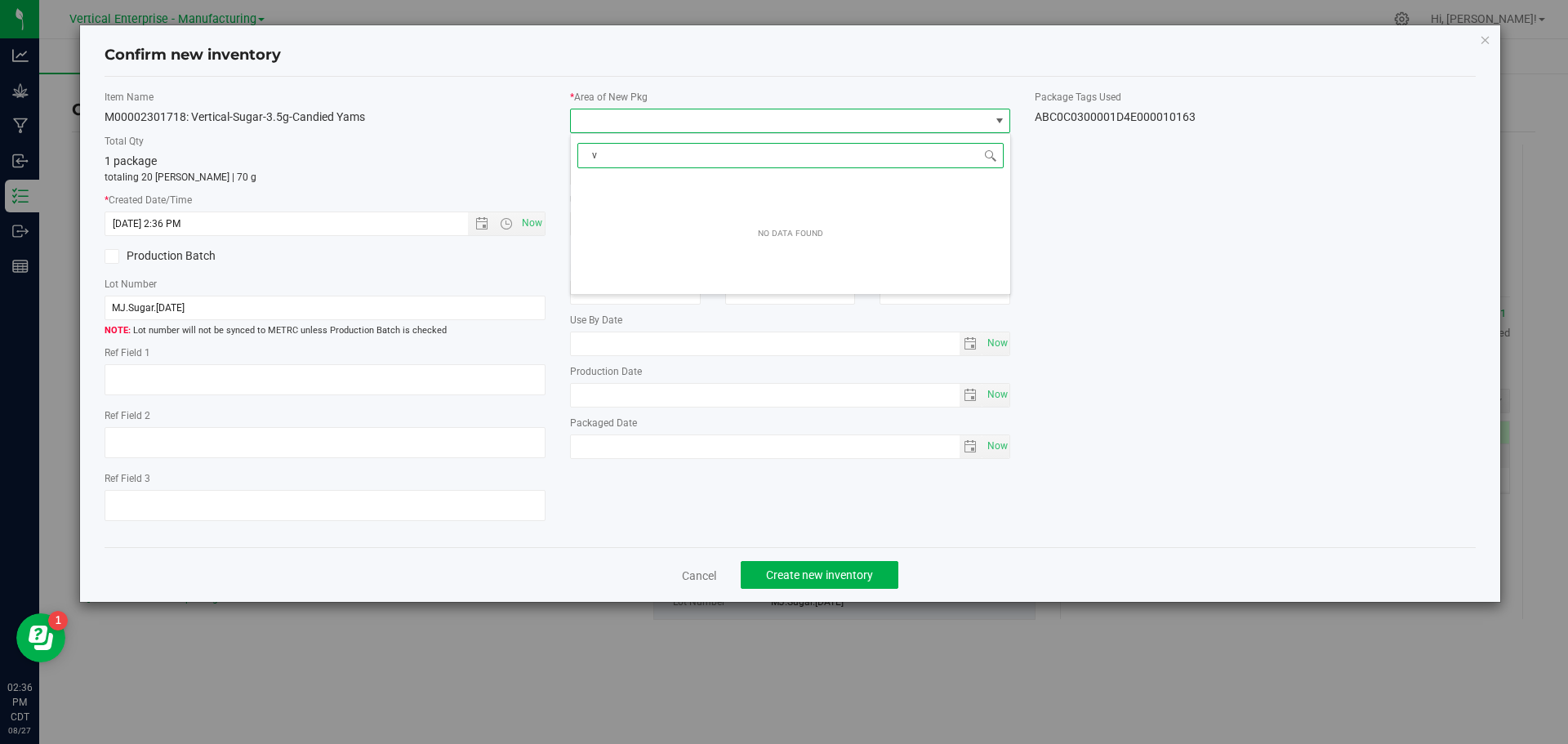
type input "va"
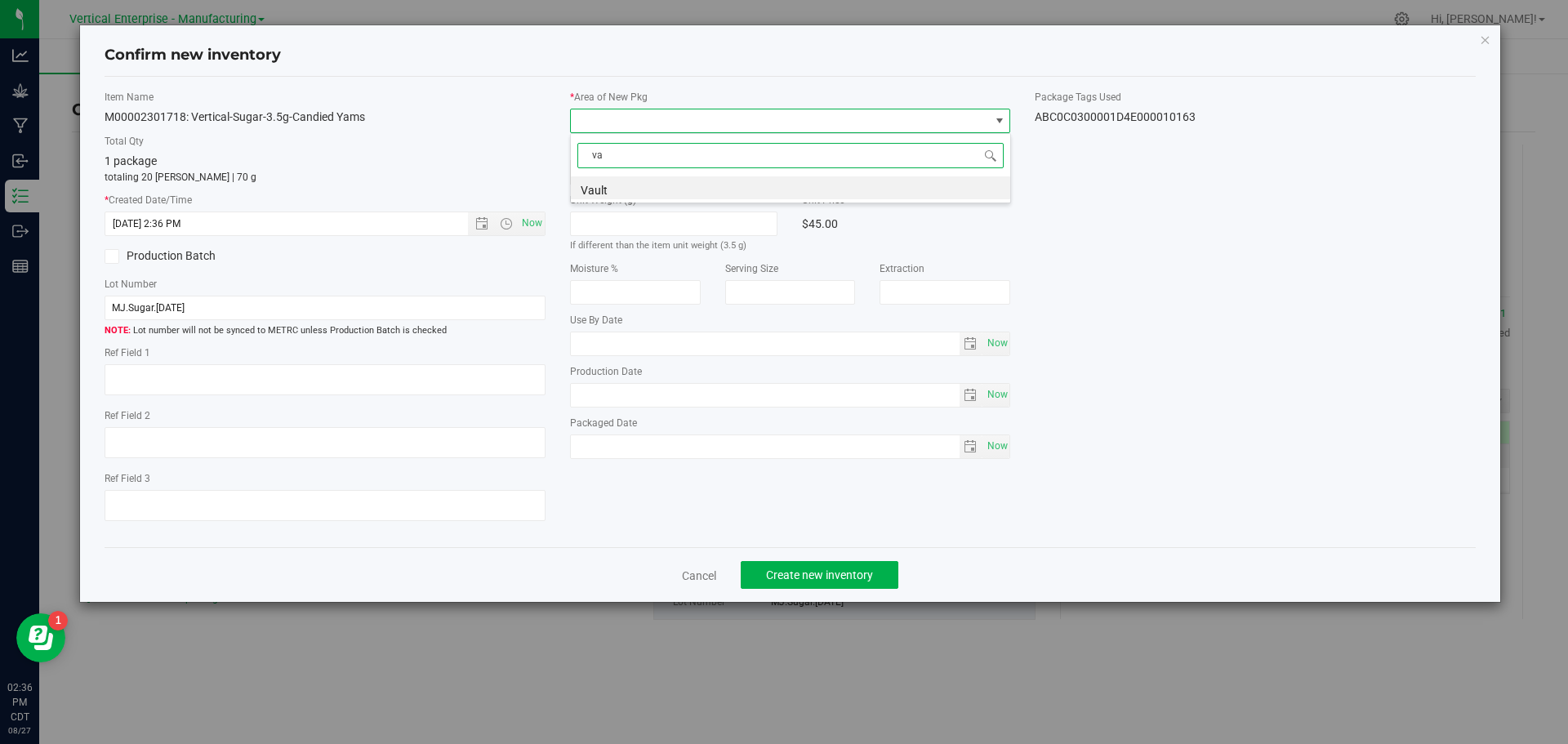
click at [611, 187] on li "Vault" at bounding box center [790, 187] width 440 height 22
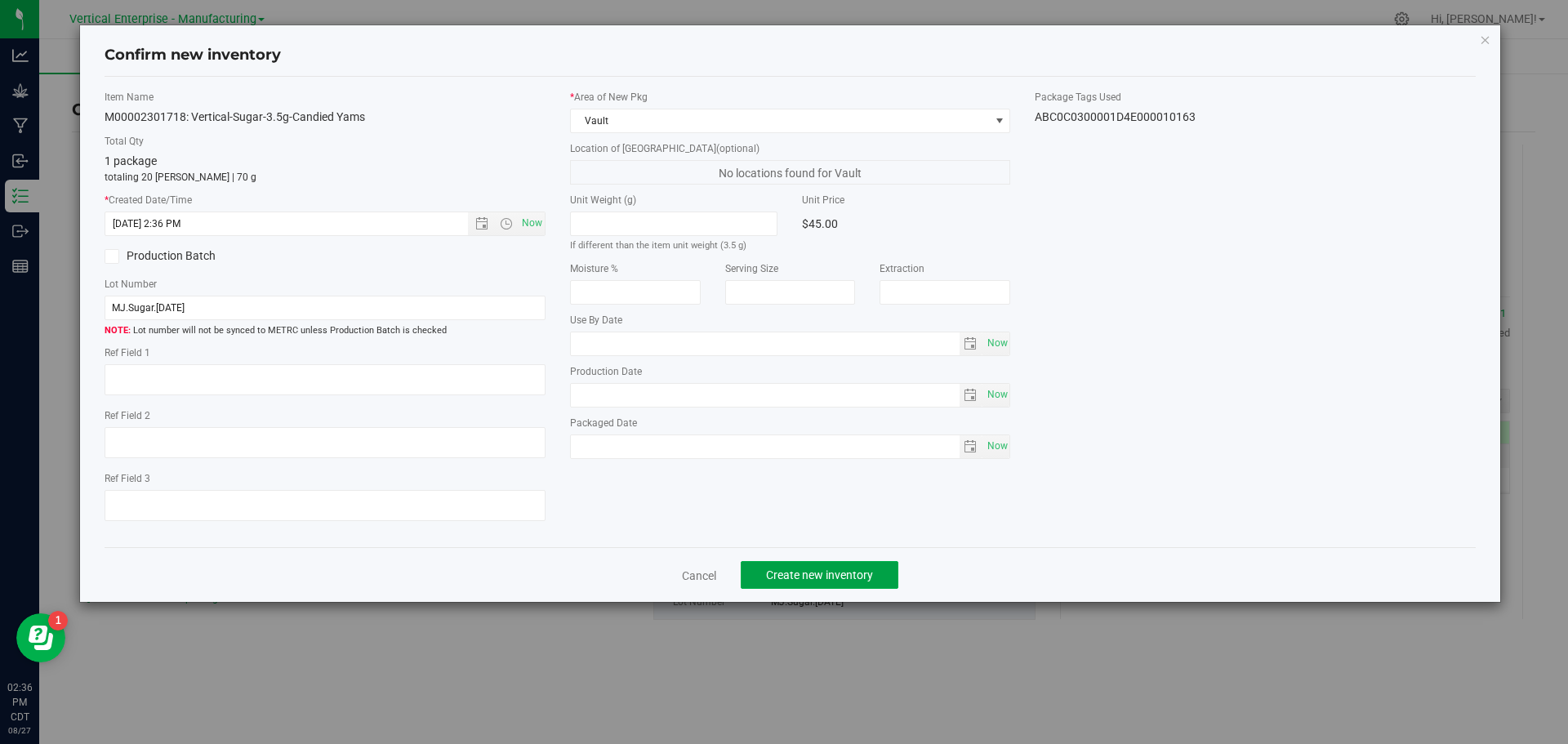
click at [846, 567] on button "Create new inventory" at bounding box center [819, 575] width 157 height 27
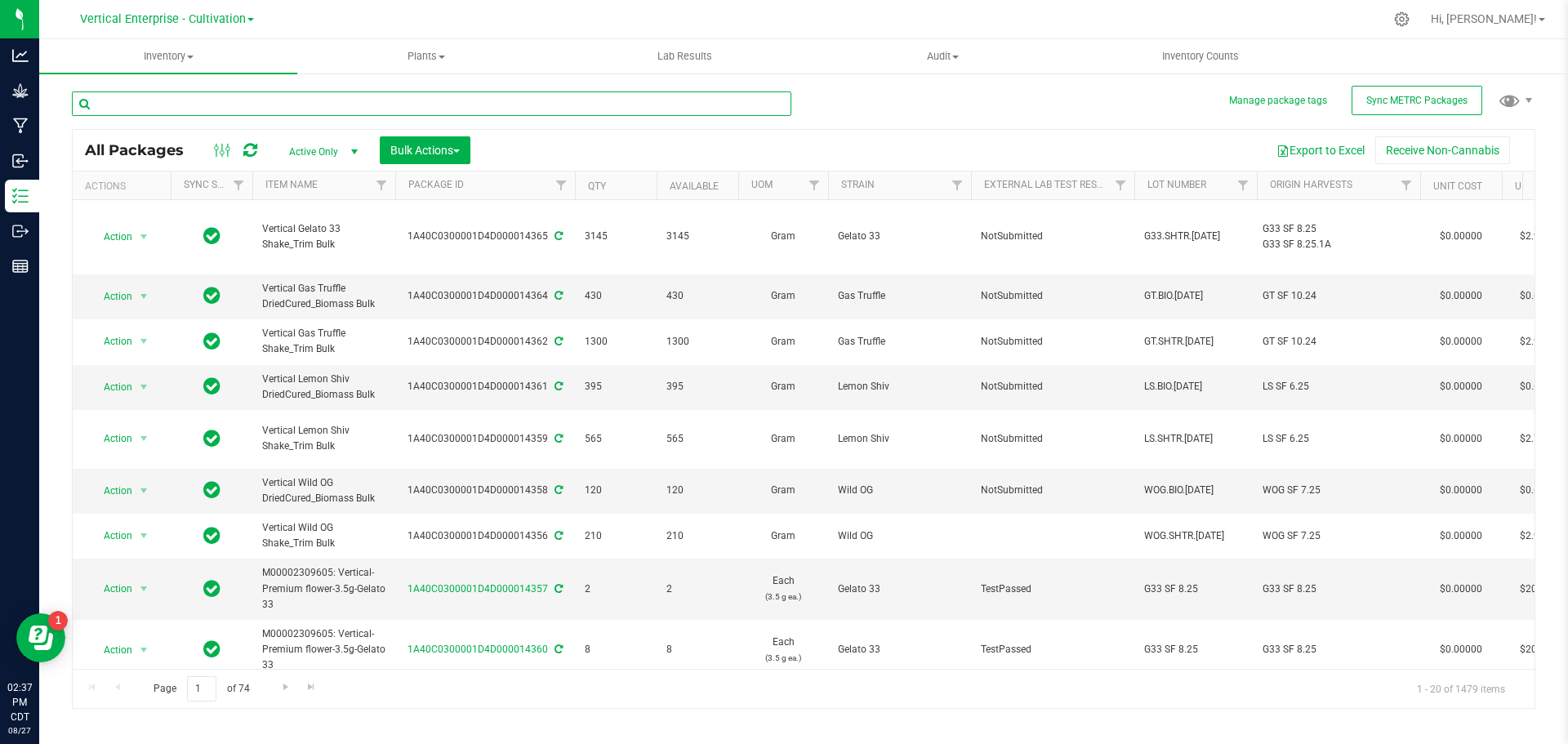
click at [150, 108] on input "text" at bounding box center [431, 103] width 719 height 24
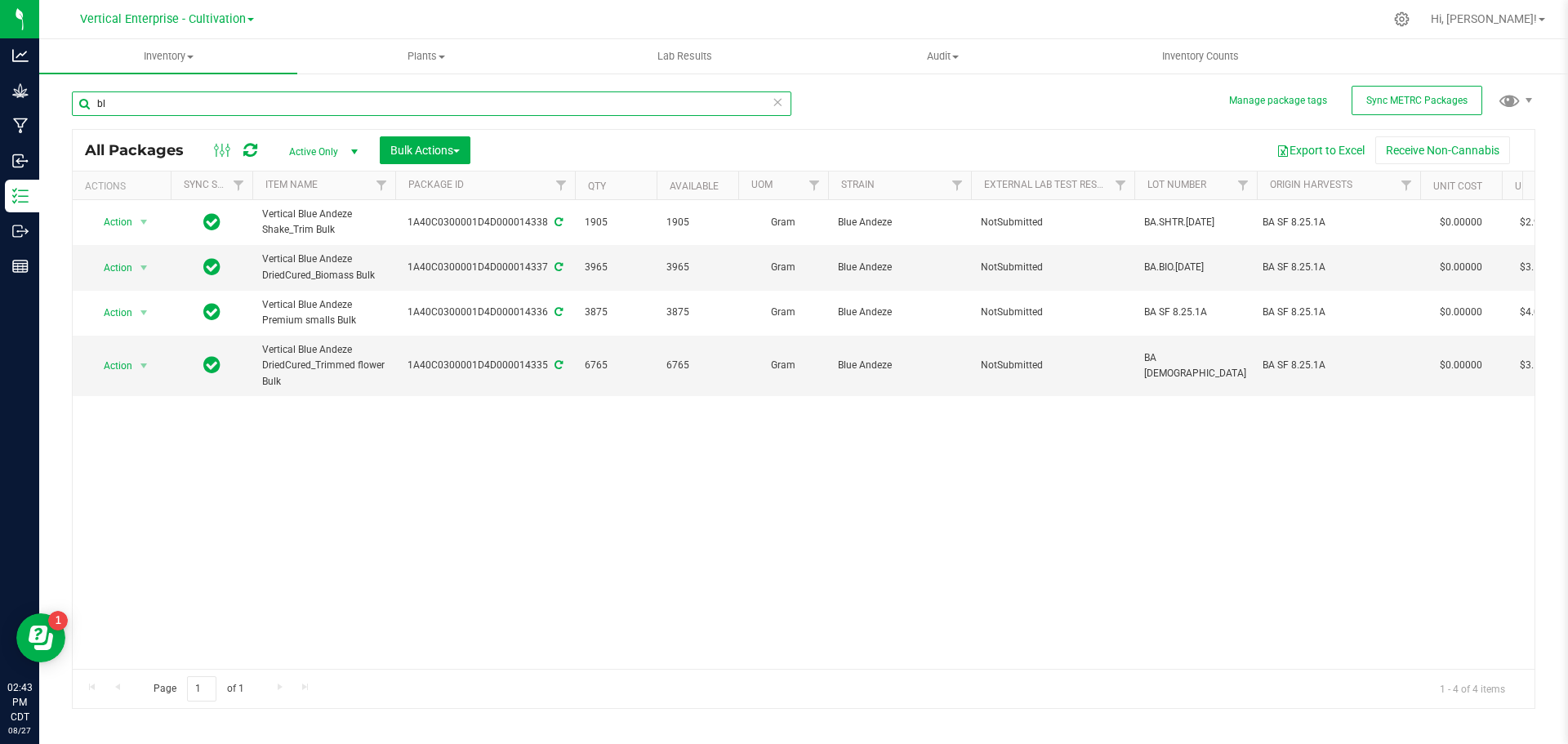
type input "b"
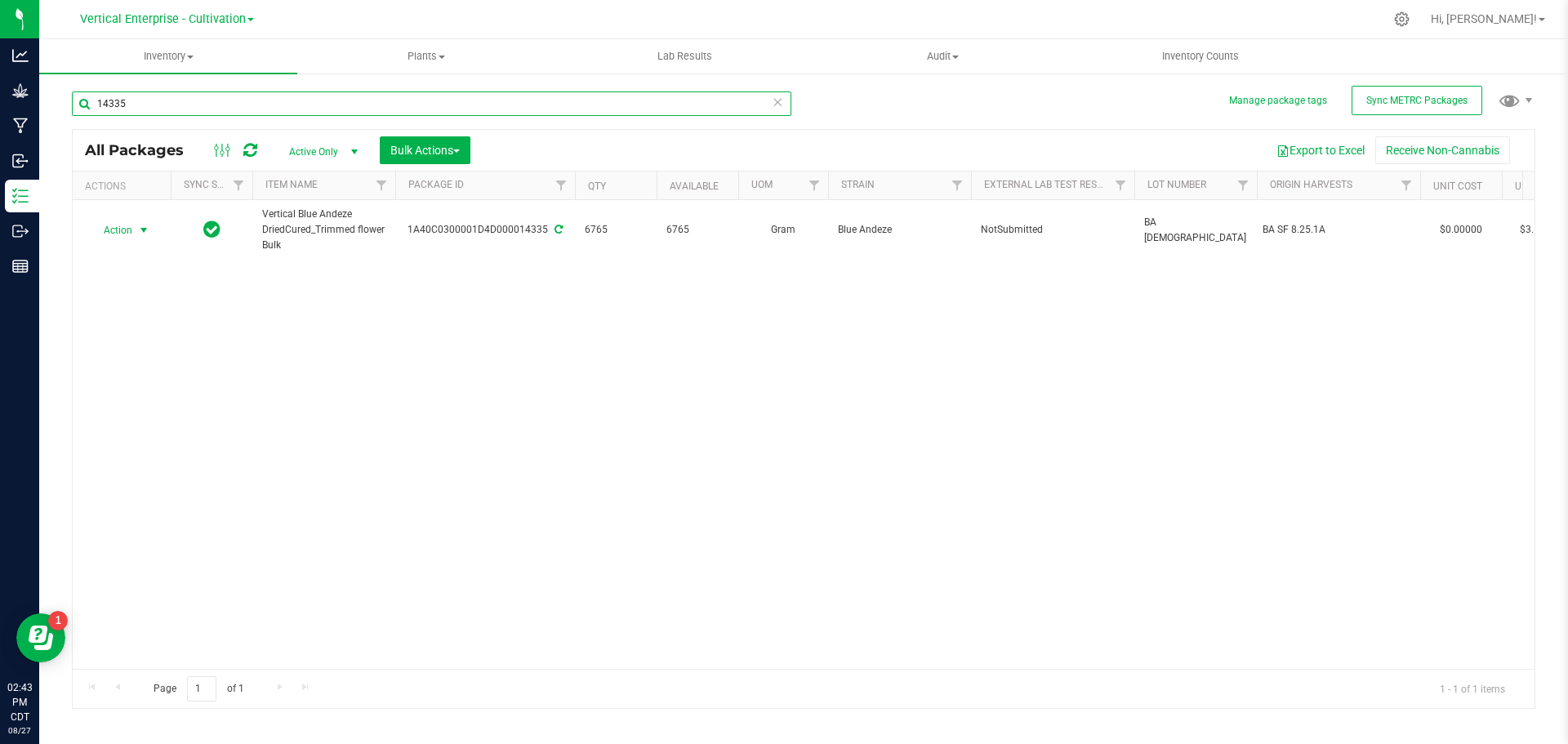
type input "14335"
click at [104, 225] on span "Action" at bounding box center [111, 230] width 44 height 22
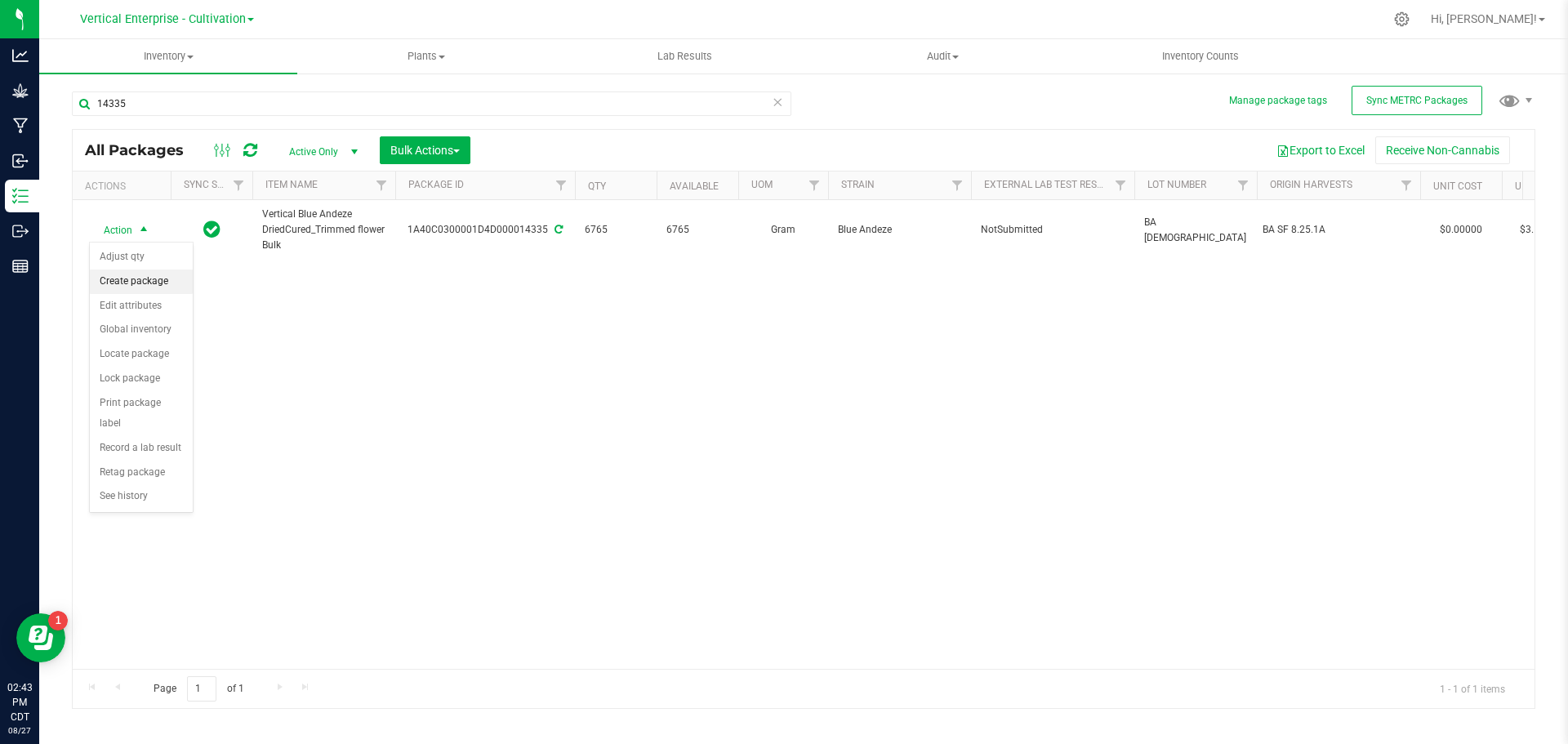
click at [115, 273] on li "Create package" at bounding box center [142, 282] width 103 height 24
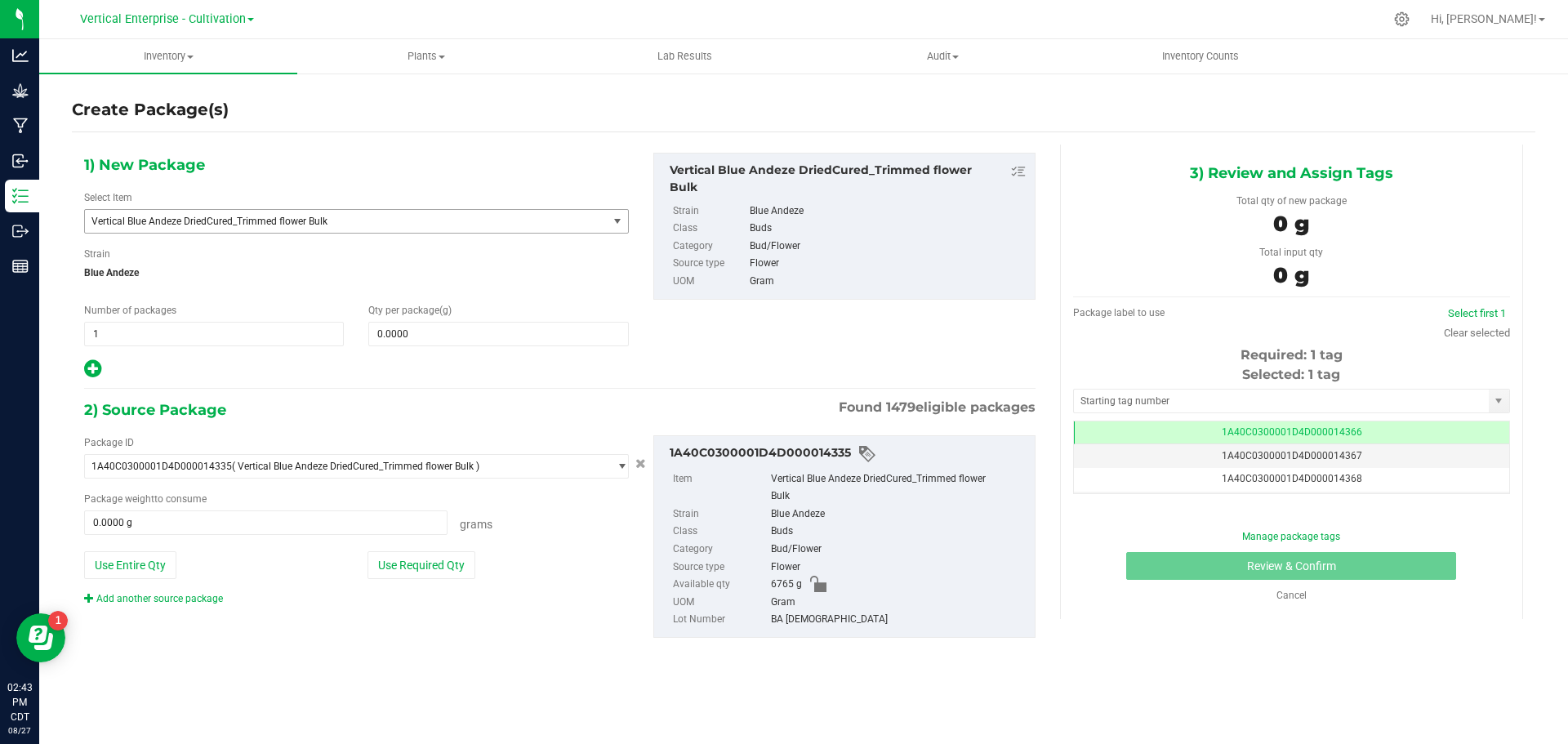
click at [230, 227] on span "Vertical Blue Andeze DriedCured_Trimmed flower Bulk" at bounding box center [336, 222] width 489 height 12
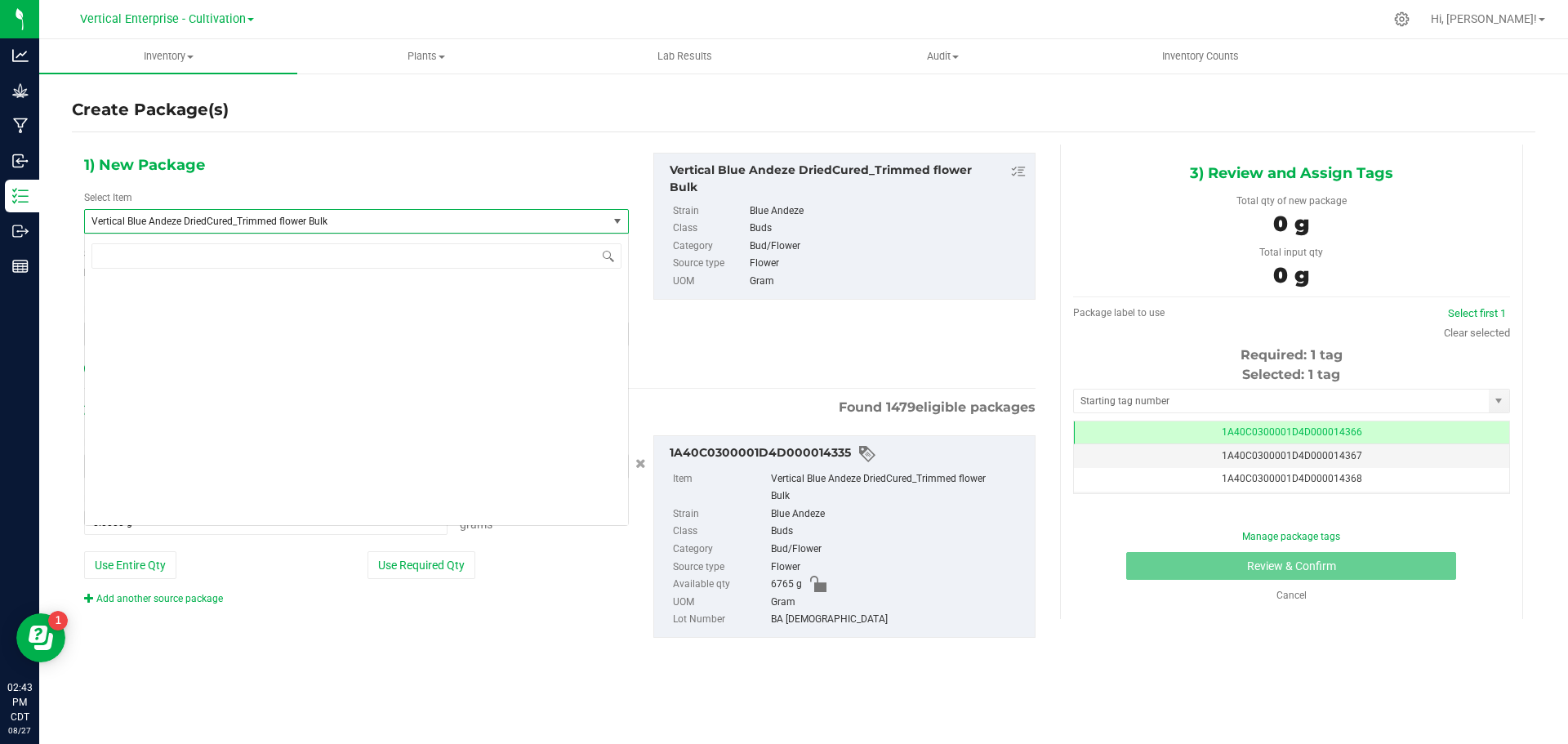
scroll to position [39275, 0]
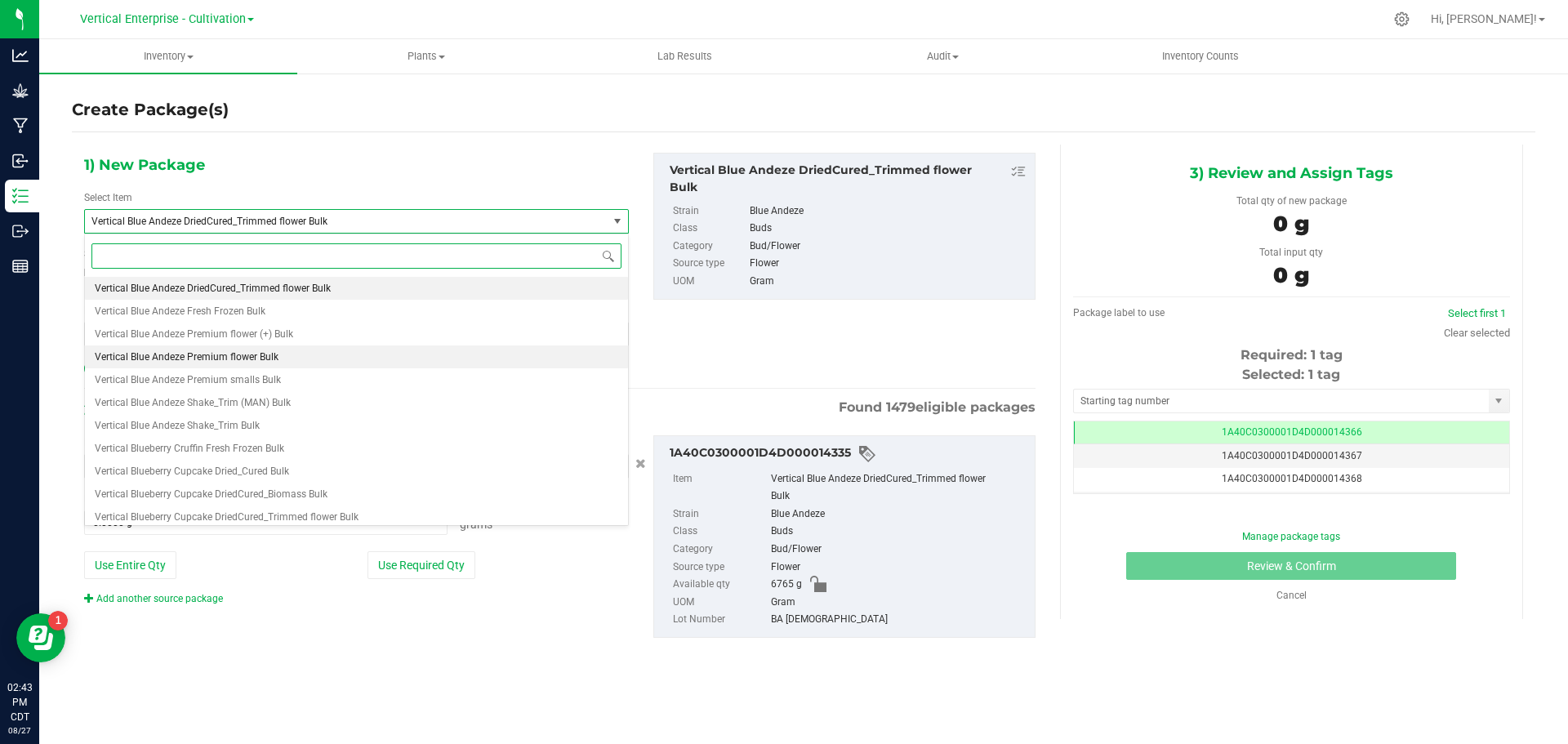
click at [234, 359] on span "Vertical Blue Andeze Premium flower Bulk" at bounding box center [187, 357] width 184 height 12
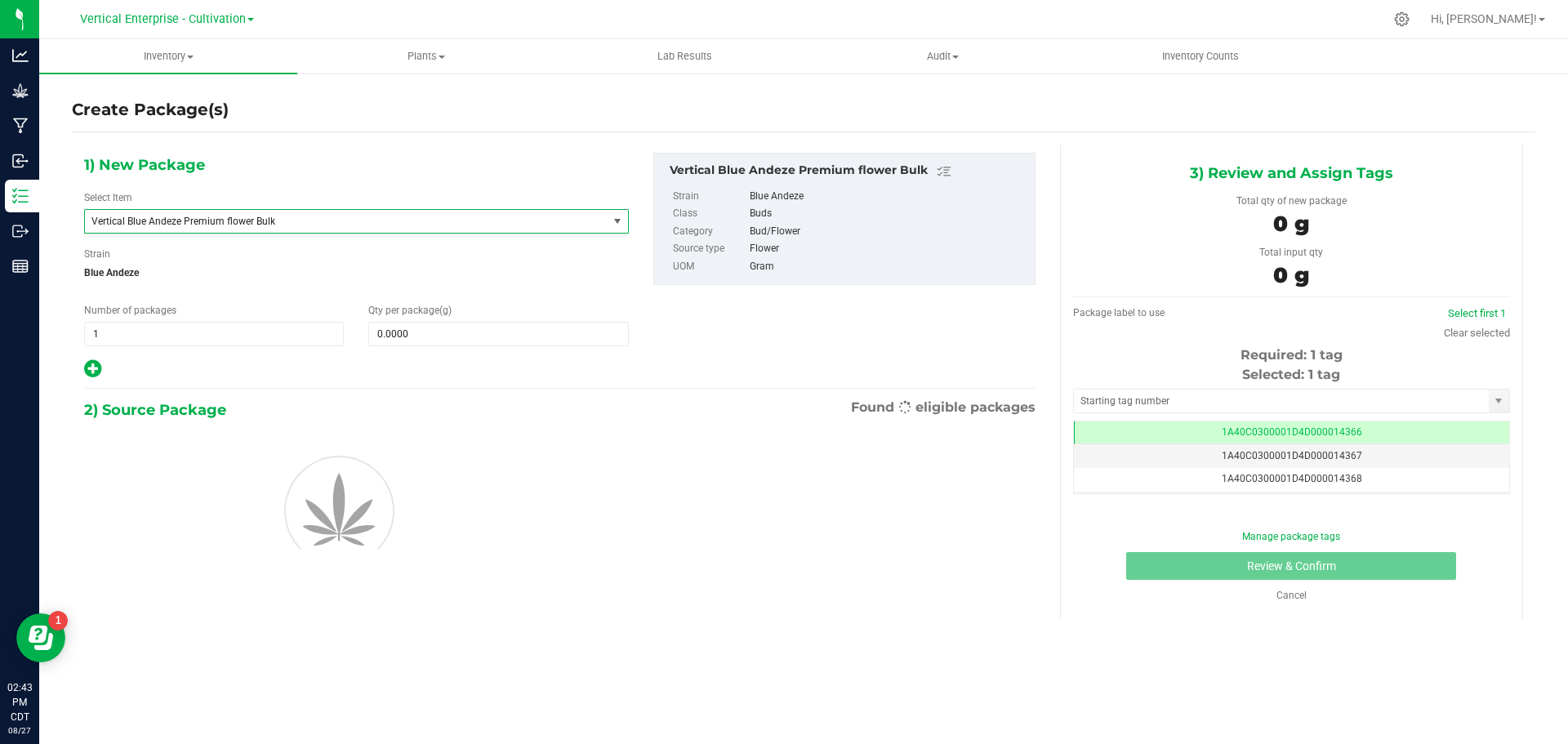
type input "0.0000"
click at [424, 333] on span at bounding box center [498, 333] width 260 height 24
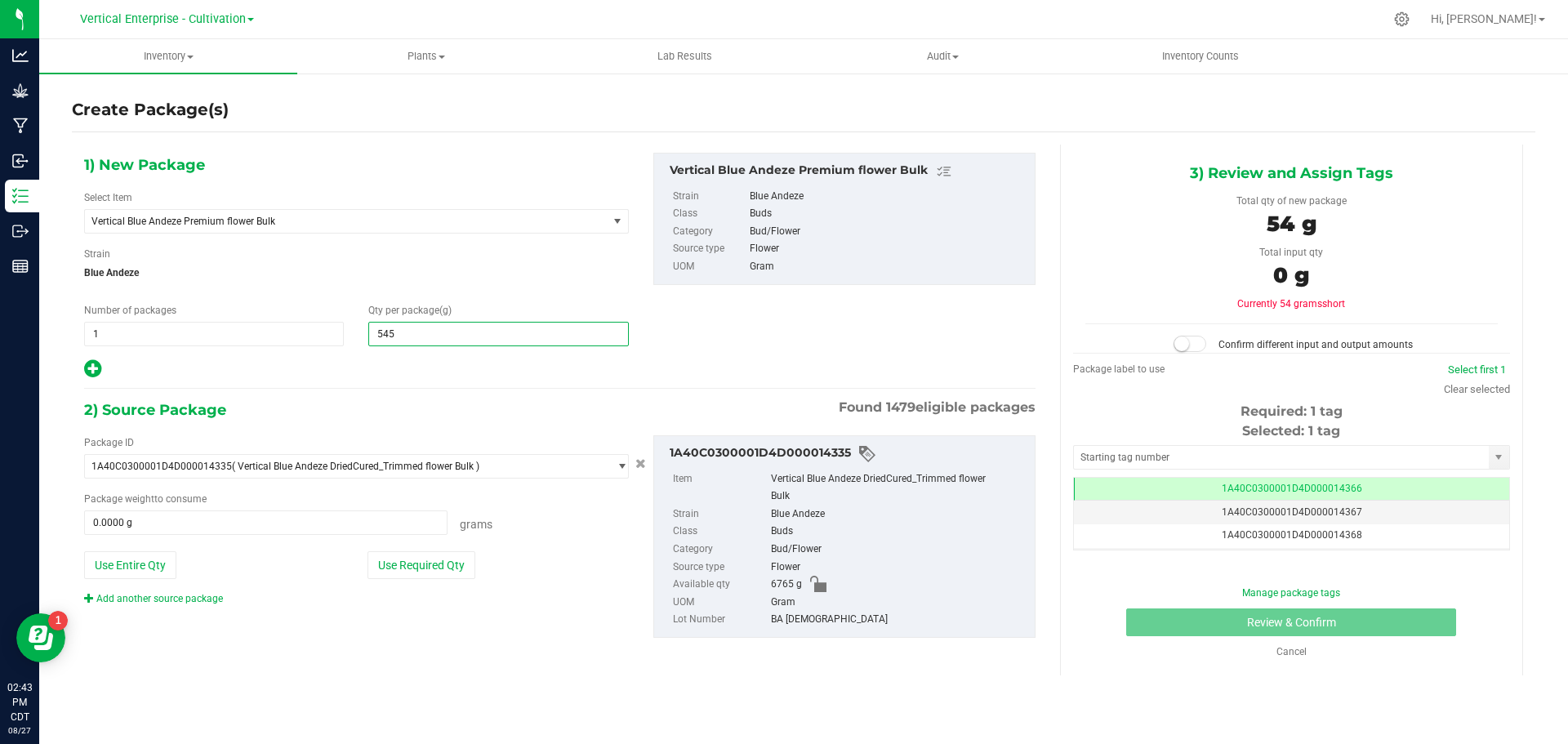
type input "5455"
type input "5,455.0000"
click at [410, 574] on button "Use Required Qty" at bounding box center [421, 565] width 107 height 27
type input "5455.0000 g"
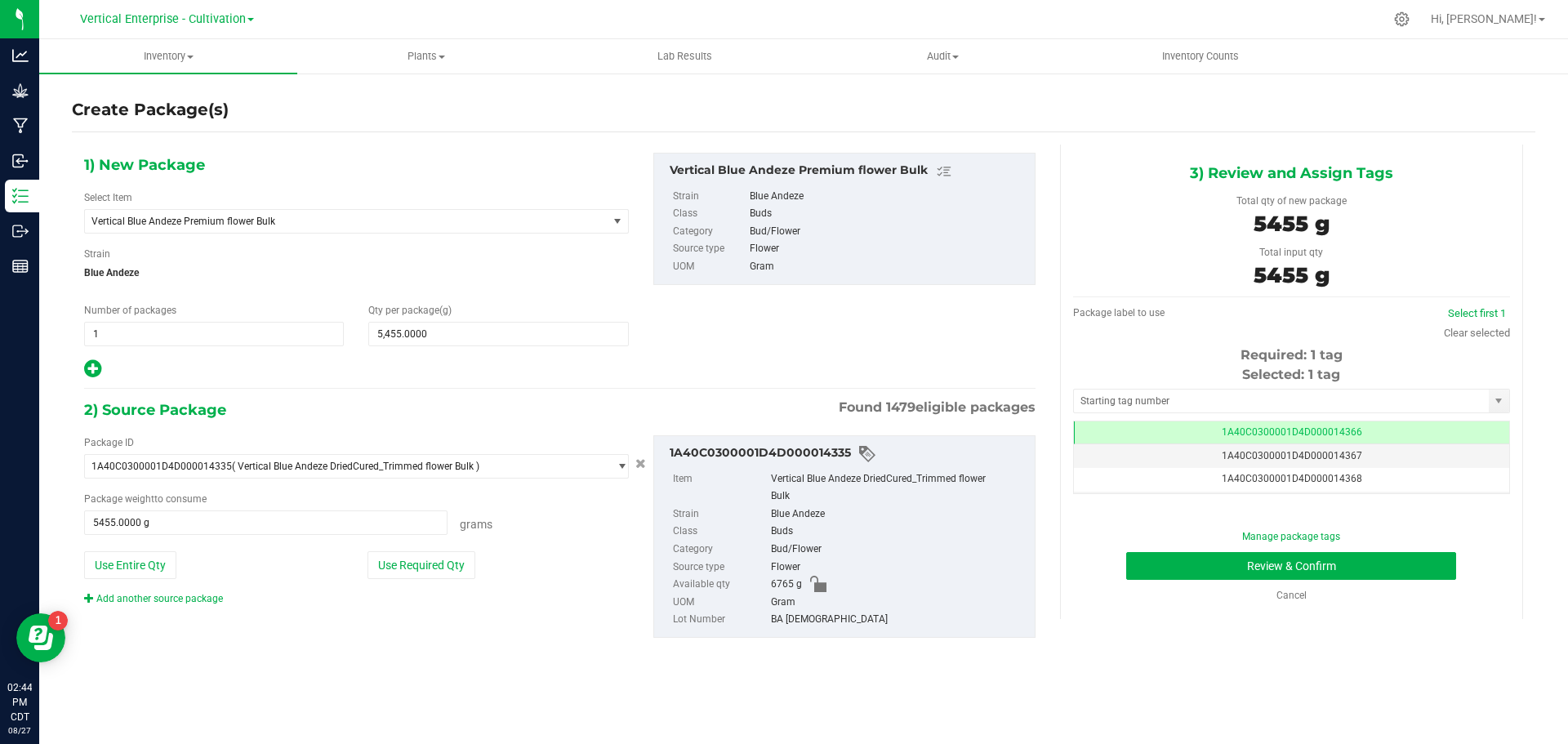
click at [1282, 427] on span "1A40C0300001D4D000014366" at bounding box center [1292, 432] width 141 height 12
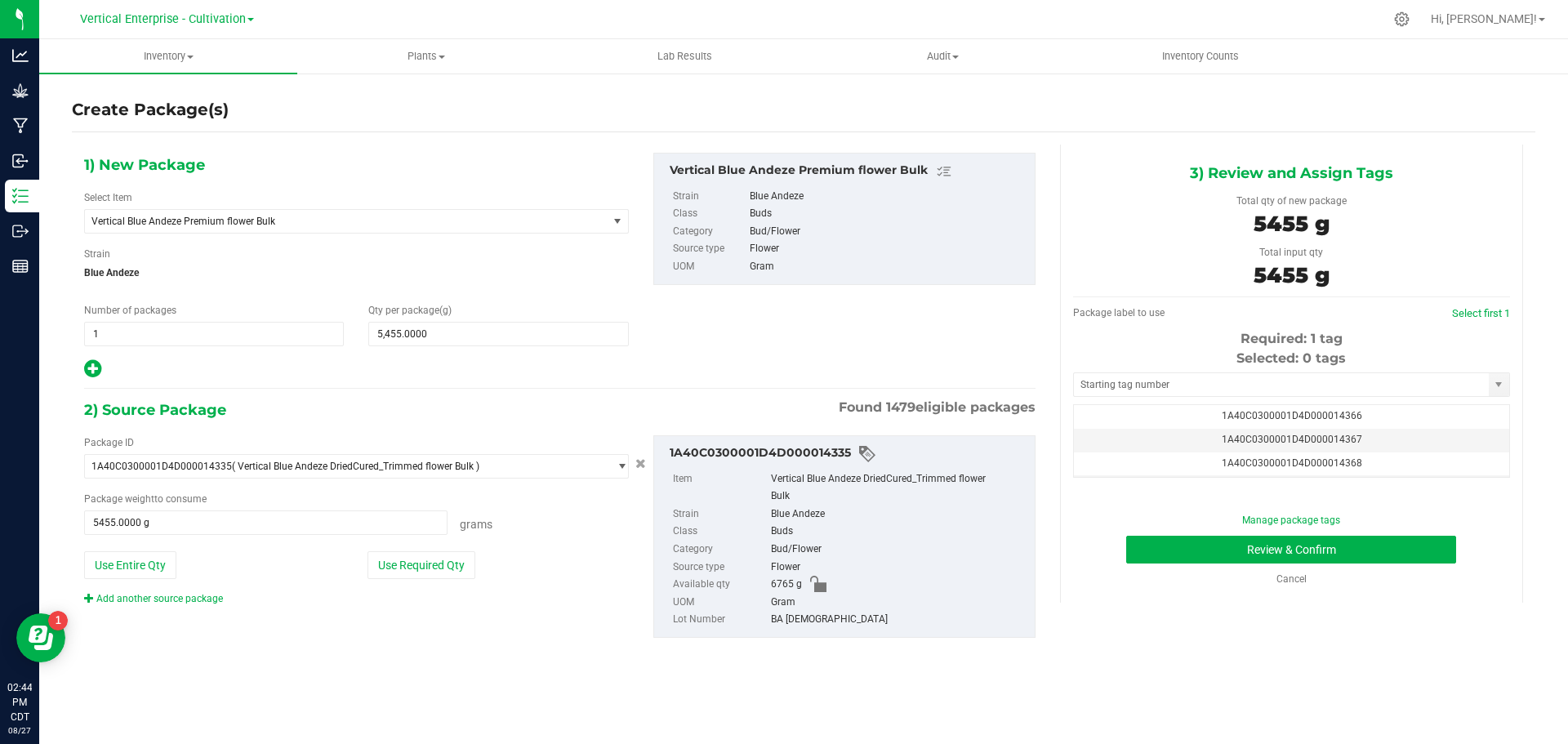
click at [1294, 441] on span "1A40C0300001D4D000014367" at bounding box center [1292, 440] width 141 height 12
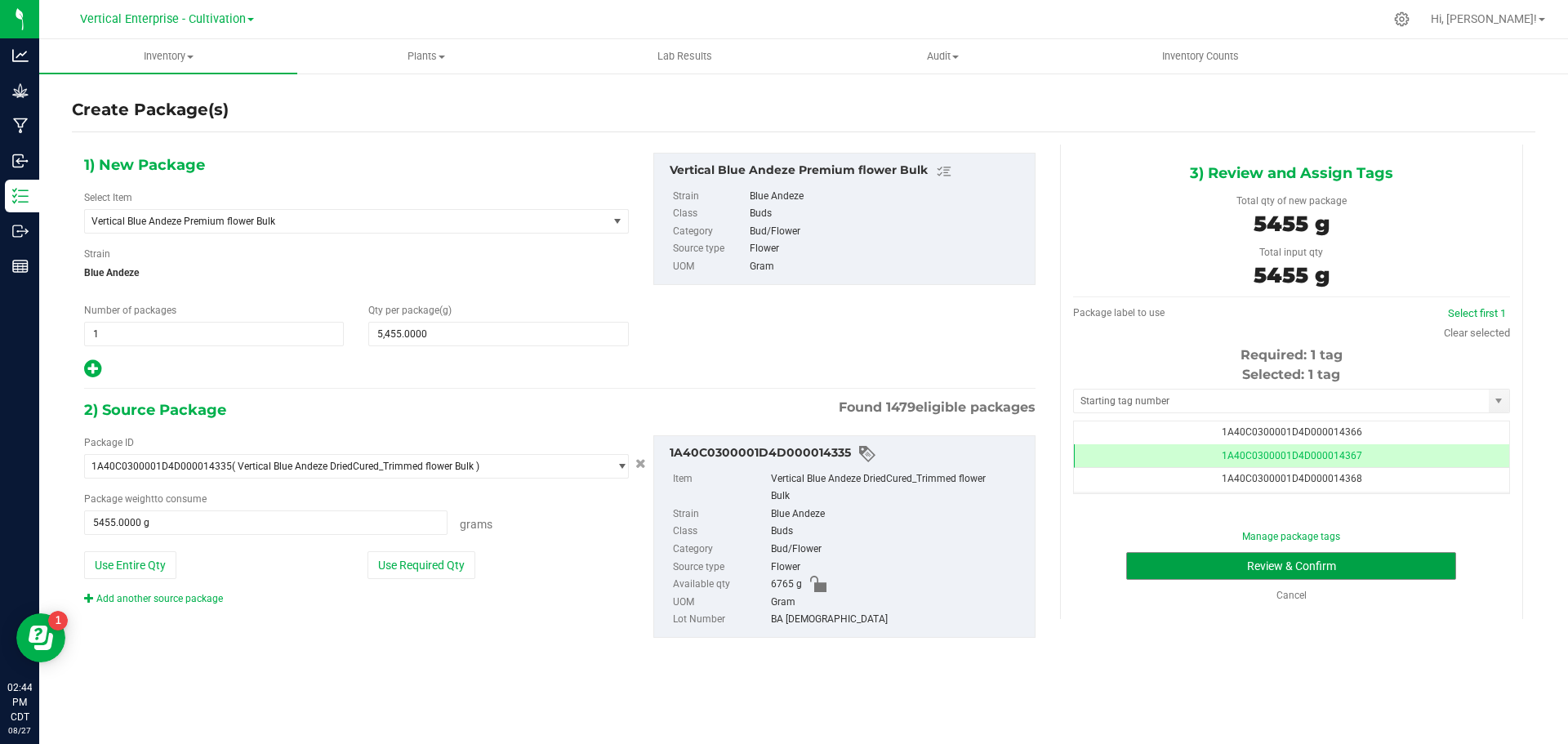
click at [1386, 577] on button "Review & Confirm" at bounding box center [1291, 566] width 330 height 27
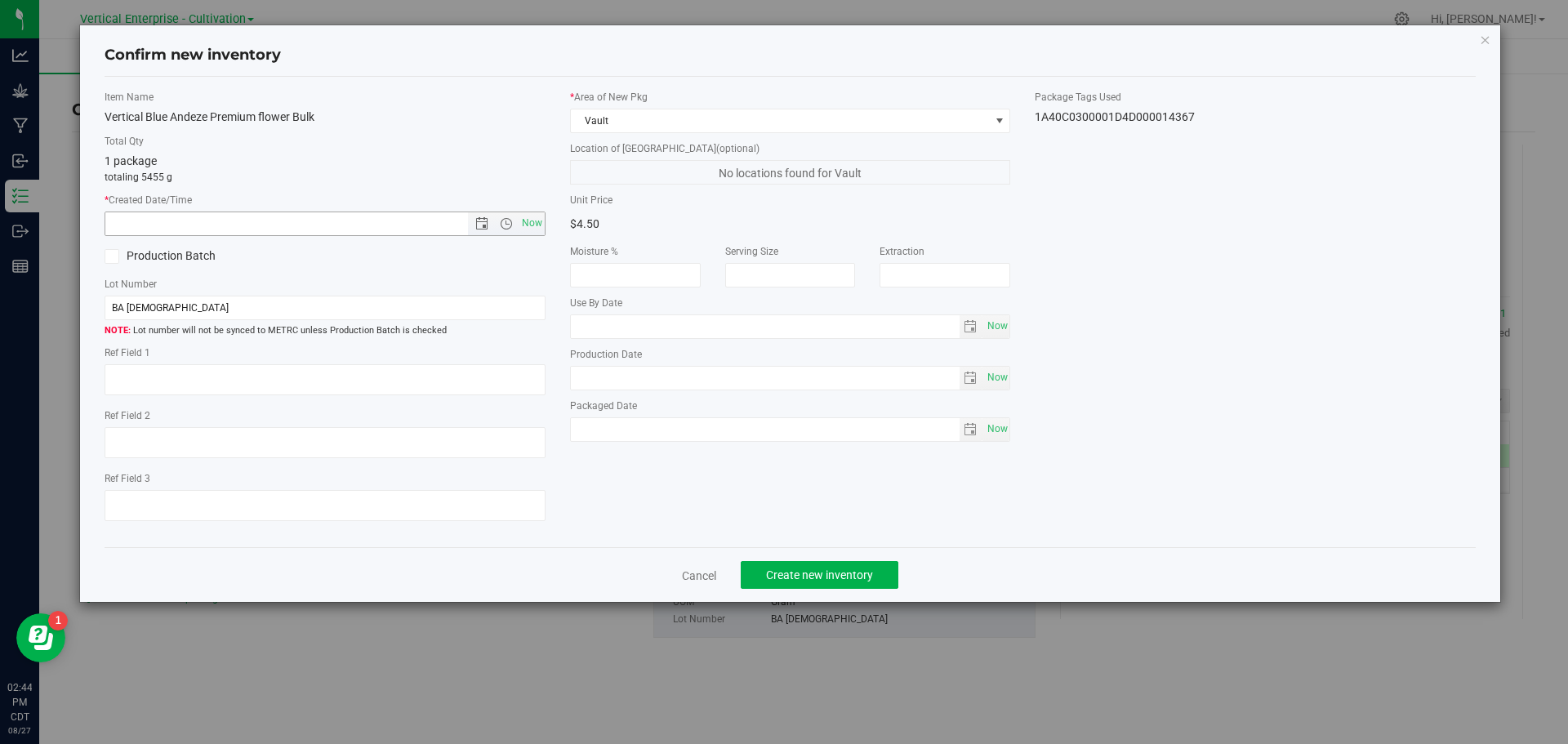
click at [532, 223] on span "Now" at bounding box center [531, 223] width 27 height 23
type input "[DATE] 2:44 PM"
click at [125, 260] on label "Production Batch" at bounding box center [209, 256] width 208 height 17
click at [0, 0] on input "Production Batch" at bounding box center [0, 0] width 0 height 0
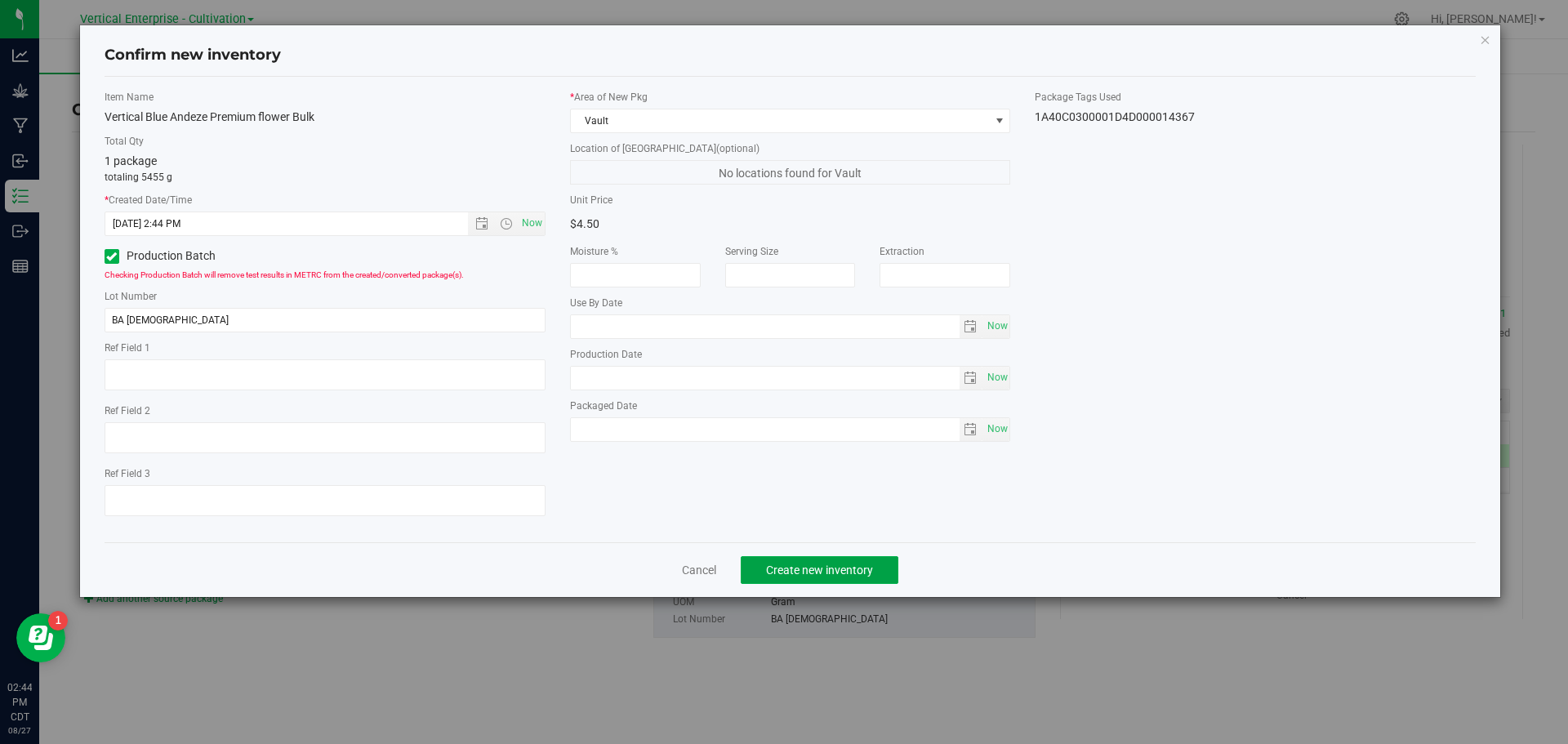
click at [842, 566] on span "Create new inventory" at bounding box center [819, 571] width 107 height 13
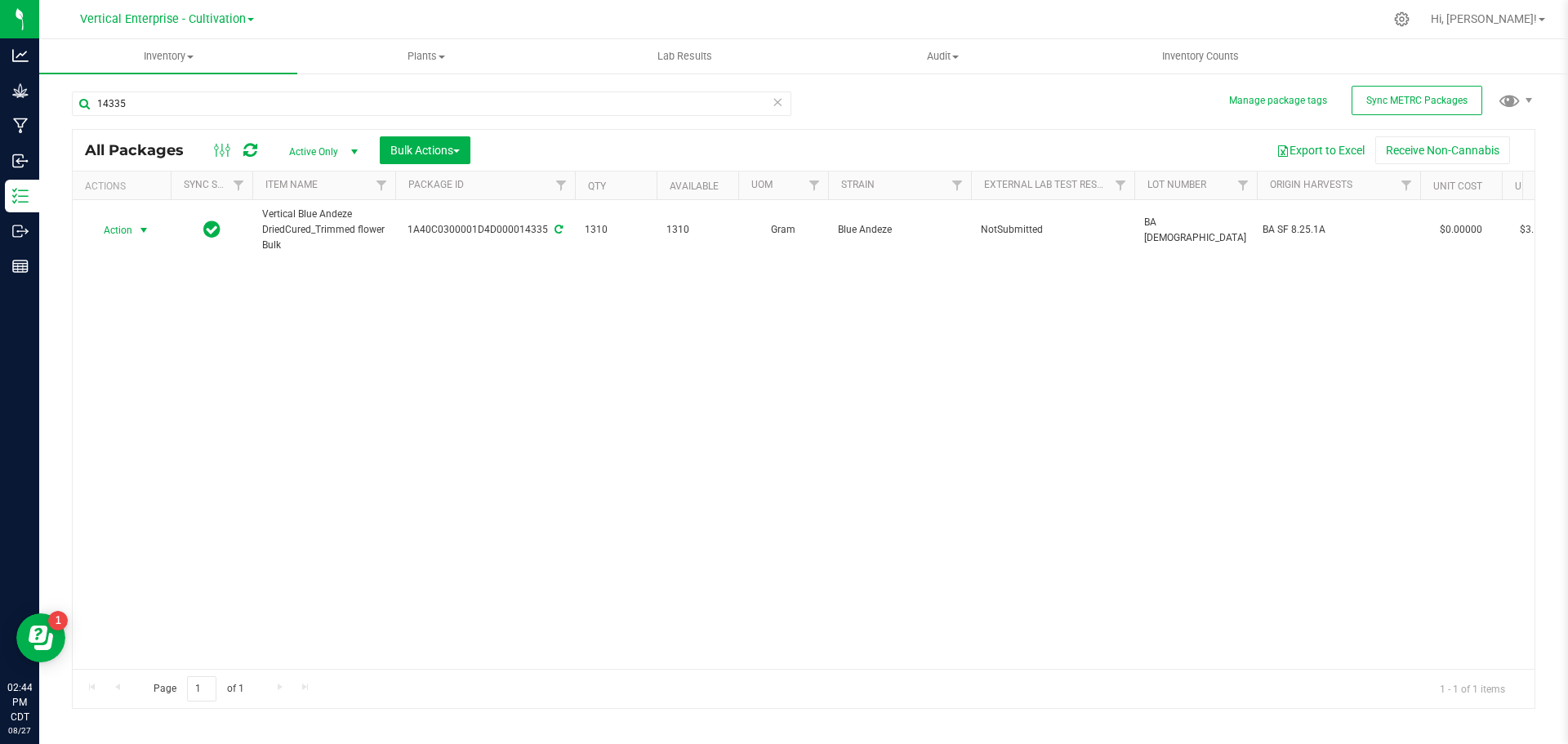
click at [117, 238] on span "Action" at bounding box center [111, 230] width 44 height 22
click at [142, 281] on li "Create package" at bounding box center [142, 282] width 103 height 24
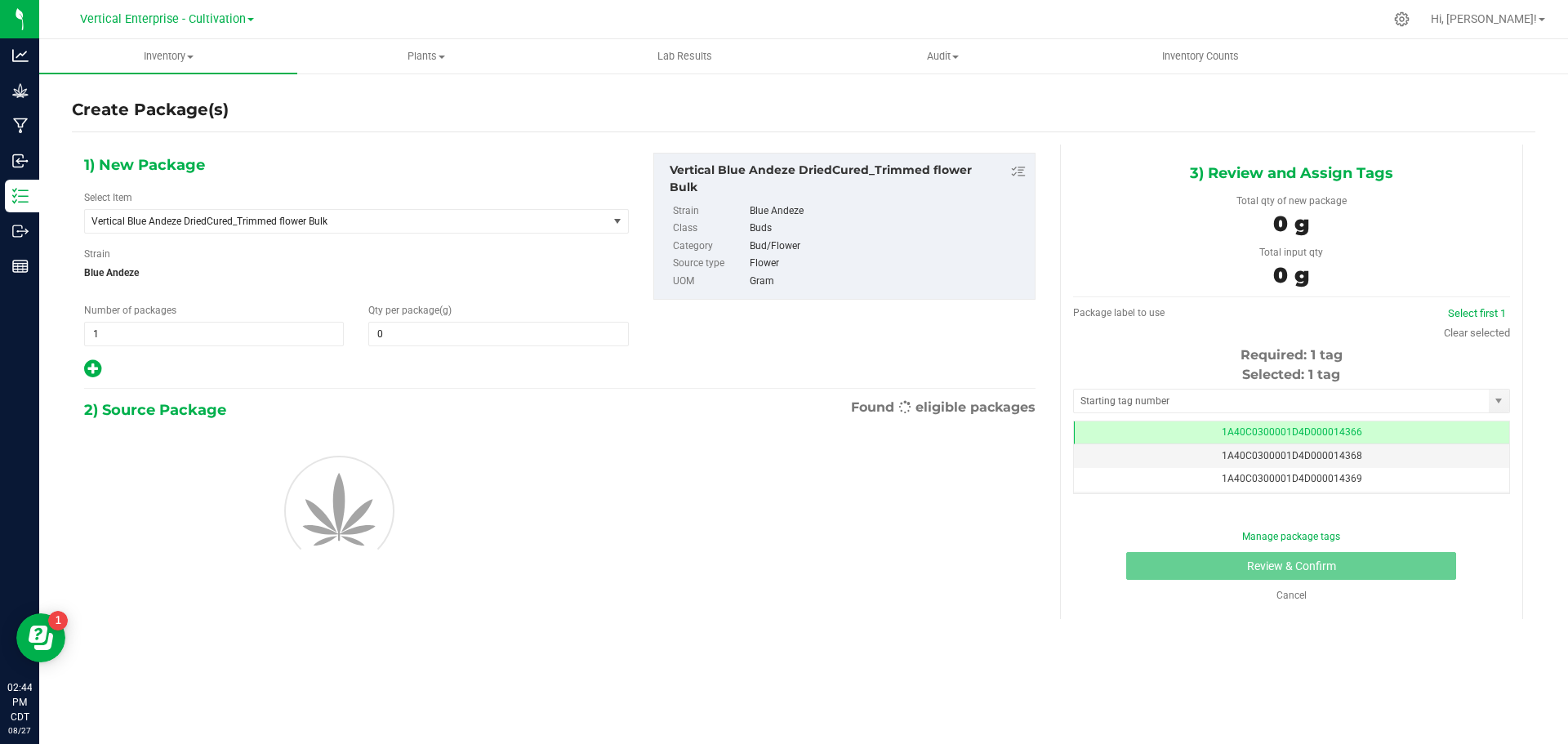
type input "0.0000"
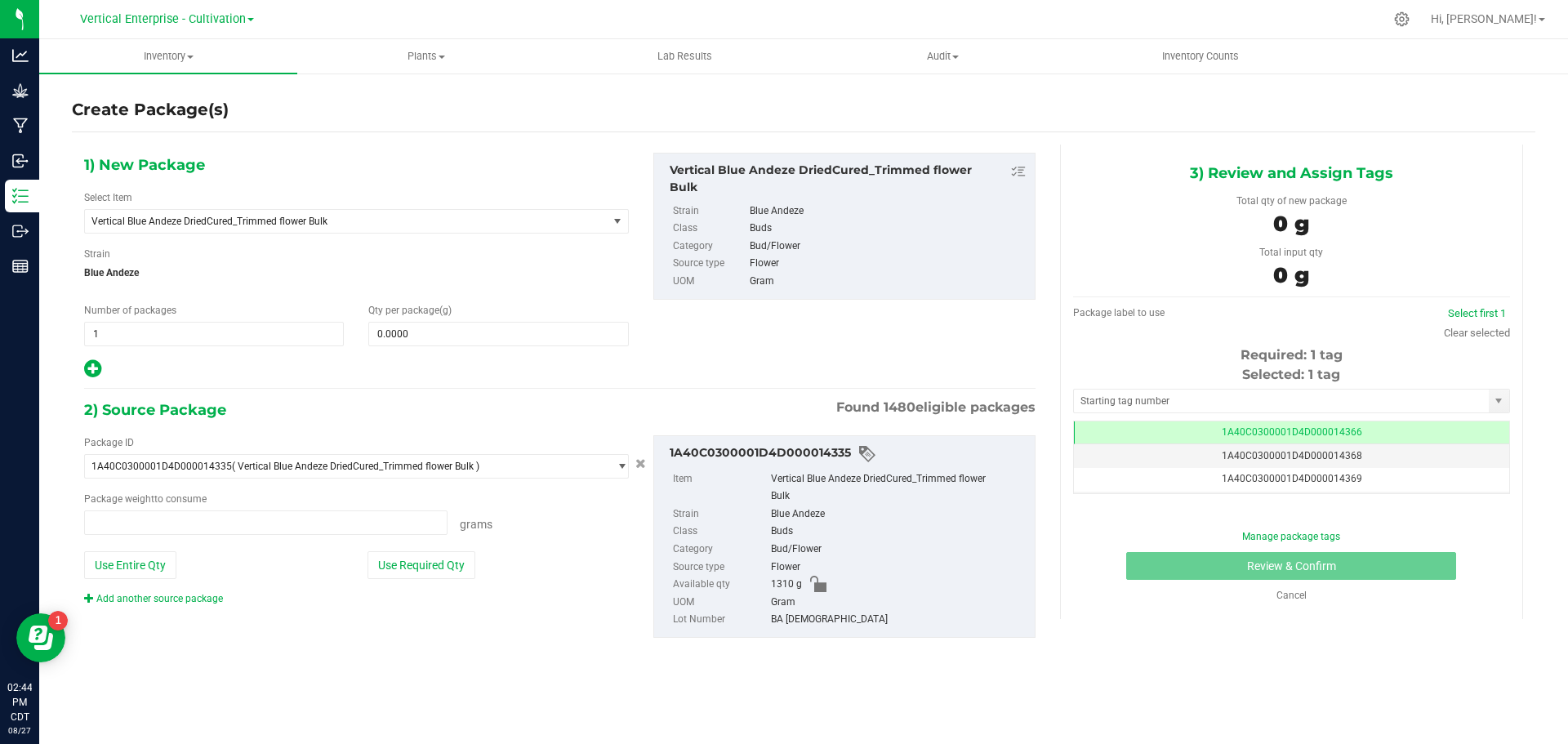
type input "0.0000 g"
click at [281, 224] on span "Vertical Blue Andeze DriedCured_Trimmed flower Bulk" at bounding box center [336, 222] width 489 height 12
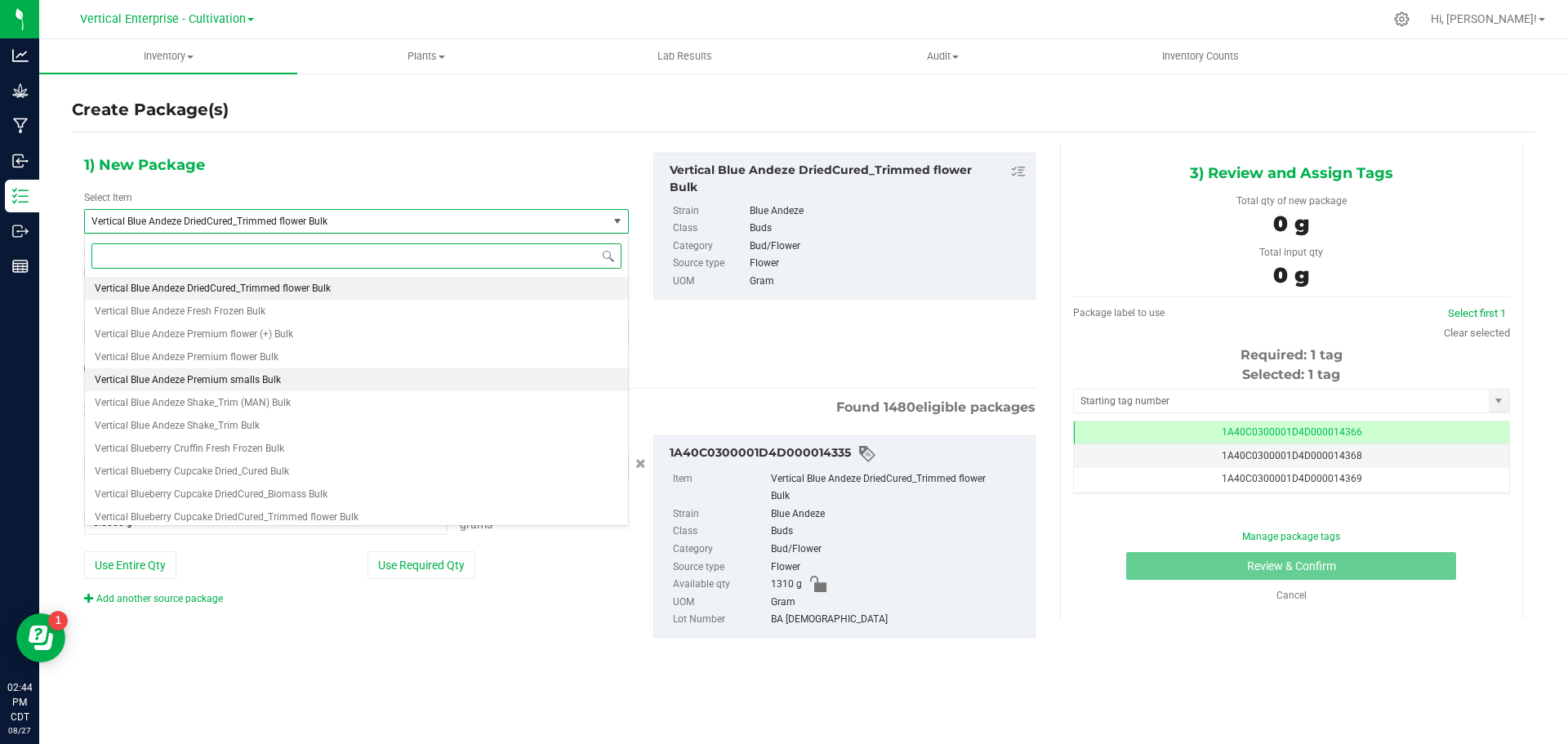
click at [271, 374] on span "Vertical Blue Andeze Premium smalls Bulk" at bounding box center [188, 380] width 187 height 12
type input "0.0000"
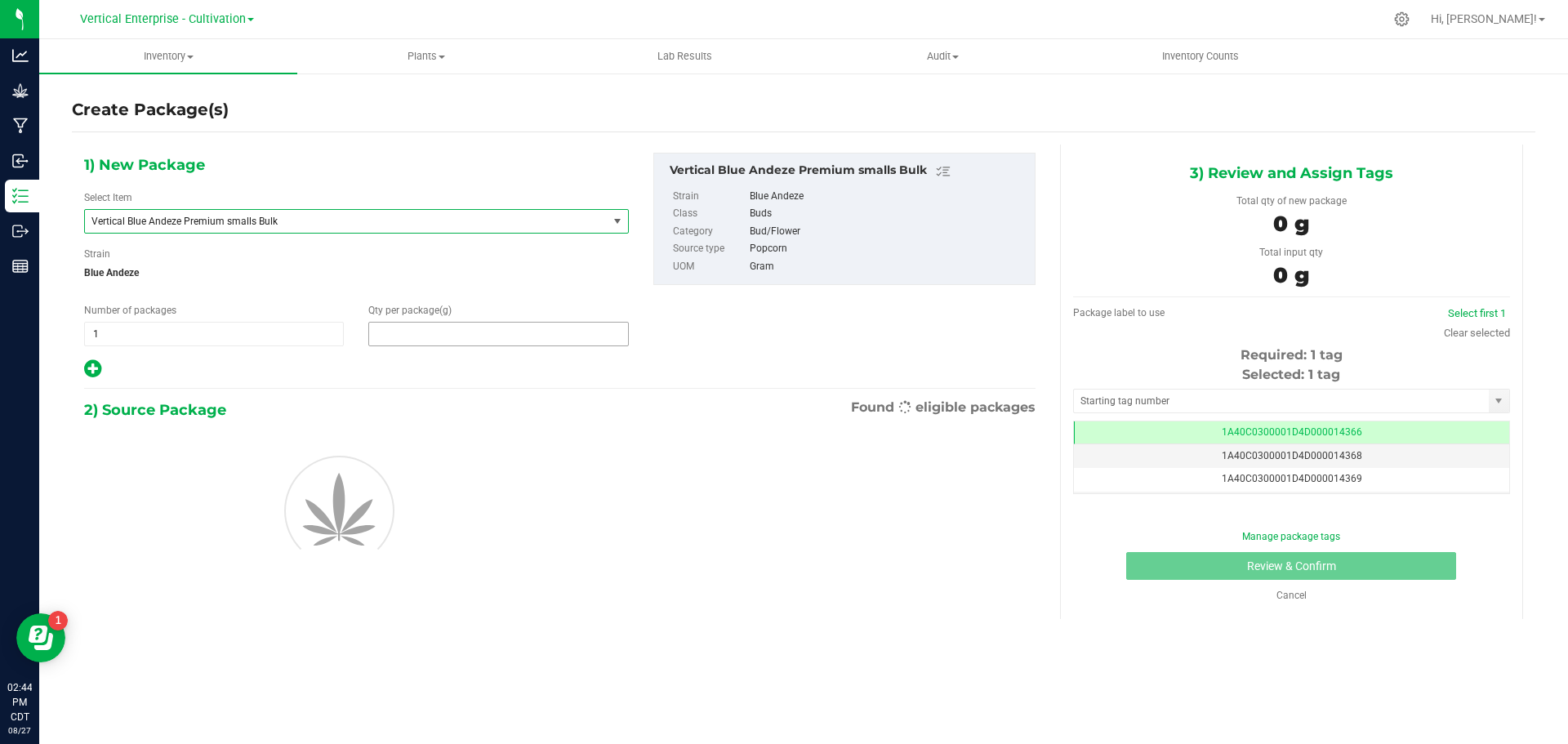
click at [466, 336] on span at bounding box center [498, 333] width 260 height 24
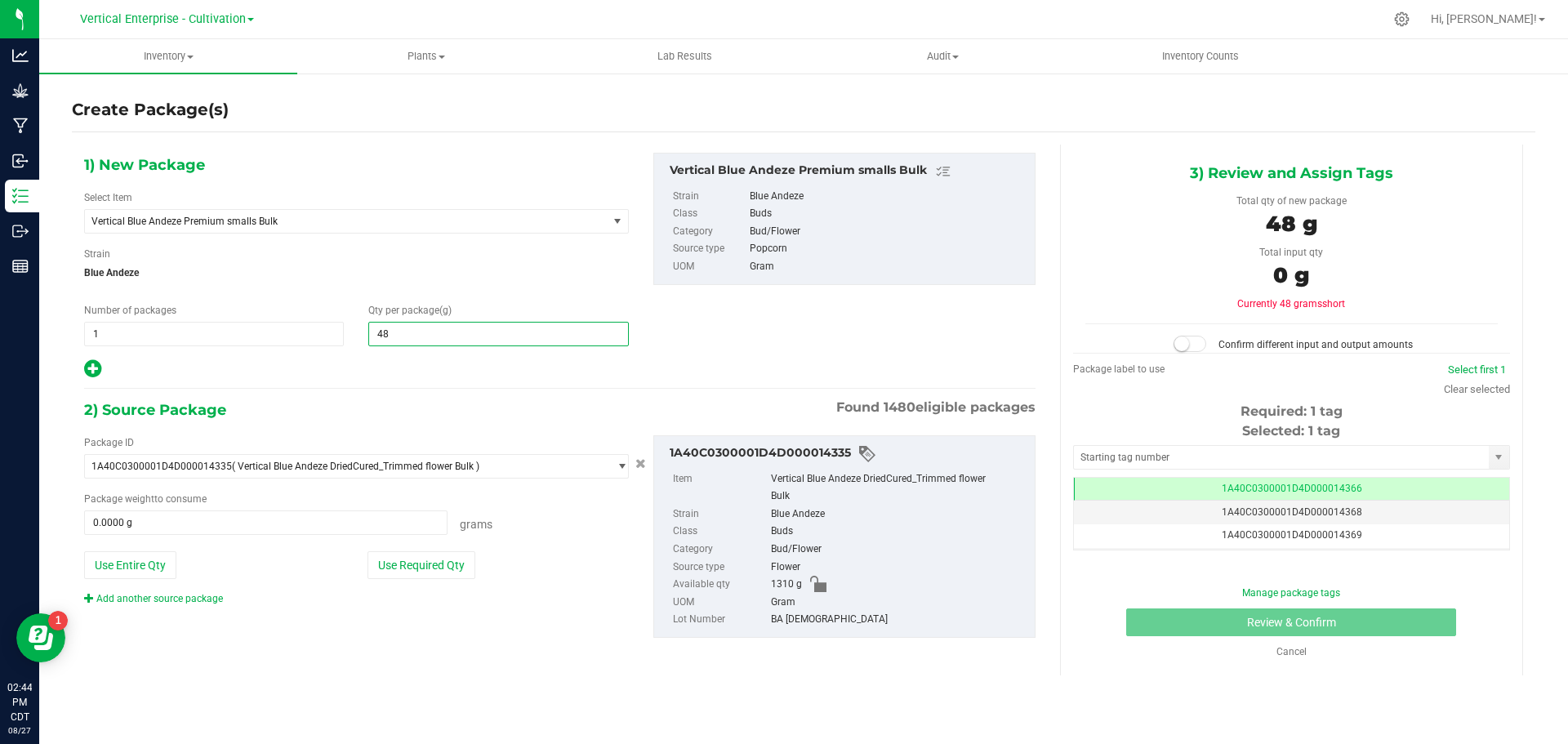
type input "485"
type input "485.0000"
click at [437, 567] on button "Use Required Qty" at bounding box center [421, 565] width 107 height 27
type input "485.0000 g"
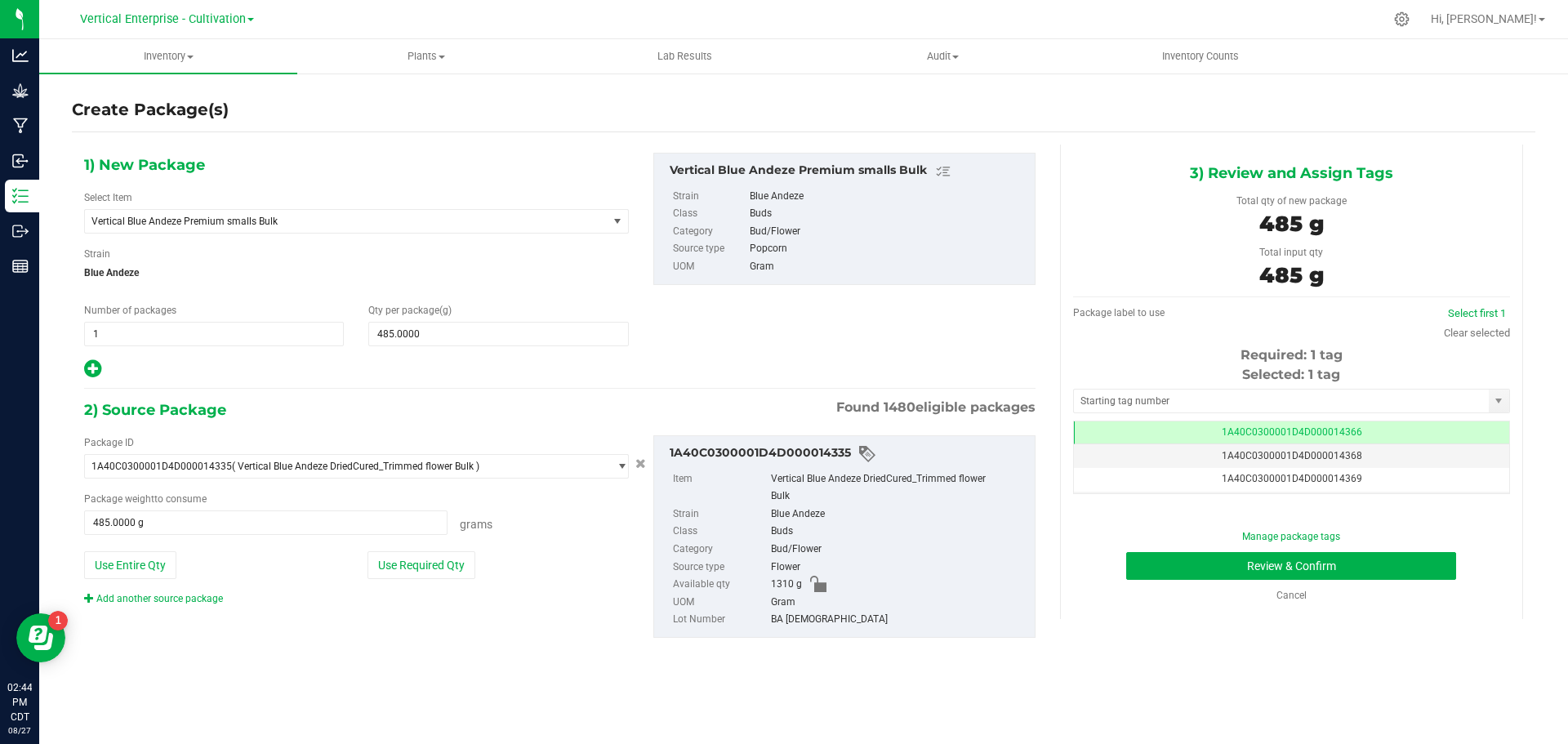
click at [1343, 427] on span "1A40C0300001D4D000014366" at bounding box center [1292, 432] width 141 height 12
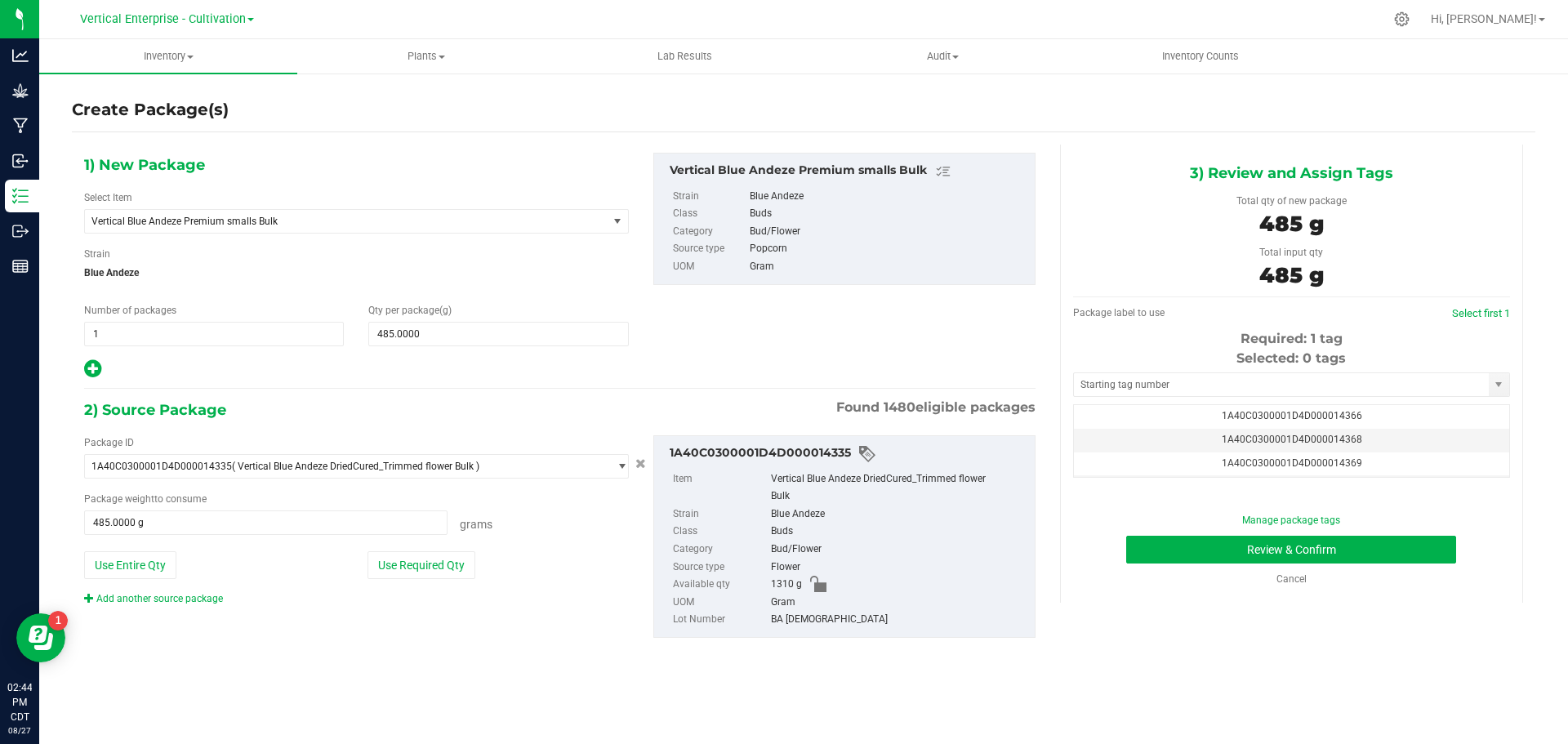
click at [1355, 437] on td "1A40C0300001D4D000014368" at bounding box center [1291, 441] width 436 height 23
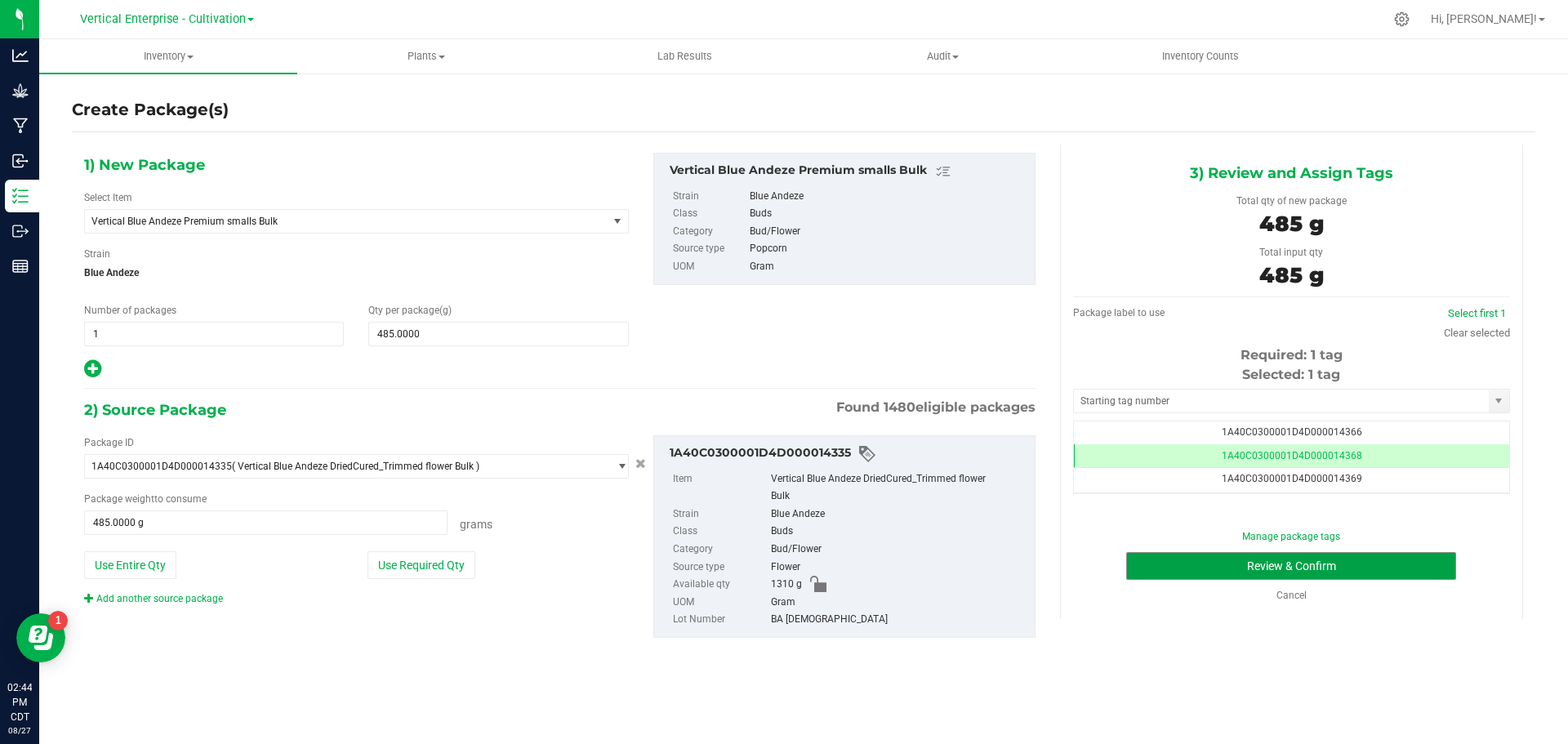
click at [1338, 564] on button "Review & Confirm" at bounding box center [1291, 566] width 330 height 27
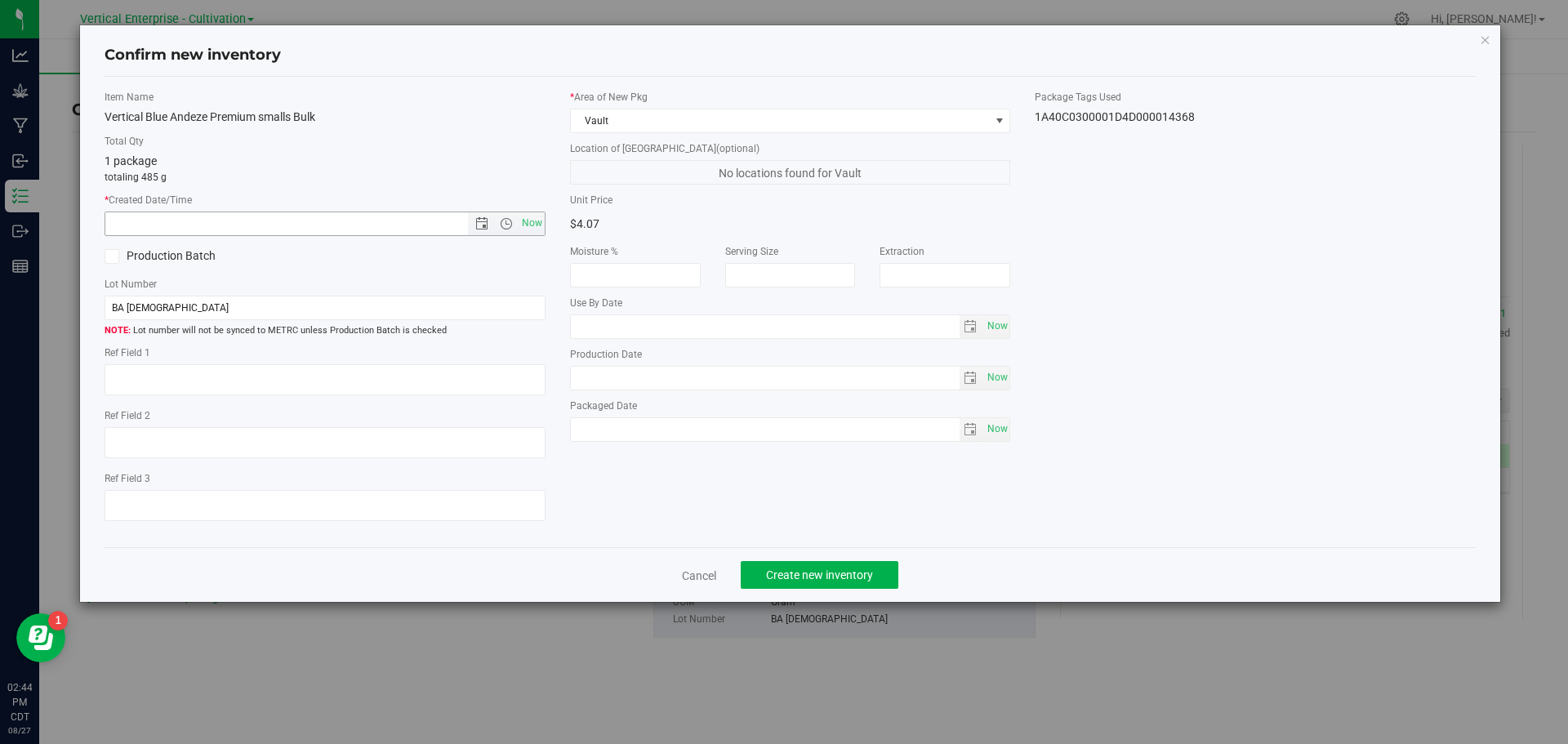
click at [544, 221] on span "Now" at bounding box center [531, 223] width 27 height 23
type input "[DATE] 2:44 PM"
drag, startPoint x: 124, startPoint y: 256, endPoint x: 127, endPoint y: 268, distance: 12.4
click at [125, 256] on label "Production Batch" at bounding box center [209, 256] width 208 height 17
click at [0, 0] on input "Production Batch" at bounding box center [0, 0] width 0 height 0
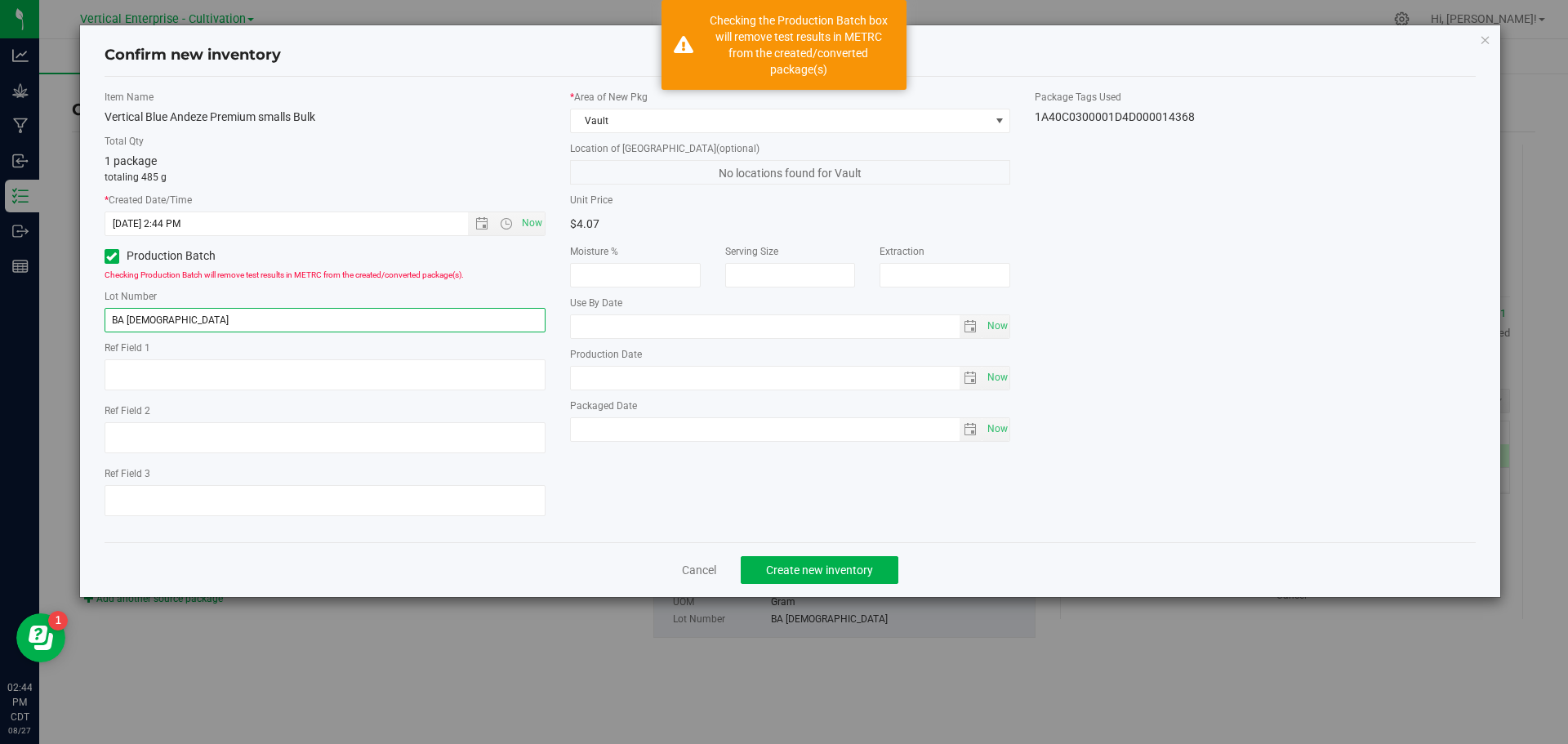
click at [181, 315] on input "BA [DEMOGRAPHIC_DATA]" at bounding box center [325, 320] width 441 height 24
type input "BA [DEMOGRAPHIC_DATA]1"
click at [856, 569] on span "Create new inventory" at bounding box center [819, 571] width 107 height 13
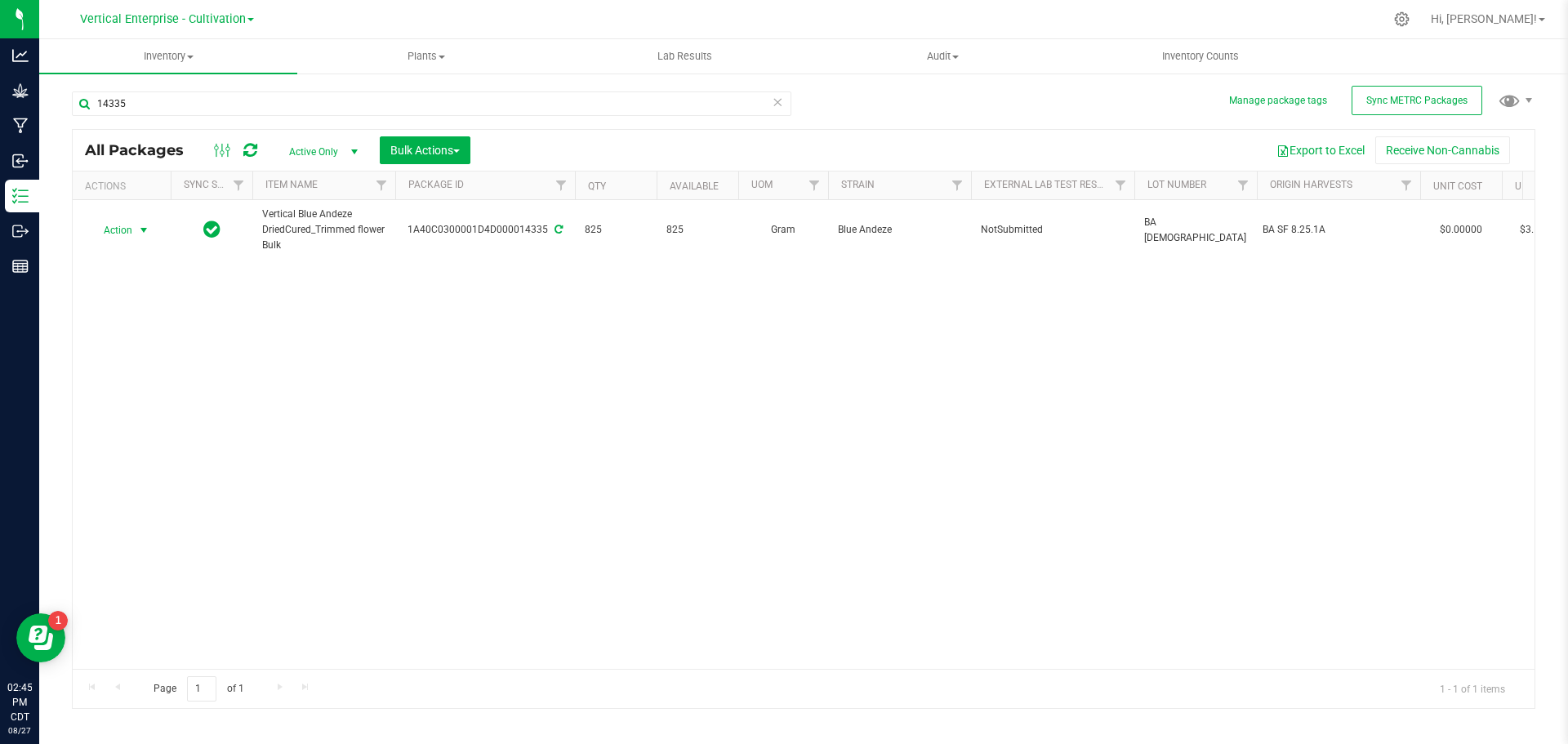
click at [117, 226] on span "Action" at bounding box center [111, 230] width 44 height 22
click at [113, 277] on li "Create package" at bounding box center [142, 282] width 103 height 24
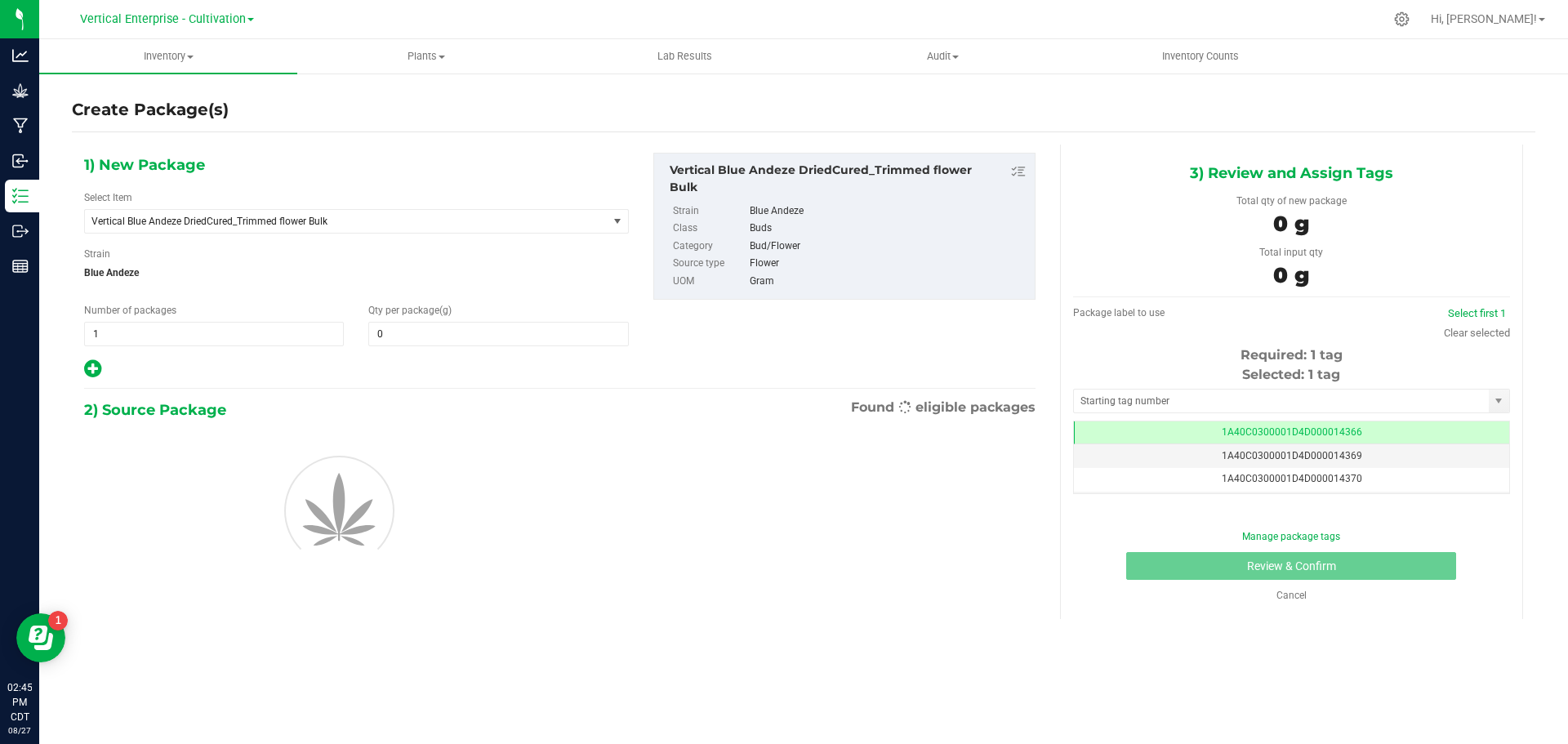
type input "0.0000"
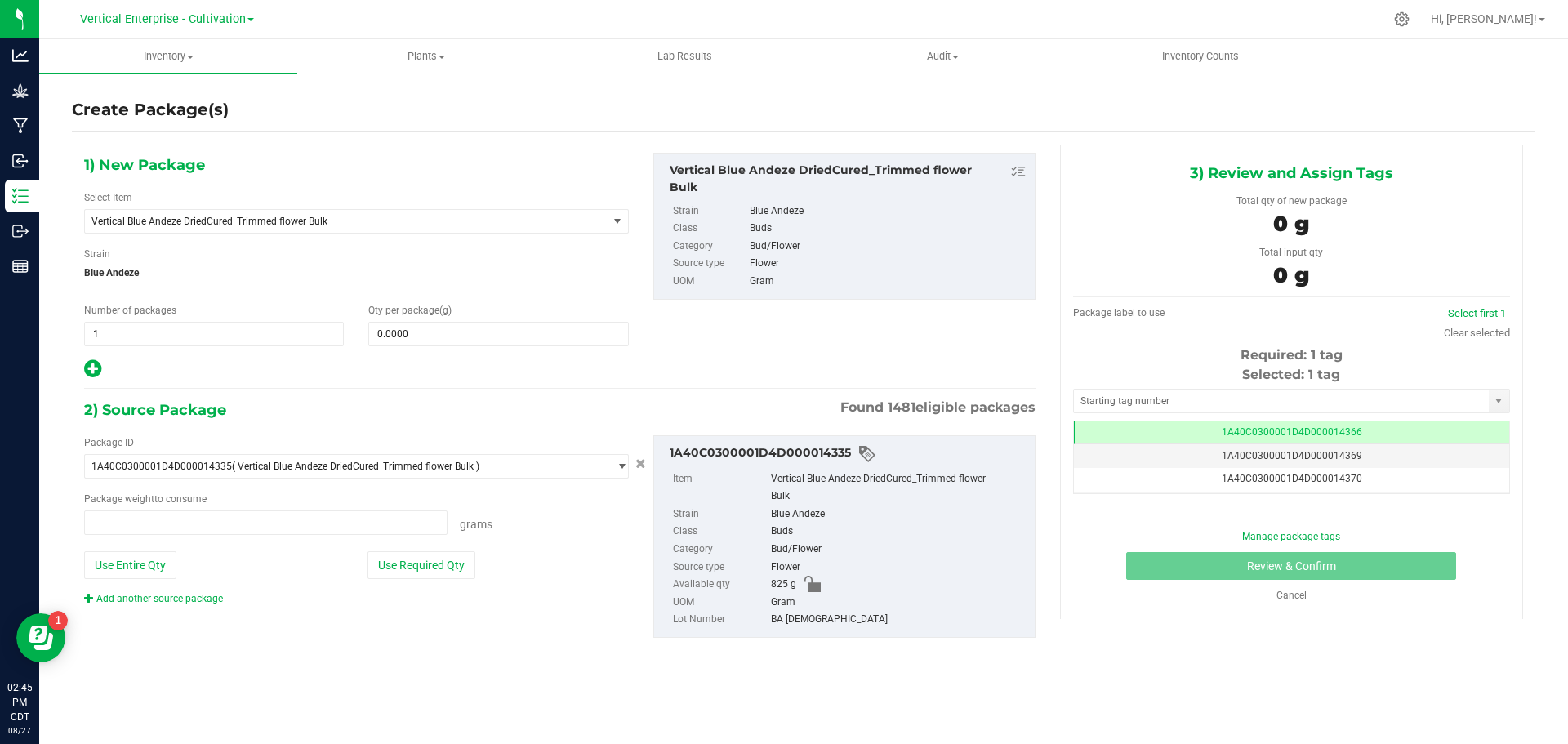
type input "0.0000 g"
click at [232, 233] on div "1) New Package Select Item Vertical Blue Andeze DriedCured_Trimmed flower Bulk …" at bounding box center [356, 266] width 569 height 227
click at [245, 229] on span "Vertical Blue Andeze DriedCured_Trimmed flower Bulk" at bounding box center [346, 221] width 523 height 22
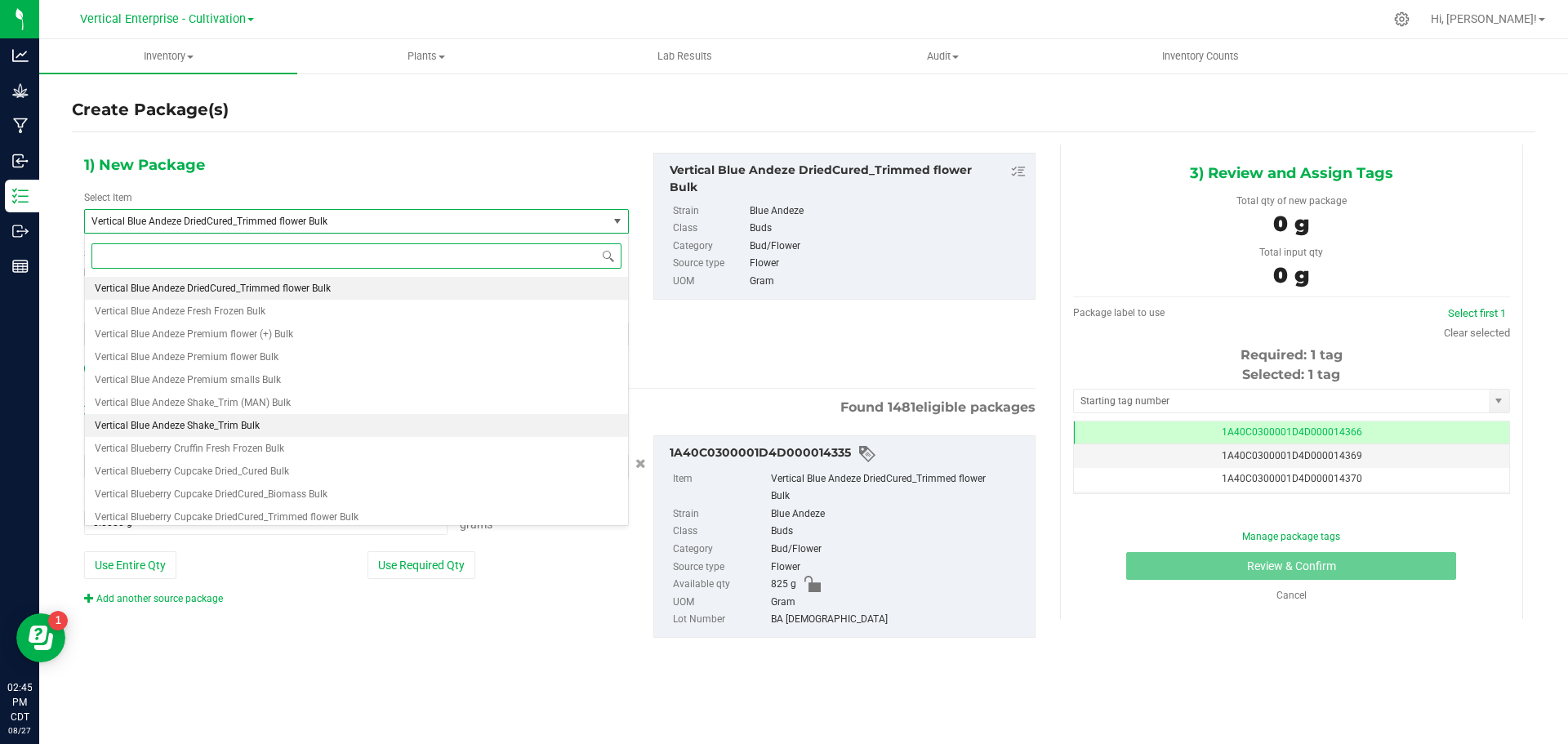
click at [245, 423] on span "Vertical Blue Andeze Shake_Trim Bulk" at bounding box center [177, 426] width 165 height 12
type input "0.0000"
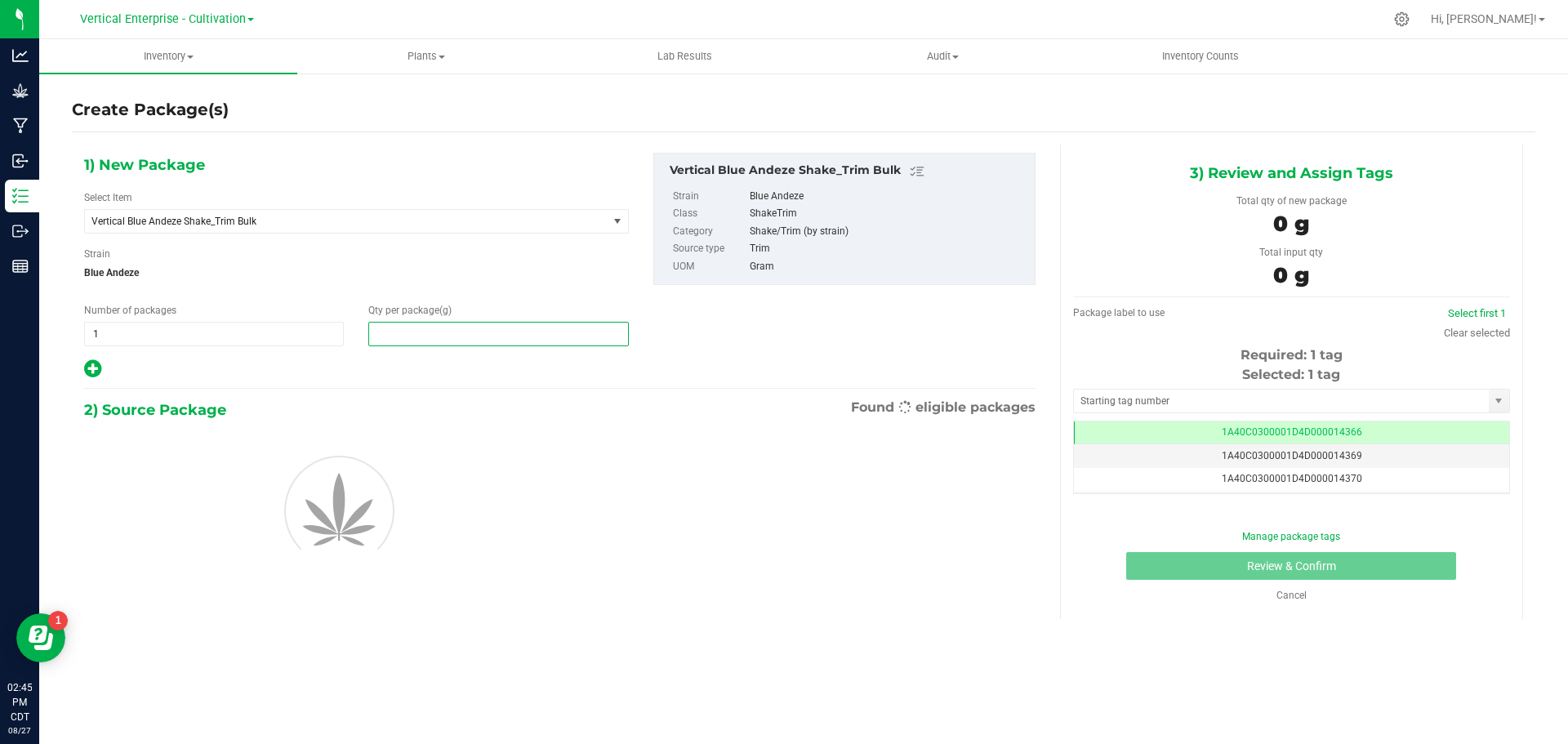
click at [426, 342] on span at bounding box center [498, 333] width 260 height 24
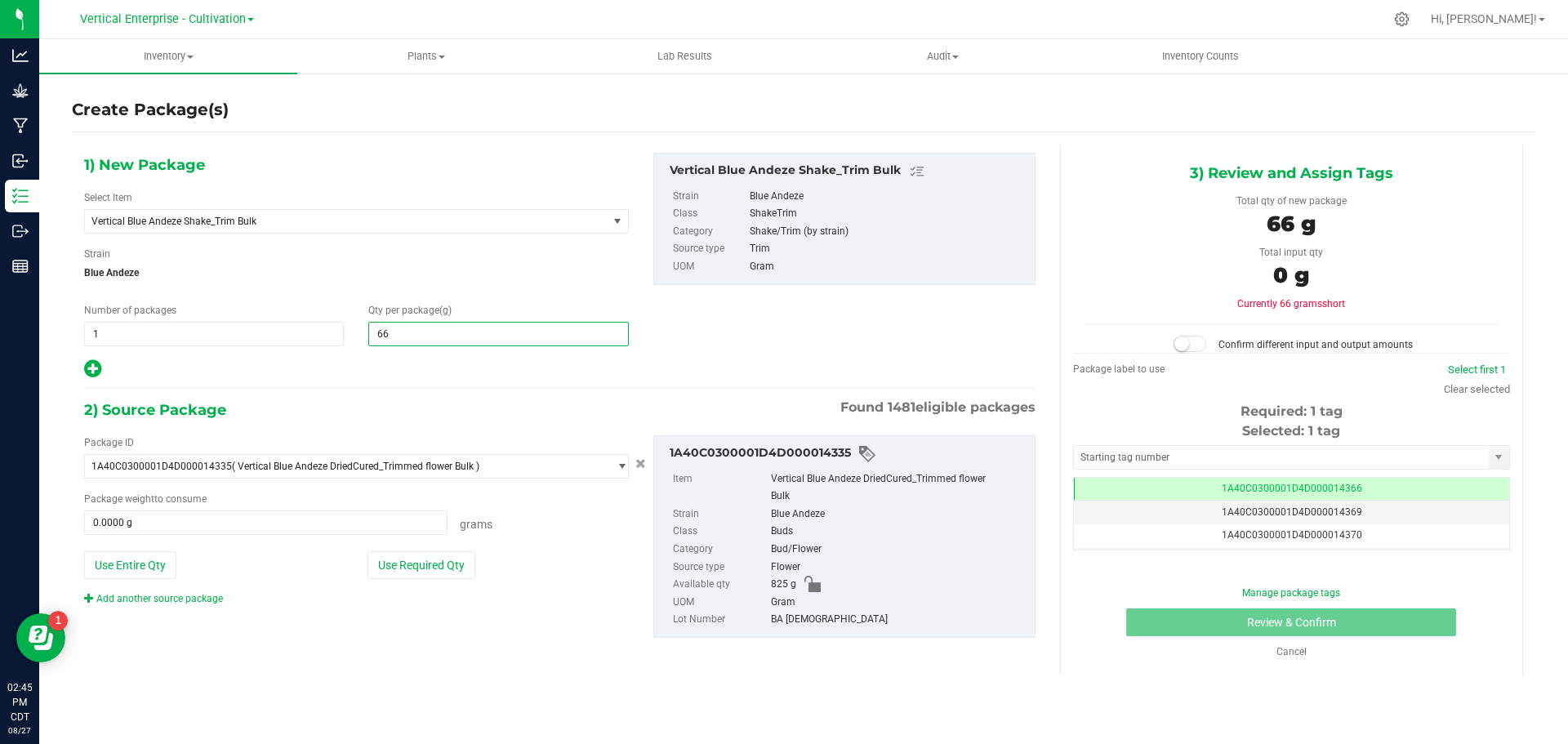
type input "660"
type input "660.0000"
click at [144, 573] on button "Use Entire Qty" at bounding box center [130, 565] width 92 height 27
type input "825.0000 g"
click at [151, 555] on button "Use Entire Qty" at bounding box center [130, 565] width 92 height 27
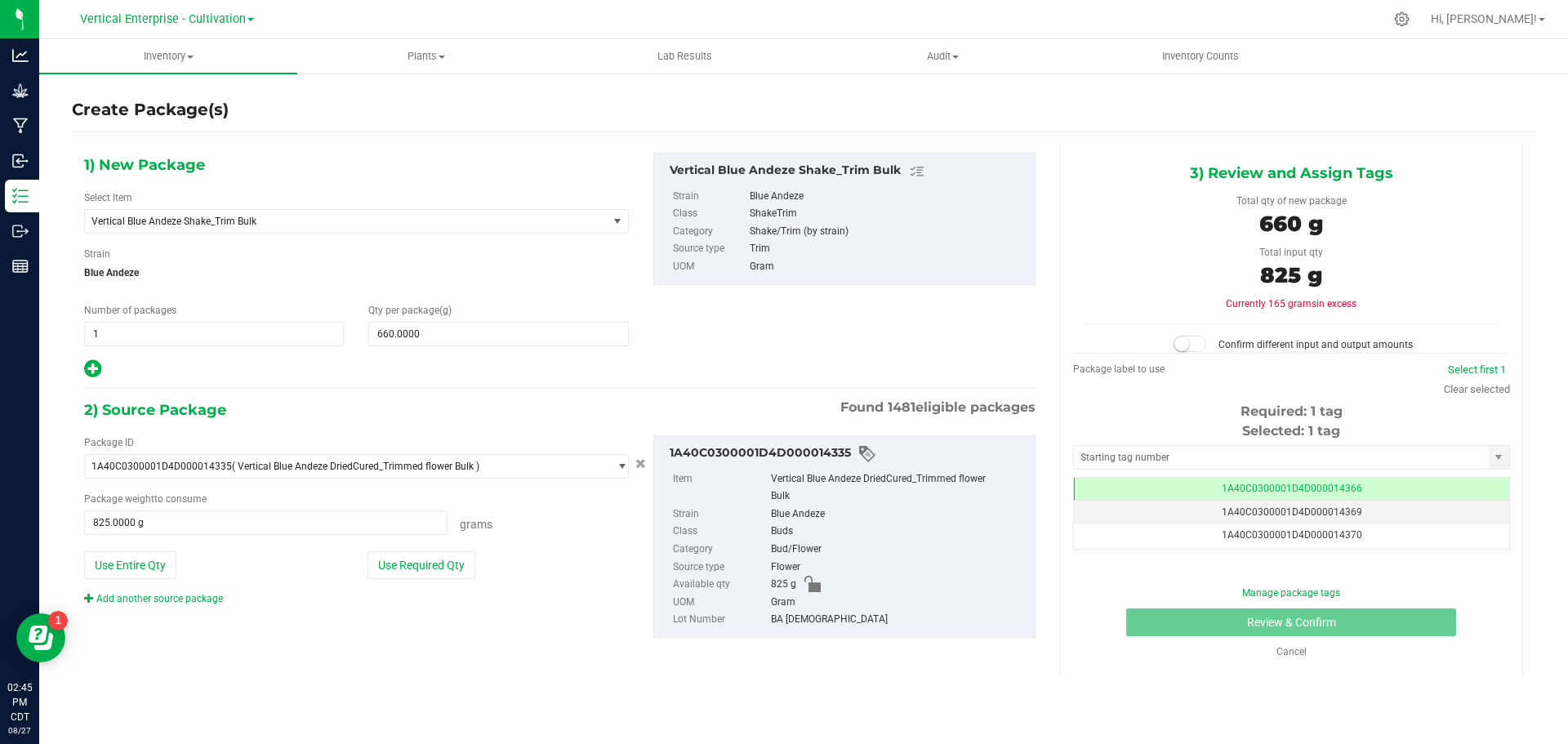
click at [1185, 344] on small at bounding box center [1182, 344] width 15 height 15
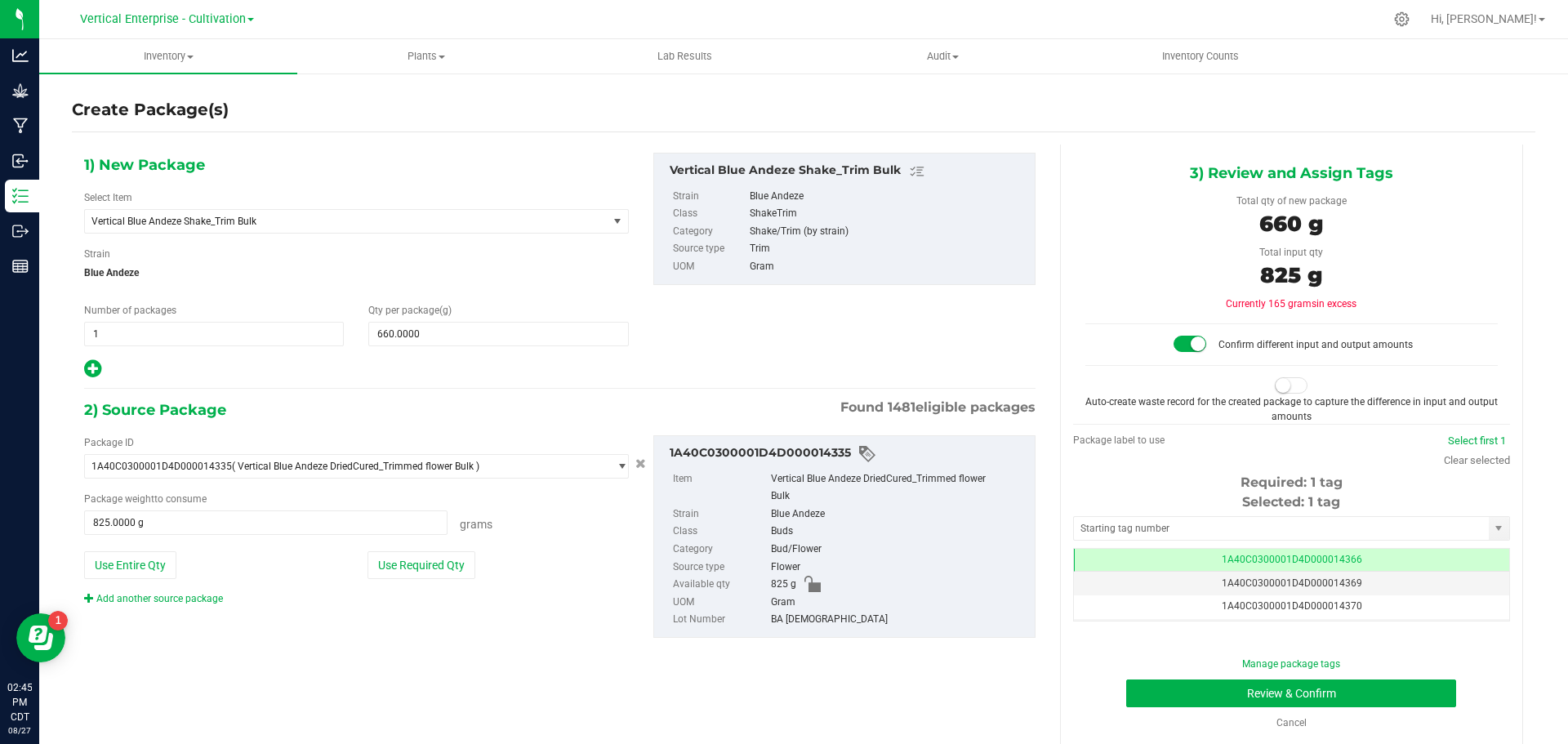
click at [1276, 383] on small at bounding box center [1283, 386] width 15 height 15
click at [1371, 554] on td "1A40C0300001D4D000014366" at bounding box center [1291, 561] width 436 height 23
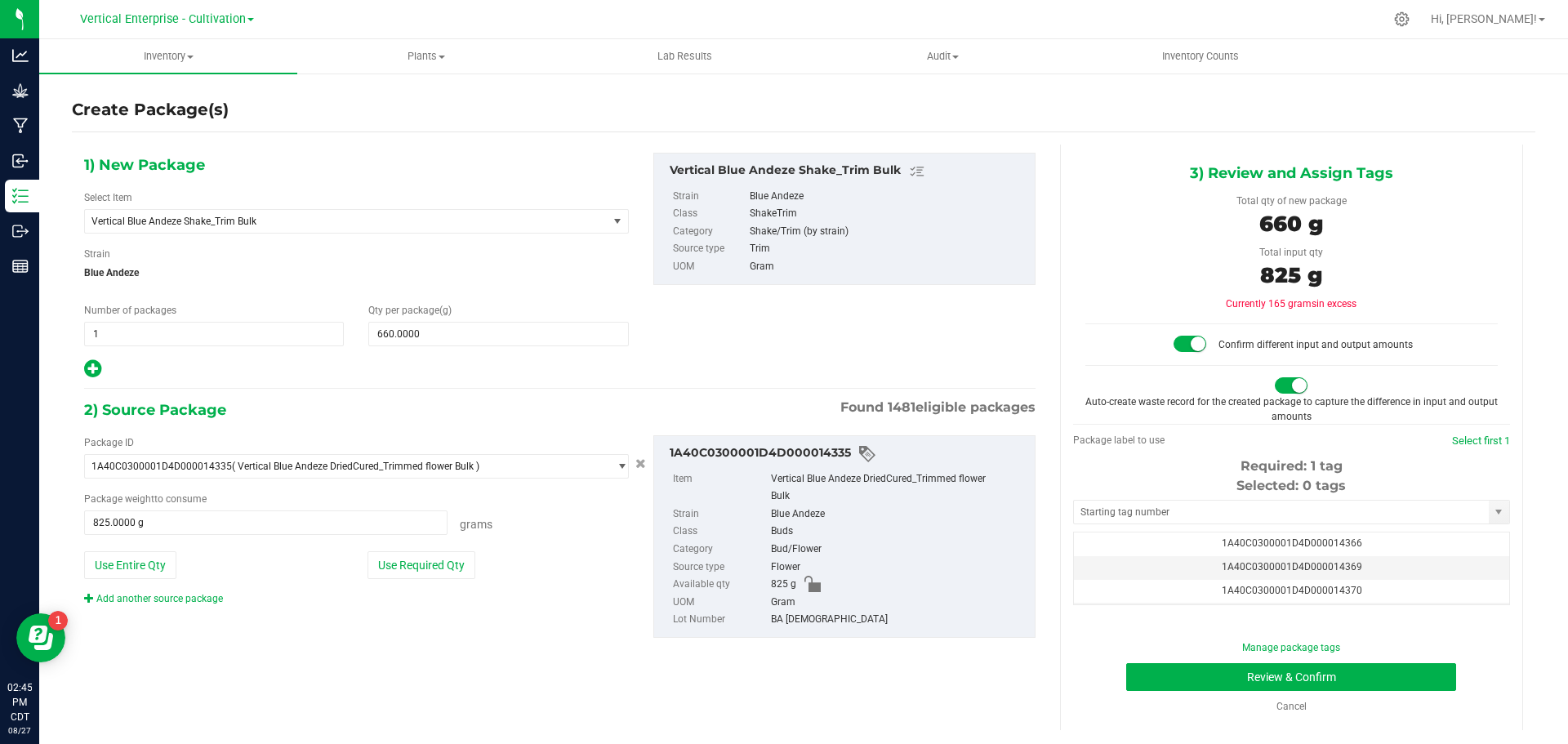
click at [1367, 563] on td "1A40C0300001D4D000014369" at bounding box center [1291, 568] width 436 height 23
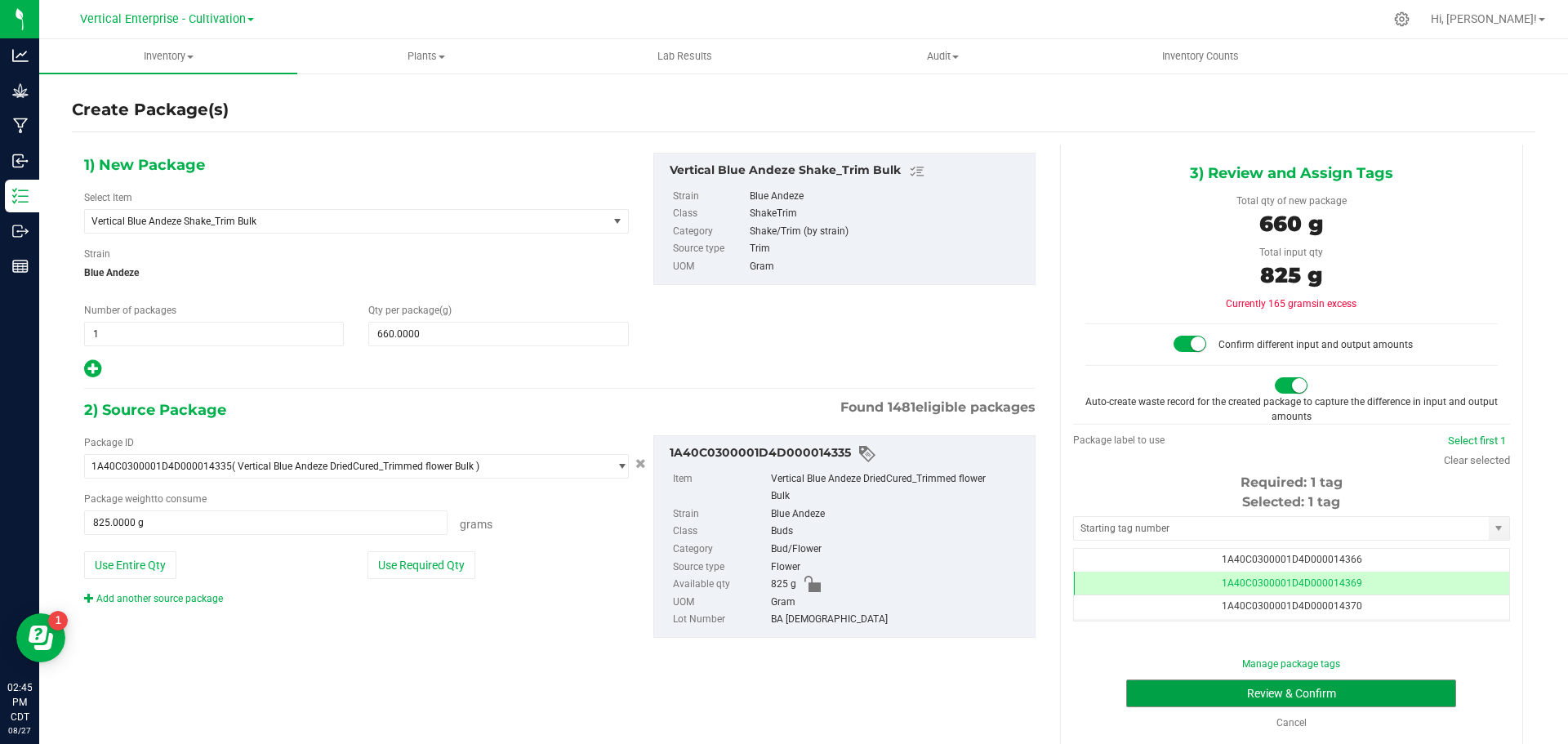
click at [1357, 696] on button "Review & Confirm" at bounding box center [1291, 693] width 330 height 27
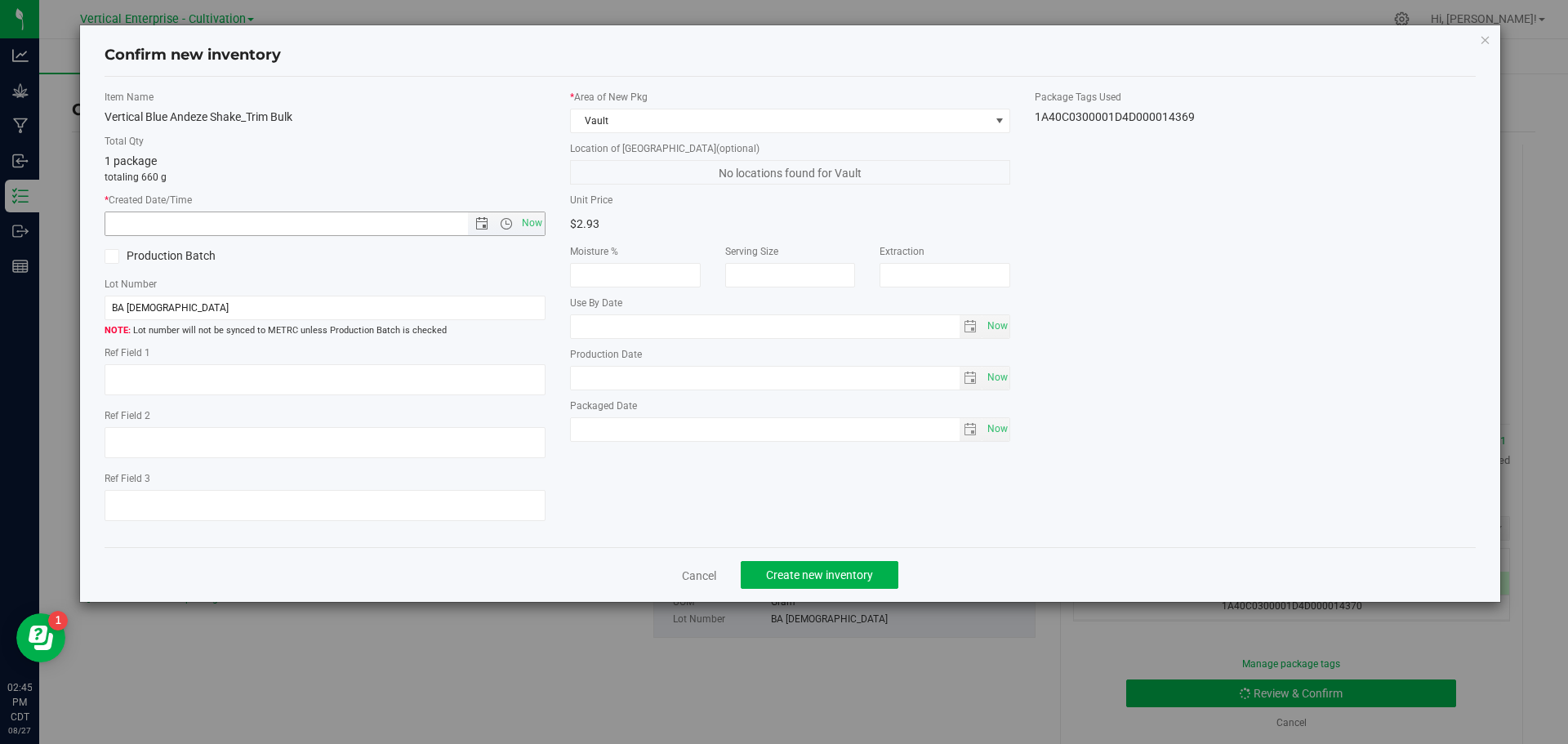
click at [524, 222] on span "Now" at bounding box center [531, 223] width 27 height 23
type input "[DATE] 2:45 PM"
click at [118, 261] on span at bounding box center [112, 257] width 15 height 15
click at [0, 0] on input "Production Batch" at bounding box center [0, 0] width 0 height 0
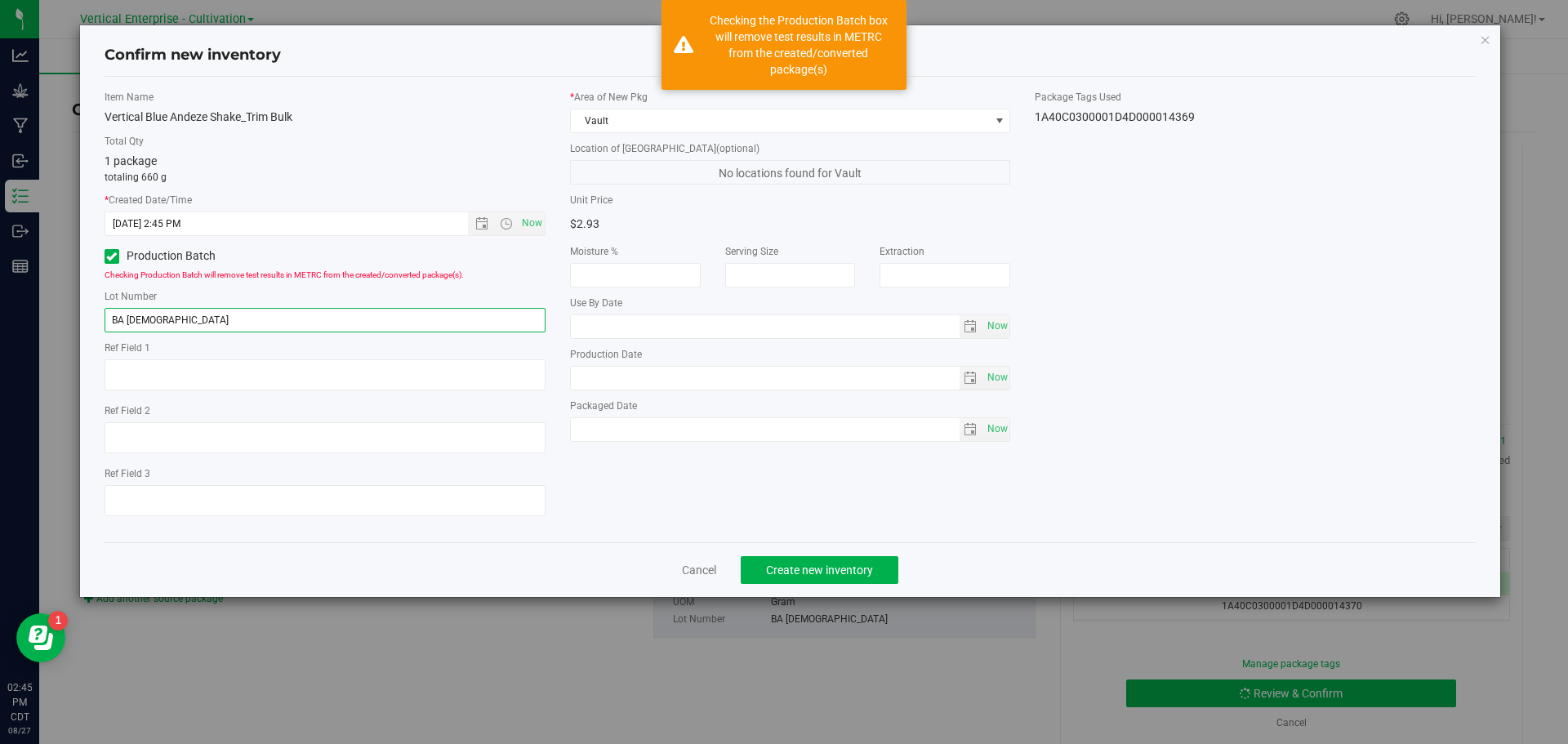
click at [192, 319] on input "BA [DEMOGRAPHIC_DATA]" at bounding box center [325, 320] width 441 height 24
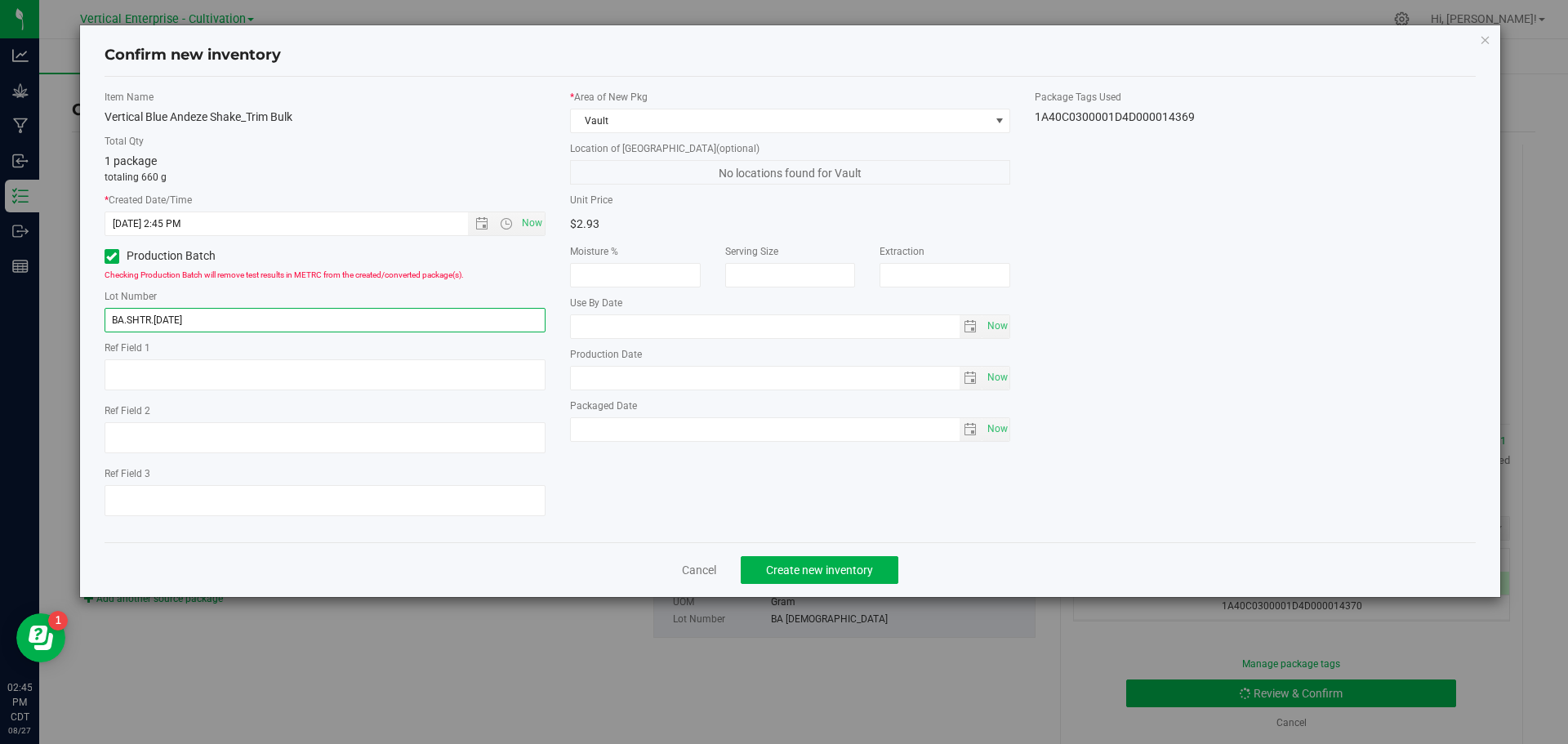
type input "BA.SHTR.[DATE]"
click at [834, 566] on span "Create new inventory" at bounding box center [819, 571] width 107 height 13
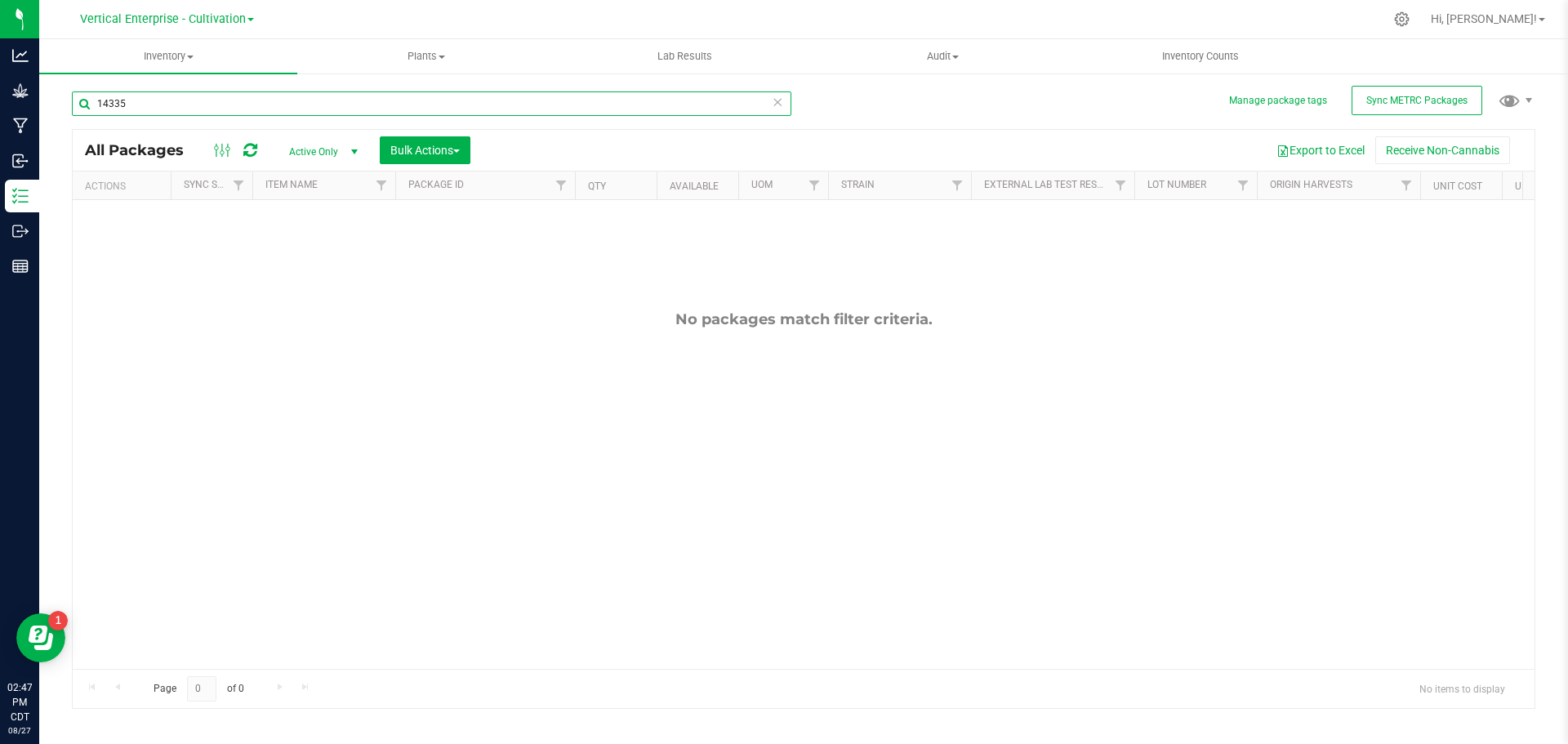
click at [200, 108] on input "14335" at bounding box center [431, 103] width 719 height 24
type input "1"
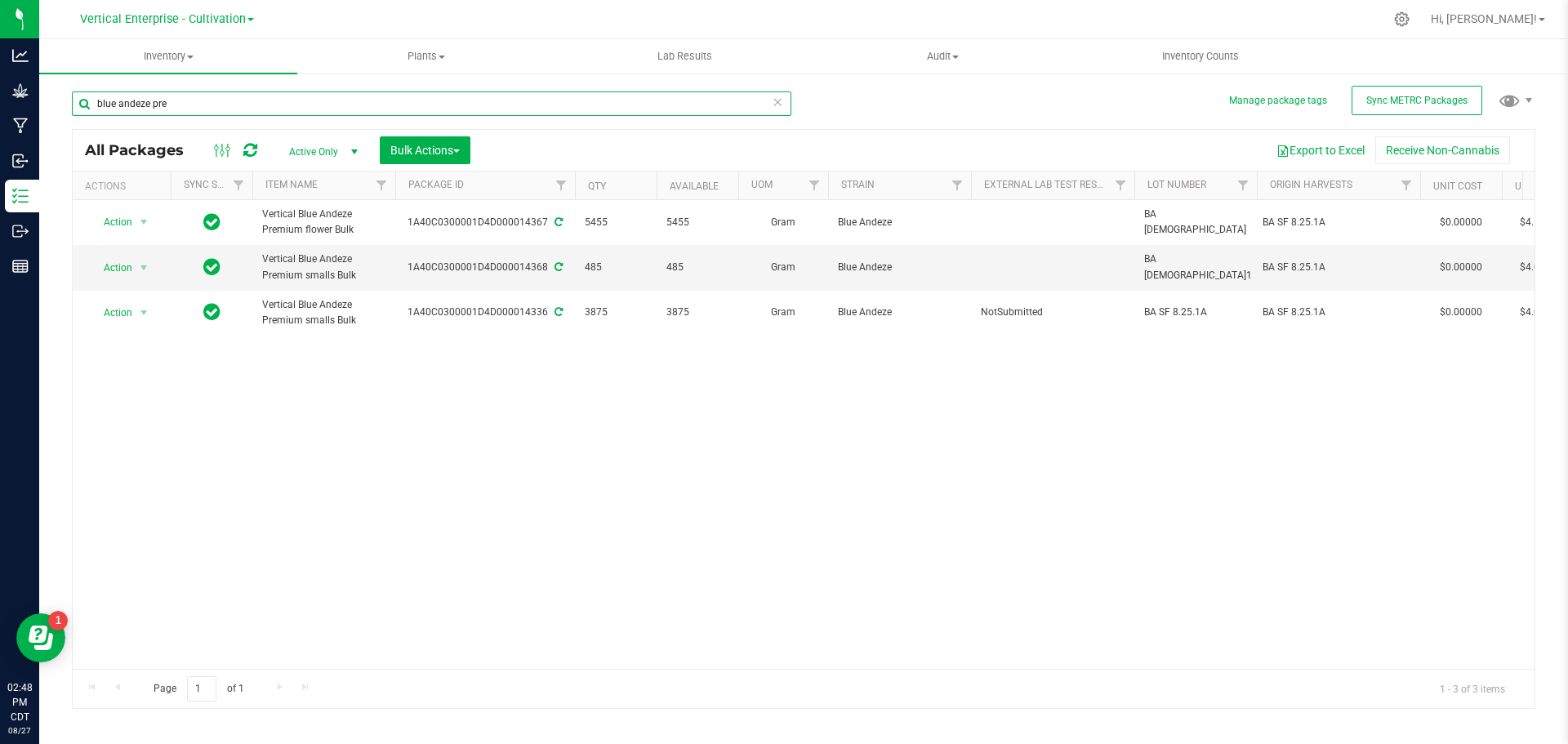
type input "blue andeze pre"
click at [416, 145] on span "Bulk Actions" at bounding box center [425, 151] width 69 height 13
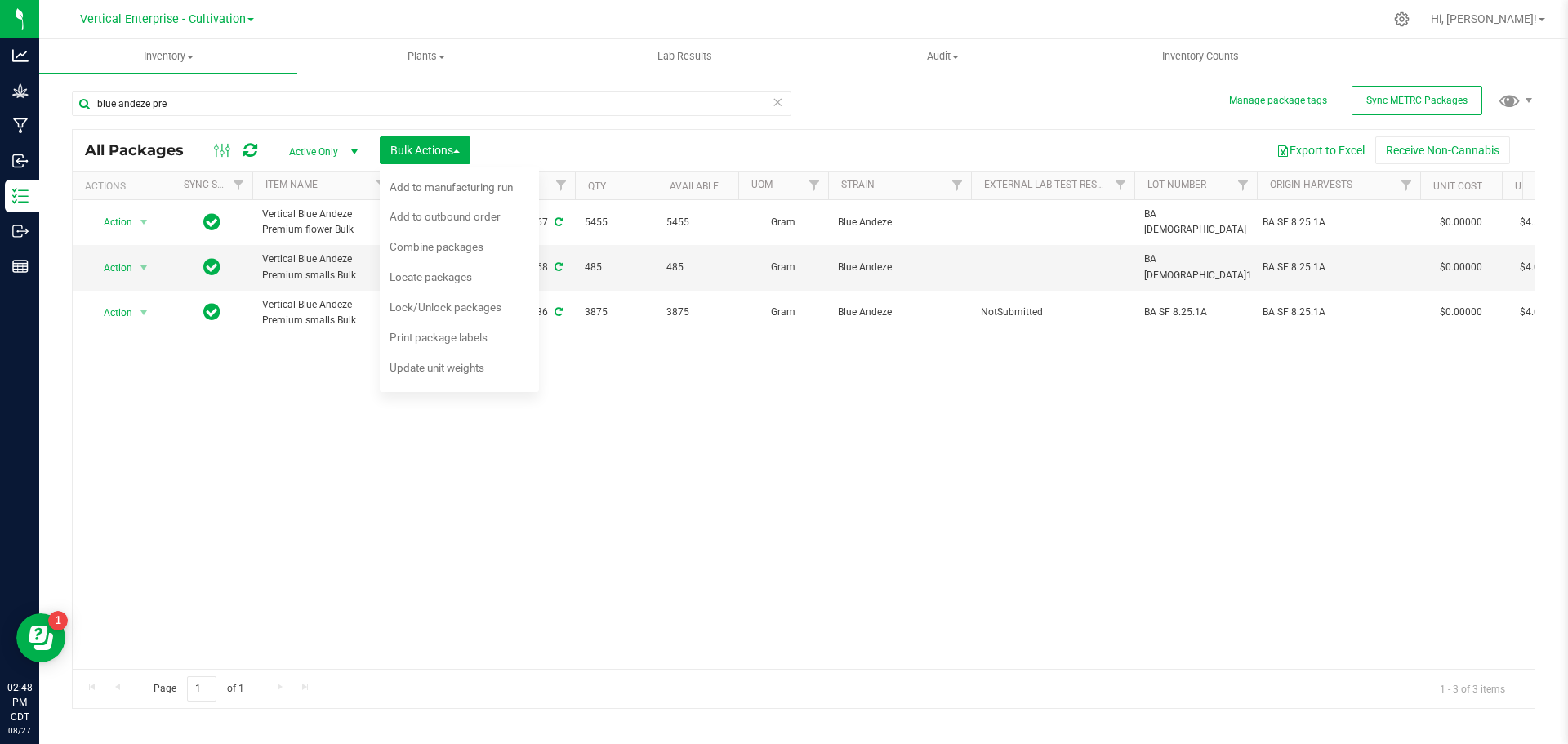
click at [406, 254] on div "Combine packages" at bounding box center [447, 248] width 116 height 26
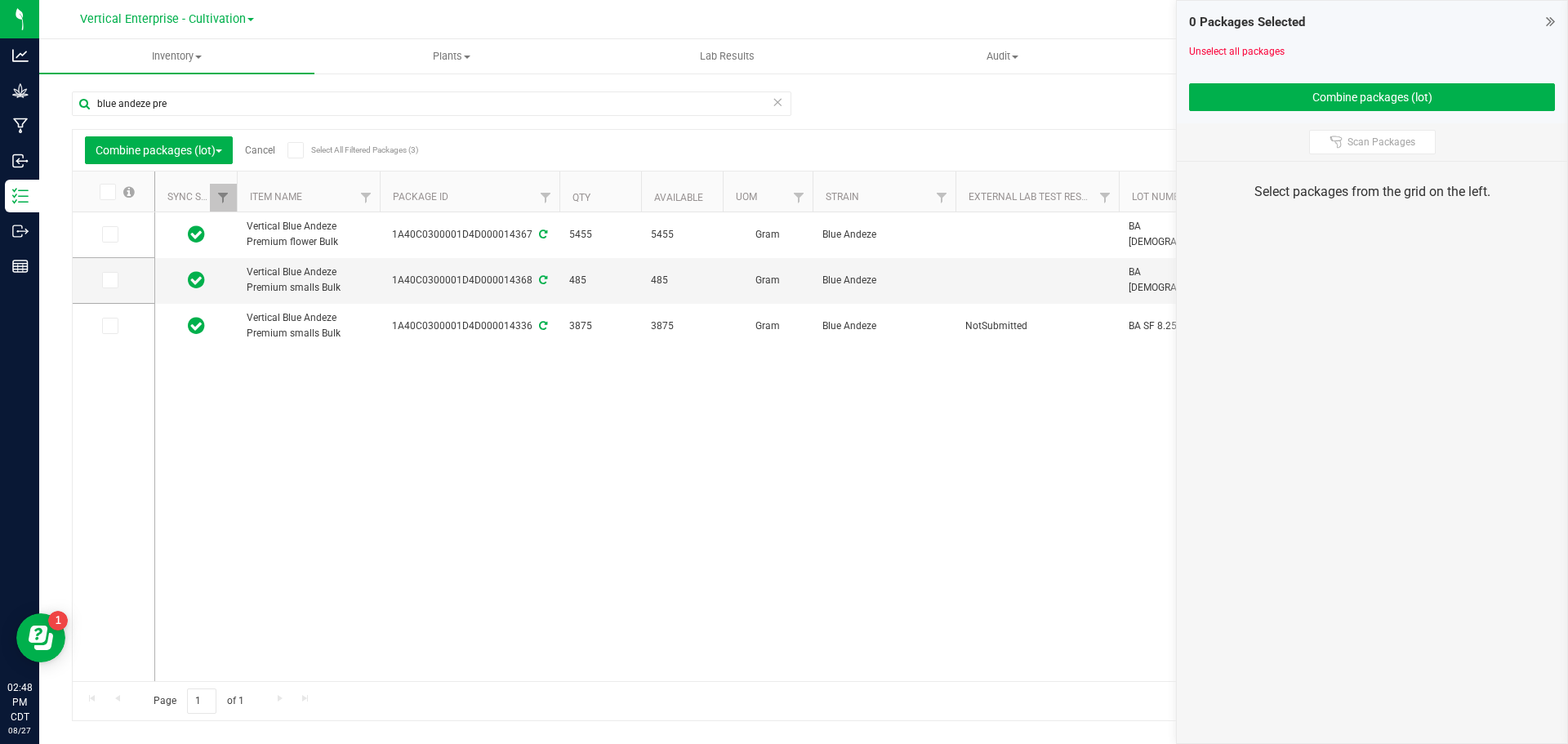
click at [110, 337] on td at bounding box center [113, 327] width 82 height 45
click at [110, 326] on icon at bounding box center [109, 326] width 11 height 0
click at [0, 0] on input "checkbox" at bounding box center [0, 0] width 0 height 0
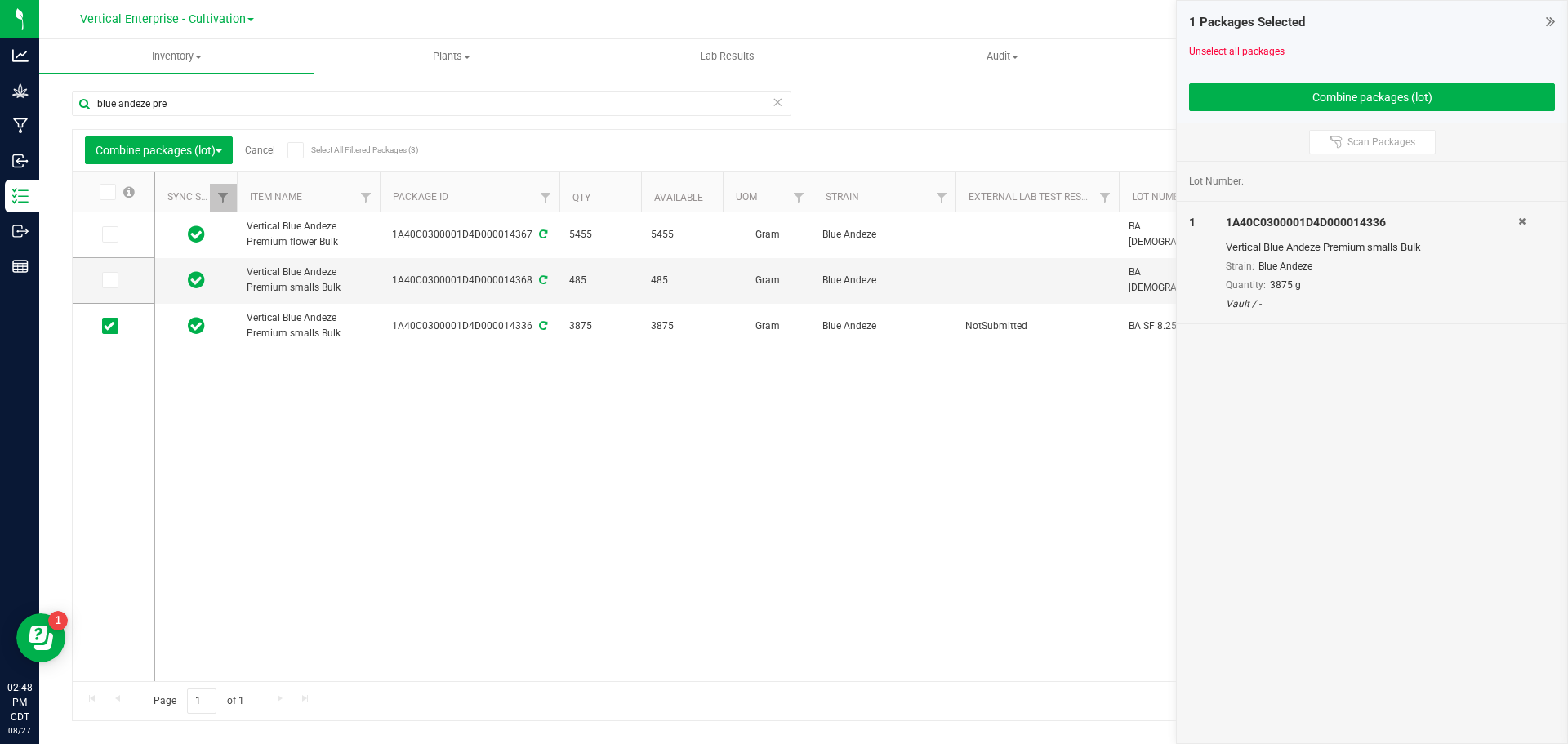
click at [109, 280] on icon at bounding box center [109, 280] width 11 height 0
click at [0, 0] on input "checkbox" at bounding box center [0, 0] width 0 height 0
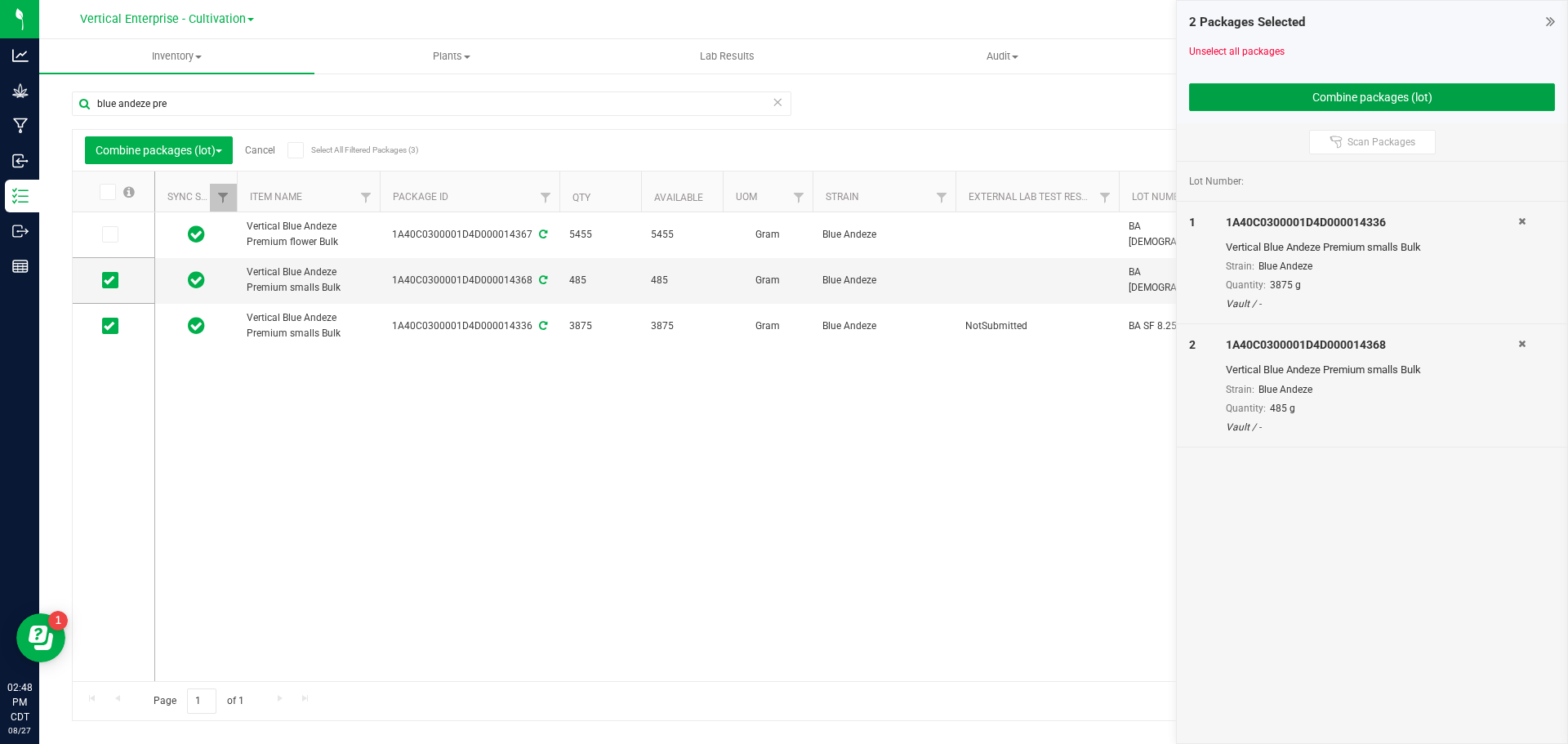
click at [1306, 86] on button "Combine packages (lot)" at bounding box center [1371, 97] width 366 height 27
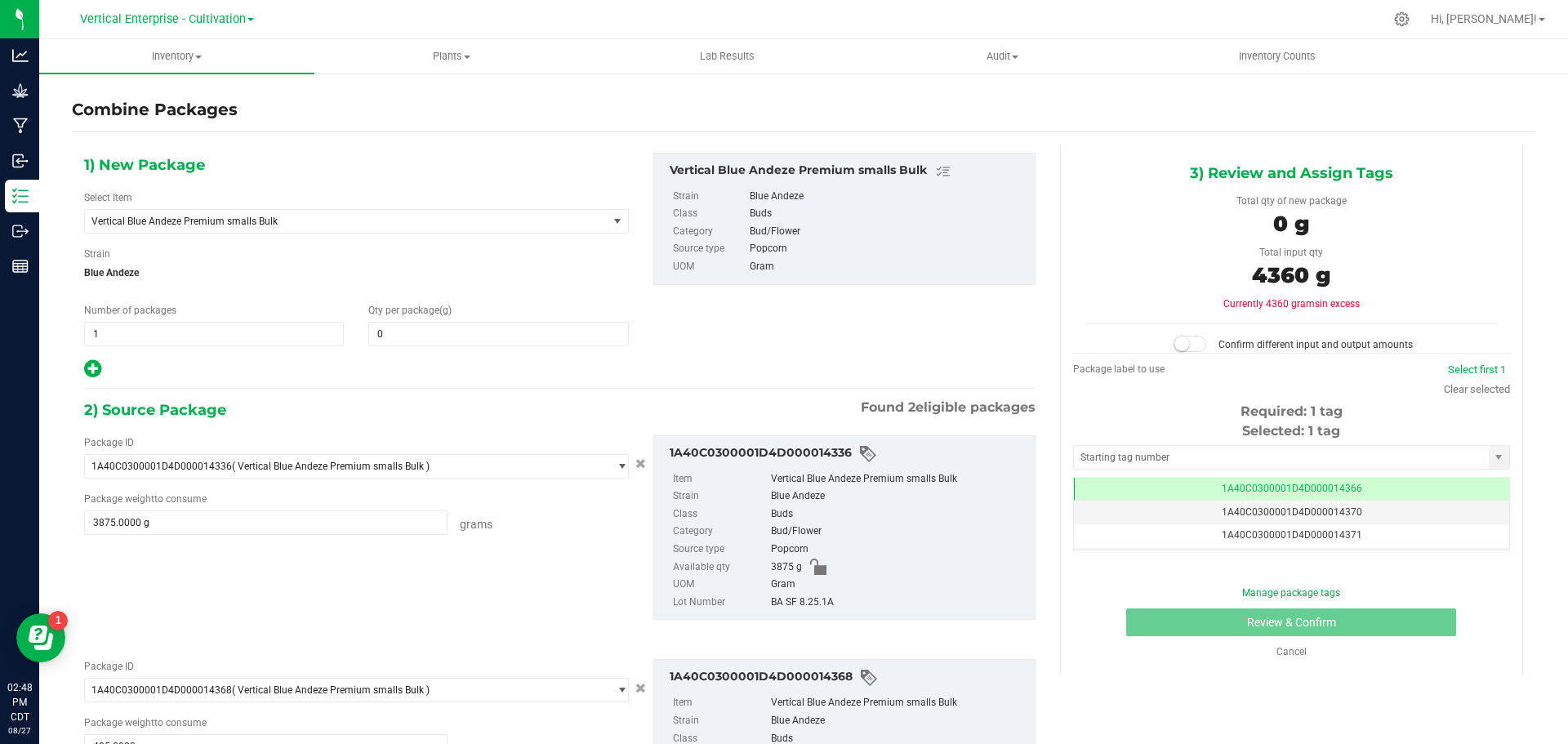
scroll to position [0, -1]
click at [399, 324] on span at bounding box center [498, 333] width 260 height 24
type input "4360"
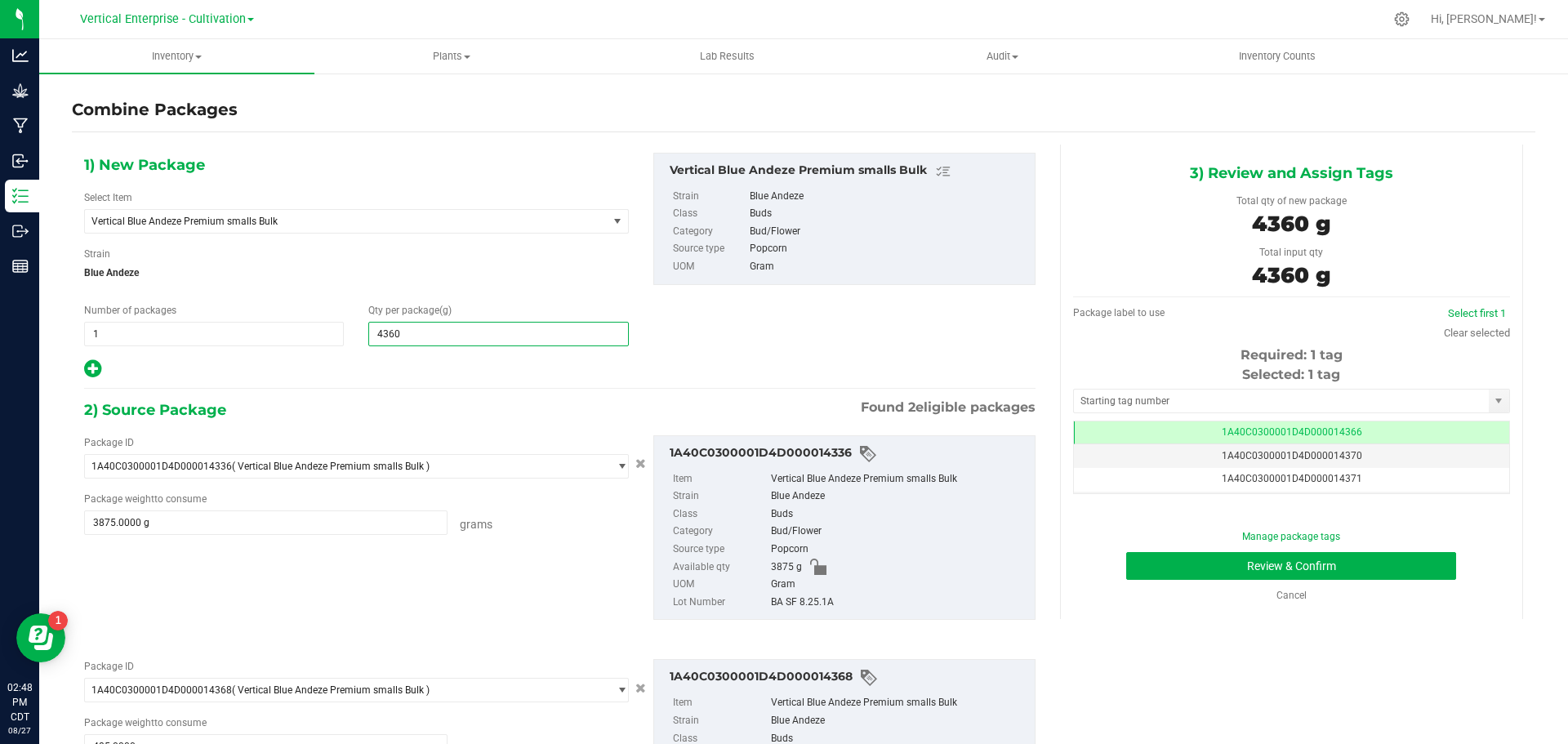
type input "4,360"
click at [1242, 423] on td "1A40C0300001D4D000014366" at bounding box center [1291, 433] width 436 height 23
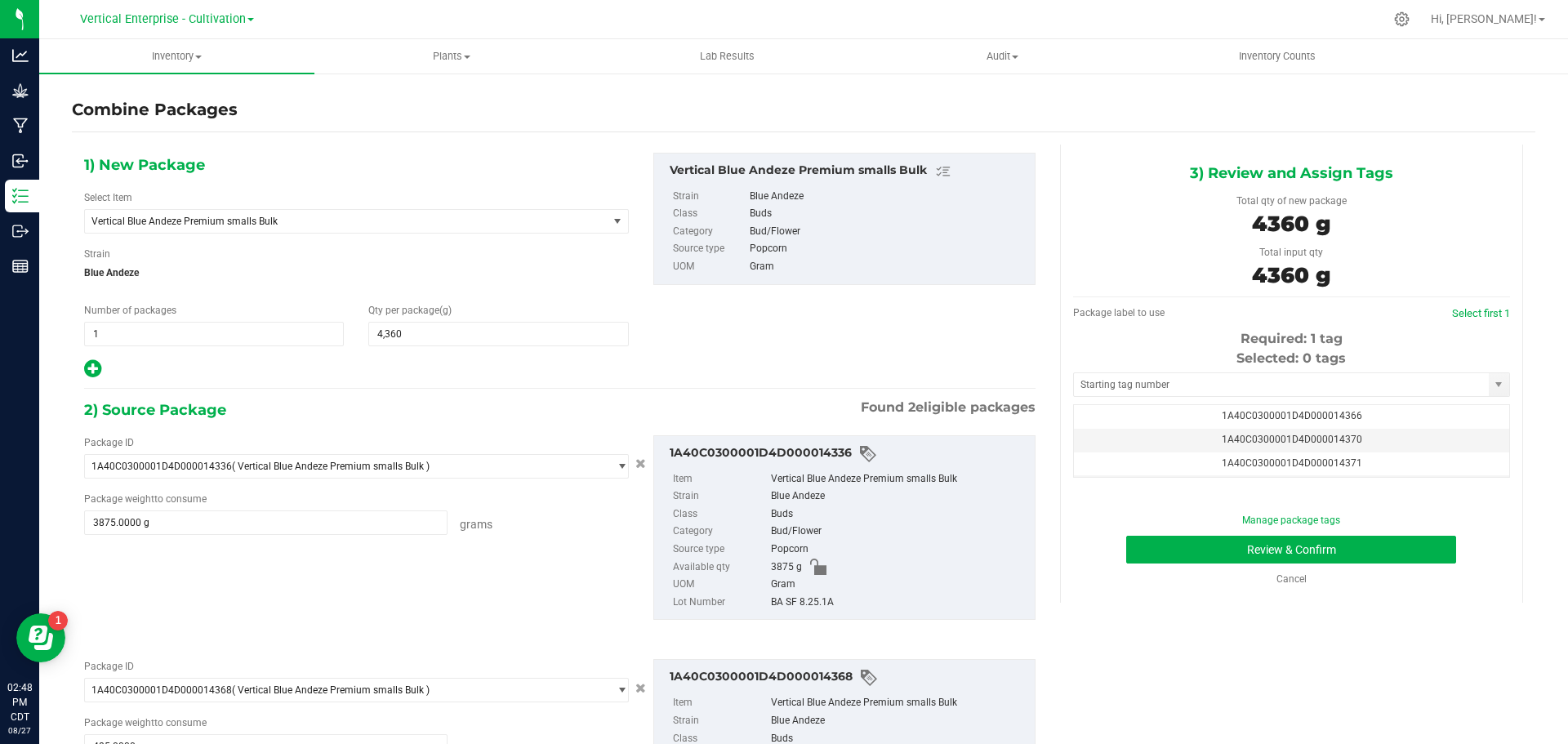
click at [1267, 438] on span "1A40C0300001D4D000014370" at bounding box center [1292, 440] width 141 height 12
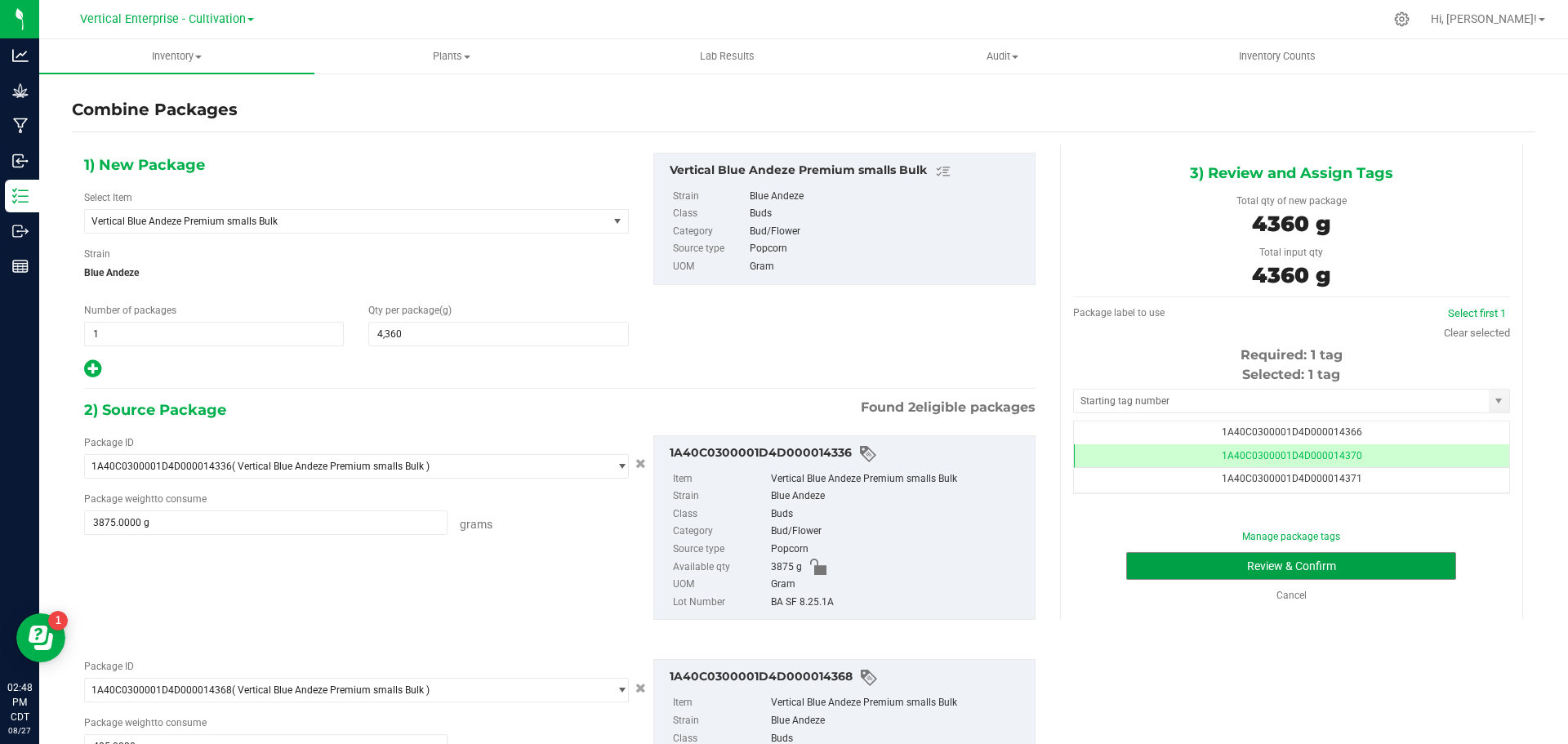
click at [1309, 567] on button "Review & Confirm" at bounding box center [1291, 566] width 330 height 27
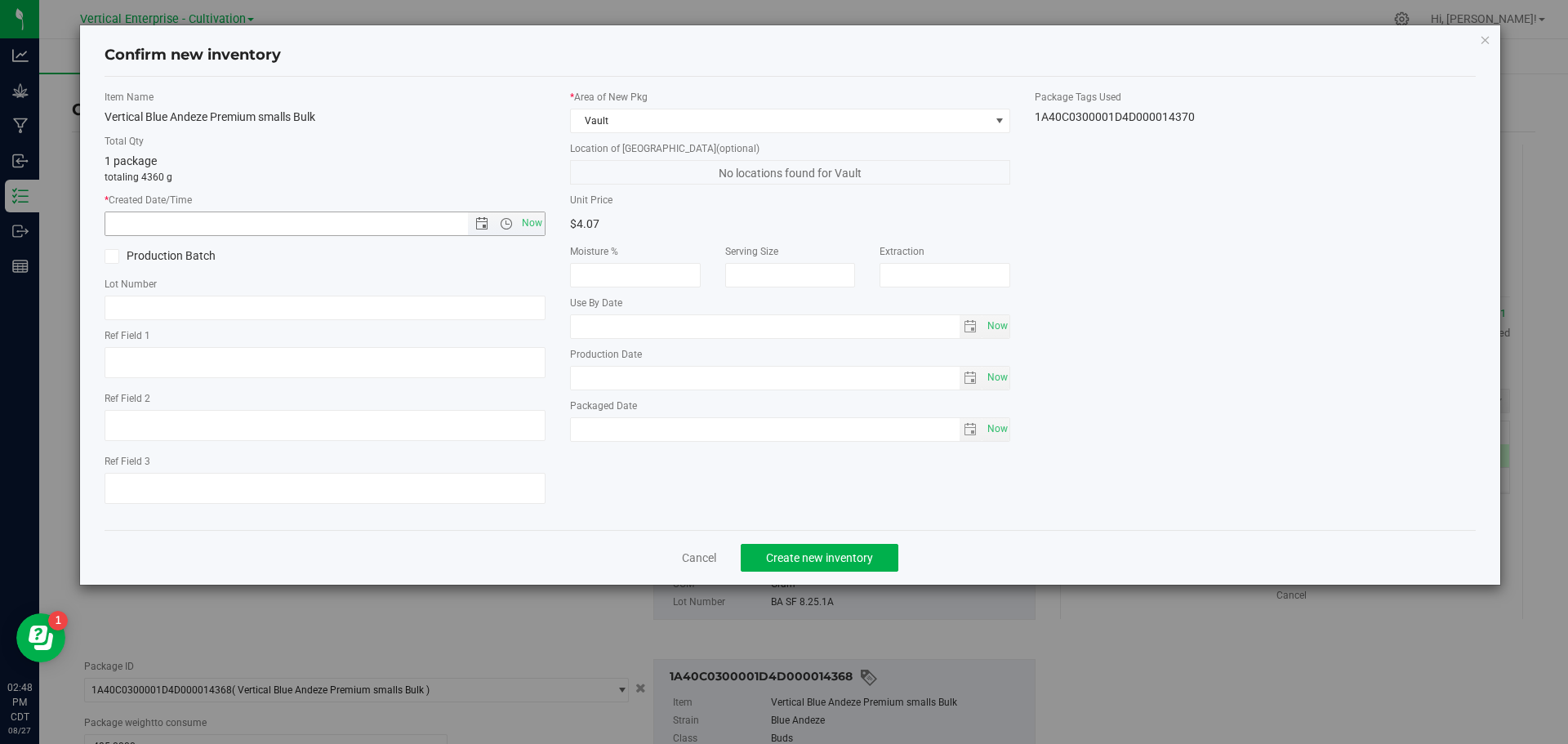
click at [535, 217] on span "Now" at bounding box center [531, 223] width 27 height 23
type input "[DATE] 2:48 PM"
click at [106, 257] on icon at bounding box center [111, 257] width 11 height 0
click at [0, 0] on input "Production Batch" at bounding box center [0, 0] width 0 height 0
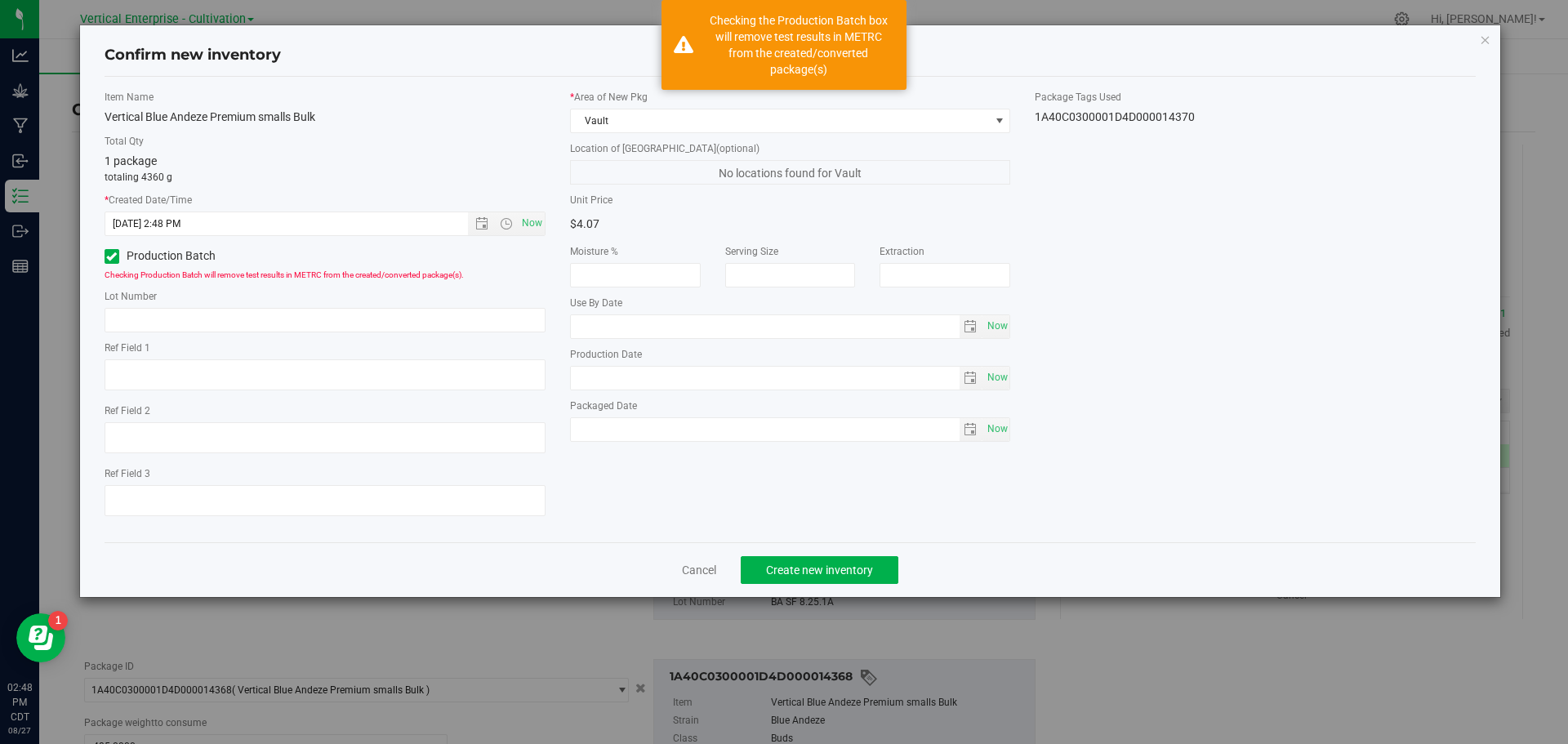
click at [137, 338] on div "Item Name Vertical Blue Andeze Premium smalls Bulk Total Qty 1 package totaling…" at bounding box center [325, 310] width 465 height 440
drag, startPoint x: 135, startPoint y: 324, endPoint x: 127, endPoint y: 317, distance: 10.6
click at [135, 324] on input "text" at bounding box center [325, 320] width 441 height 24
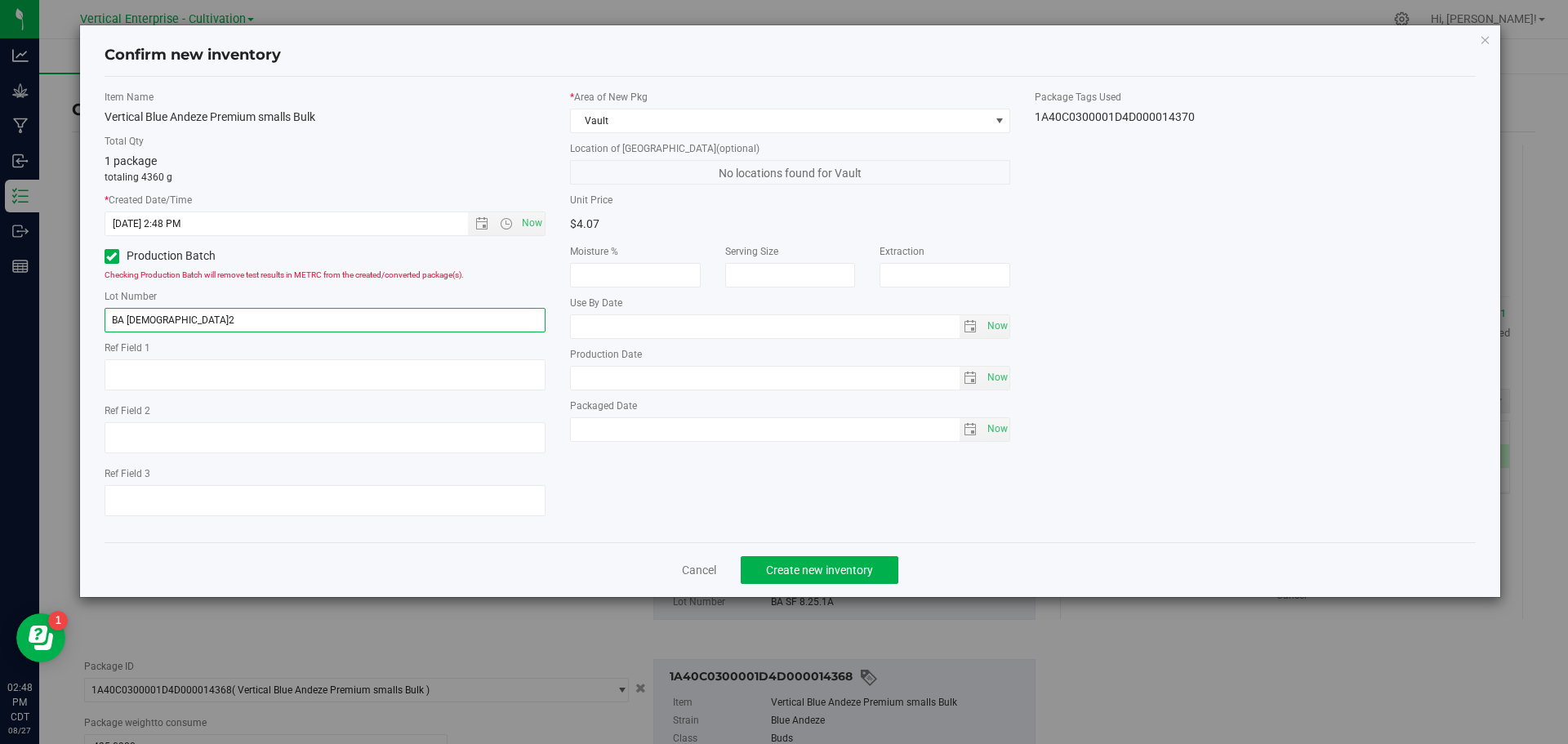
type input "BA [DEMOGRAPHIC_DATA]2"
click at [841, 567] on span "Create new inventory" at bounding box center [819, 571] width 107 height 13
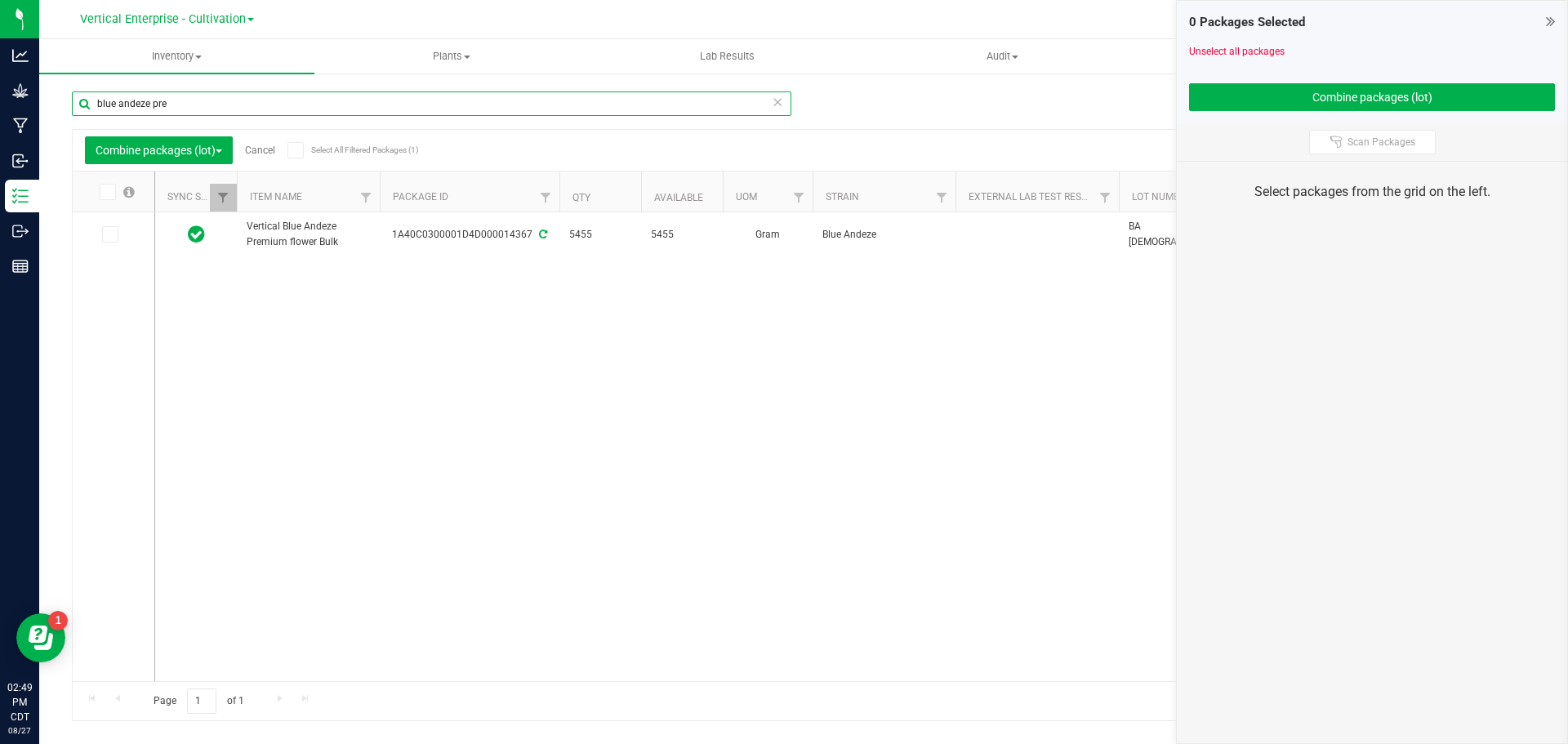
drag, startPoint x: 236, startPoint y: 92, endPoint x: 5, endPoint y: 97, distance: 231.1
click at [5, 97] on div "Analytics Grow Manufacturing Inbound Inventory Outbound Reports 02:49 PM CDT [D…" at bounding box center [784, 372] width 1568 height 744
click at [0, 0] on p "Grow" at bounding box center [0, 0] width 0 height 0
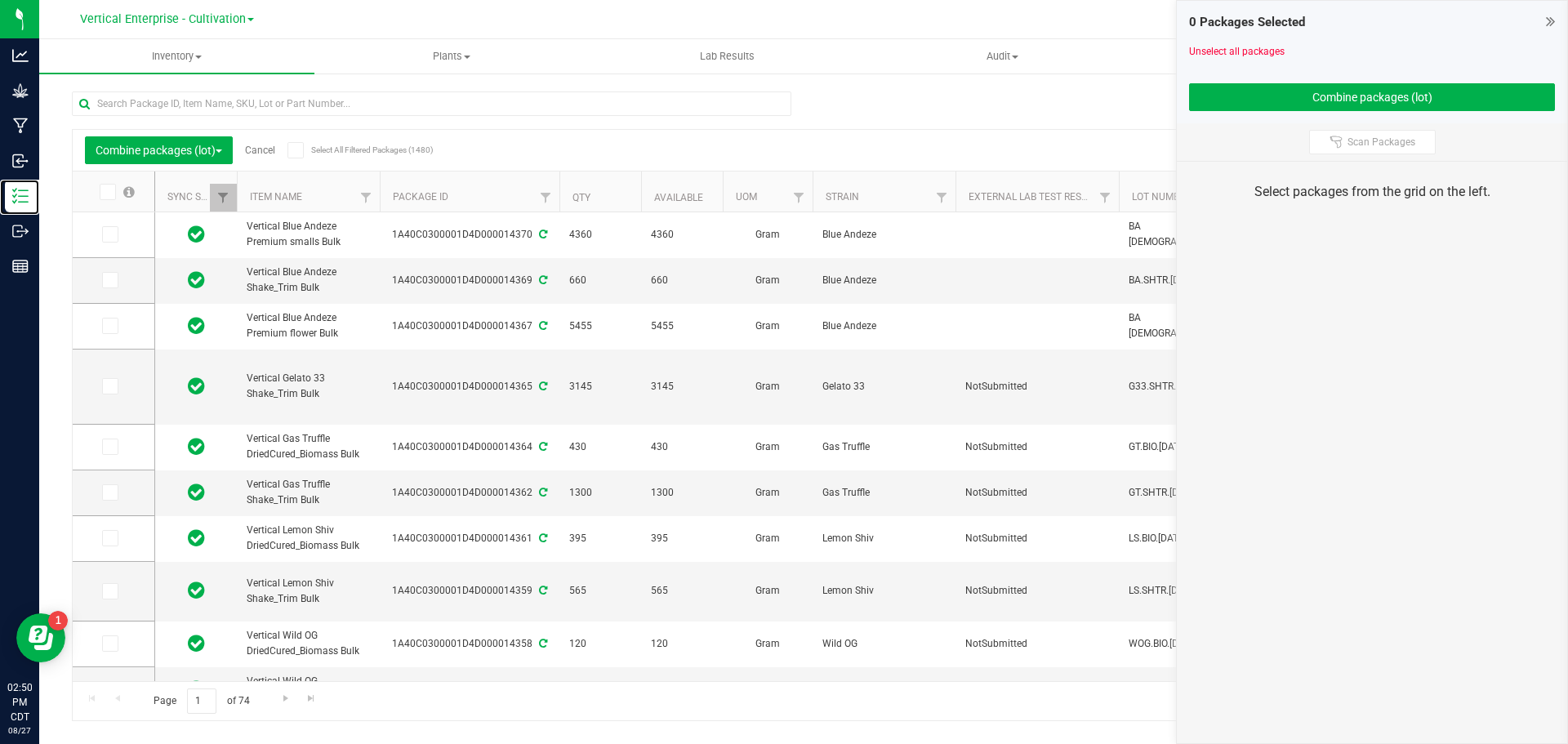
click at [0, 0] on p "Inventory" at bounding box center [0, 0] width 0 height 0
click at [0, 0] on p "Grow" at bounding box center [0, 0] width 0 height 0
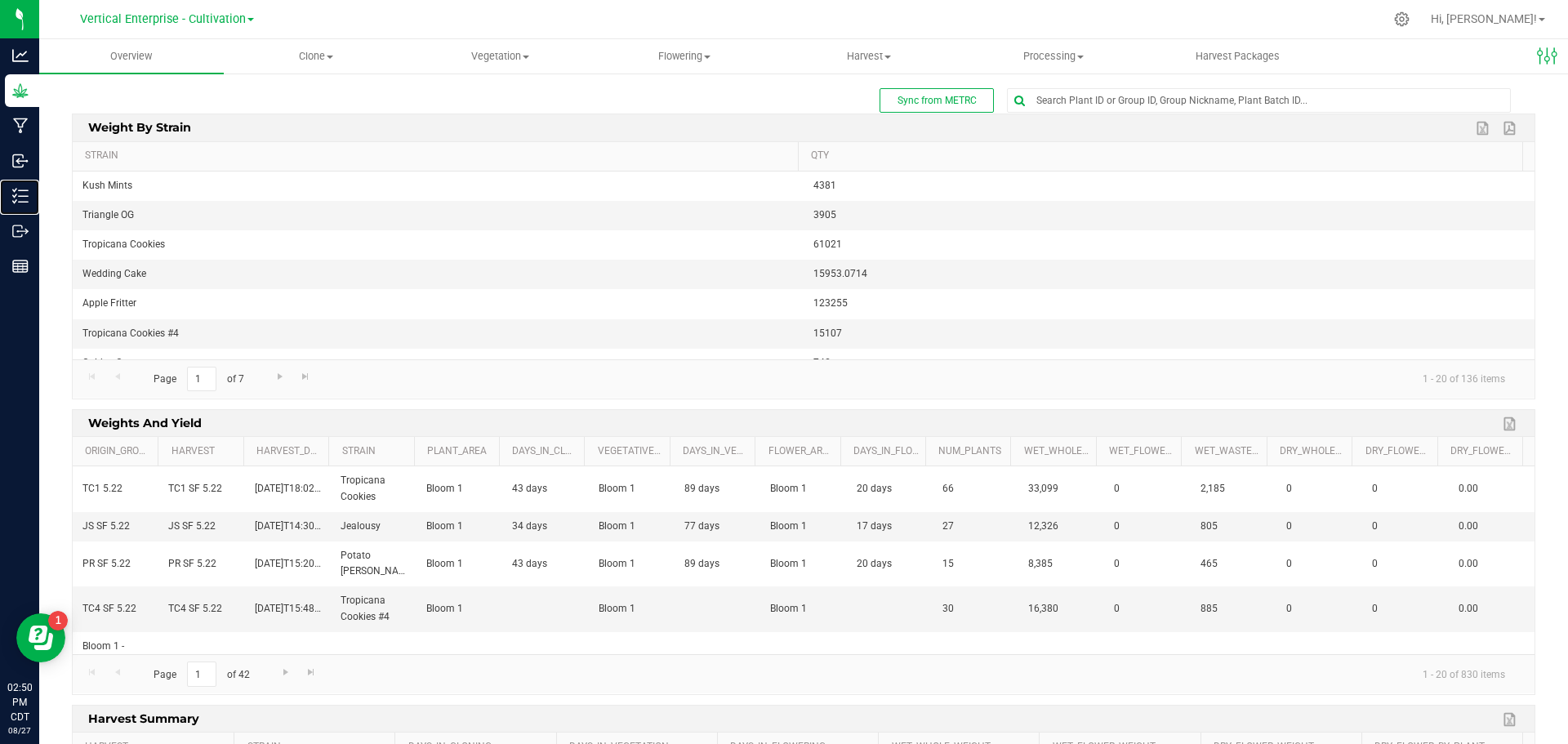
click at [0, 0] on p "Inventory" at bounding box center [0, 0] width 0 height 0
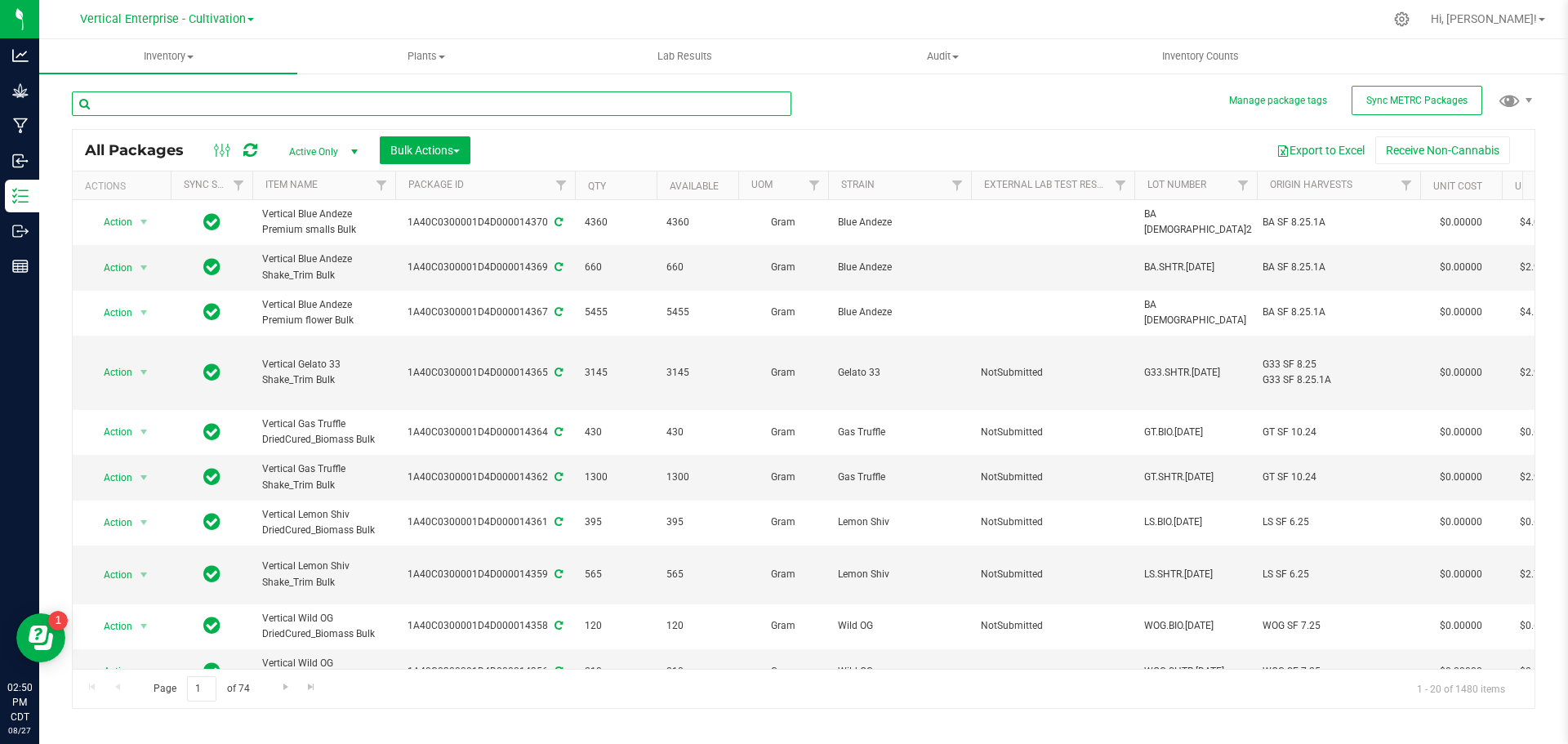
click at [205, 105] on input "text" at bounding box center [431, 103] width 719 height 24
click at [127, 220] on span "Action" at bounding box center [111, 222] width 44 height 22
click at [120, 273] on li "Create package" at bounding box center [142, 273] width 103 height 24
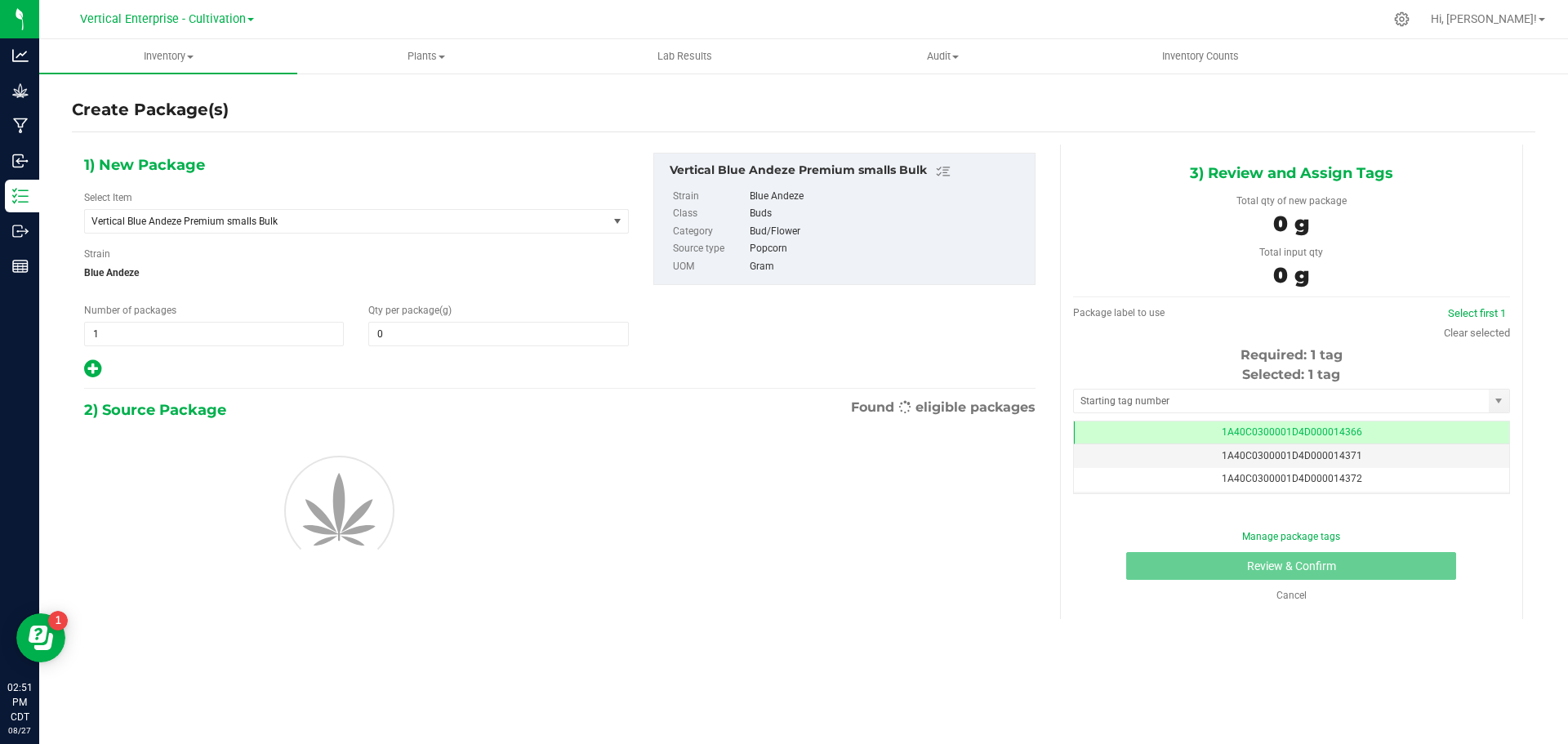
type input "0.0000"
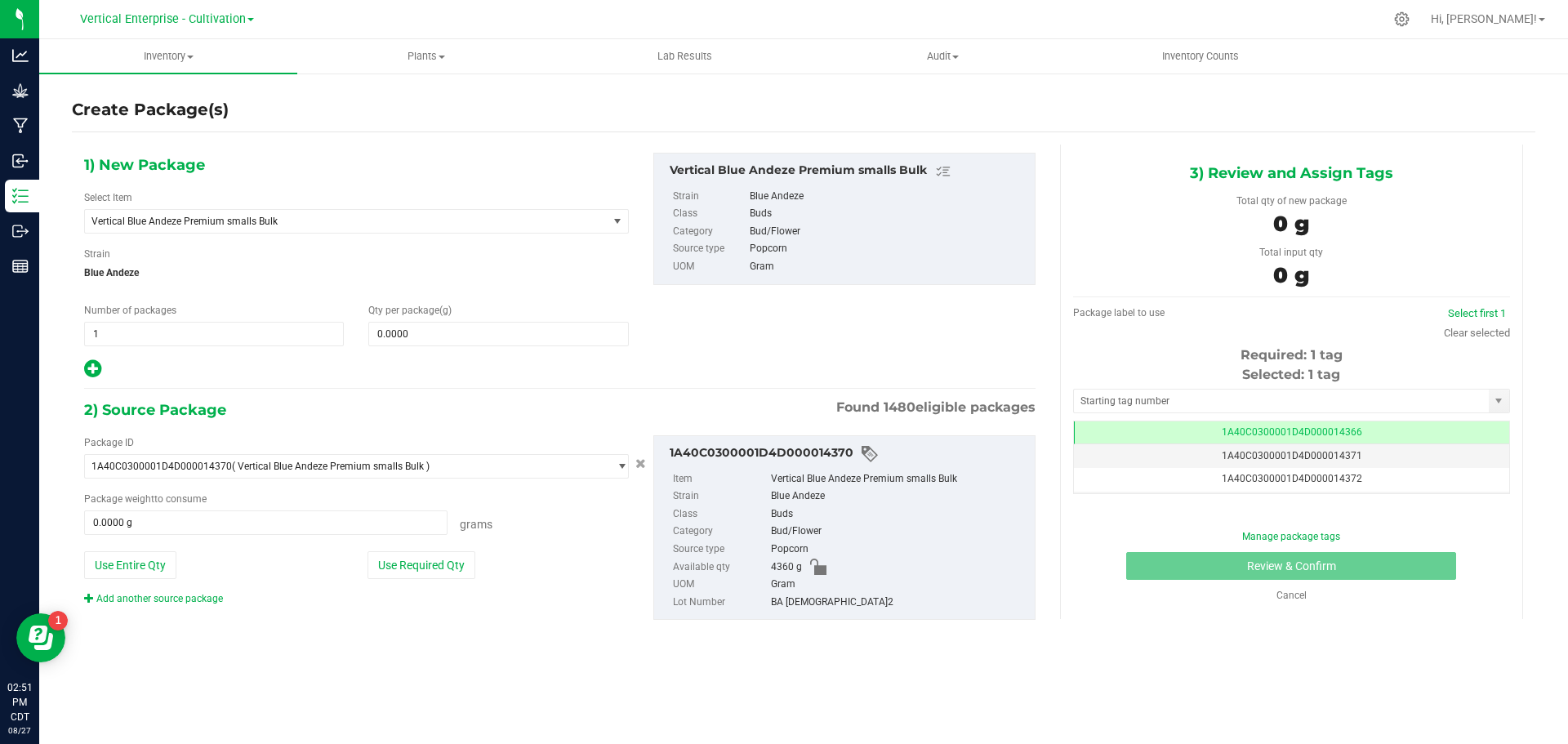
click at [1294, 602] on div "Cancel" at bounding box center [1292, 596] width 124 height 15
click at [1301, 597] on link "Cancel" at bounding box center [1292, 596] width 30 height 12
